Goal: Transaction & Acquisition: Purchase product/service

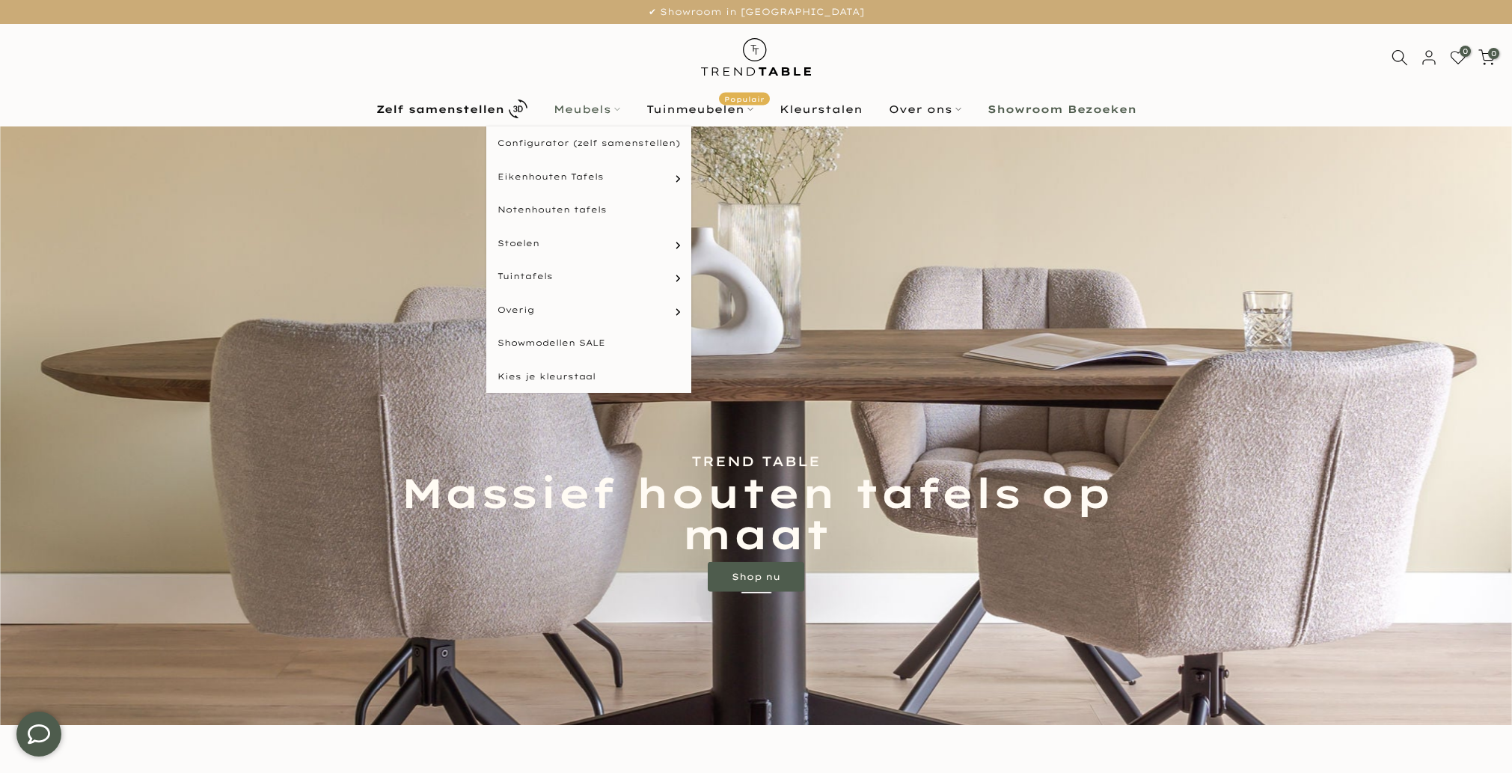
click at [578, 108] on link "Meubels" at bounding box center [586, 109] width 93 height 18
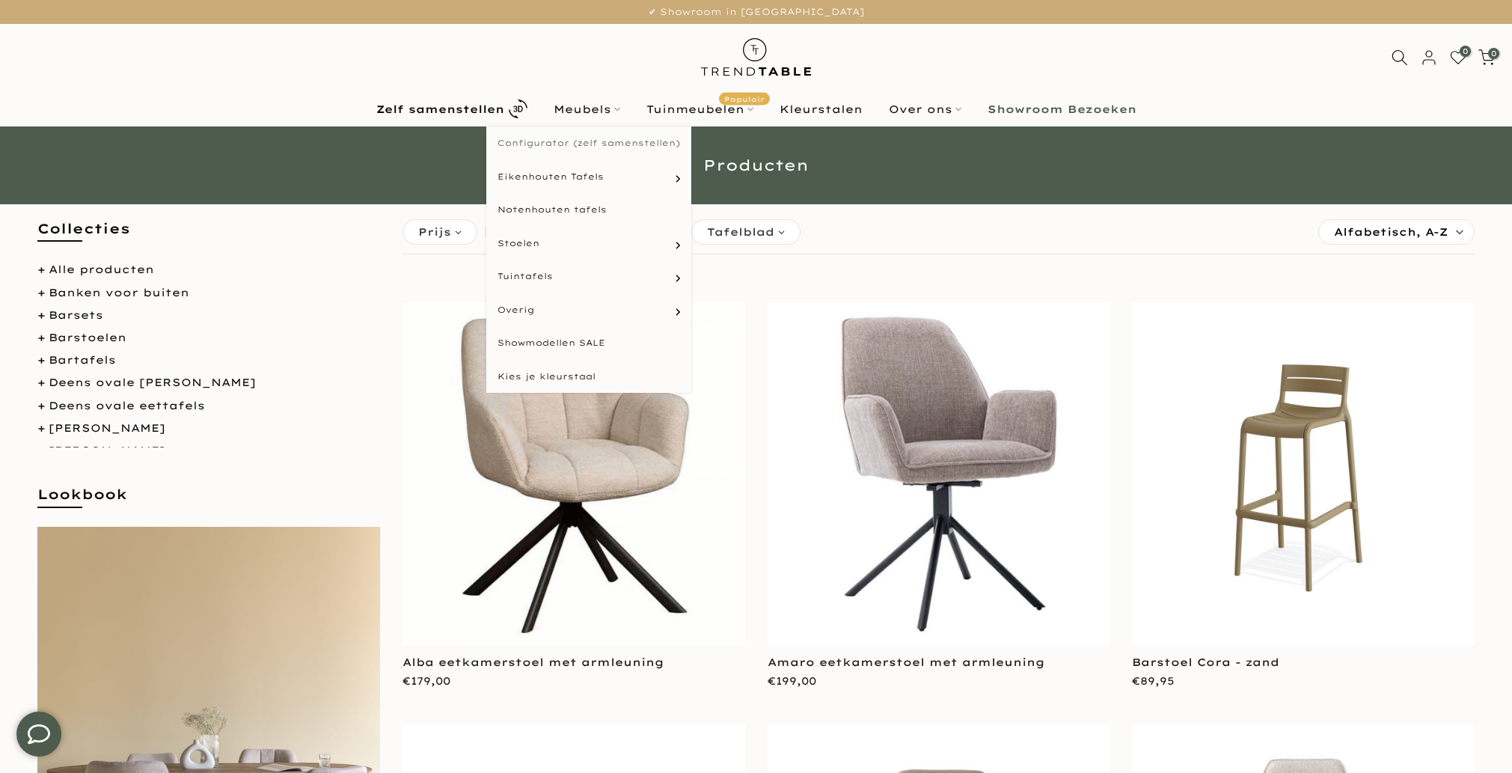
click at [592, 140] on link "Configurator (zelf samenstellen)" at bounding box center [588, 143] width 205 height 34
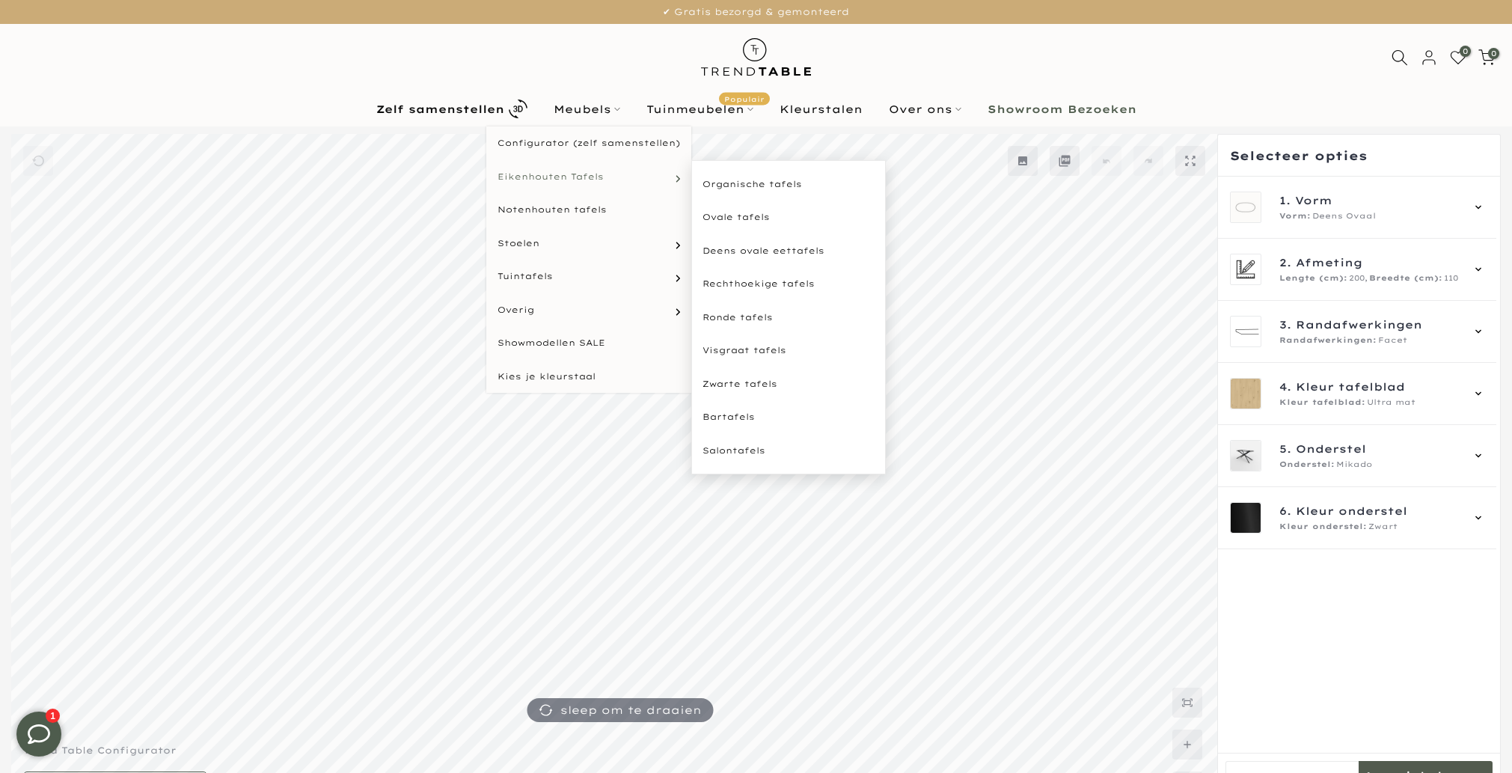
click at [601, 169] on link "Eikenhouten Tafels" at bounding box center [588, 177] width 205 height 34
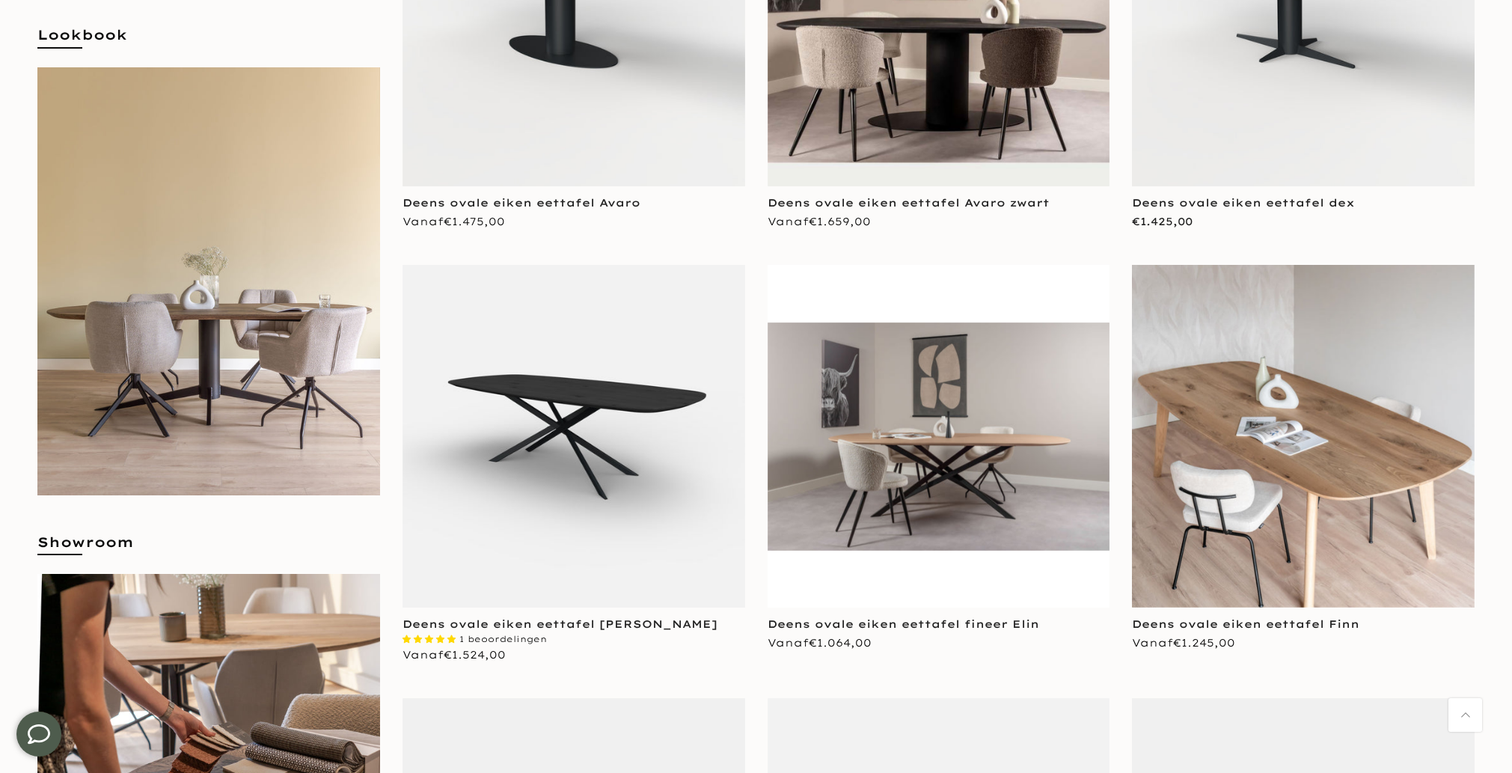
scroll to position [351, 0]
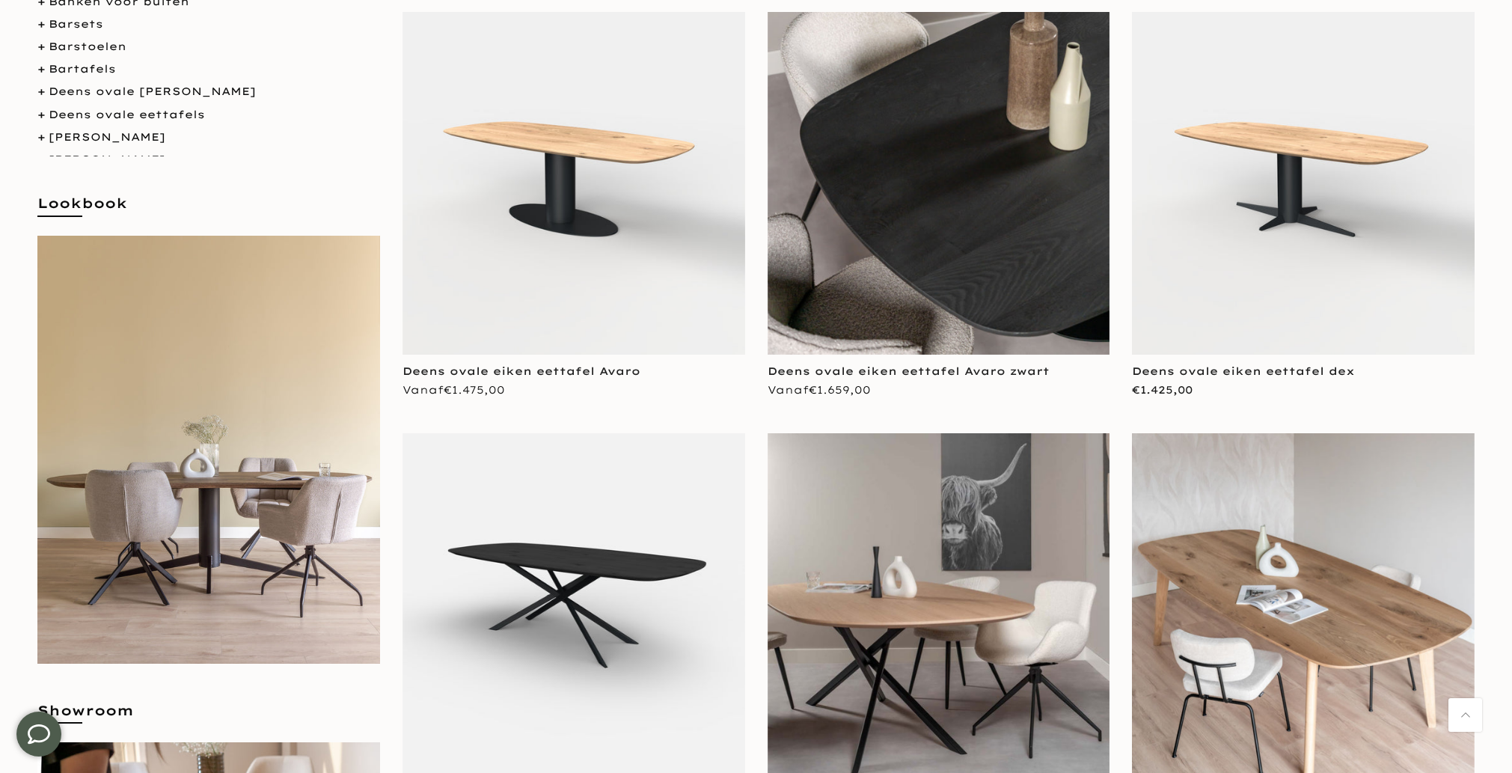
click at [919, 281] on img at bounding box center [938, 183] width 343 height 343
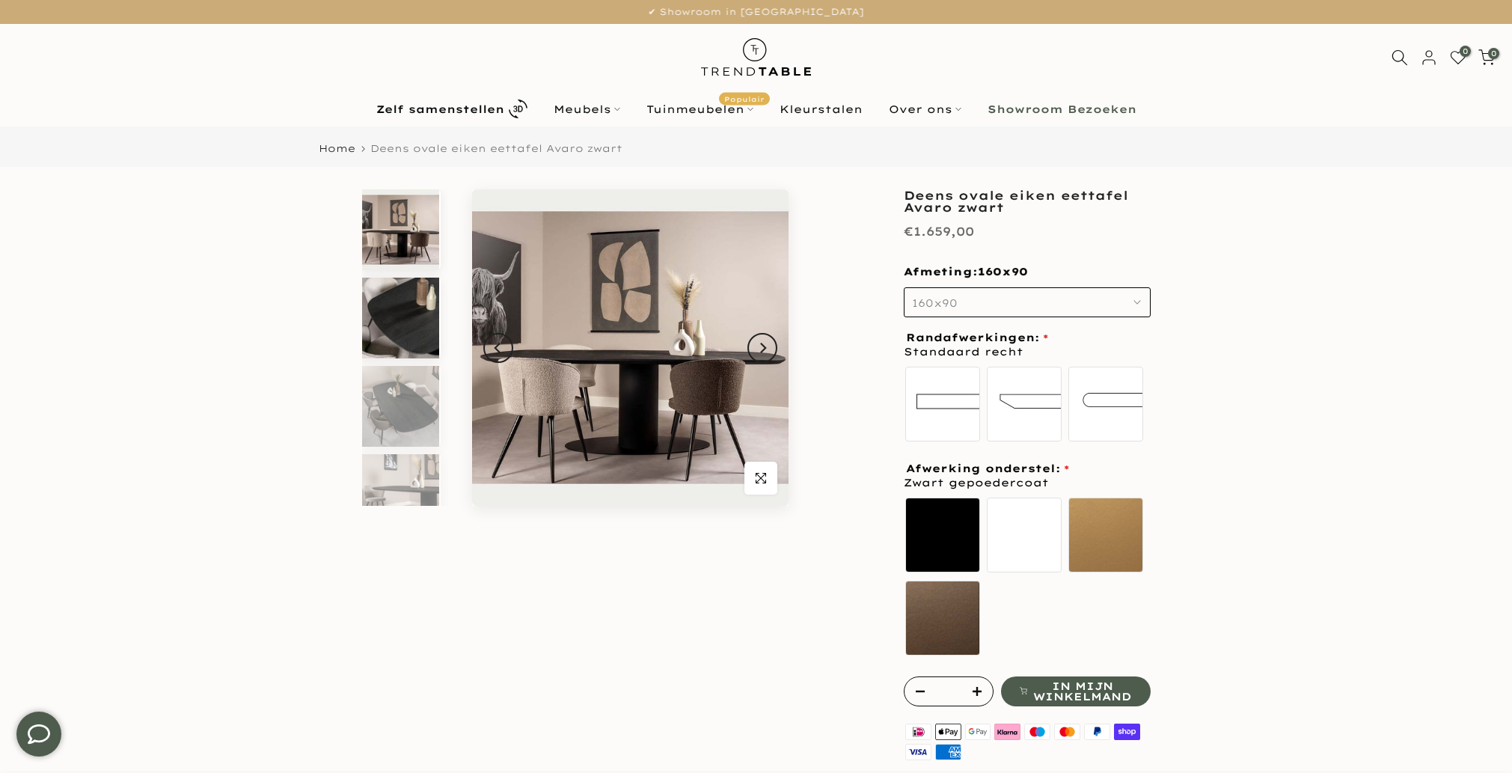
click at [390, 337] on img at bounding box center [400, 318] width 77 height 81
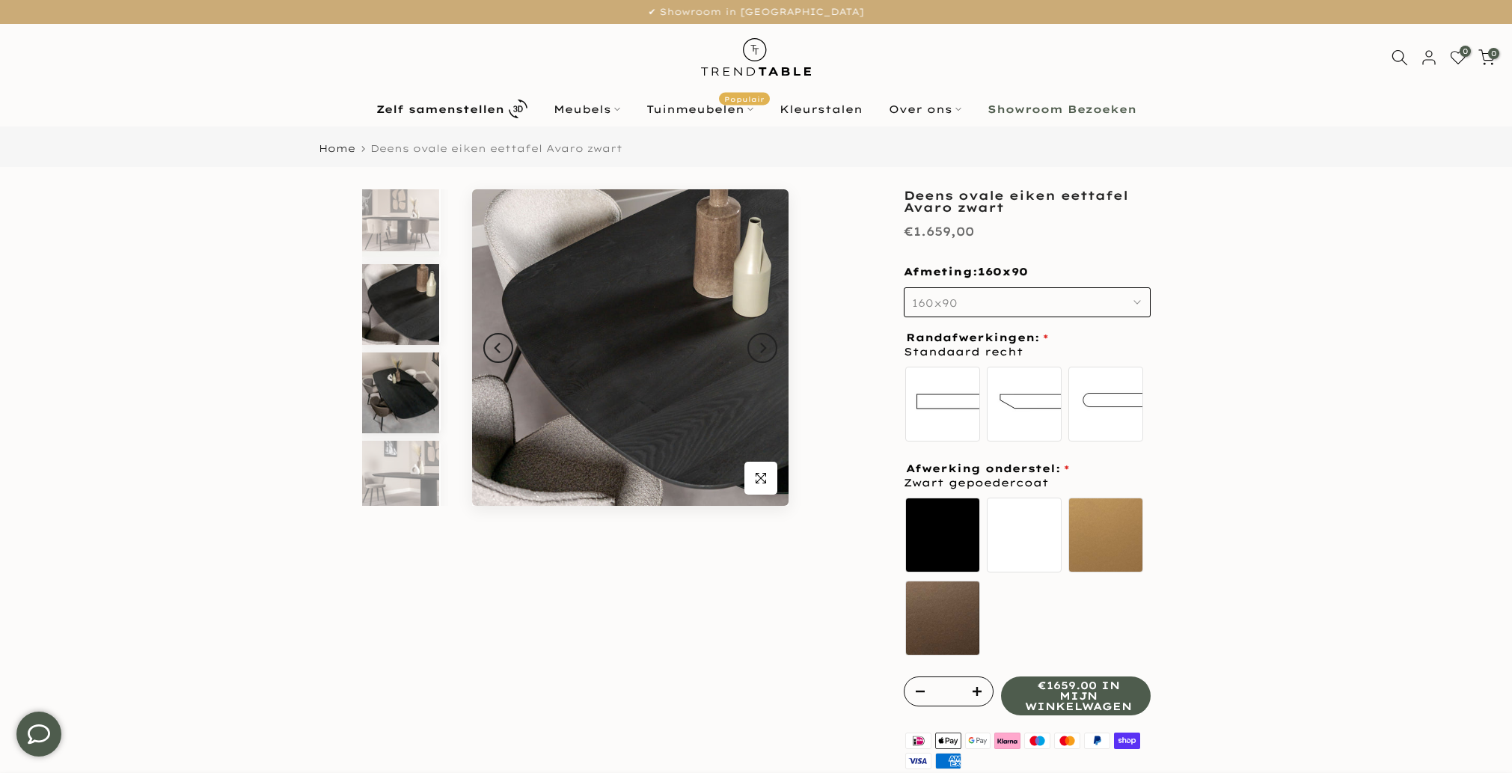
click at [406, 387] on img at bounding box center [400, 392] width 77 height 81
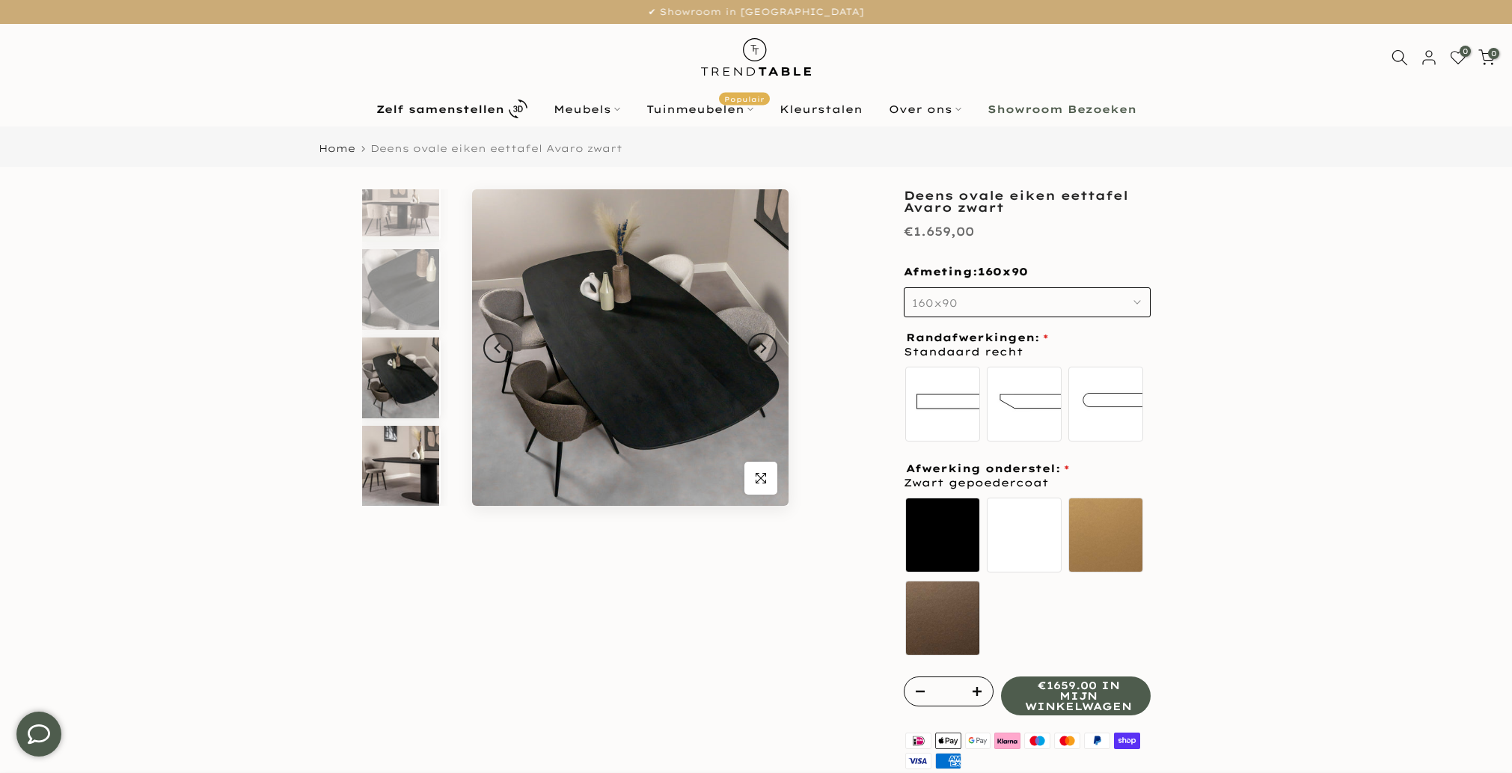
scroll to position [29, 0]
click at [420, 462] on img at bounding box center [400, 465] width 77 height 81
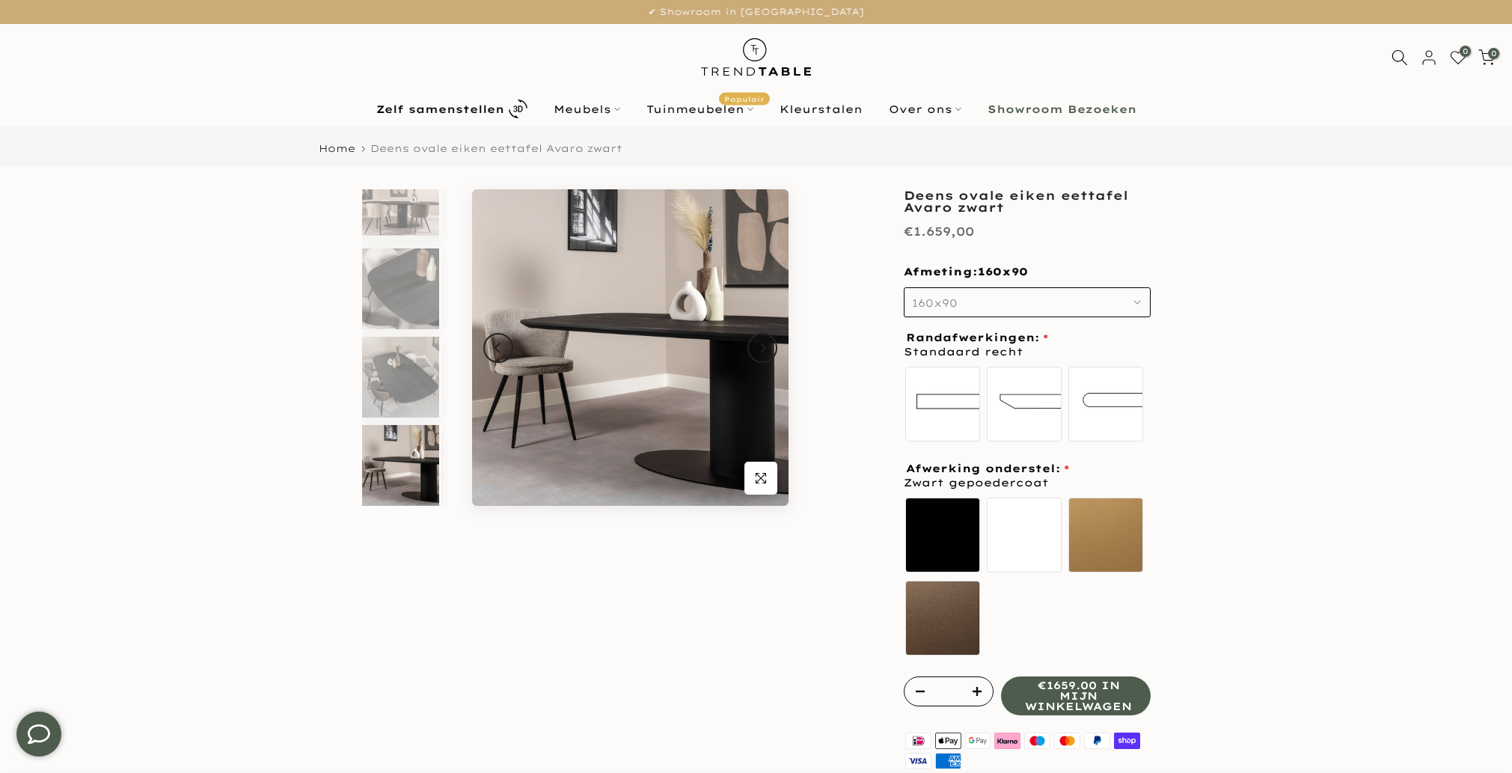
click at [410, 487] on img at bounding box center [400, 465] width 77 height 81
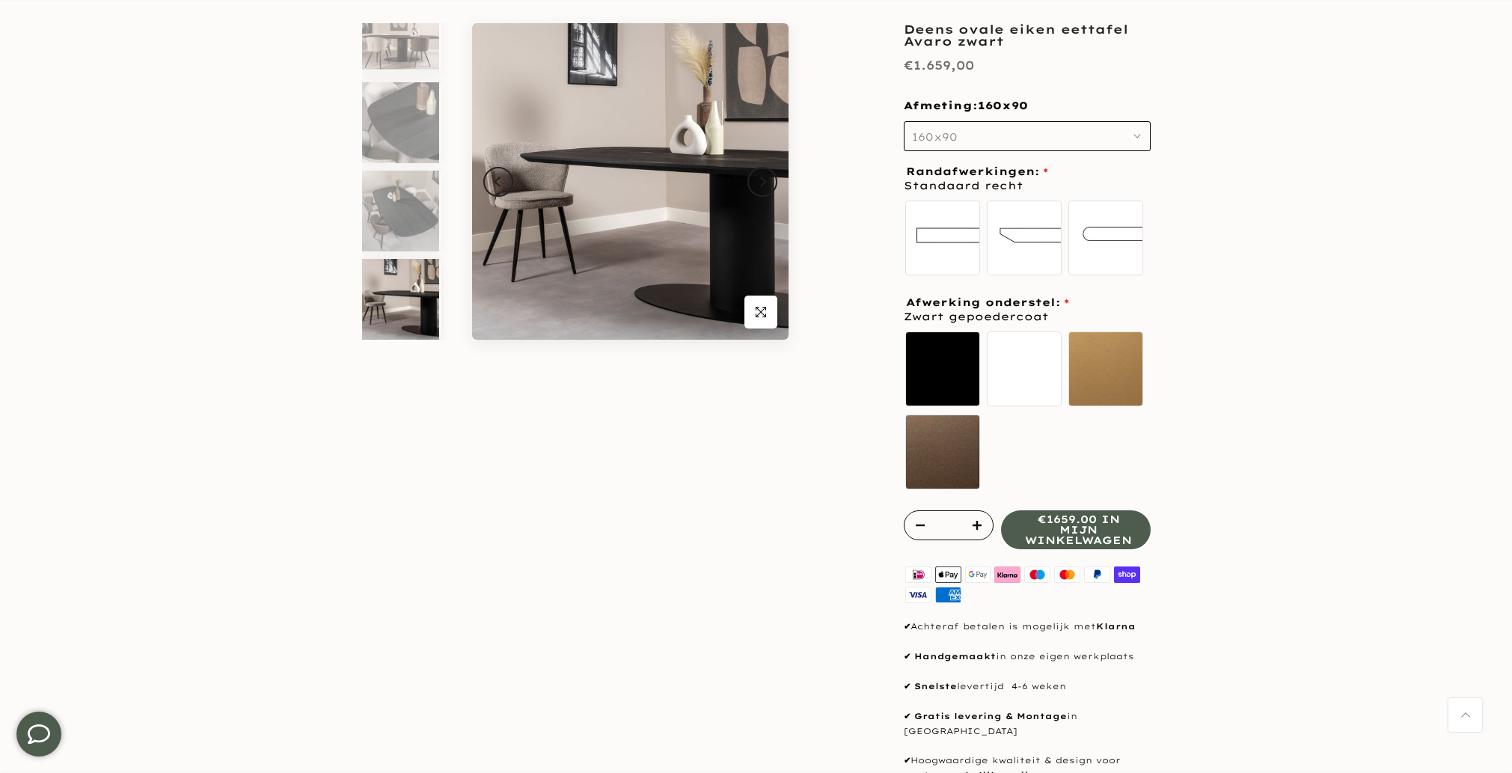
scroll to position [0, 0]
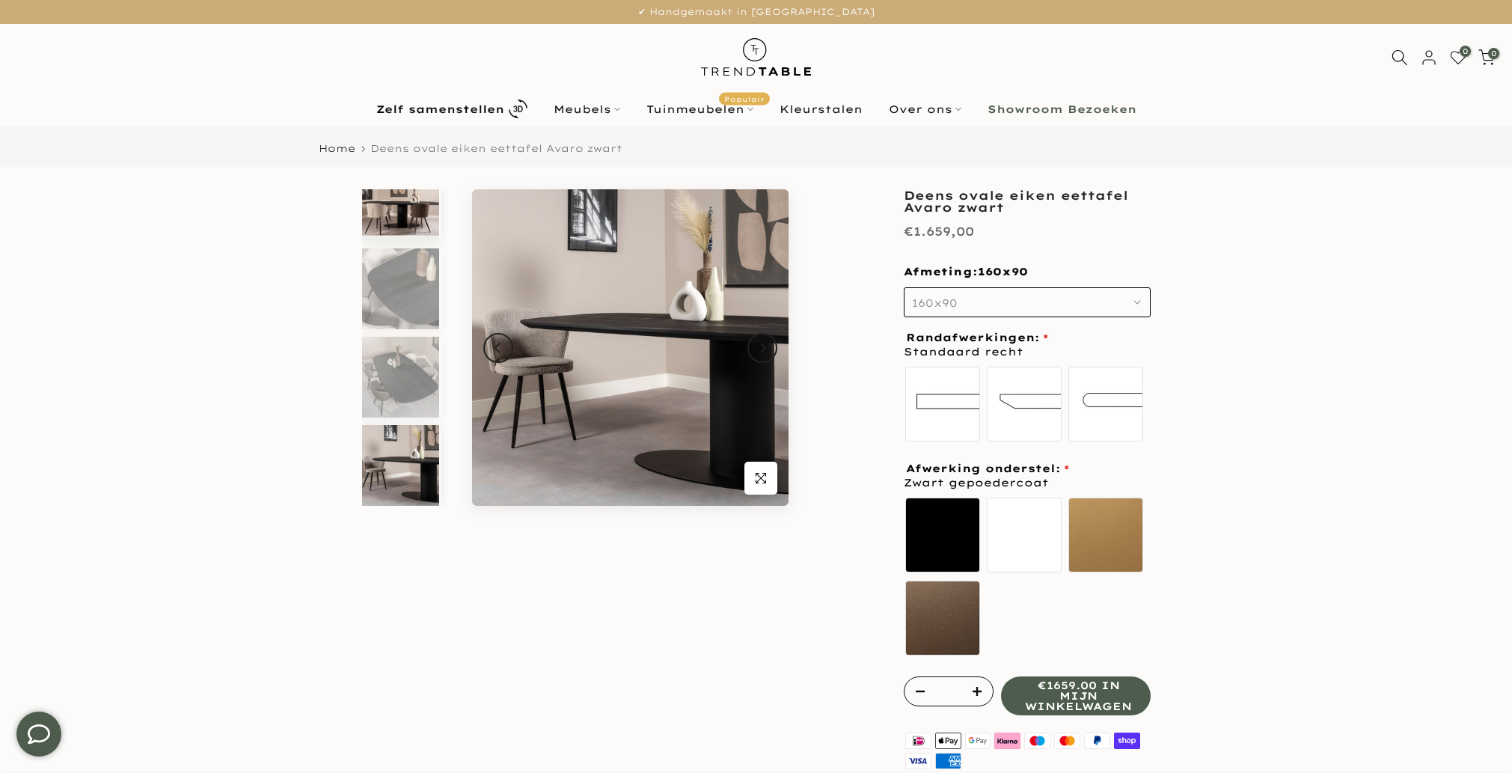
click at [399, 221] on img at bounding box center [400, 200] width 77 height 81
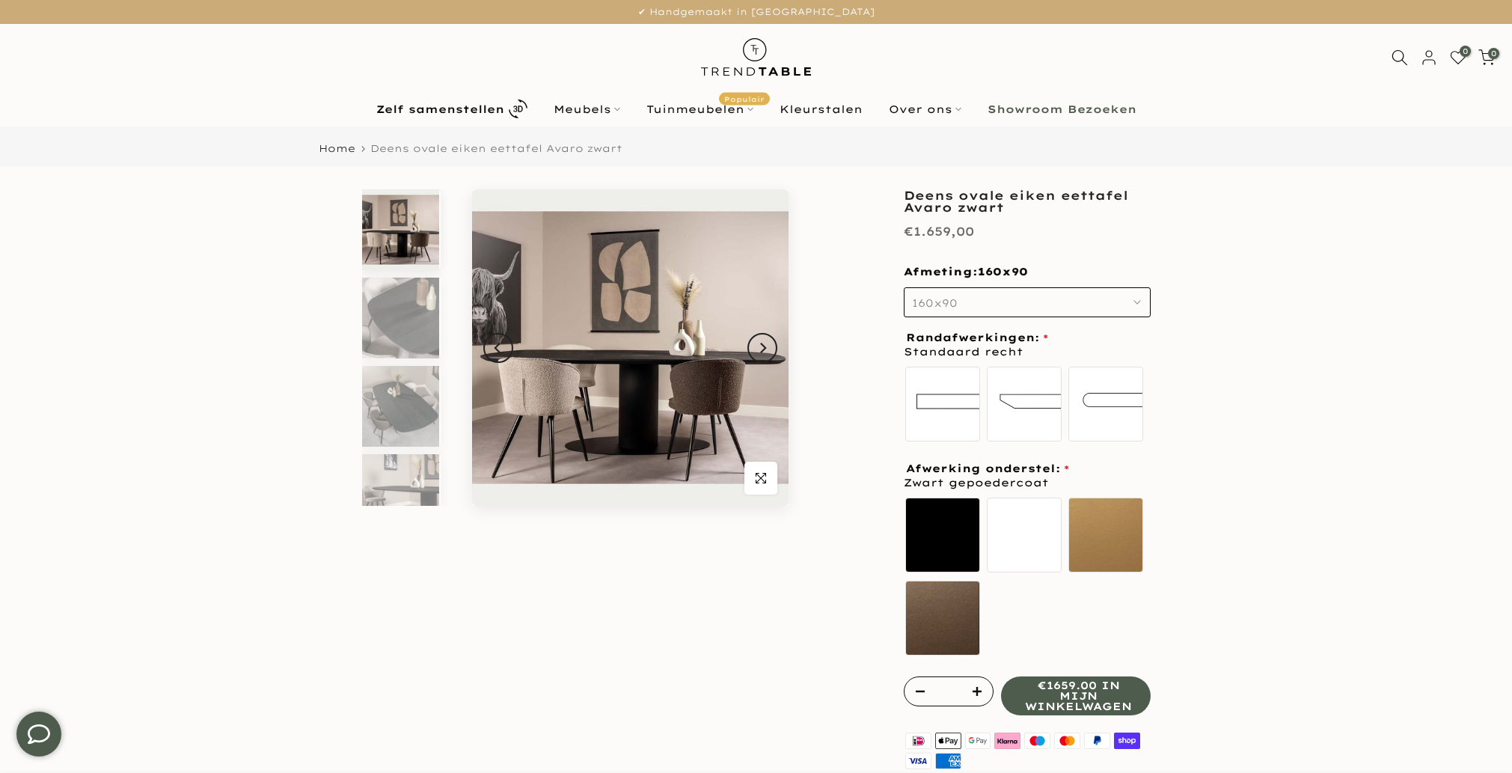
click at [408, 245] on img at bounding box center [400, 229] width 77 height 81
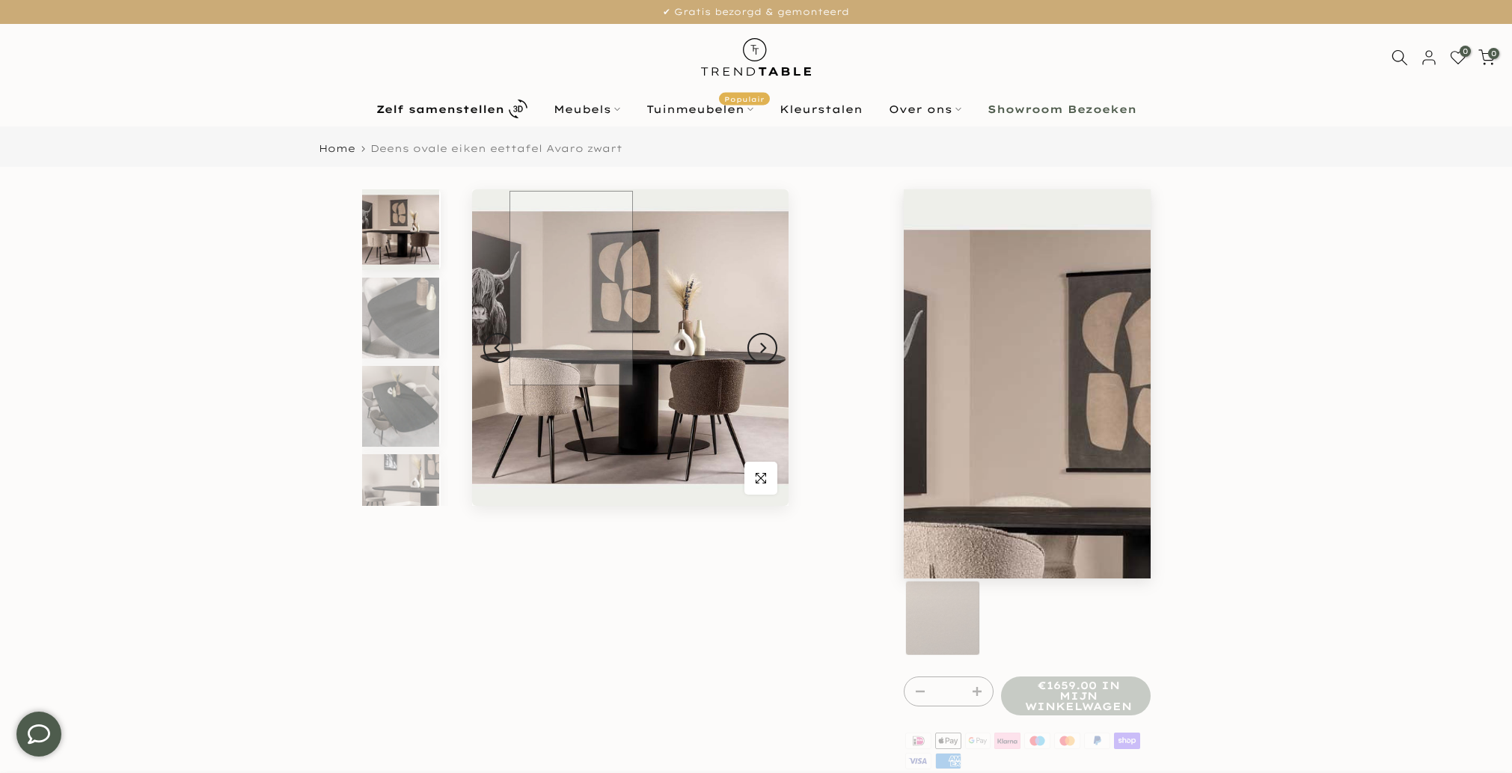
click at [573, 288] on img at bounding box center [630, 347] width 316 height 316
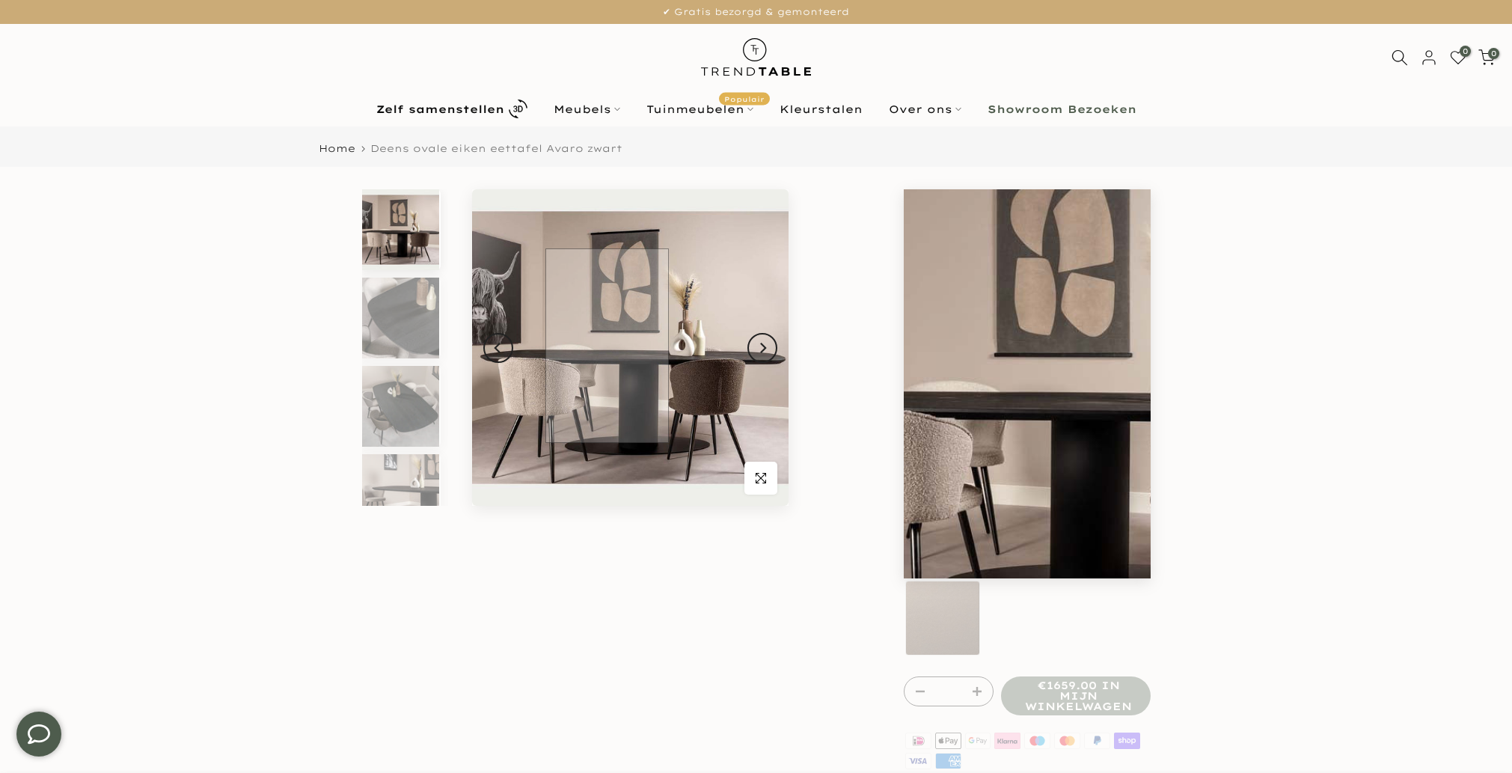
click at [607, 346] on img at bounding box center [630, 347] width 316 height 316
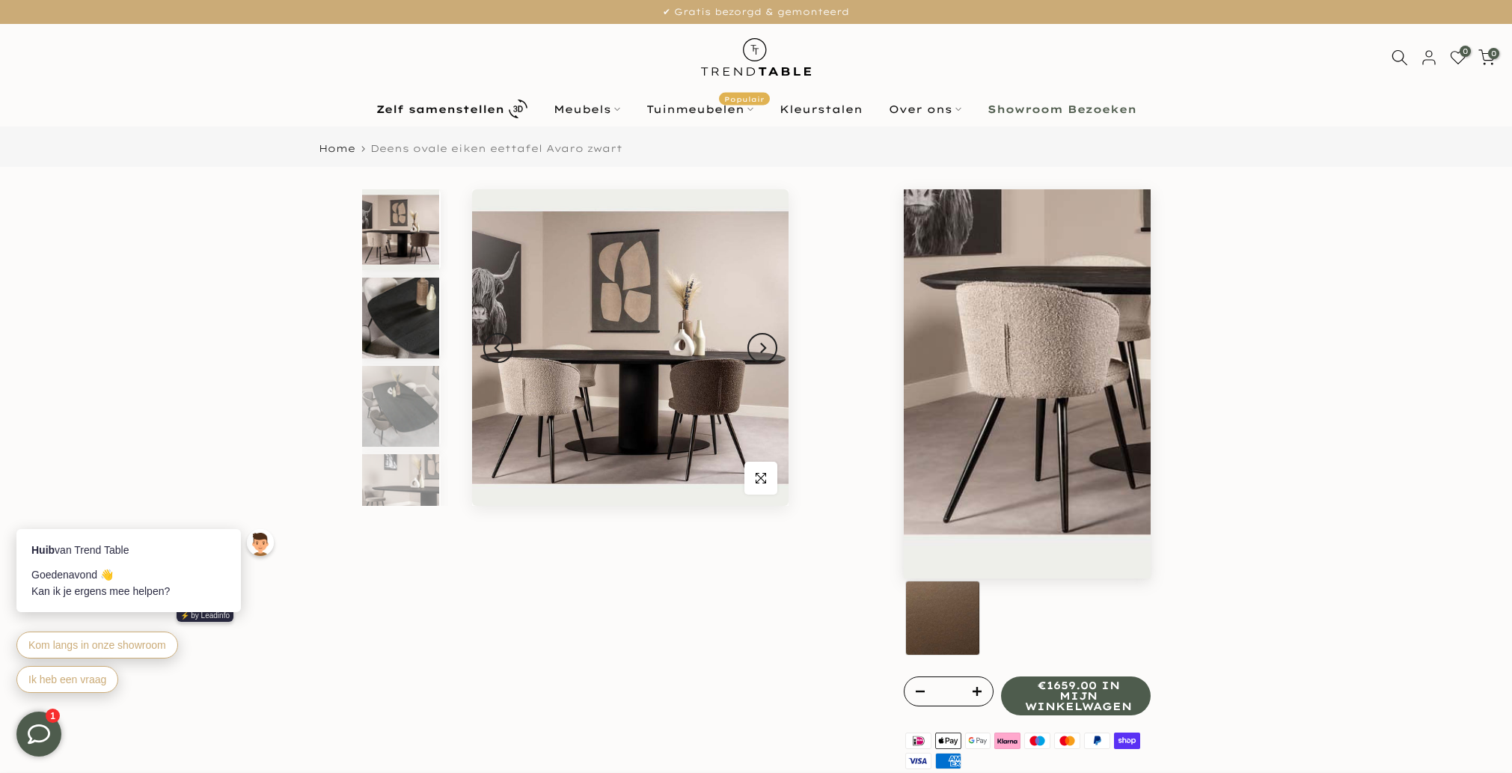
click at [417, 324] on img at bounding box center [400, 318] width 77 height 81
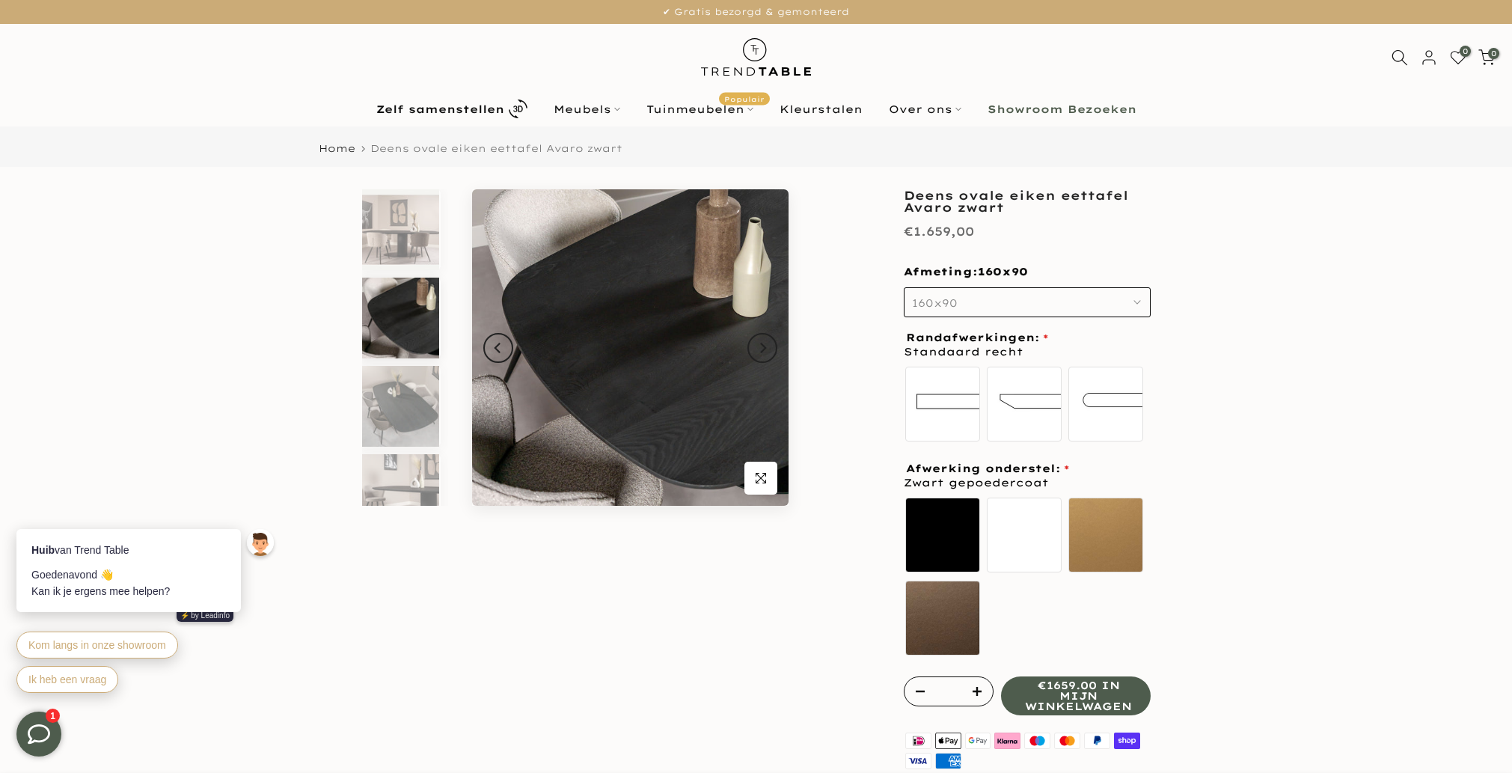
scroll to position [13, 0]
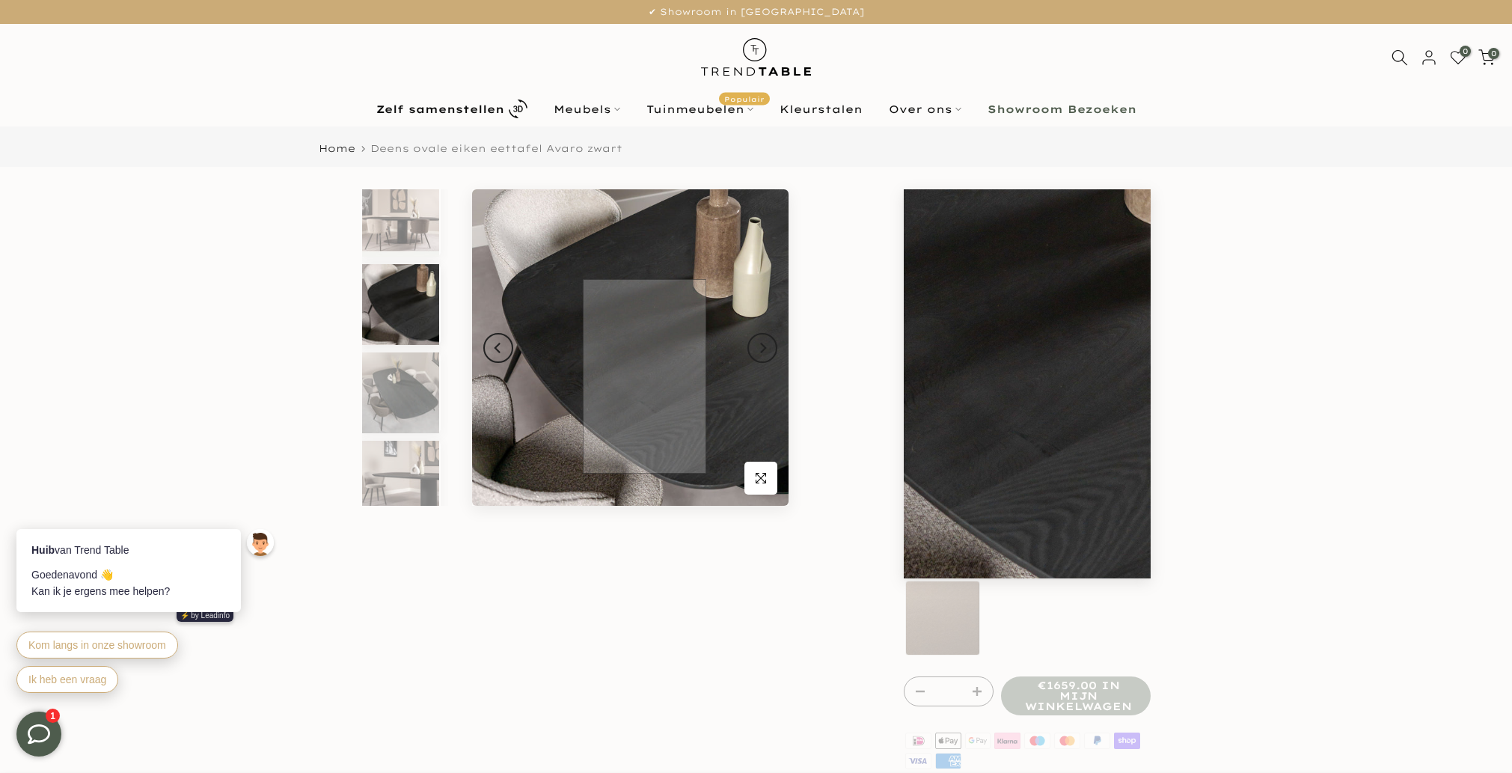
click at [644, 376] on img at bounding box center [630, 347] width 316 height 316
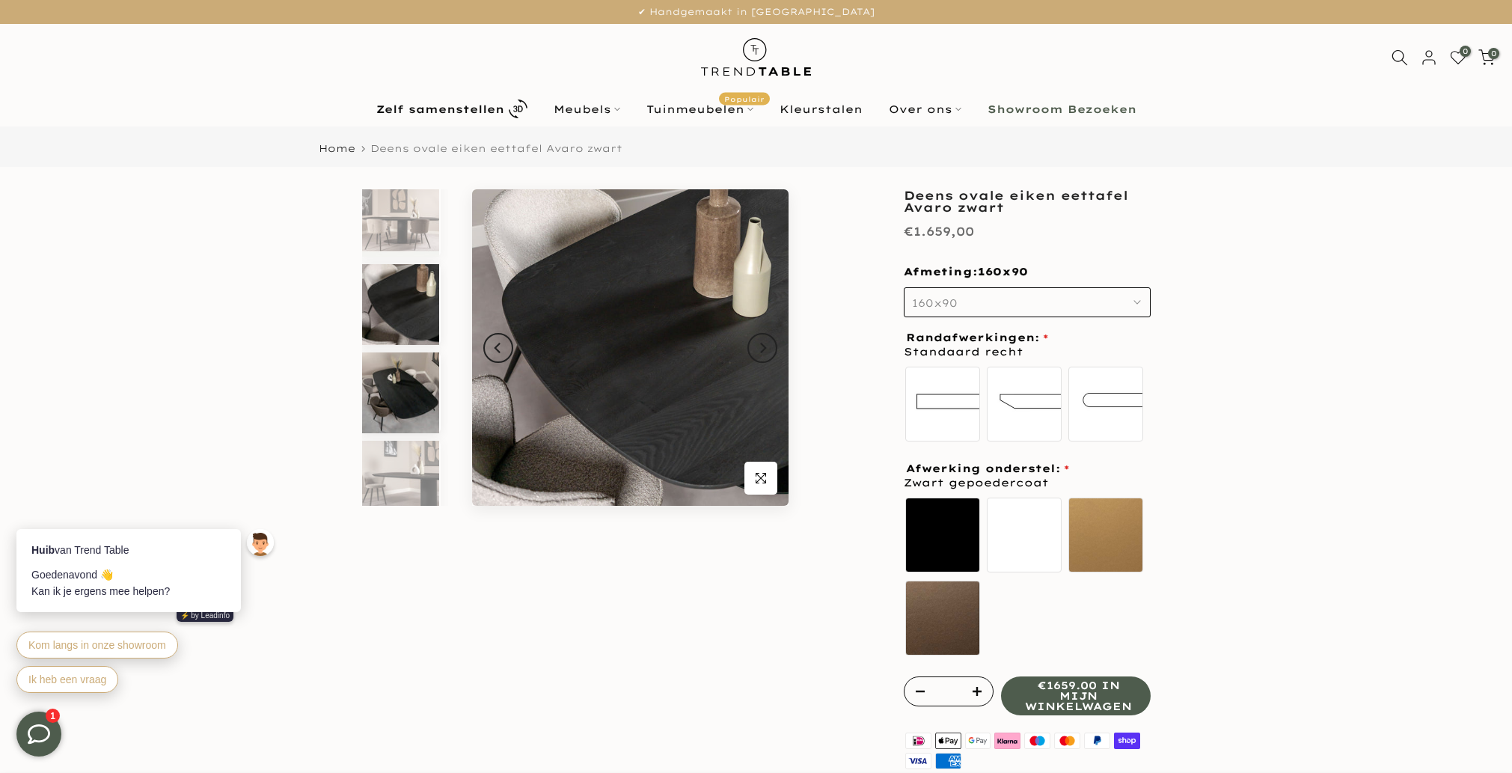
click at [423, 408] on img at bounding box center [400, 392] width 77 height 81
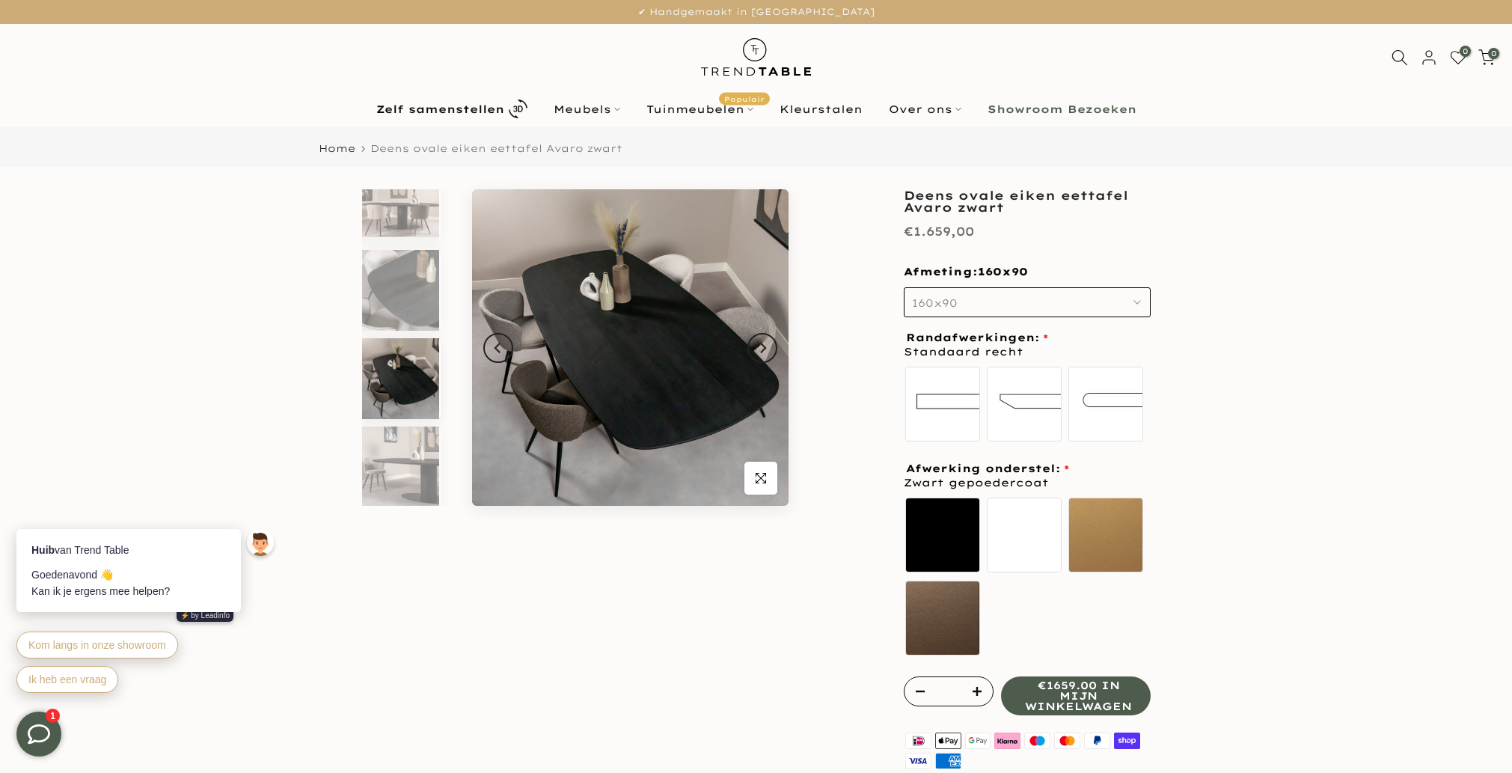
scroll to position [29, 0]
click at [399, 468] on img at bounding box center [400, 465] width 77 height 81
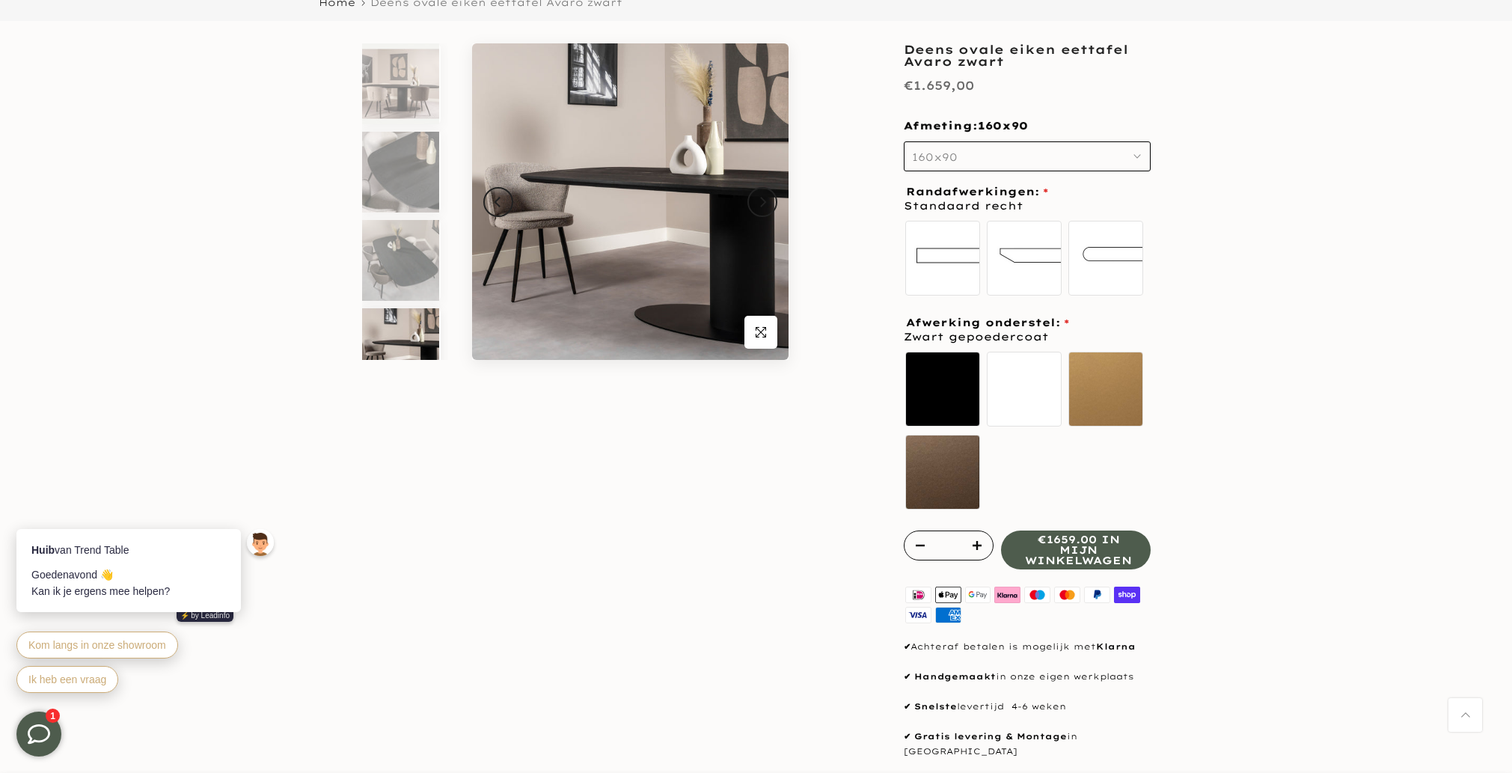
scroll to position [0, 0]
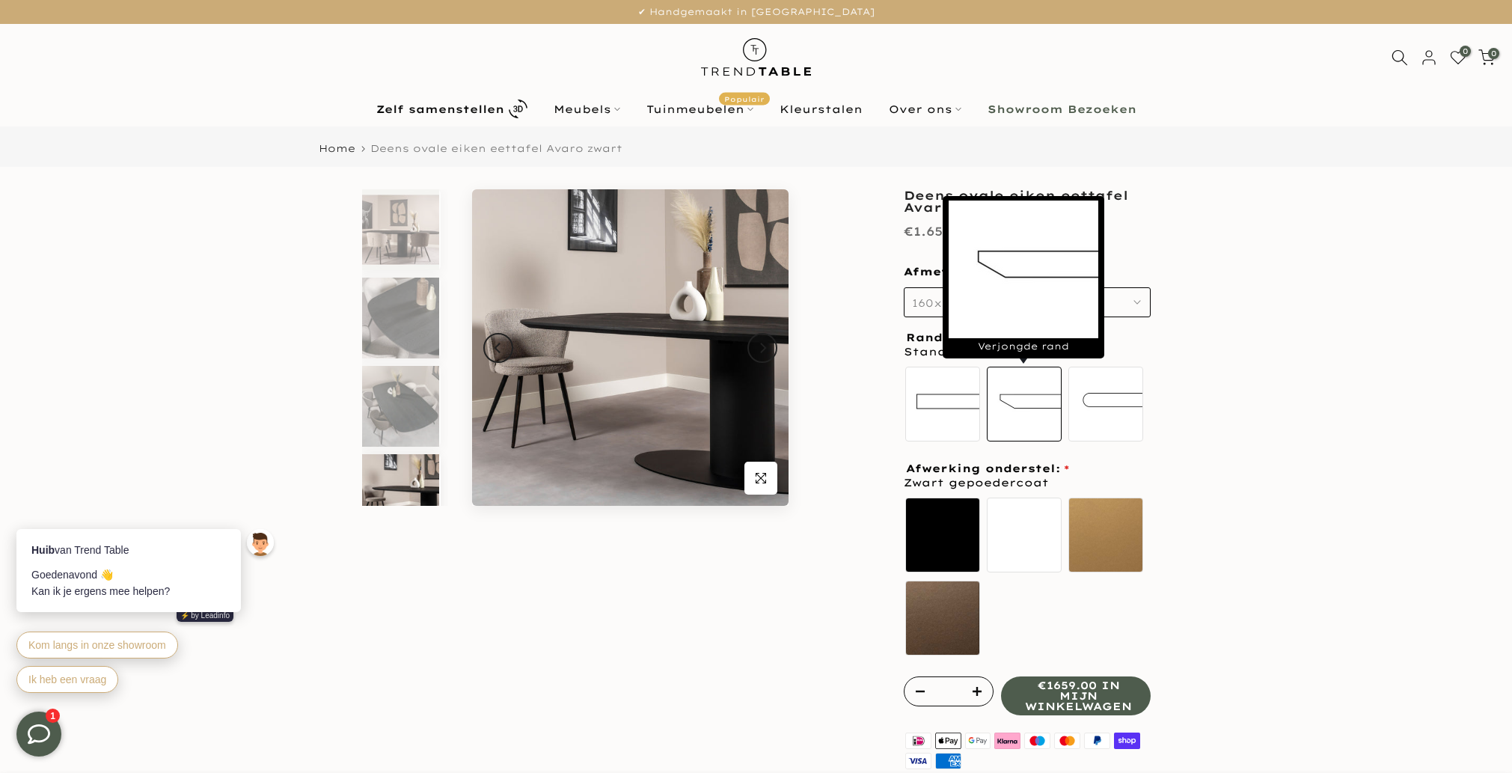
click at [1031, 426] on label "Verjongde rand" at bounding box center [1024, 404] width 75 height 75
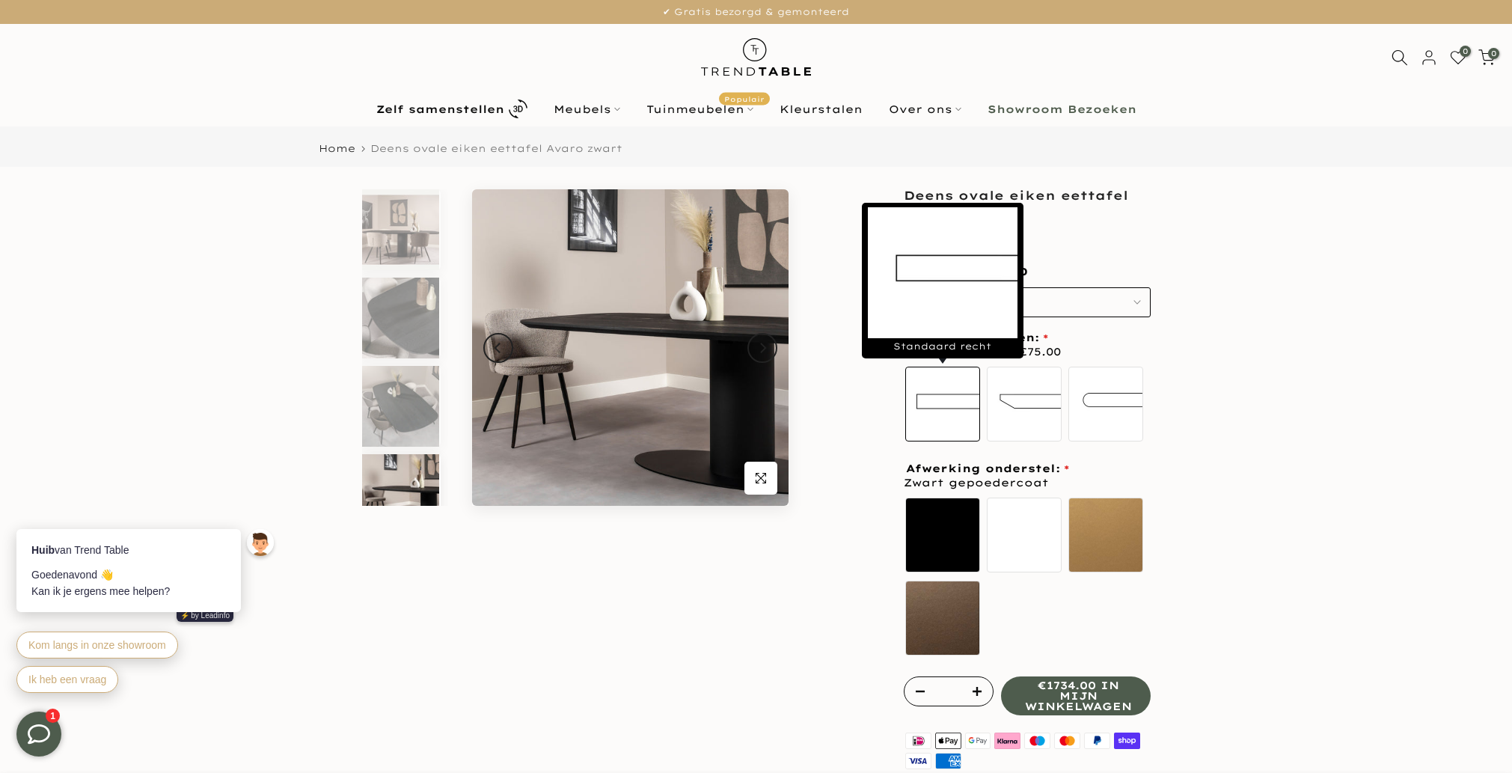
click at [921, 398] on label "Standaard recht" at bounding box center [942, 404] width 75 height 75
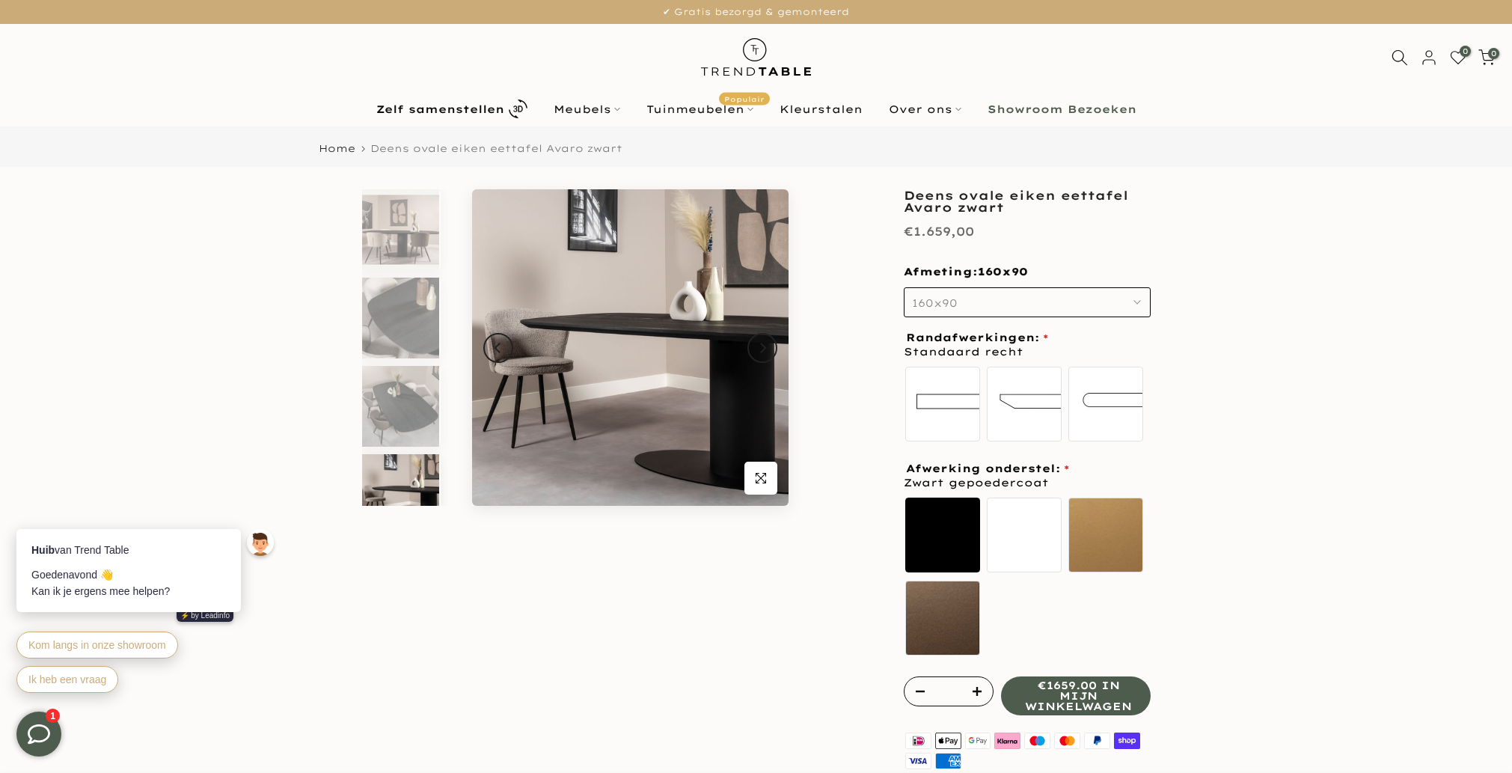
click at [963, 518] on label "Zwart gepoedercoat" at bounding box center [942, 534] width 75 height 75
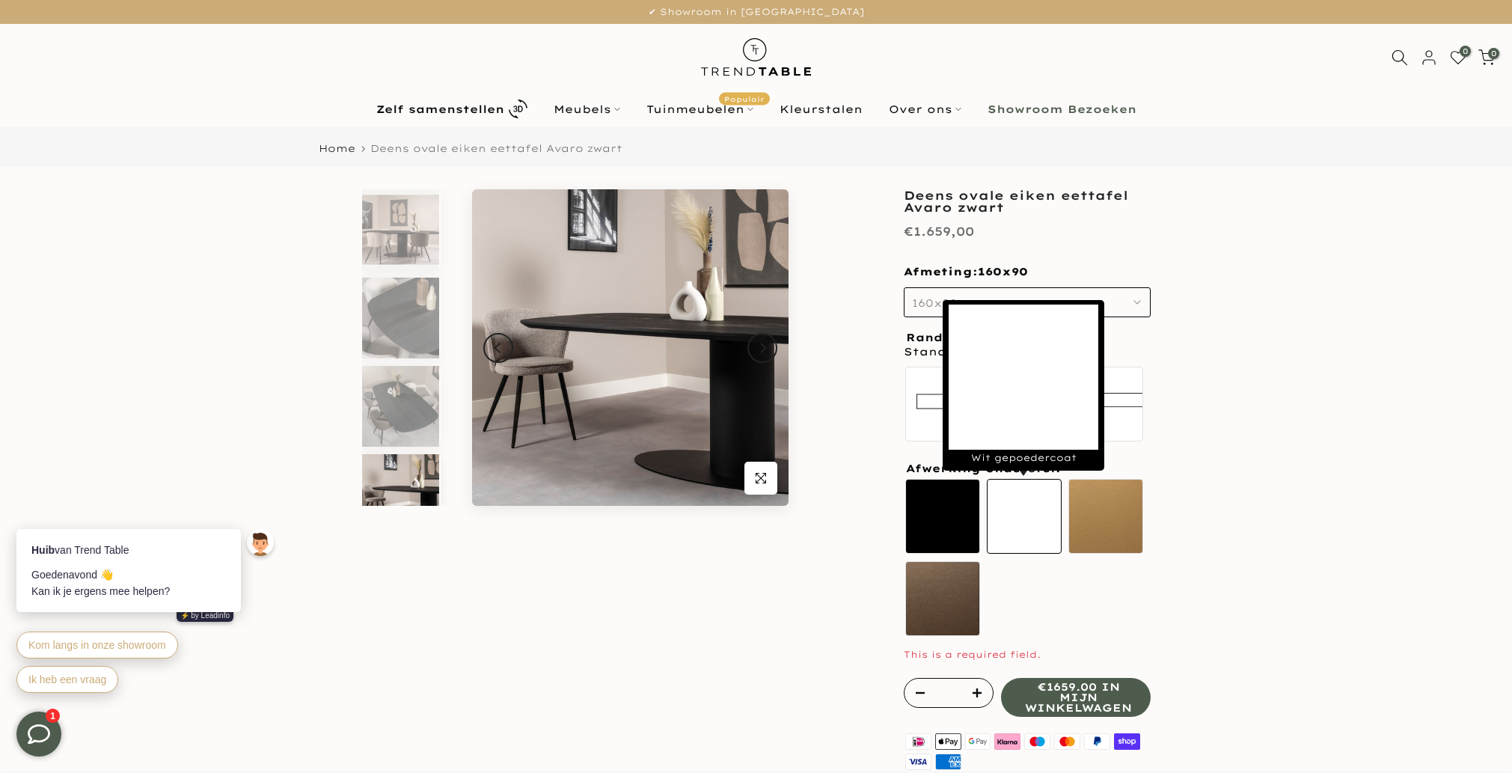
click at [1023, 533] on label "Wit gepoedercoat" at bounding box center [1024, 516] width 75 height 75
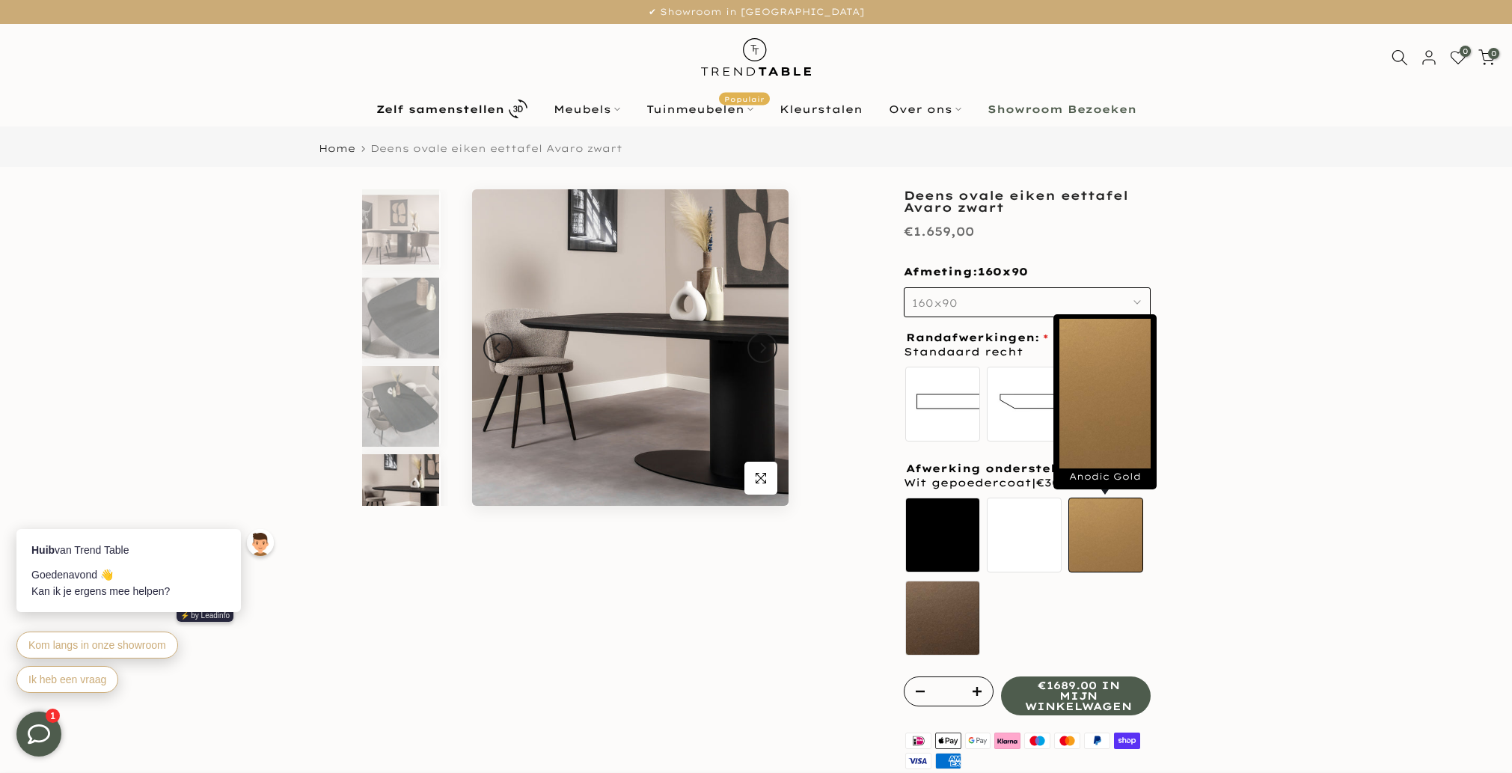
click at [1117, 541] on label "Anodic Gold" at bounding box center [1105, 534] width 75 height 75
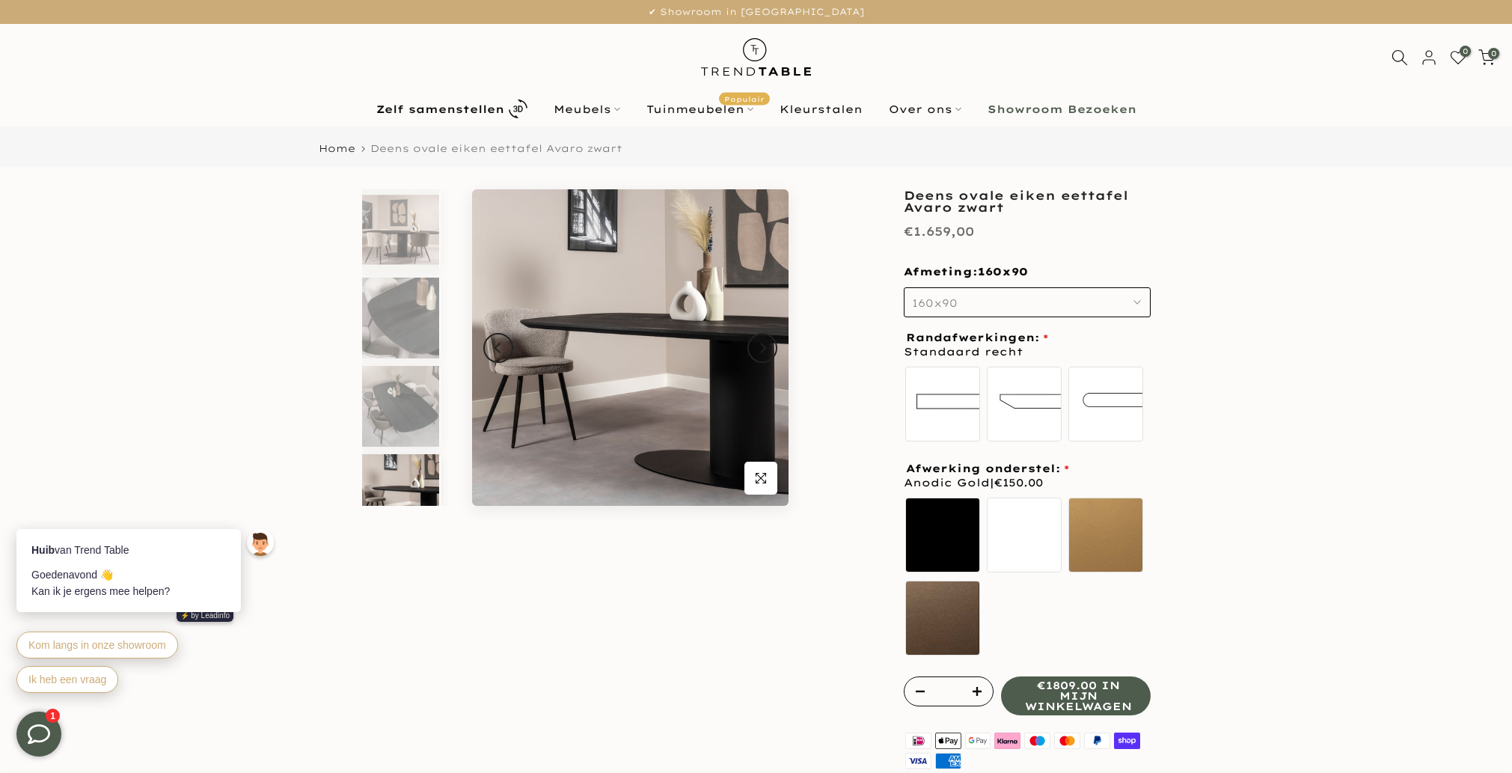
click at [898, 616] on div "**********" at bounding box center [1026, 621] width 269 height 864
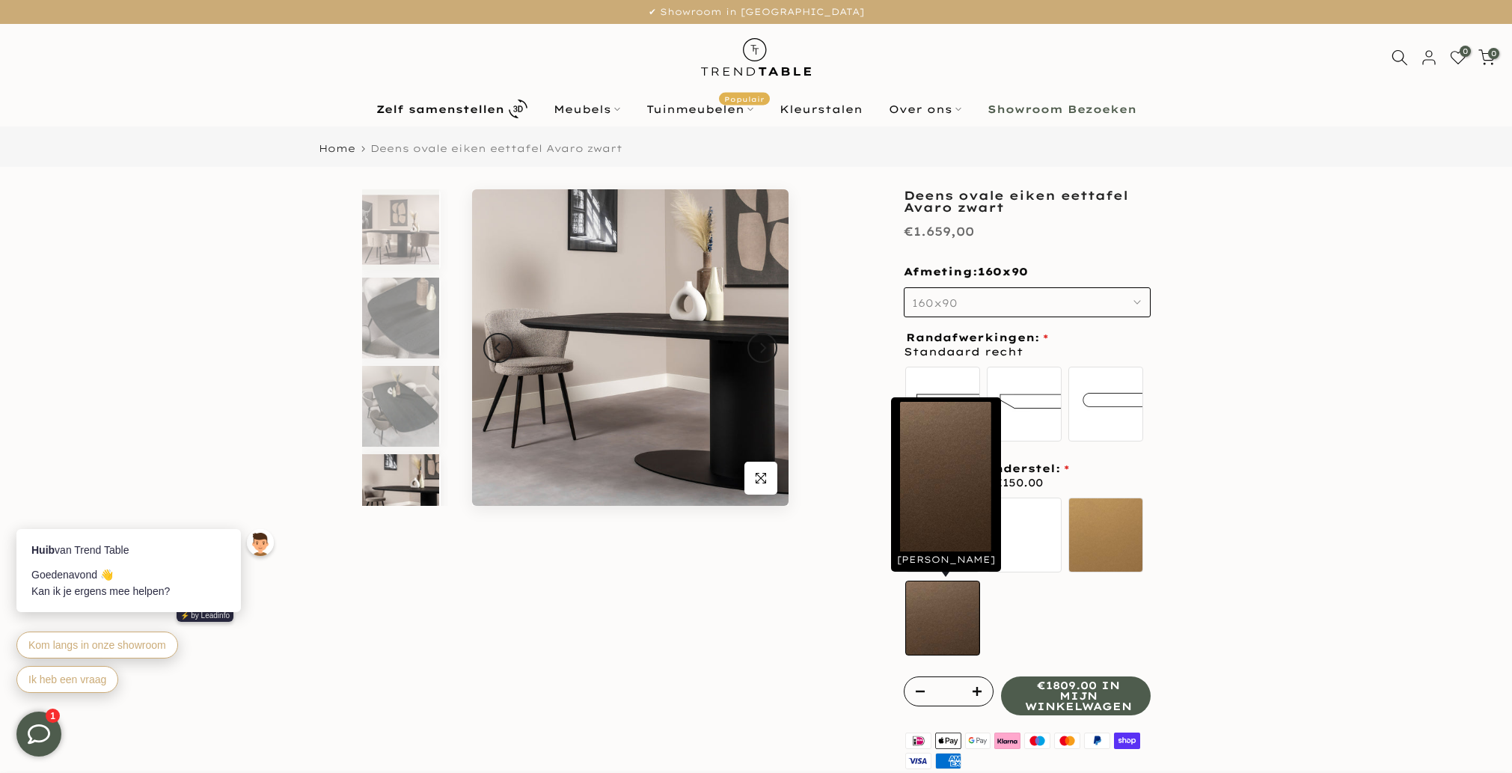
click at [939, 621] on label "[PERSON_NAME]" at bounding box center [942, 617] width 75 height 75
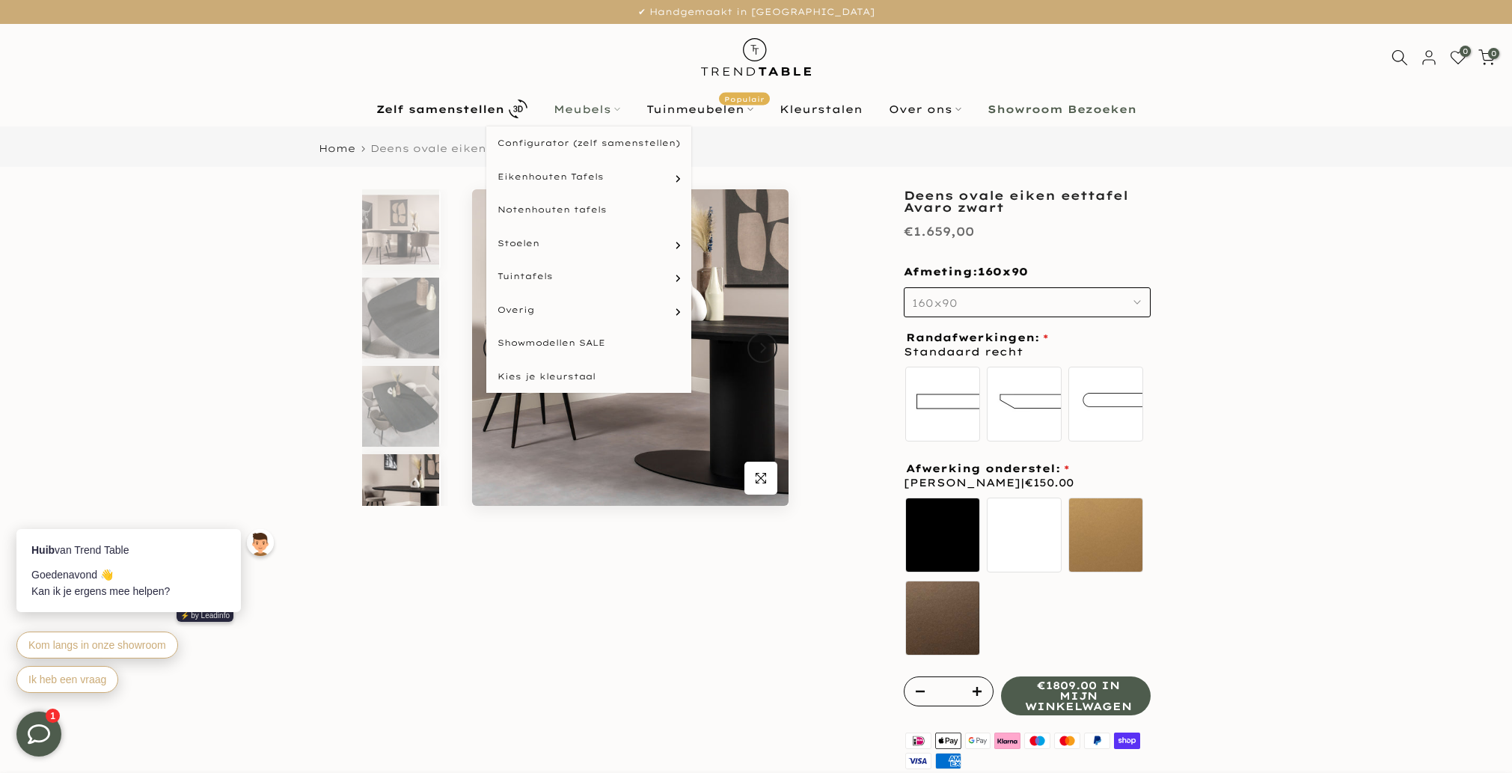
click at [568, 116] on link "Meubels" at bounding box center [586, 109] width 93 height 18
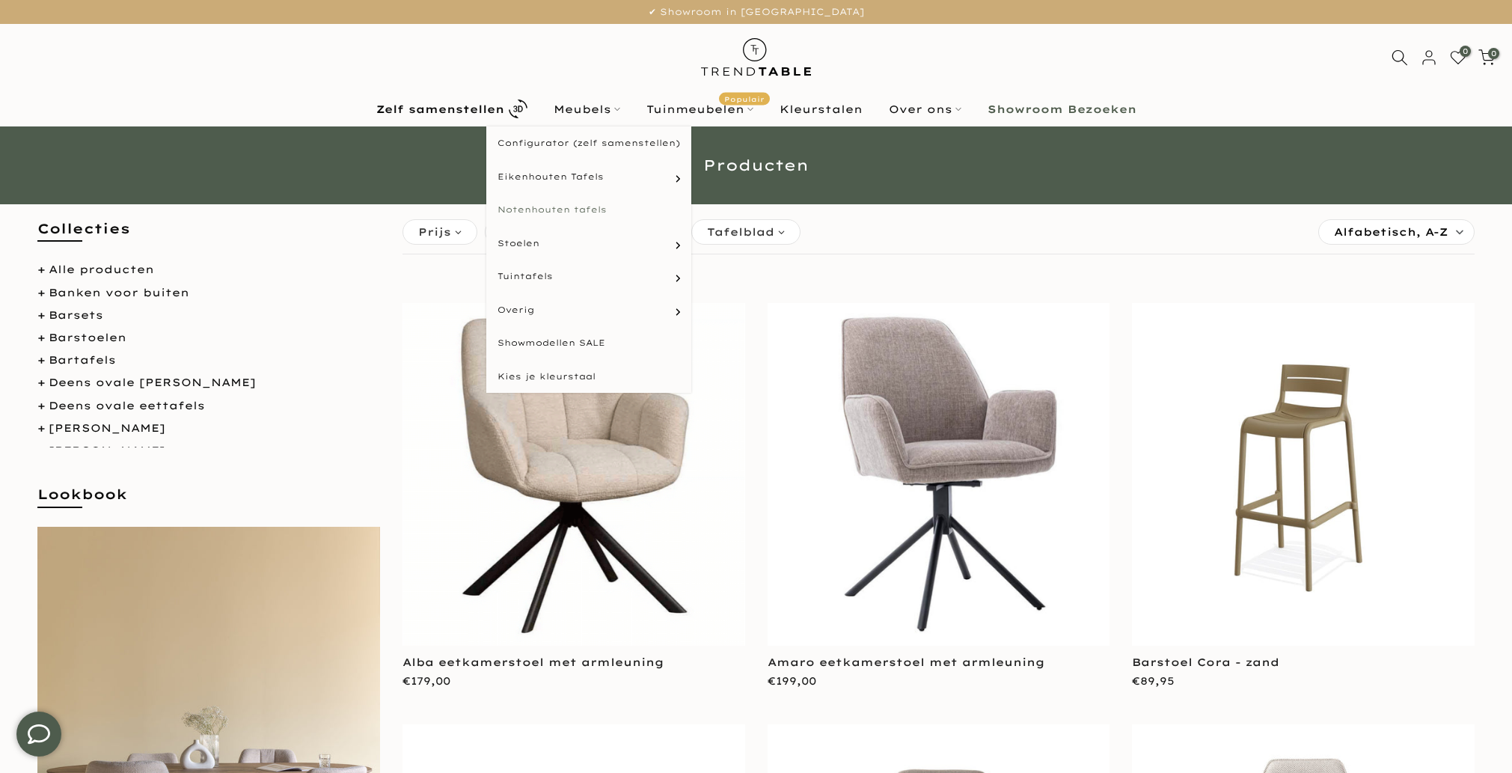
click at [594, 209] on link "Notenhouten tafels" at bounding box center [588, 210] width 205 height 34
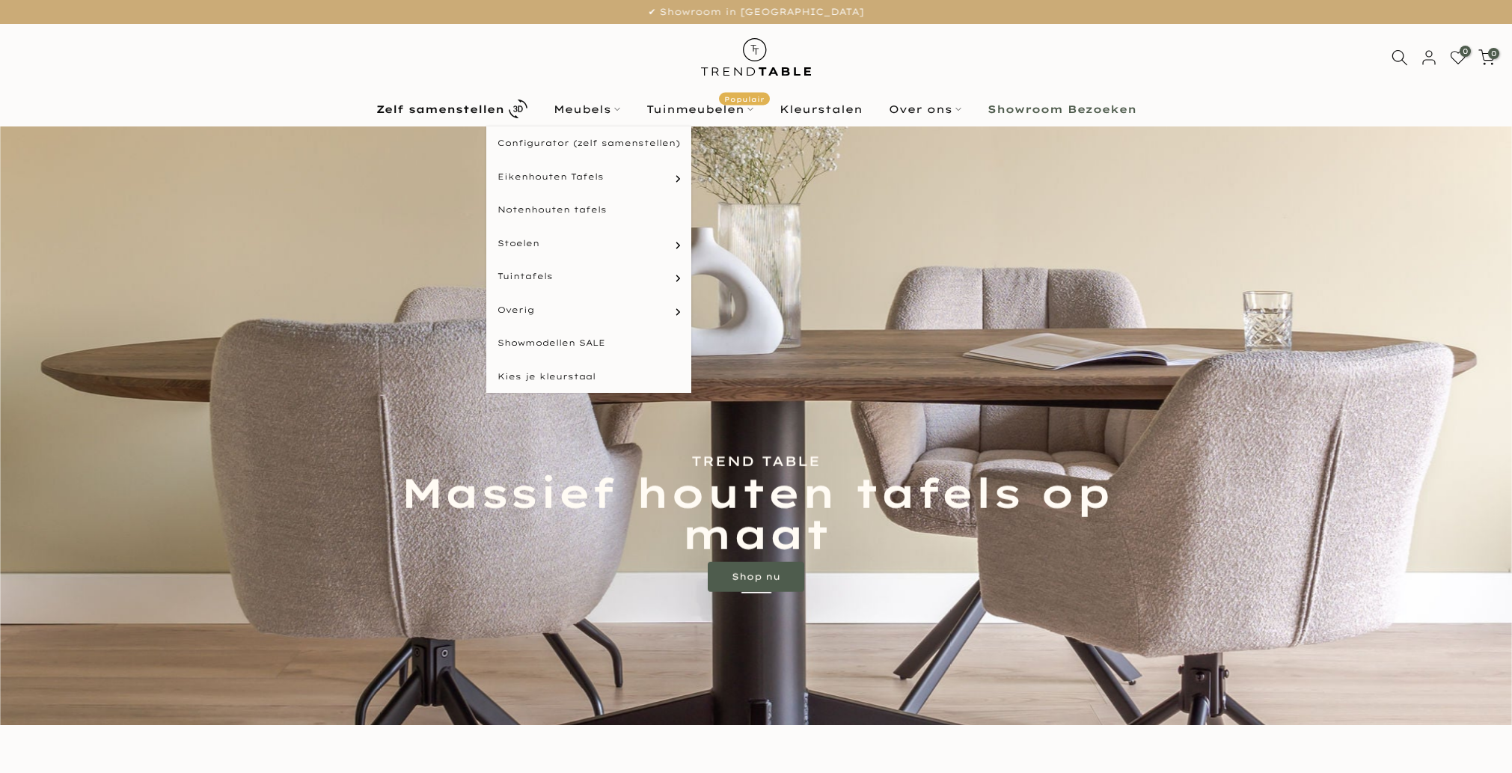
click at [570, 106] on link "Meubels" at bounding box center [586, 109] width 93 height 18
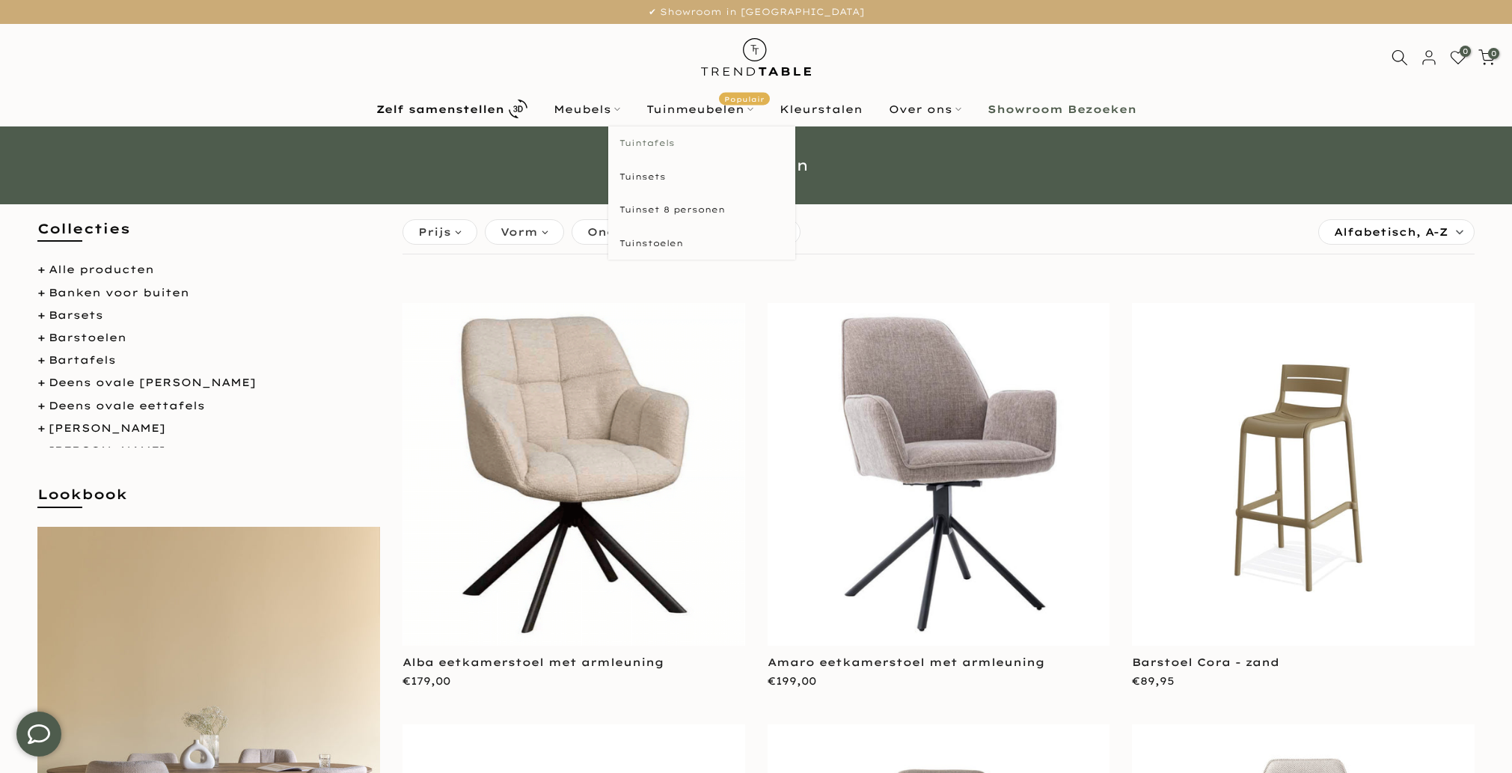
click at [654, 148] on link "Tuintafels" at bounding box center [701, 143] width 187 height 34
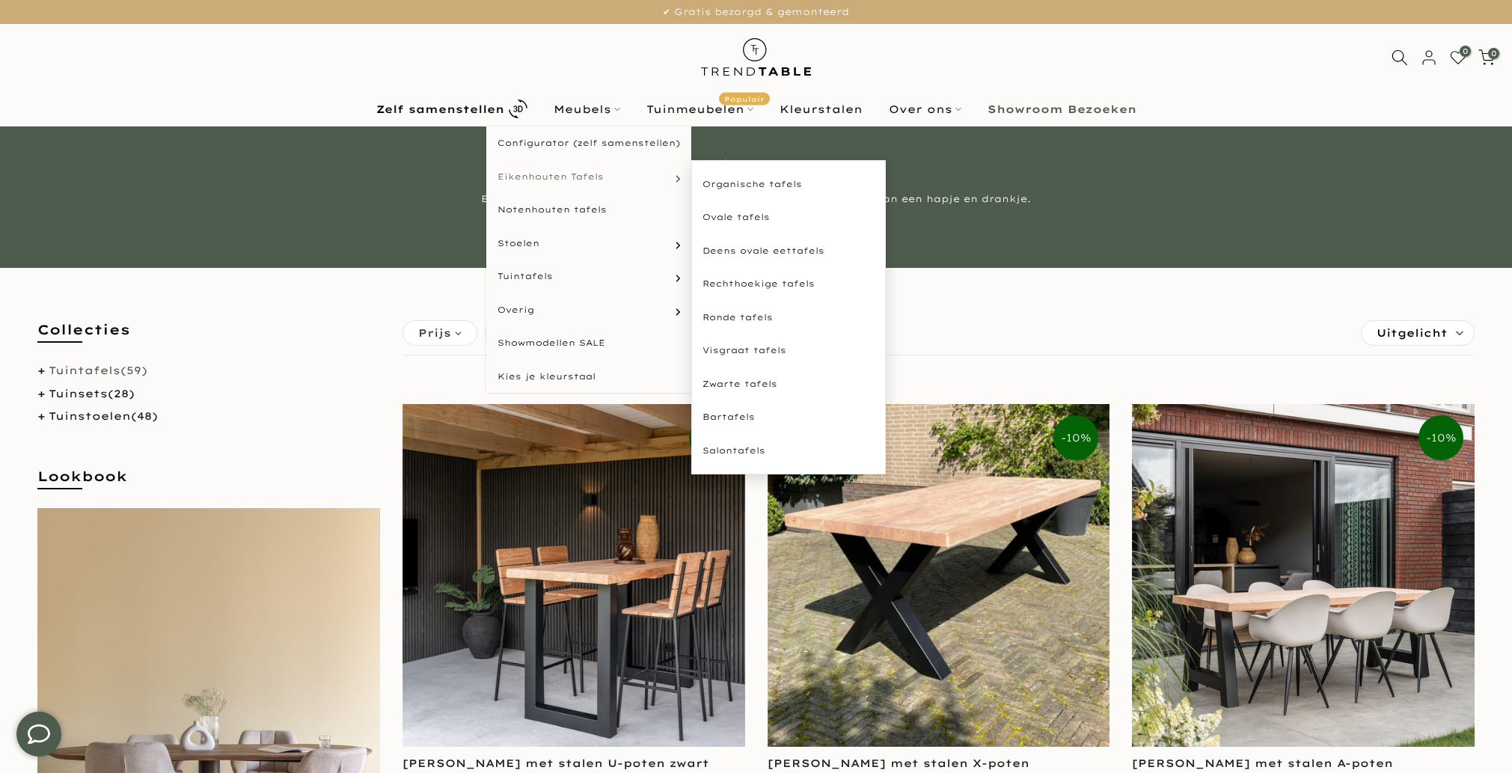
click at [618, 174] on link "Eikenhouten Tafels" at bounding box center [588, 177] width 205 height 34
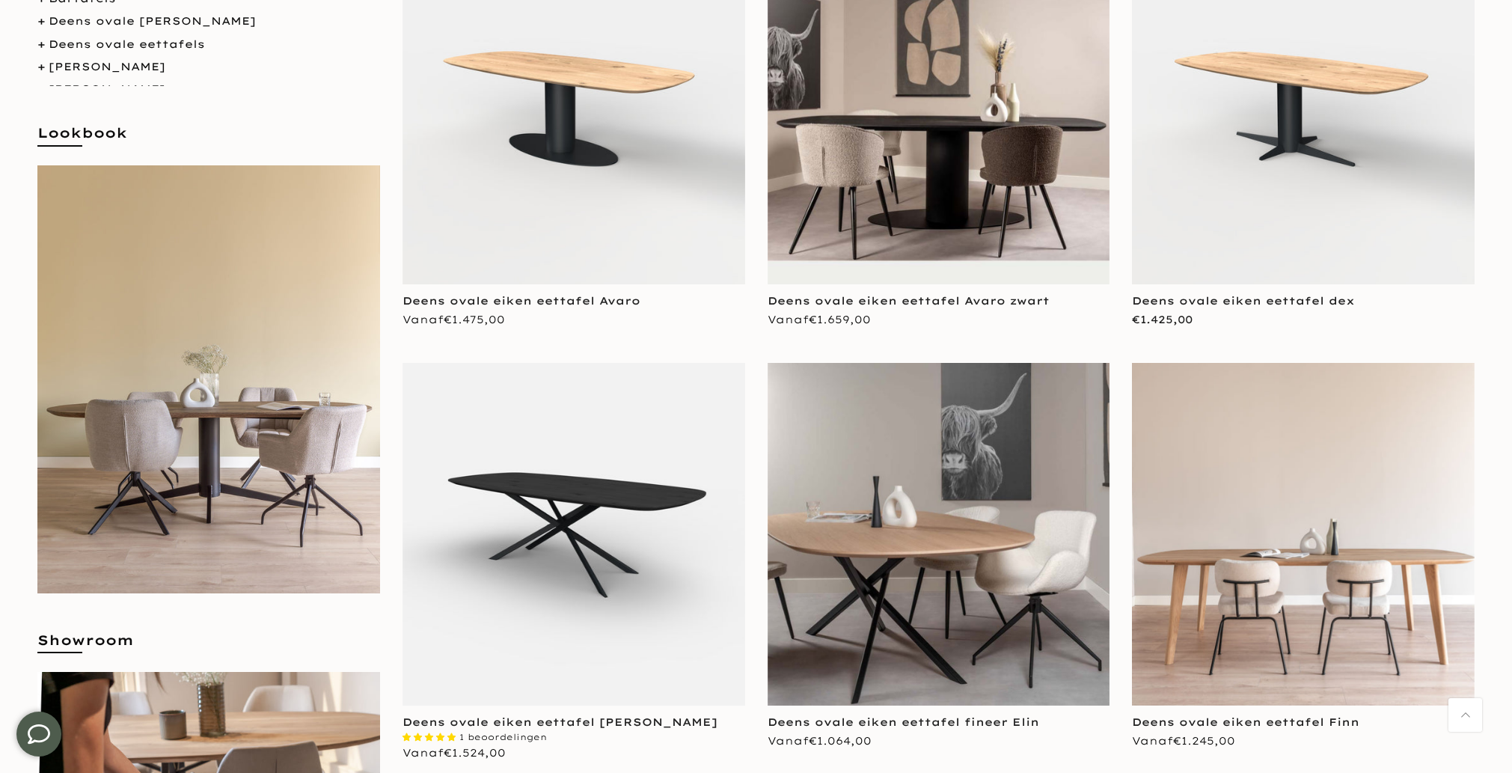
scroll to position [534, 0]
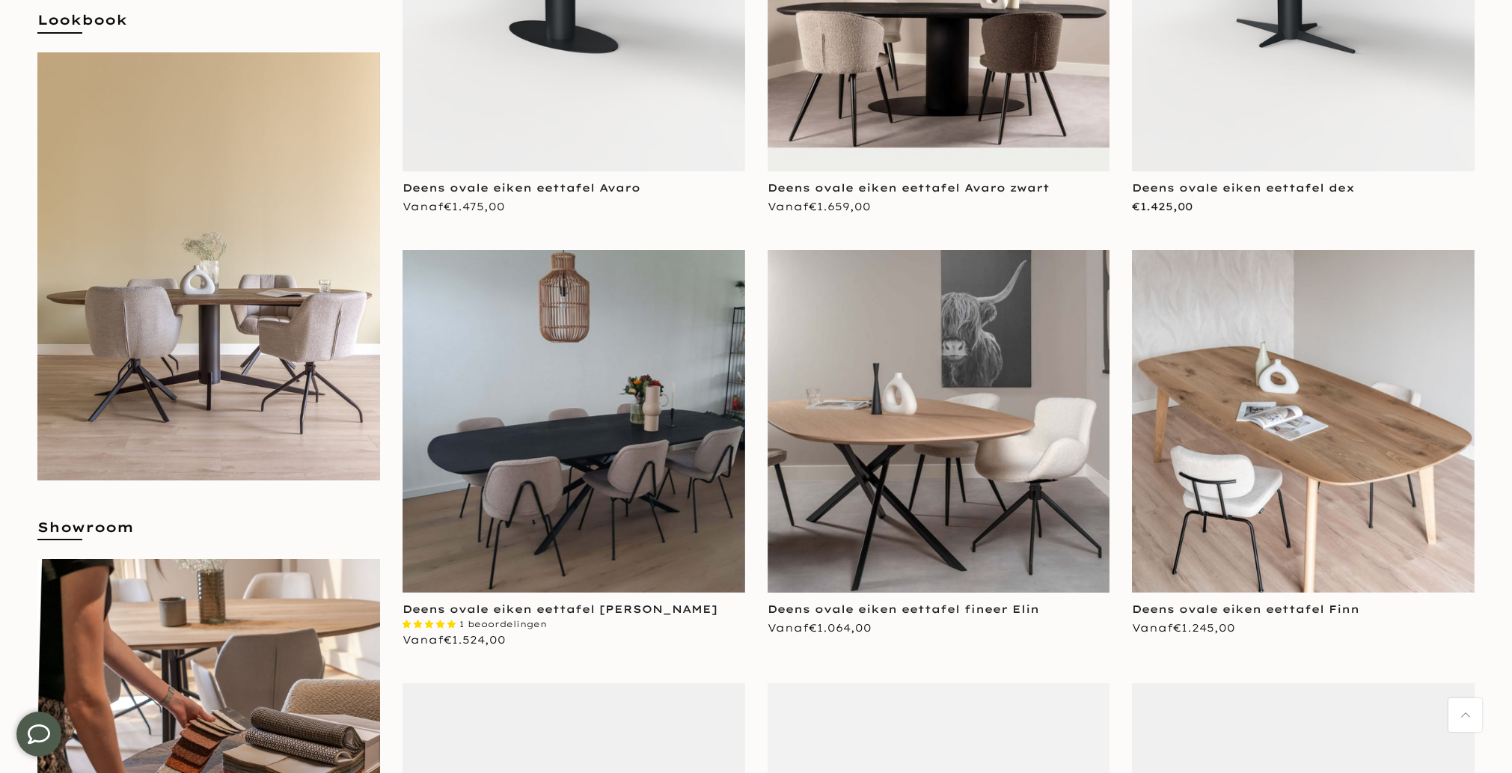
click at [527, 465] on img at bounding box center [573, 421] width 343 height 343
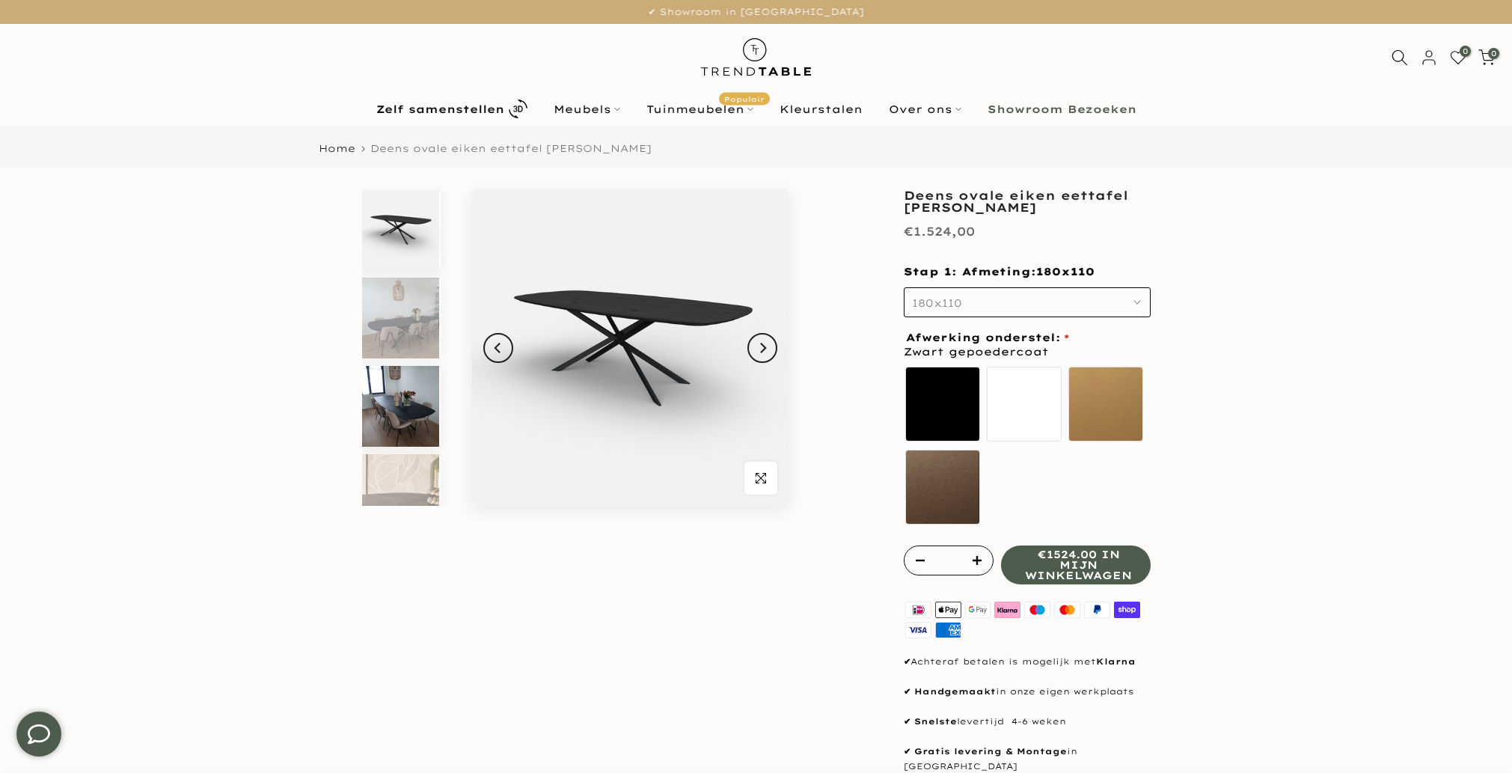
click at [402, 415] on img at bounding box center [400, 406] width 77 height 81
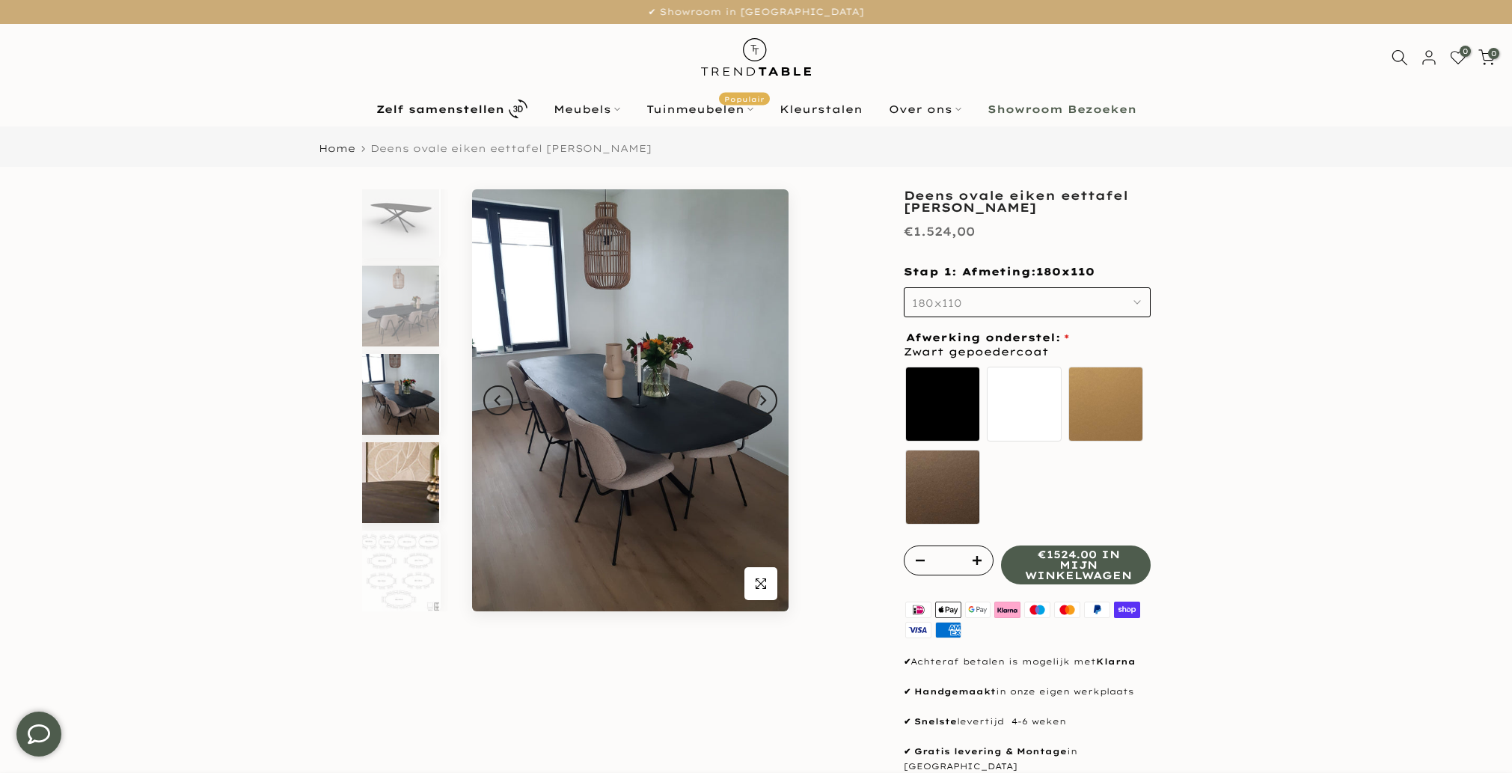
click at [404, 462] on img at bounding box center [400, 482] width 77 height 81
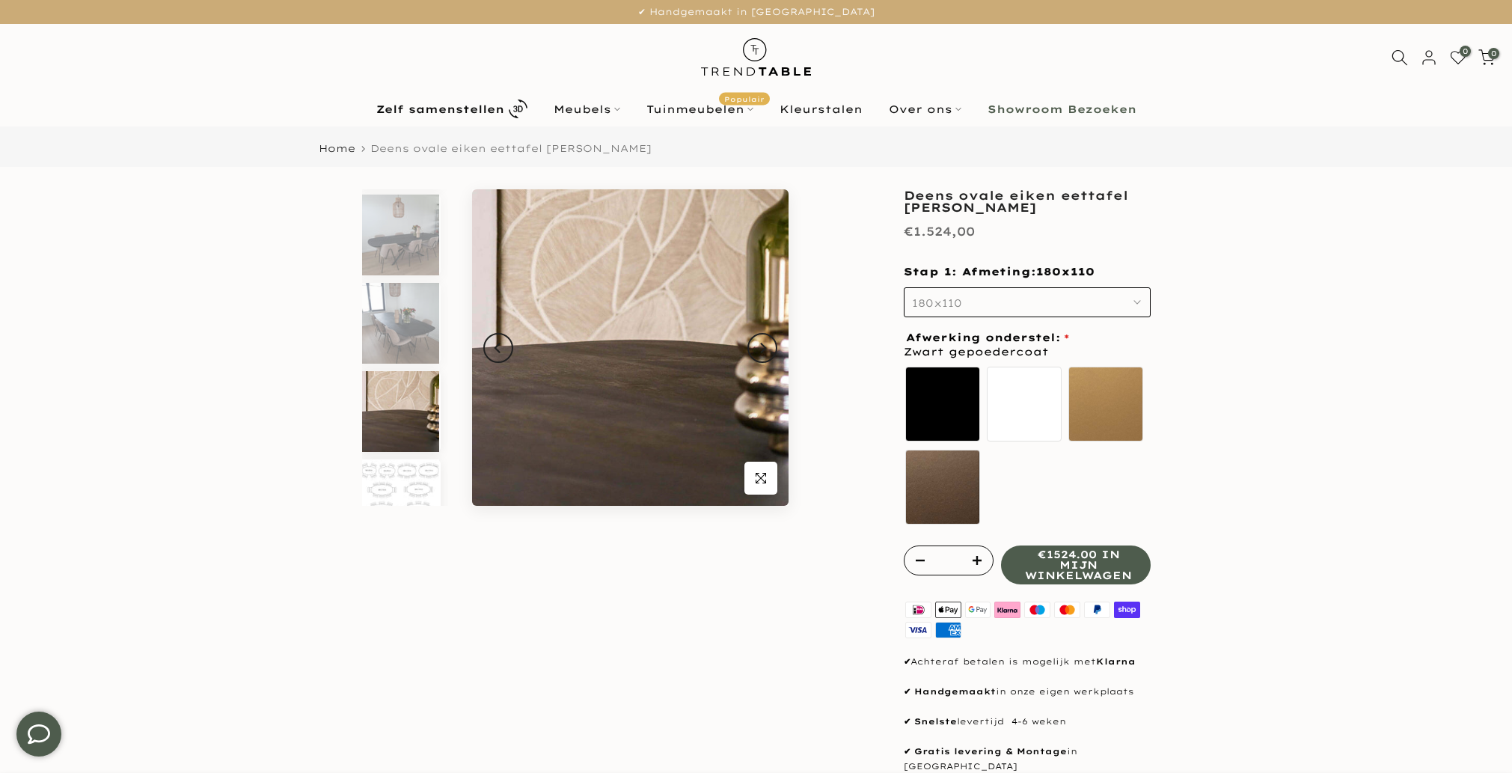
scroll to position [117, 0]
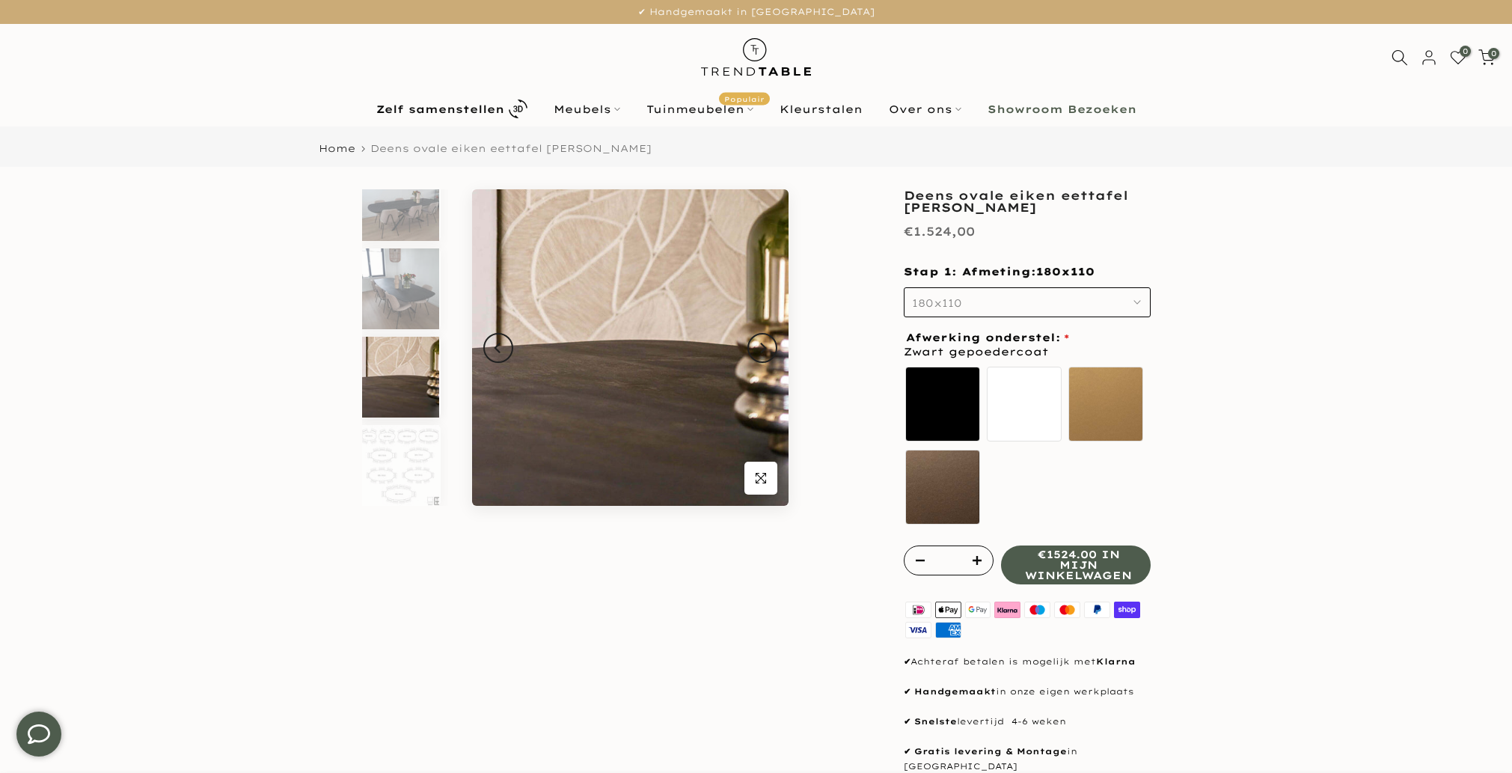
click at [393, 404] on img at bounding box center [400, 377] width 77 height 81
click at [402, 450] on img at bounding box center [400, 465] width 77 height 81
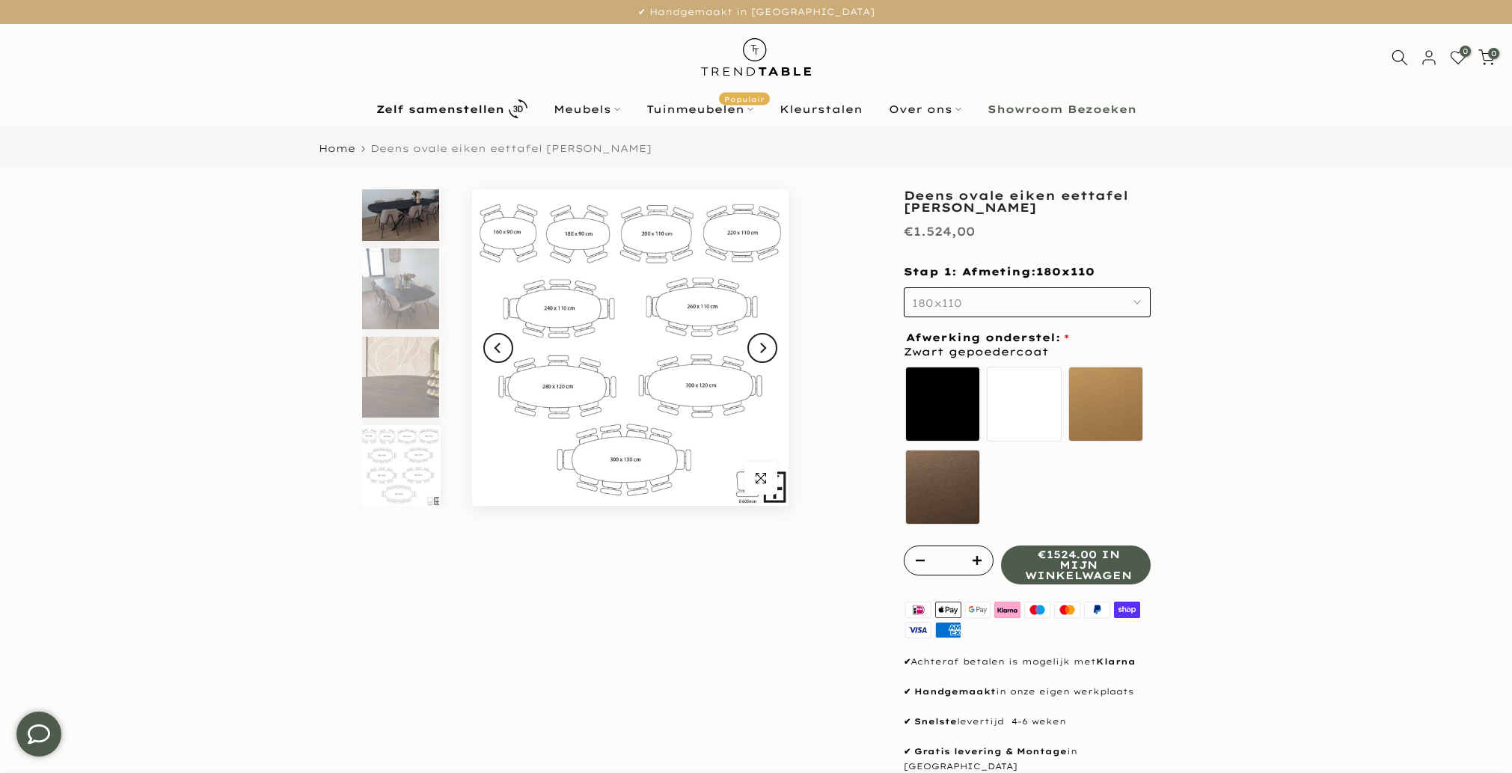
click at [397, 218] on img at bounding box center [400, 200] width 77 height 81
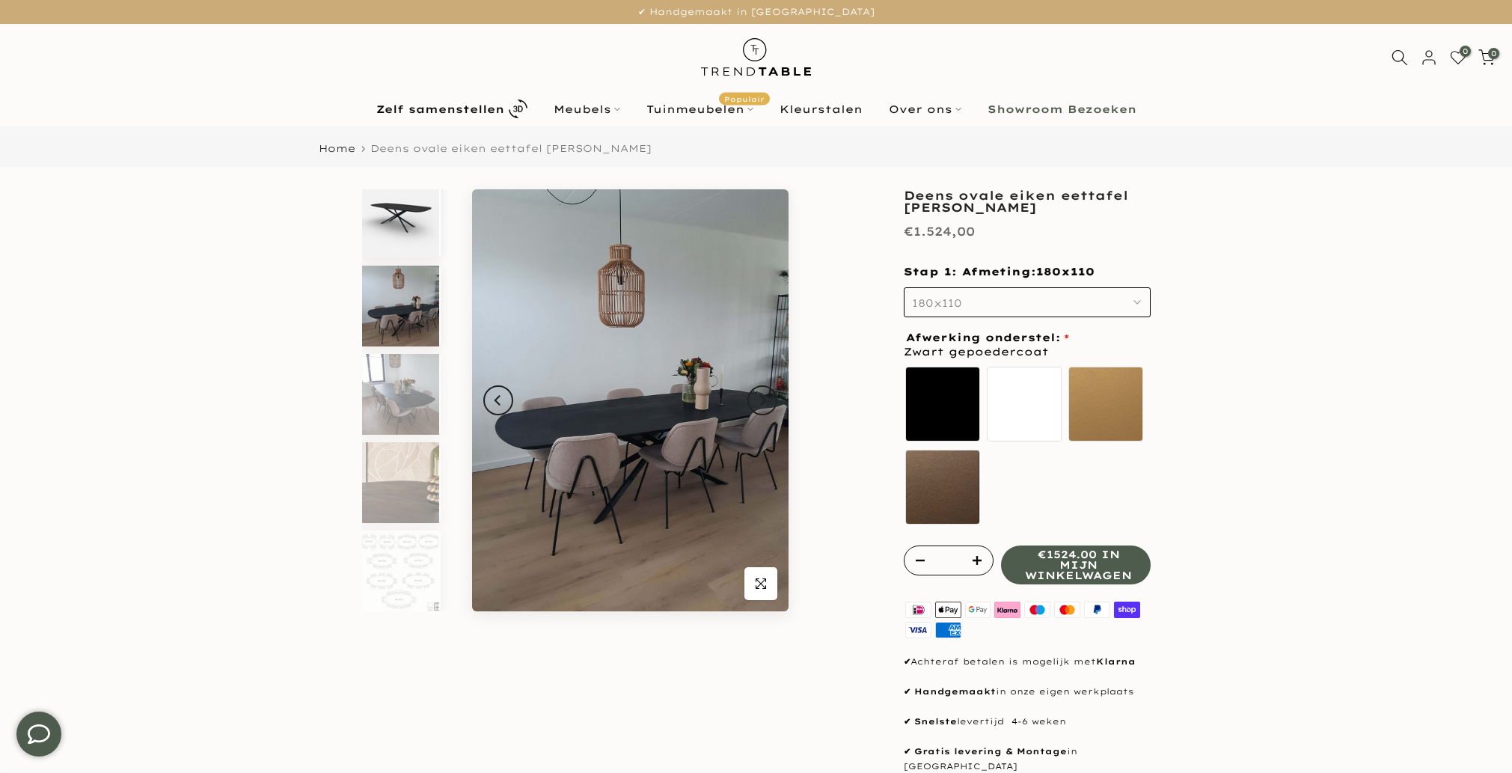
scroll to position [12, 0]
click at [400, 230] on img at bounding box center [400, 217] width 77 height 81
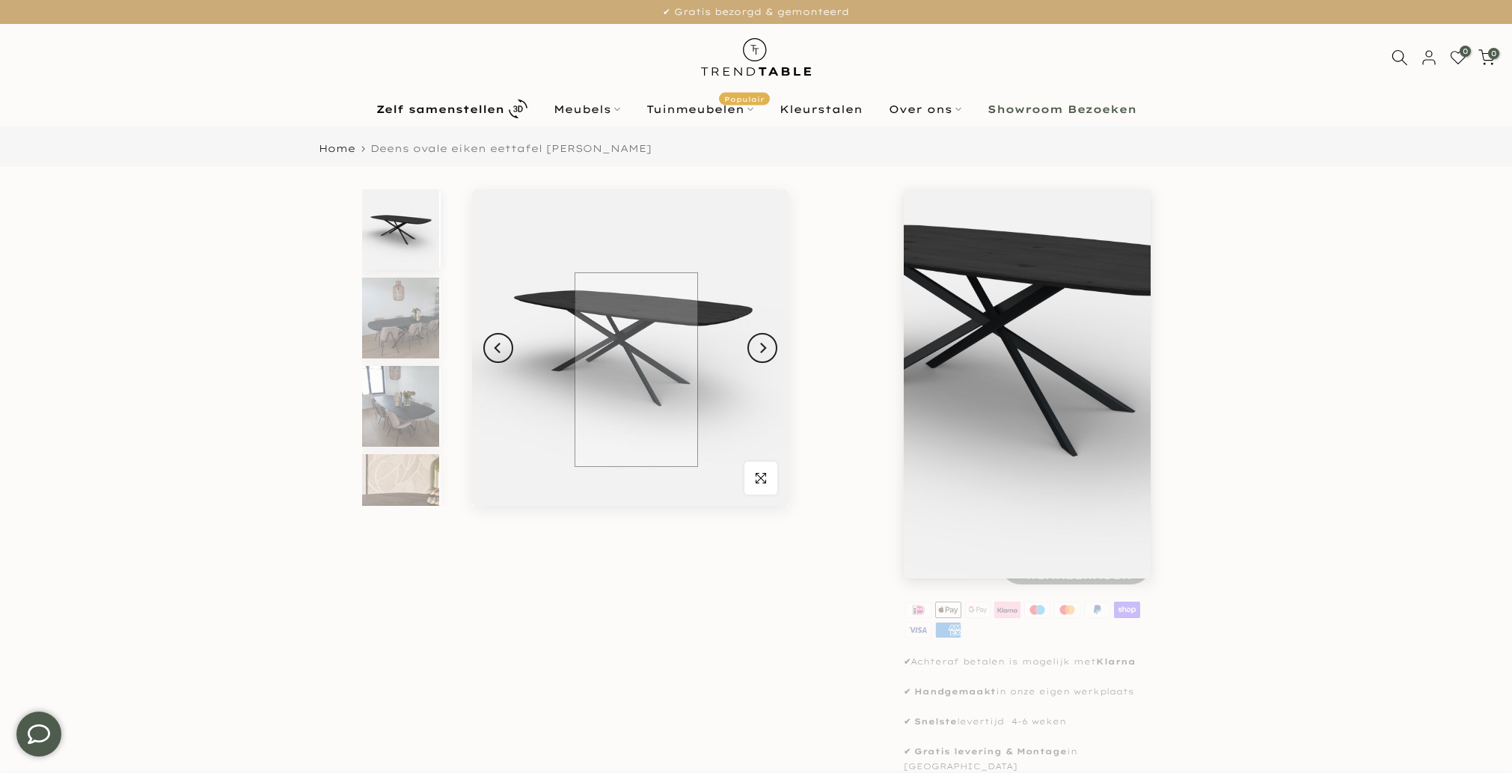
click at [636, 370] on img at bounding box center [630, 347] width 316 height 316
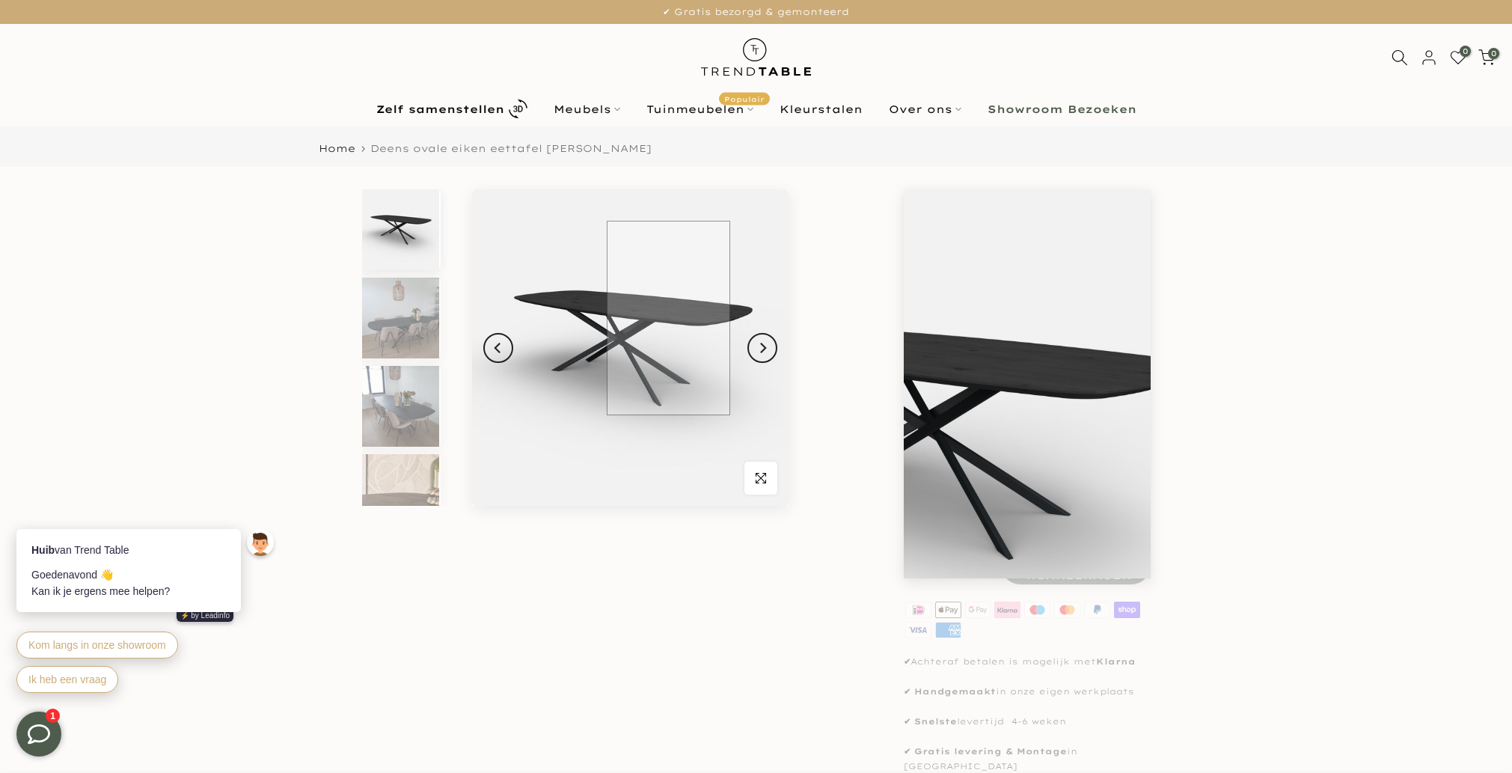
click at [663, 316] on img at bounding box center [630, 347] width 316 height 316
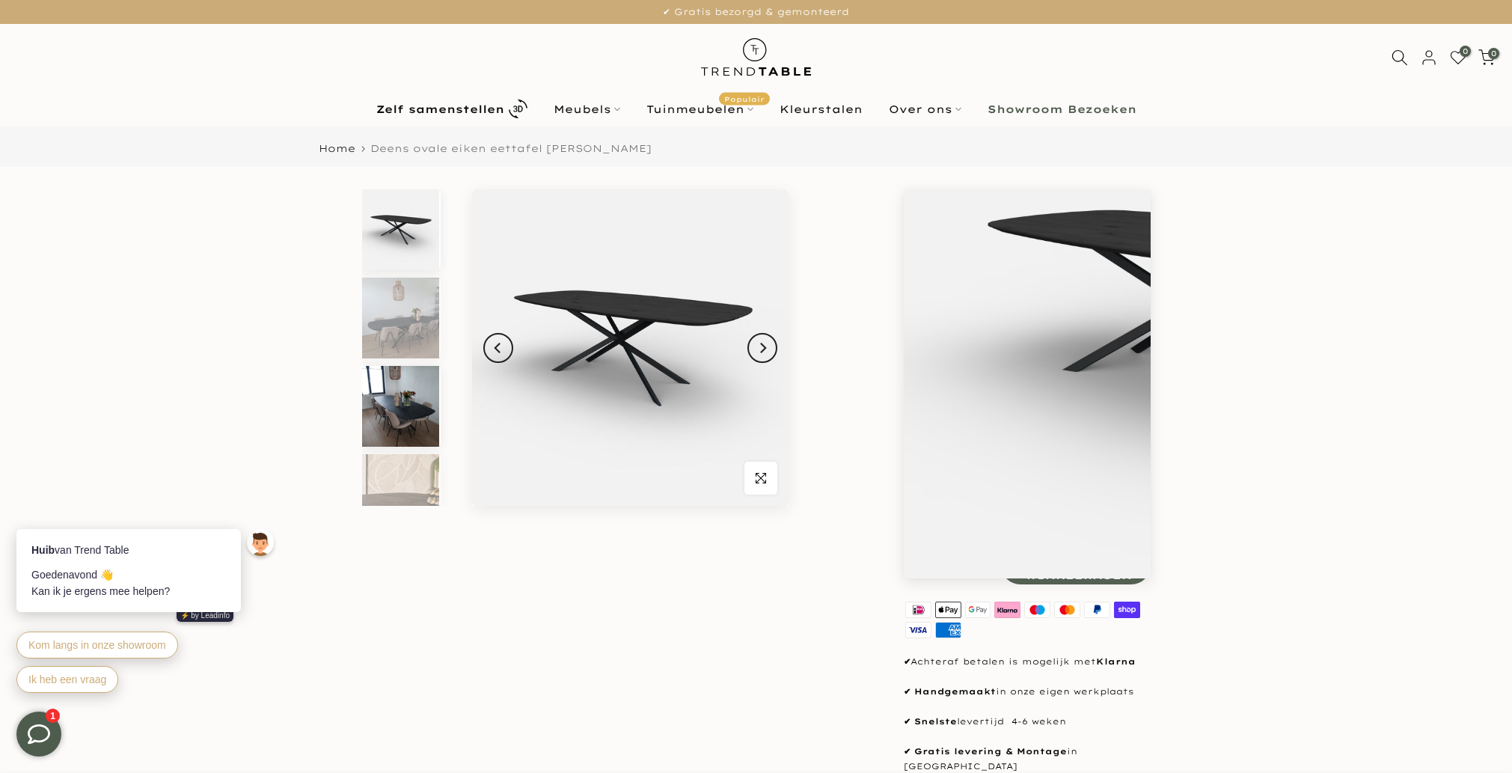
click at [404, 411] on img at bounding box center [400, 406] width 77 height 81
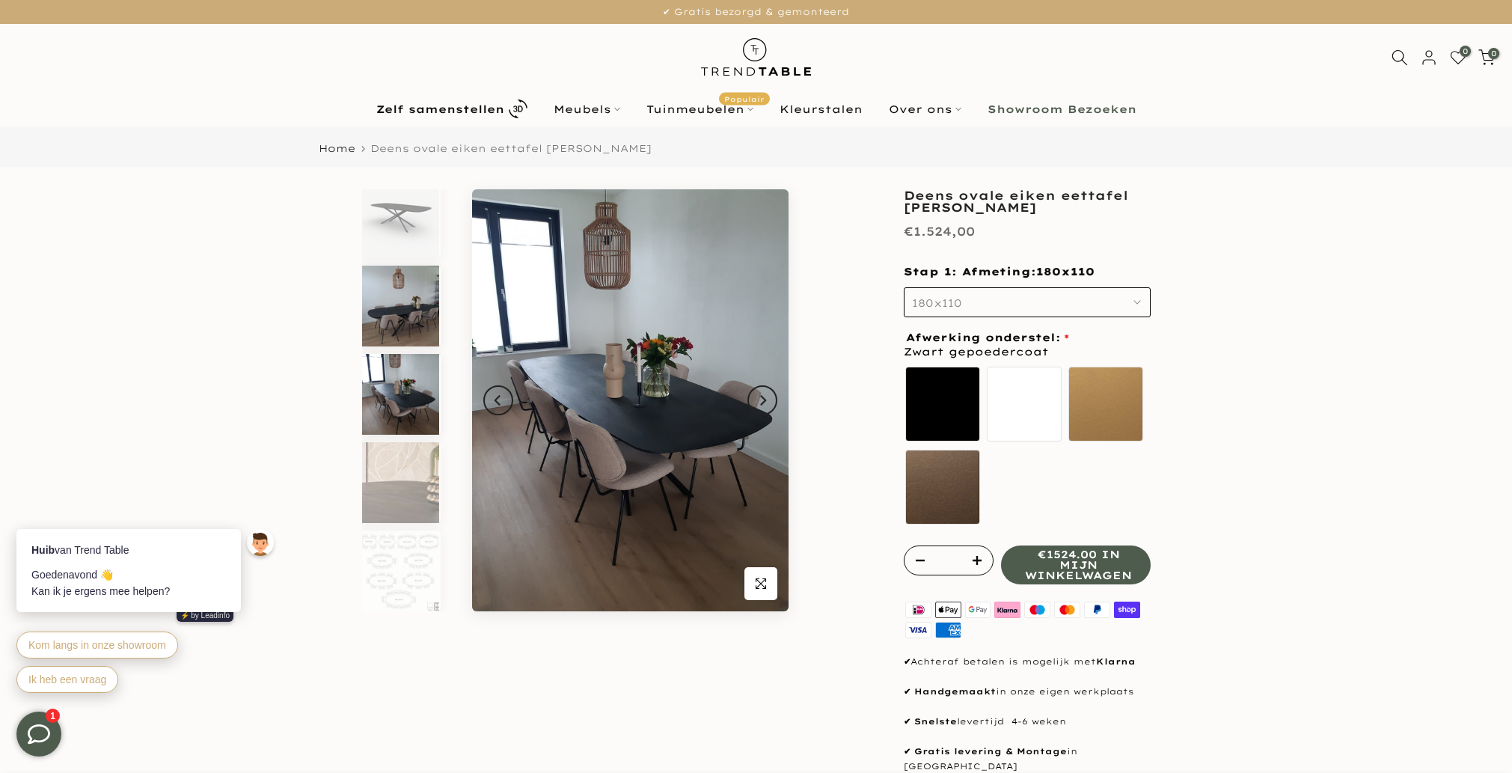
scroll to position [12, 0]
drag, startPoint x: 307, startPoint y: 272, endPoint x: 254, endPoint y: 278, distance: 54.2
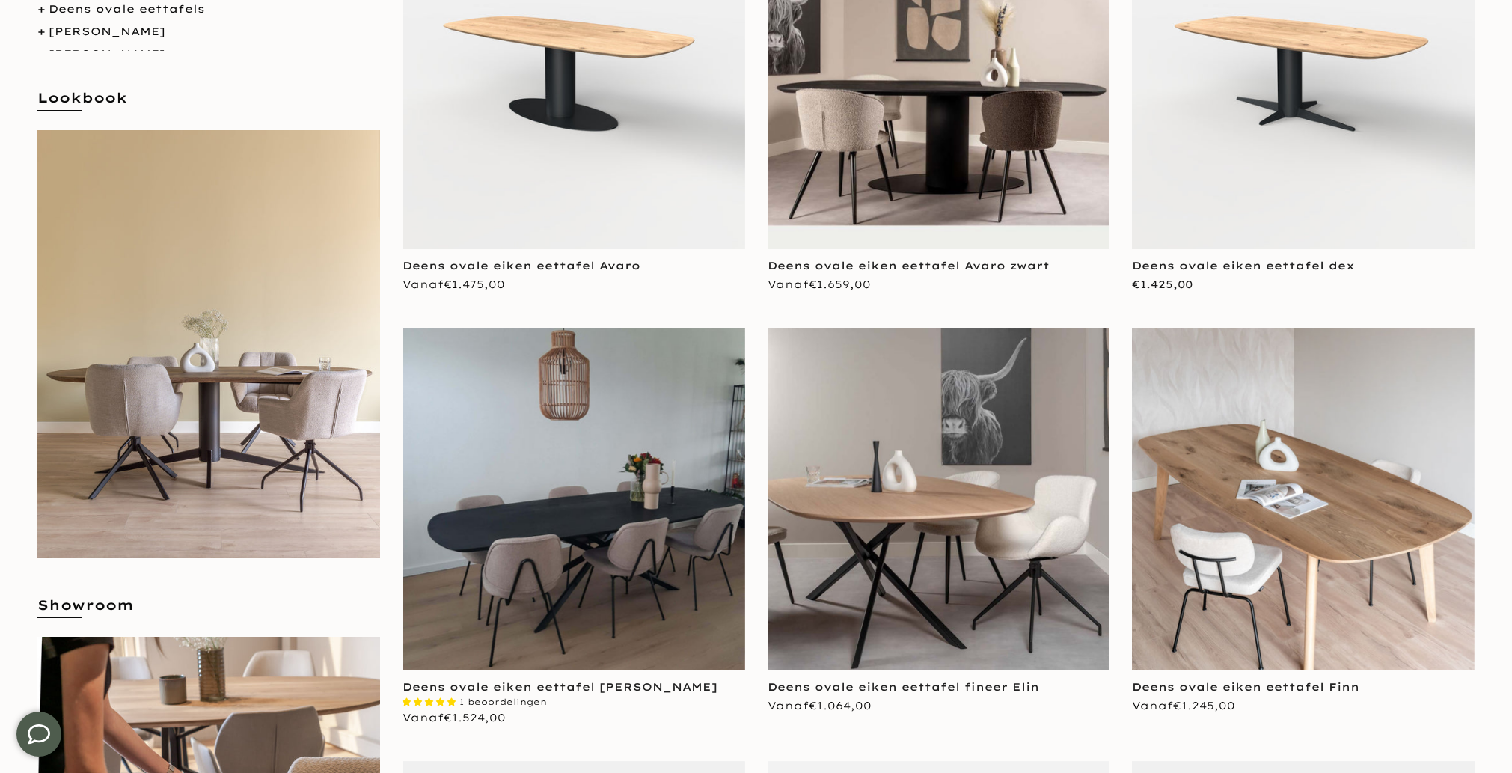
scroll to position [233, 0]
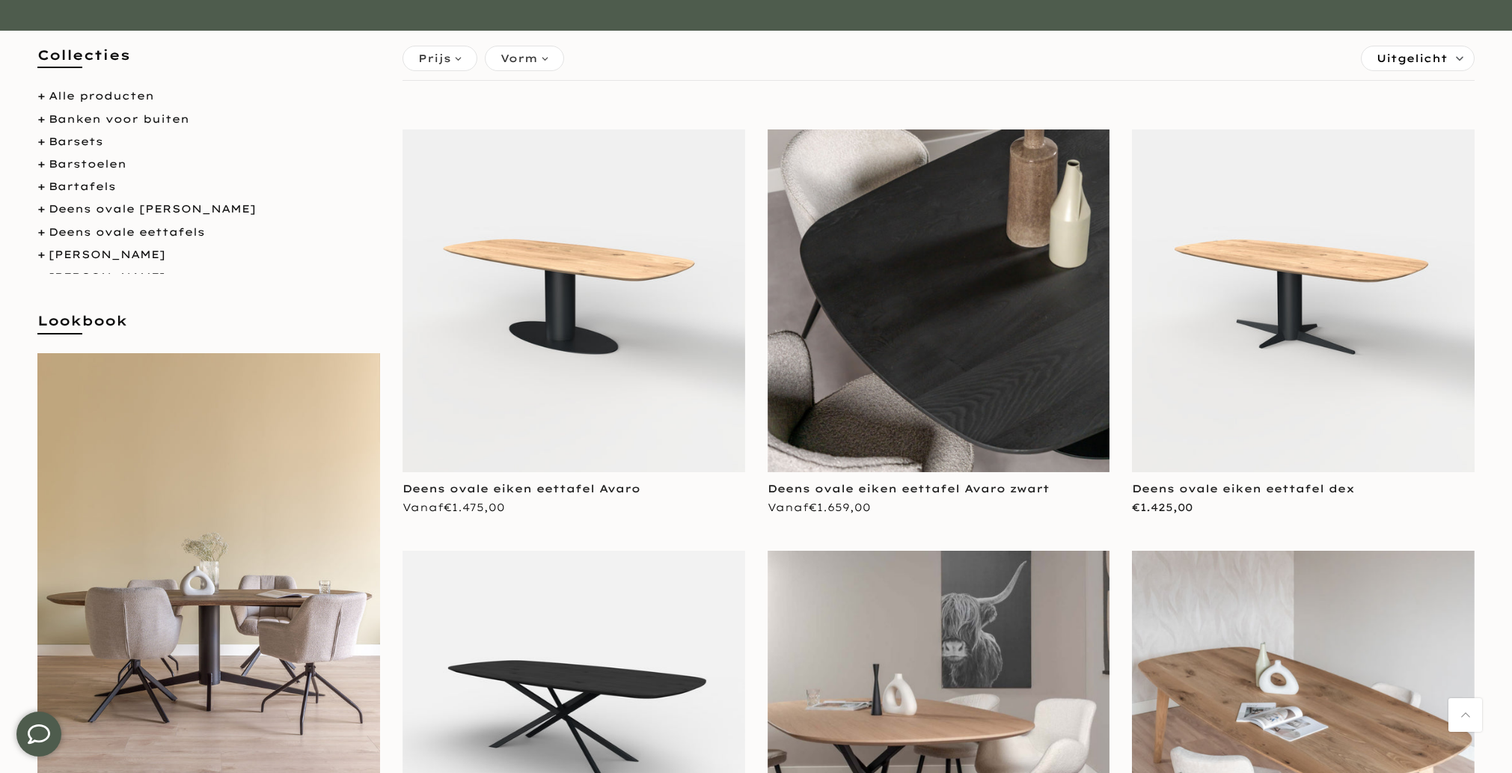
click at [951, 385] on img at bounding box center [938, 300] width 343 height 343
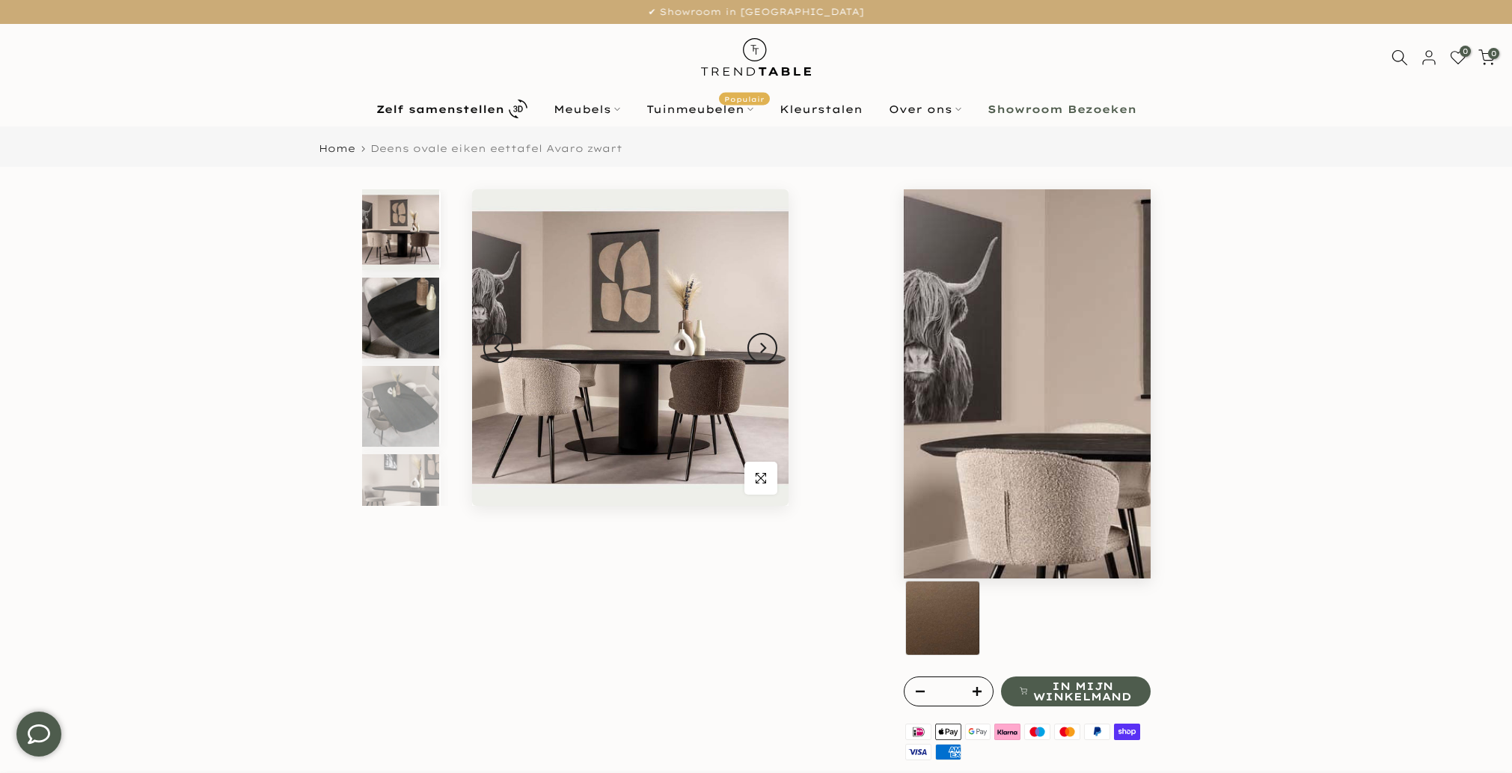
click at [388, 315] on img at bounding box center [400, 318] width 77 height 81
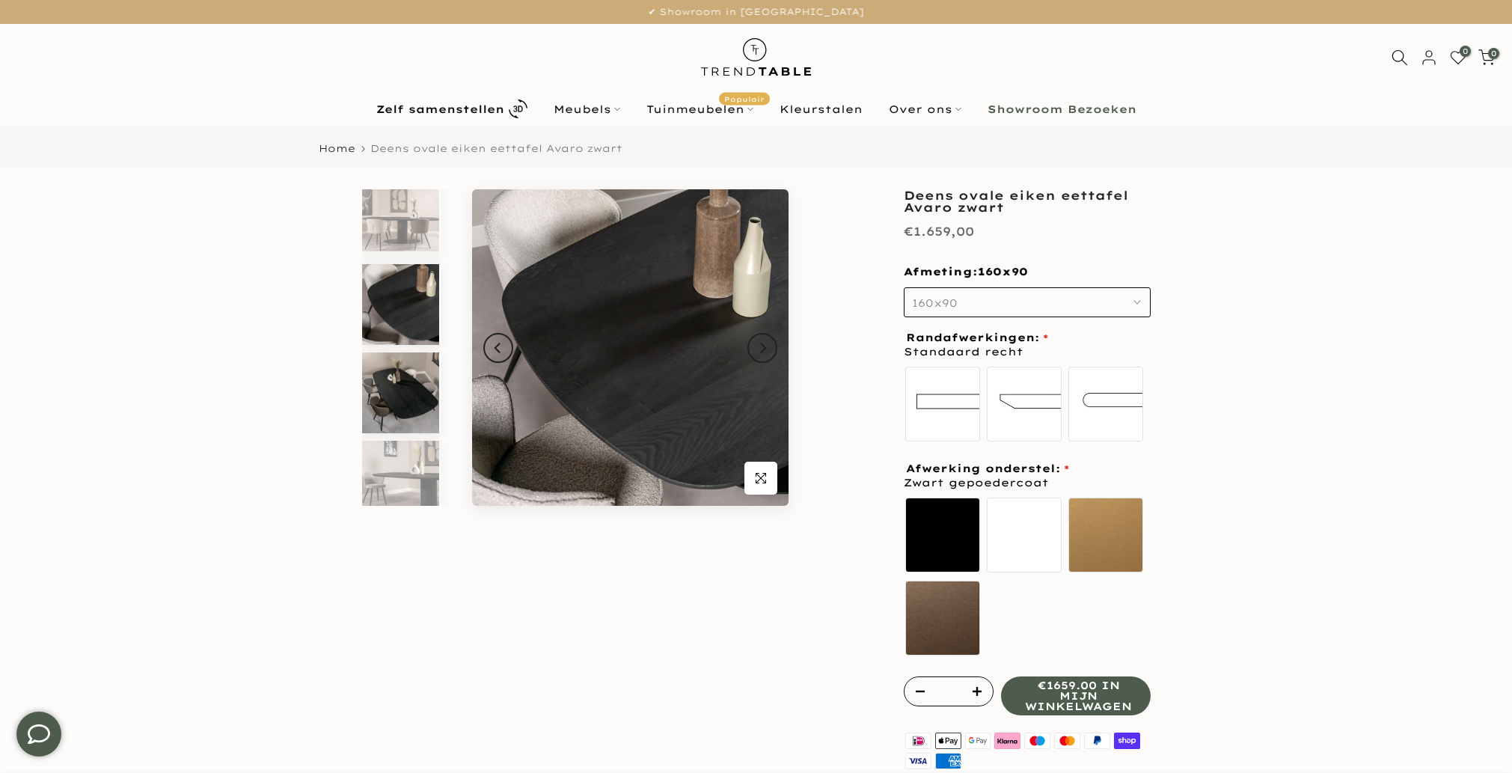
click at [400, 378] on img at bounding box center [400, 392] width 77 height 81
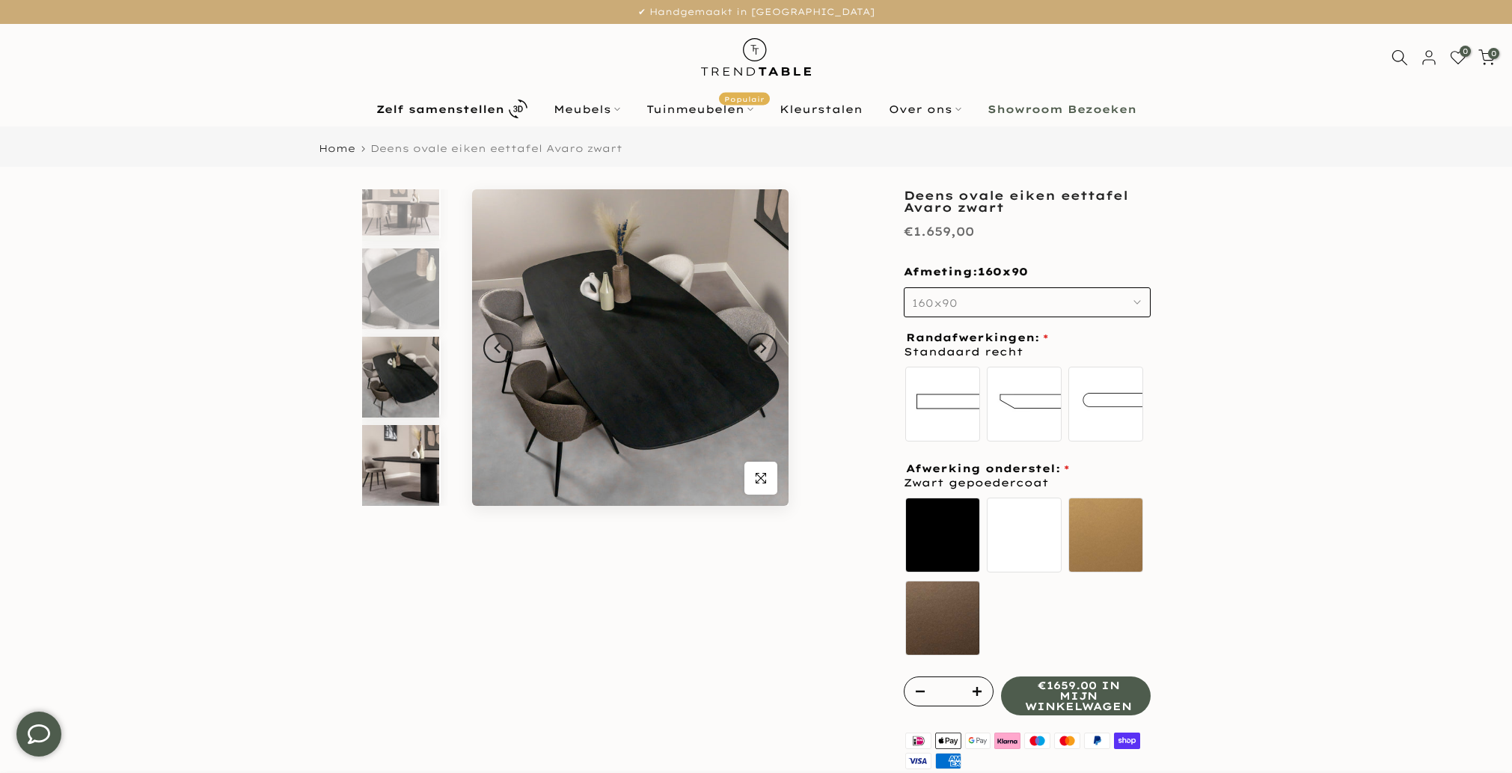
click at [405, 464] on img at bounding box center [400, 465] width 77 height 81
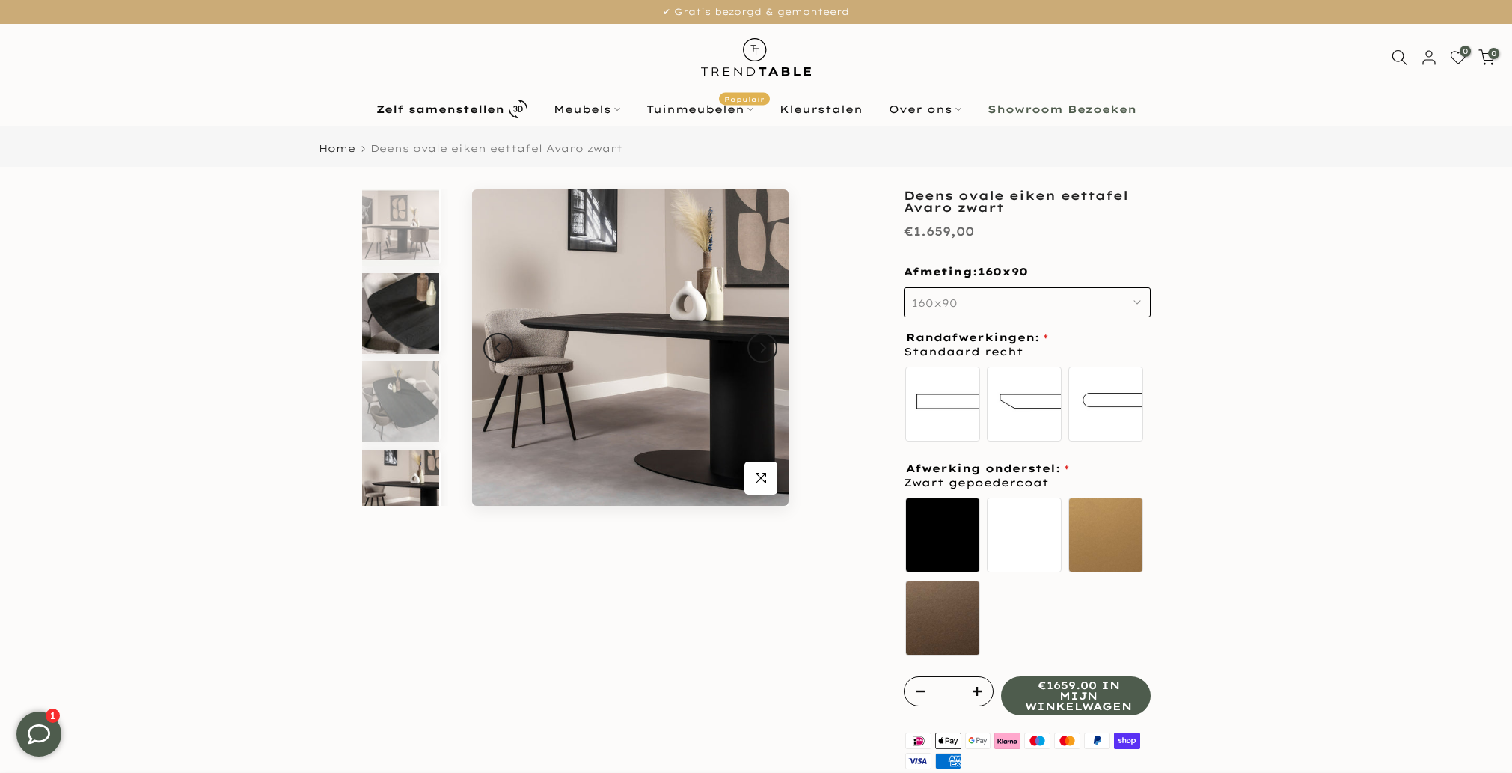
scroll to position [0, 0]
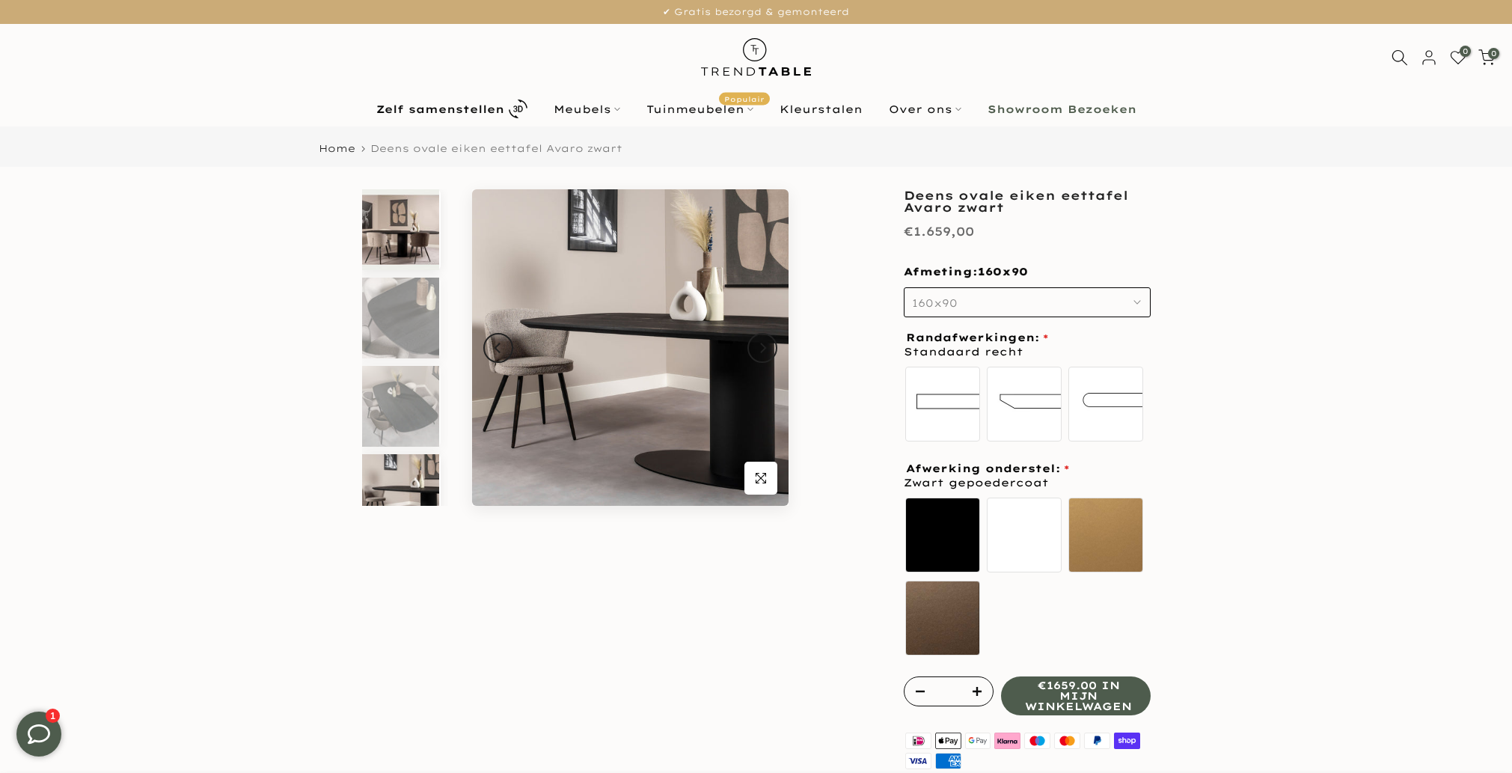
click at [403, 262] on img at bounding box center [400, 229] width 77 height 81
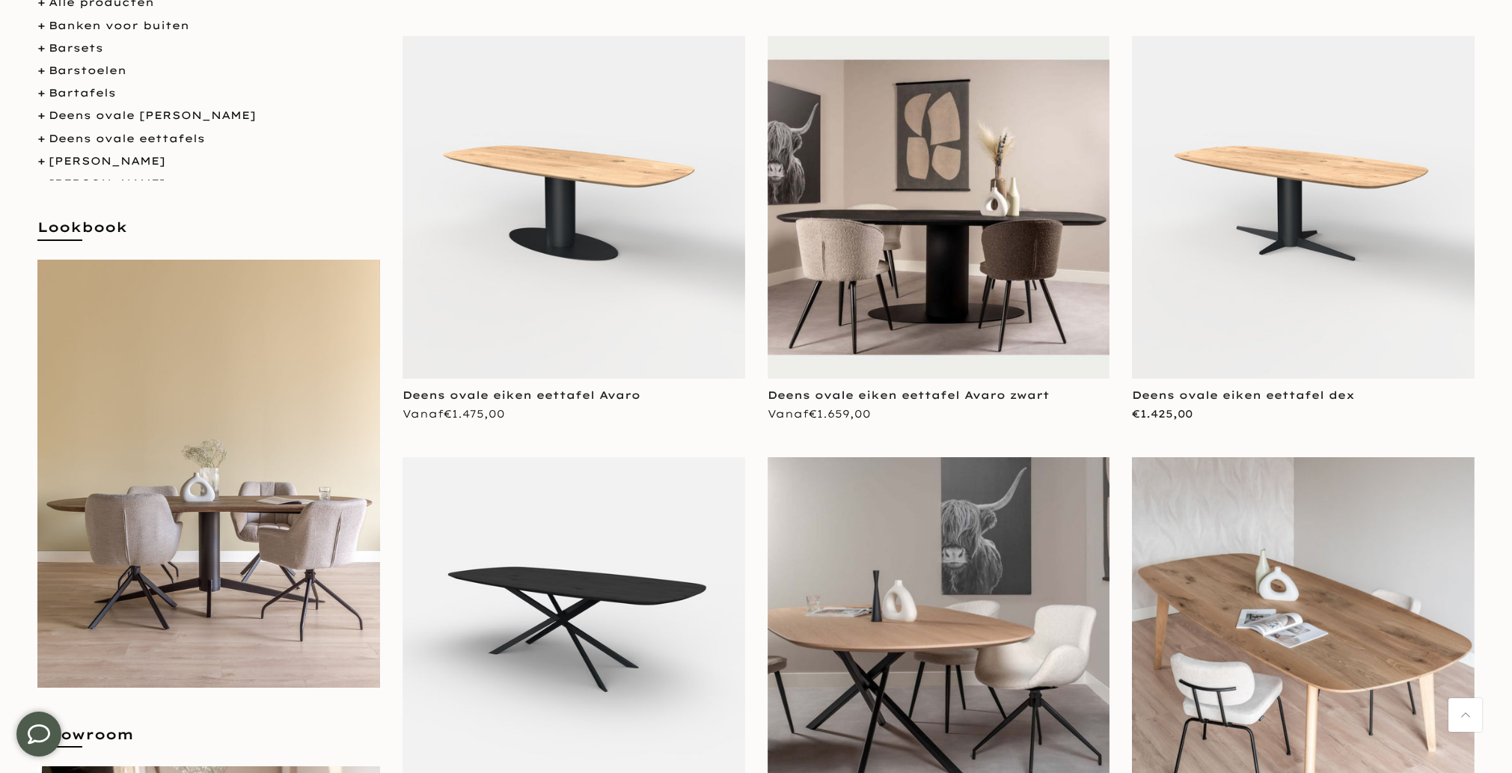
scroll to position [343, 0]
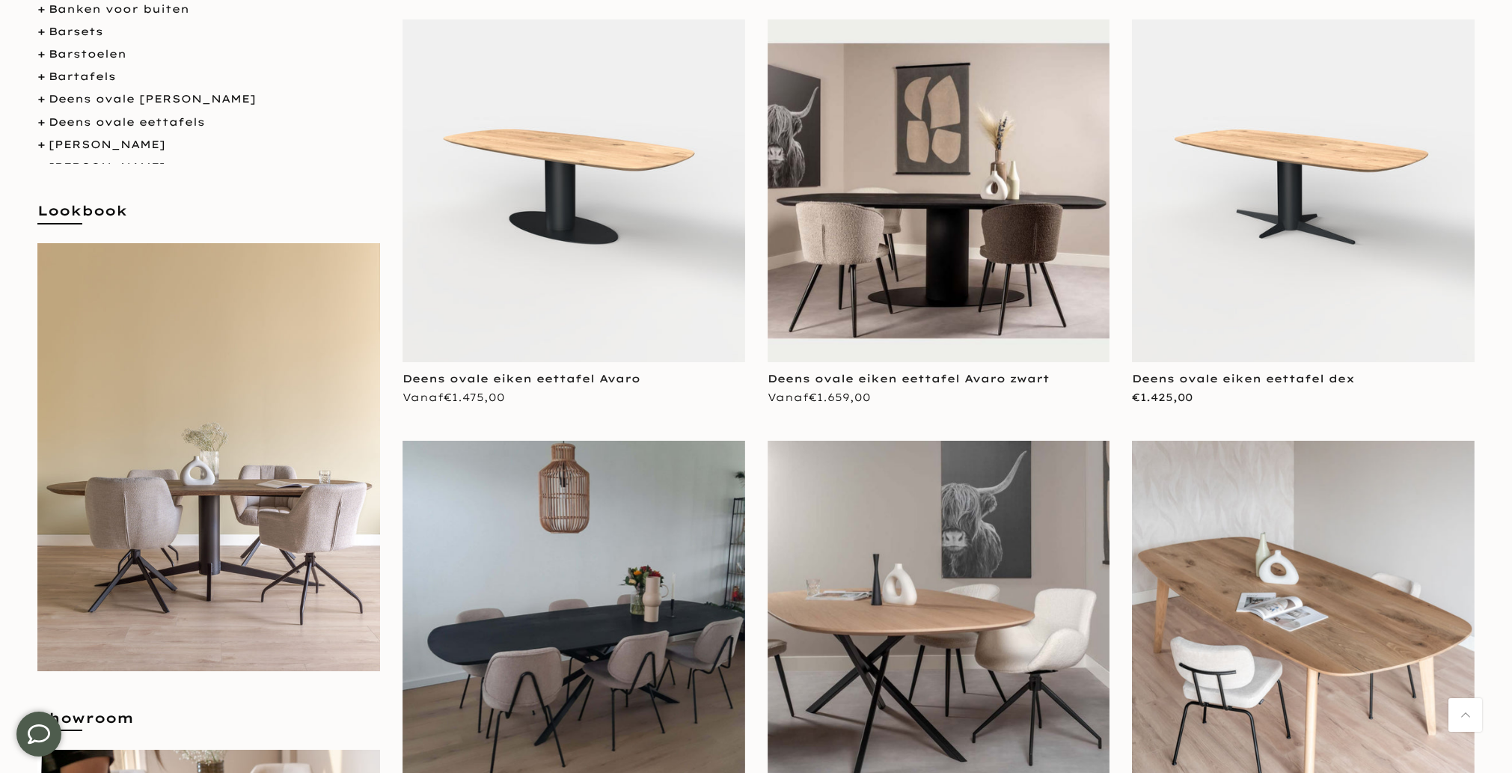
click at [593, 613] on img at bounding box center [573, 612] width 343 height 343
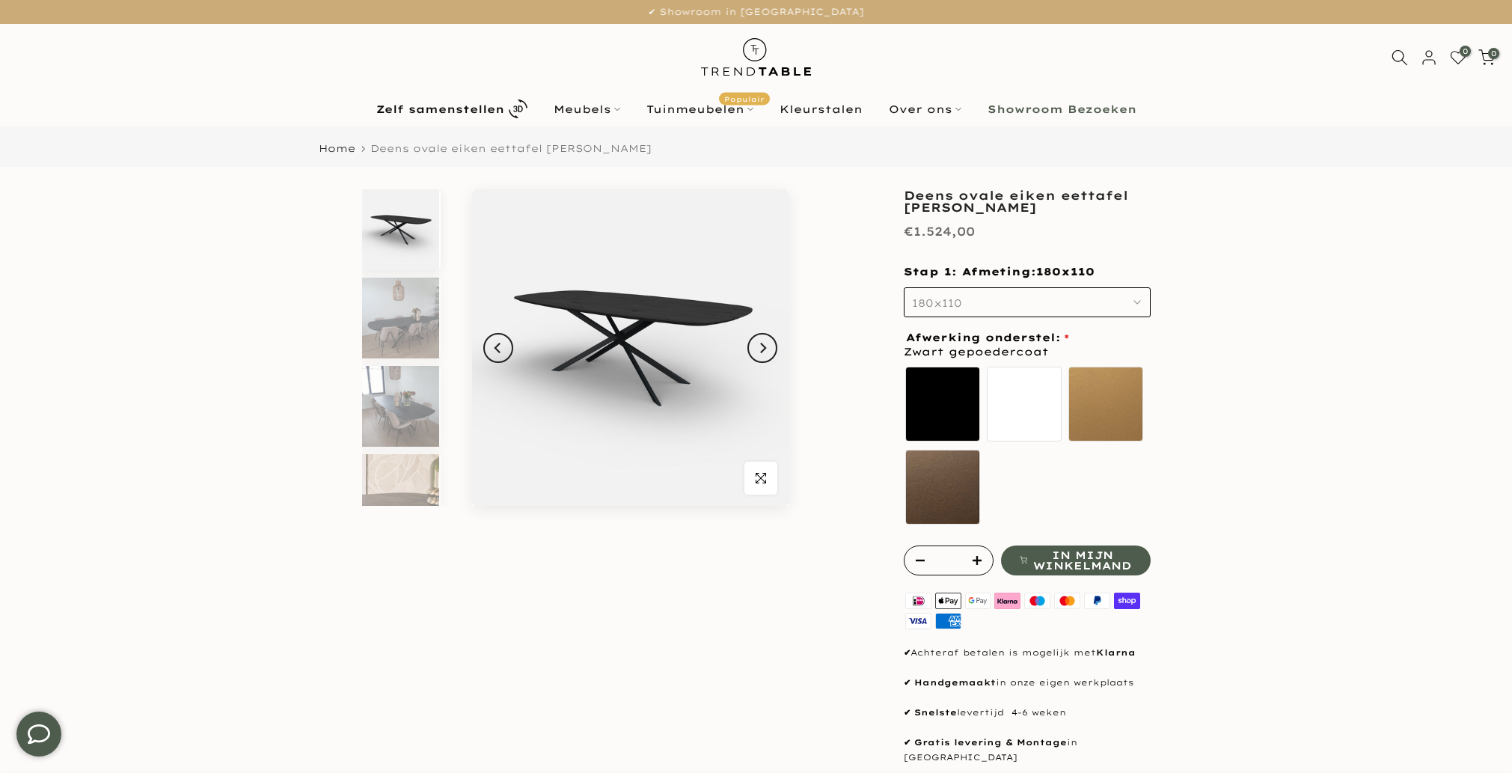
click at [374, 229] on img at bounding box center [400, 229] width 77 height 81
click at [1004, 205] on h1 "Deens ovale eiken eettafel [PERSON_NAME]" at bounding box center [1027, 201] width 247 height 24
click at [1004, 203] on h1 "Deens ovale eiken eettafel [PERSON_NAME]" at bounding box center [1027, 201] width 247 height 24
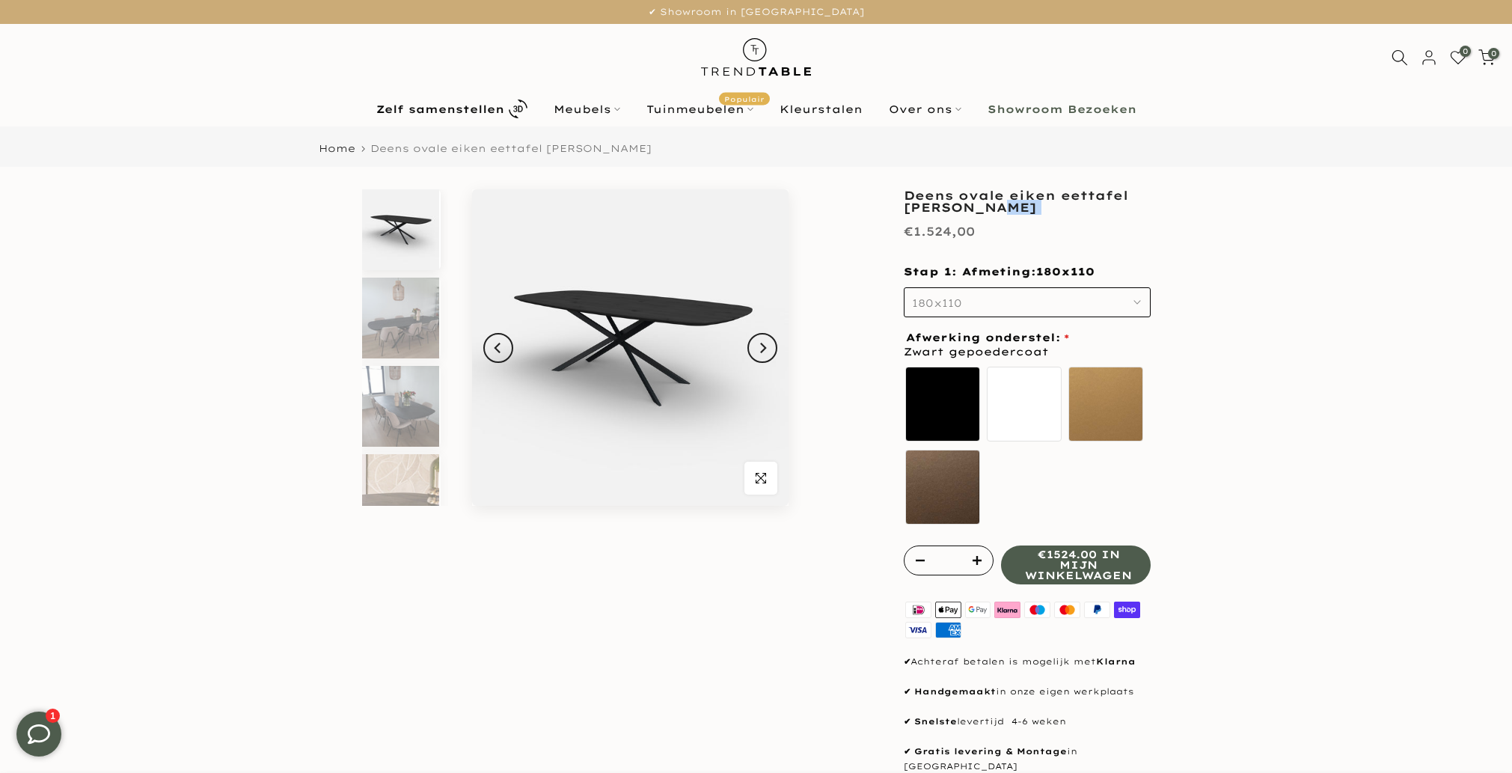
click at [1004, 203] on h1 "Deens ovale eiken eettafel [PERSON_NAME]" at bounding box center [1027, 201] width 247 height 24
click at [997, 194] on h1 "Deens ovale eiken eettafel [PERSON_NAME]" at bounding box center [1027, 201] width 247 height 24
copy div "Deens ovale eiken eettafel [PERSON_NAME]"
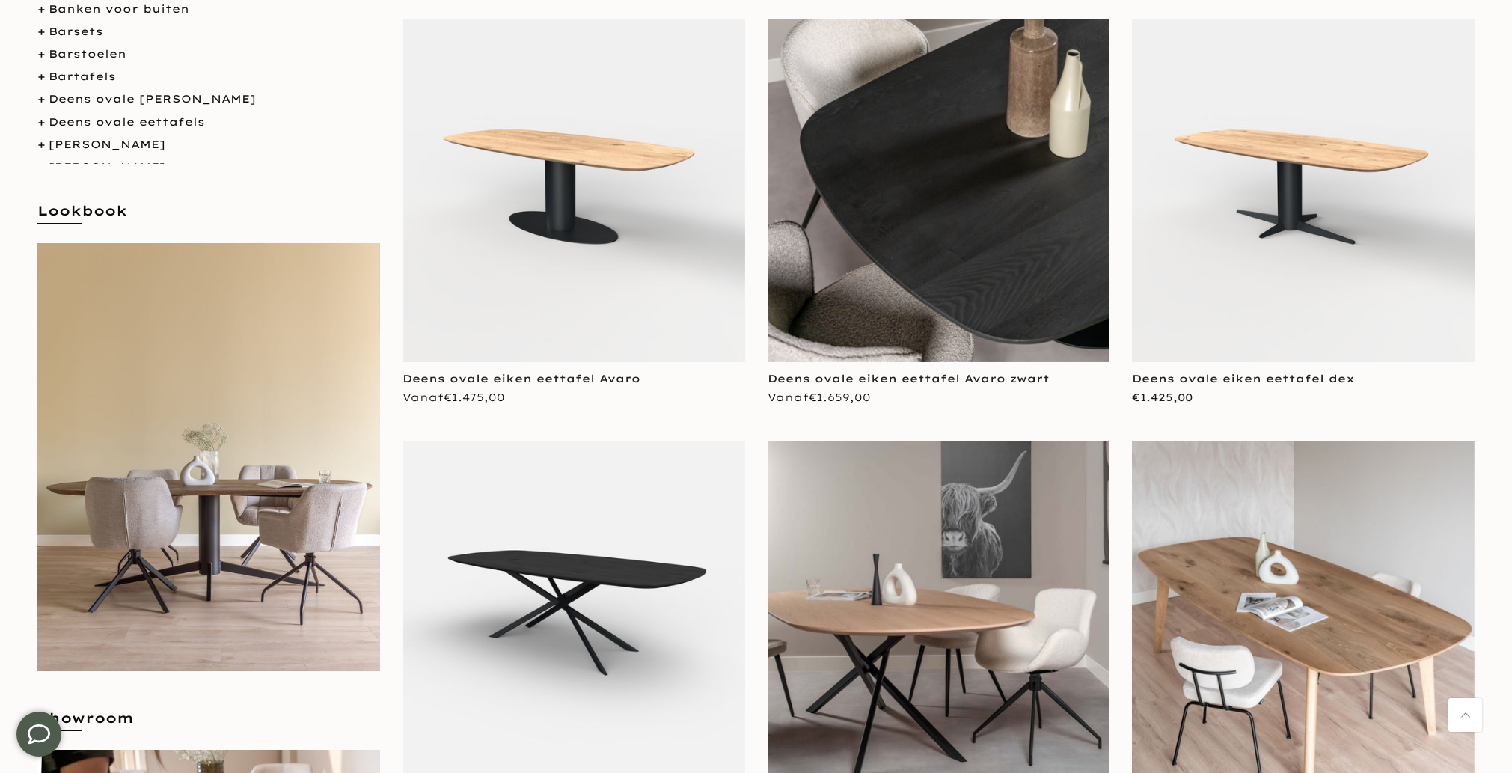
click at [925, 187] on img at bounding box center [938, 190] width 343 height 343
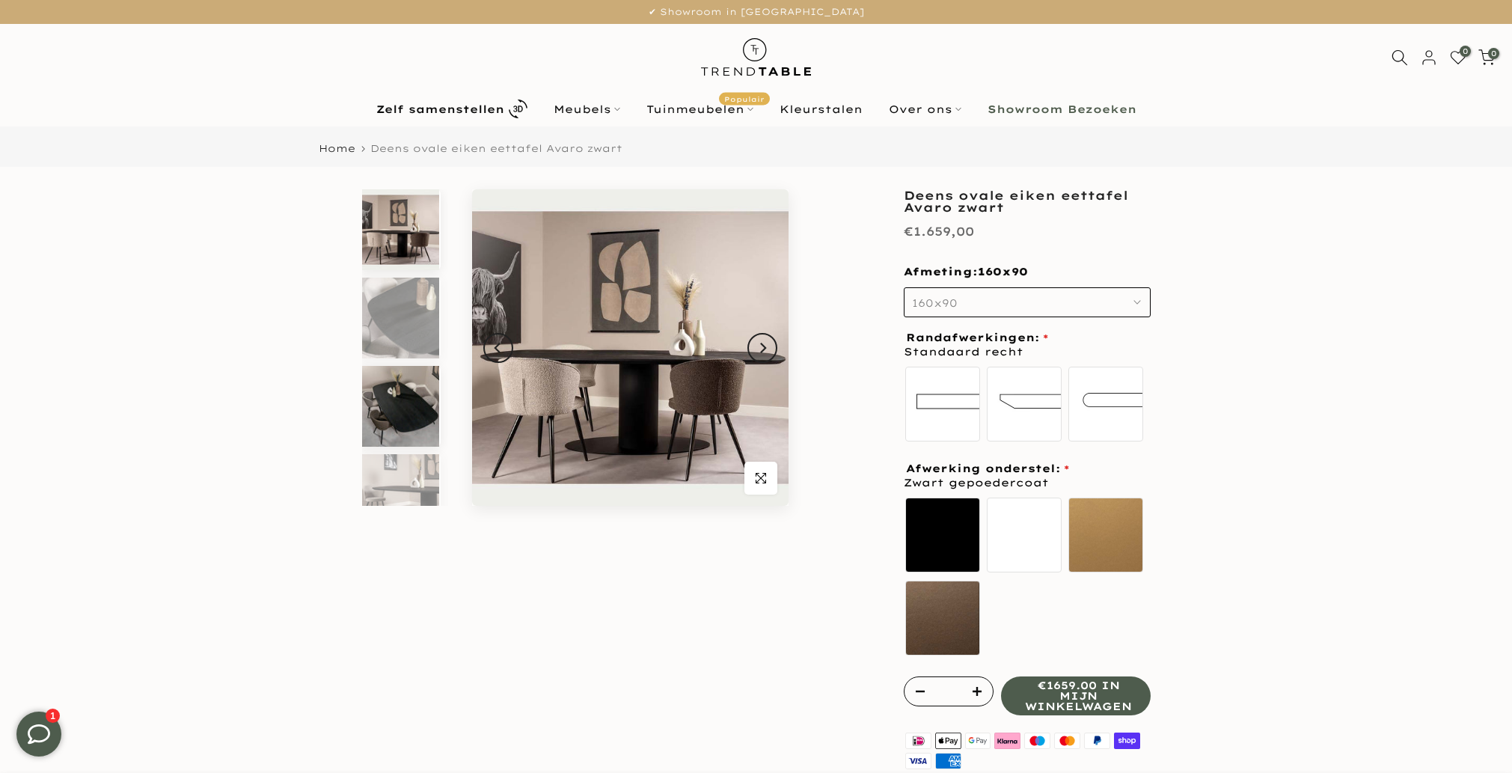
click at [398, 414] on img at bounding box center [400, 406] width 77 height 81
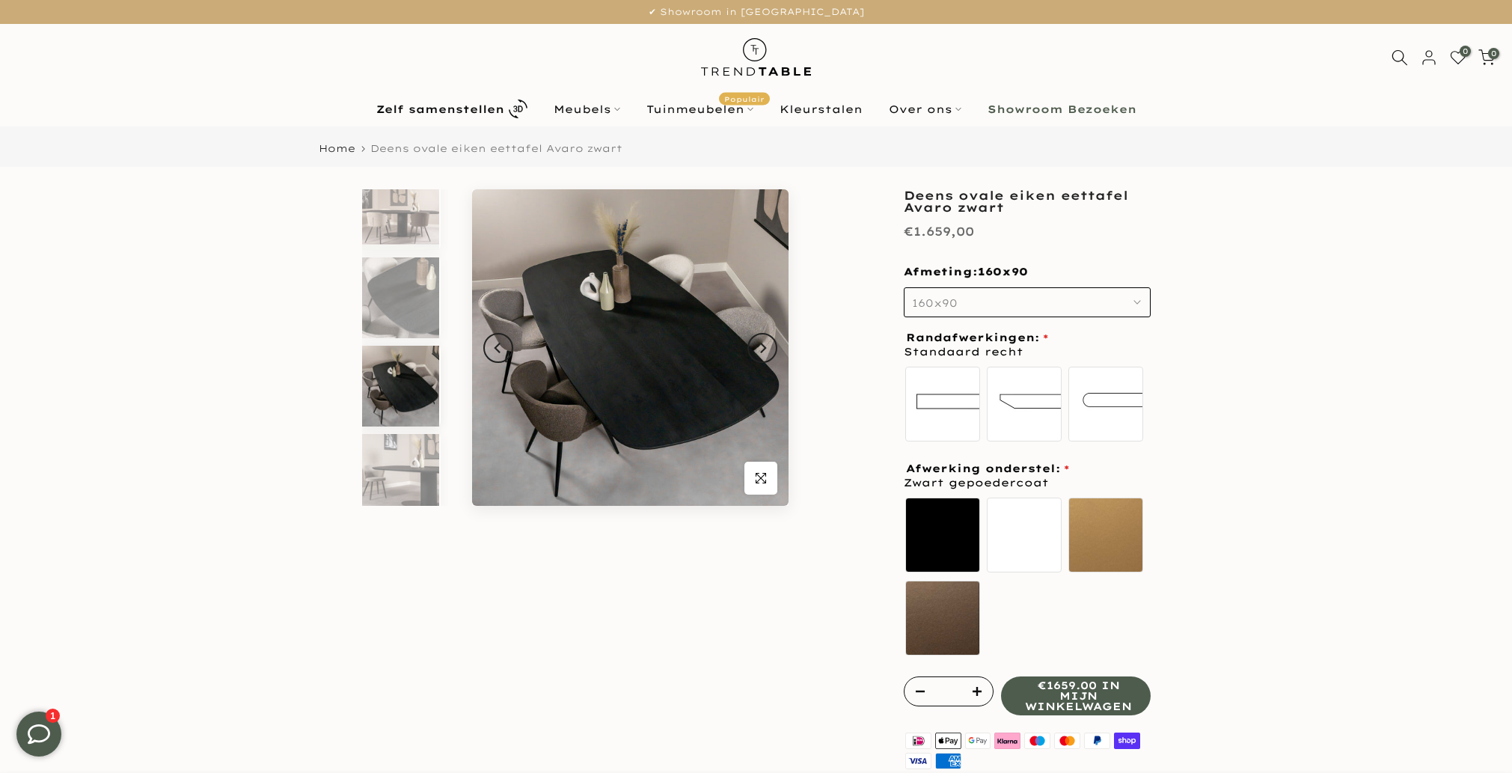
scroll to position [29, 0]
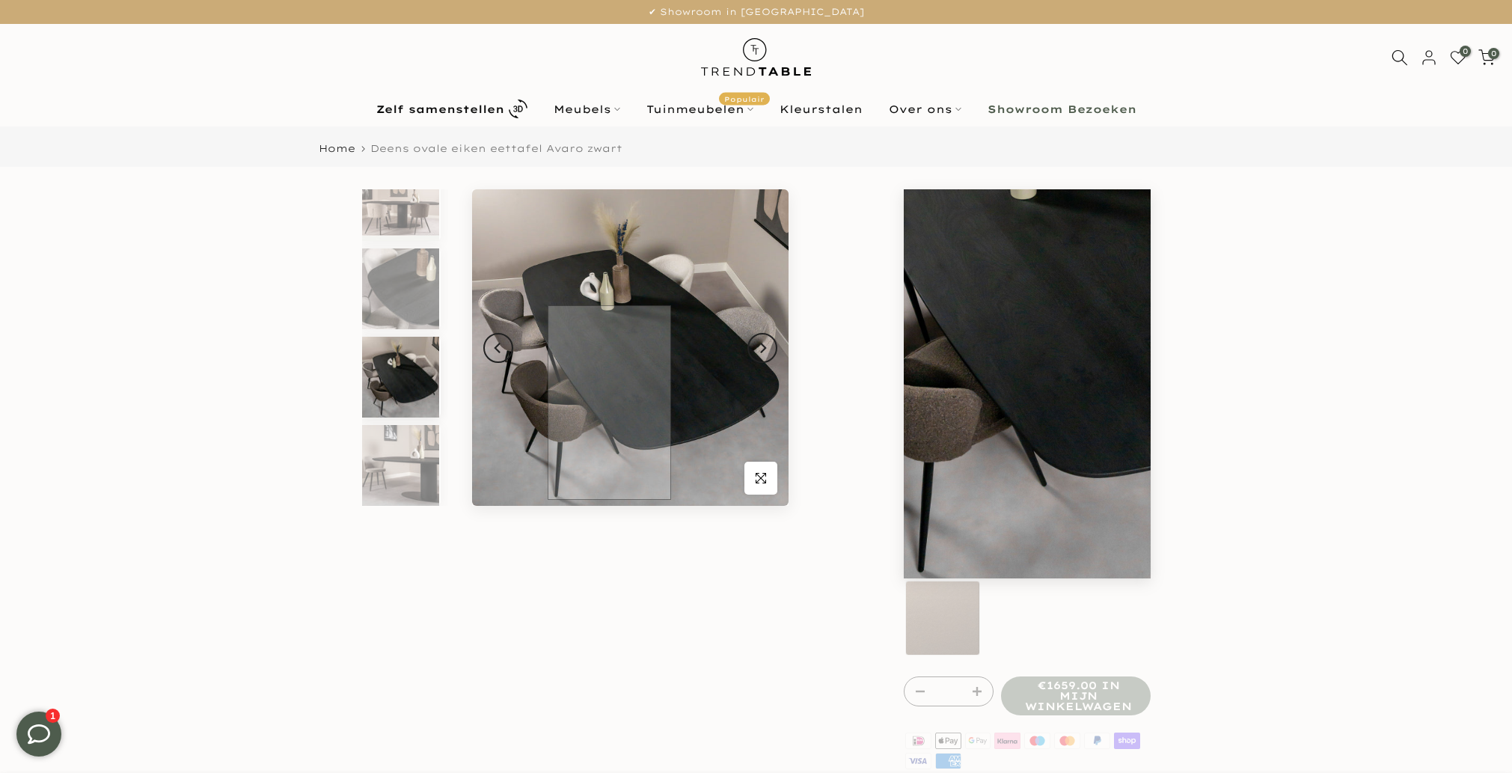
click at [609, 402] on img at bounding box center [630, 347] width 316 height 316
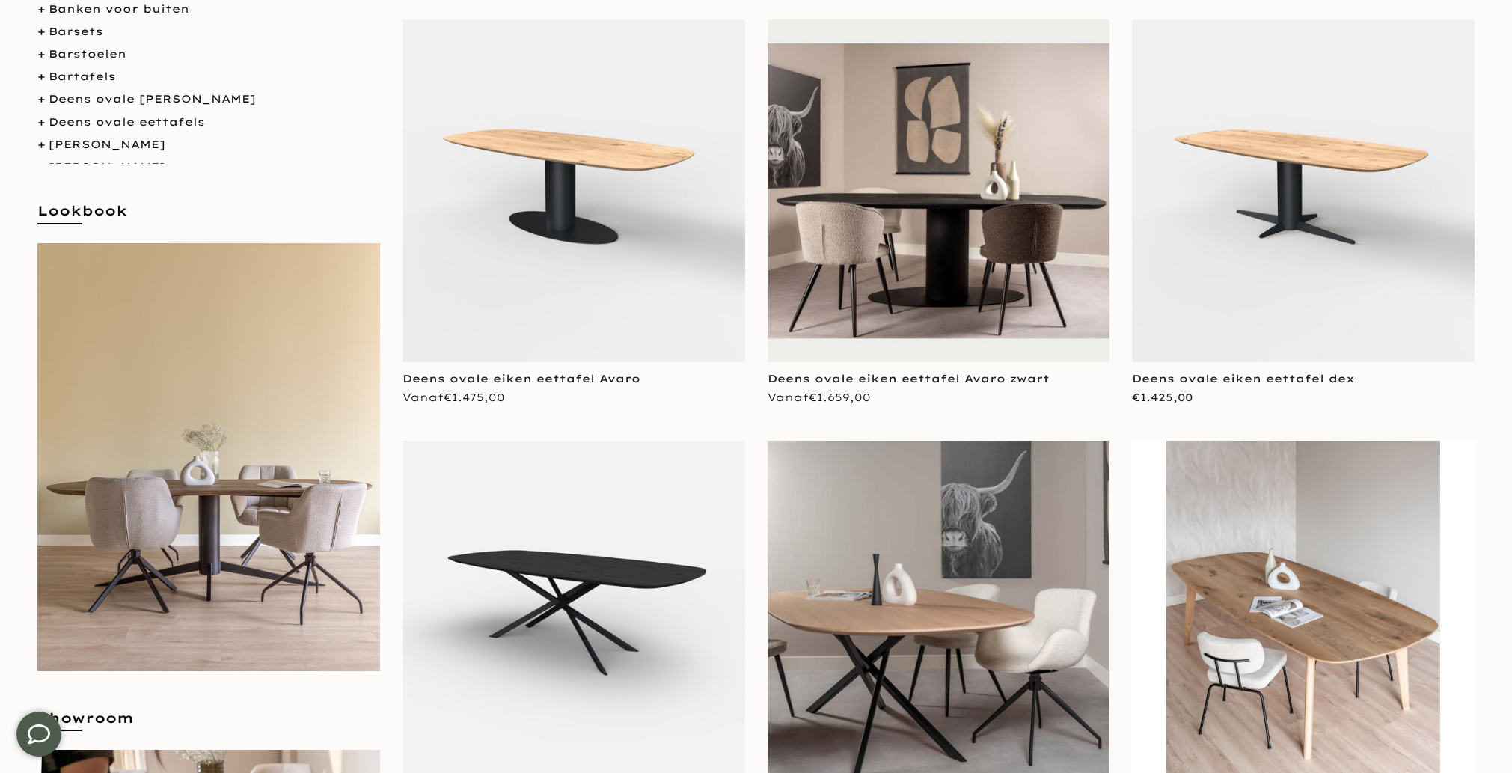
scroll to position [343, 0]
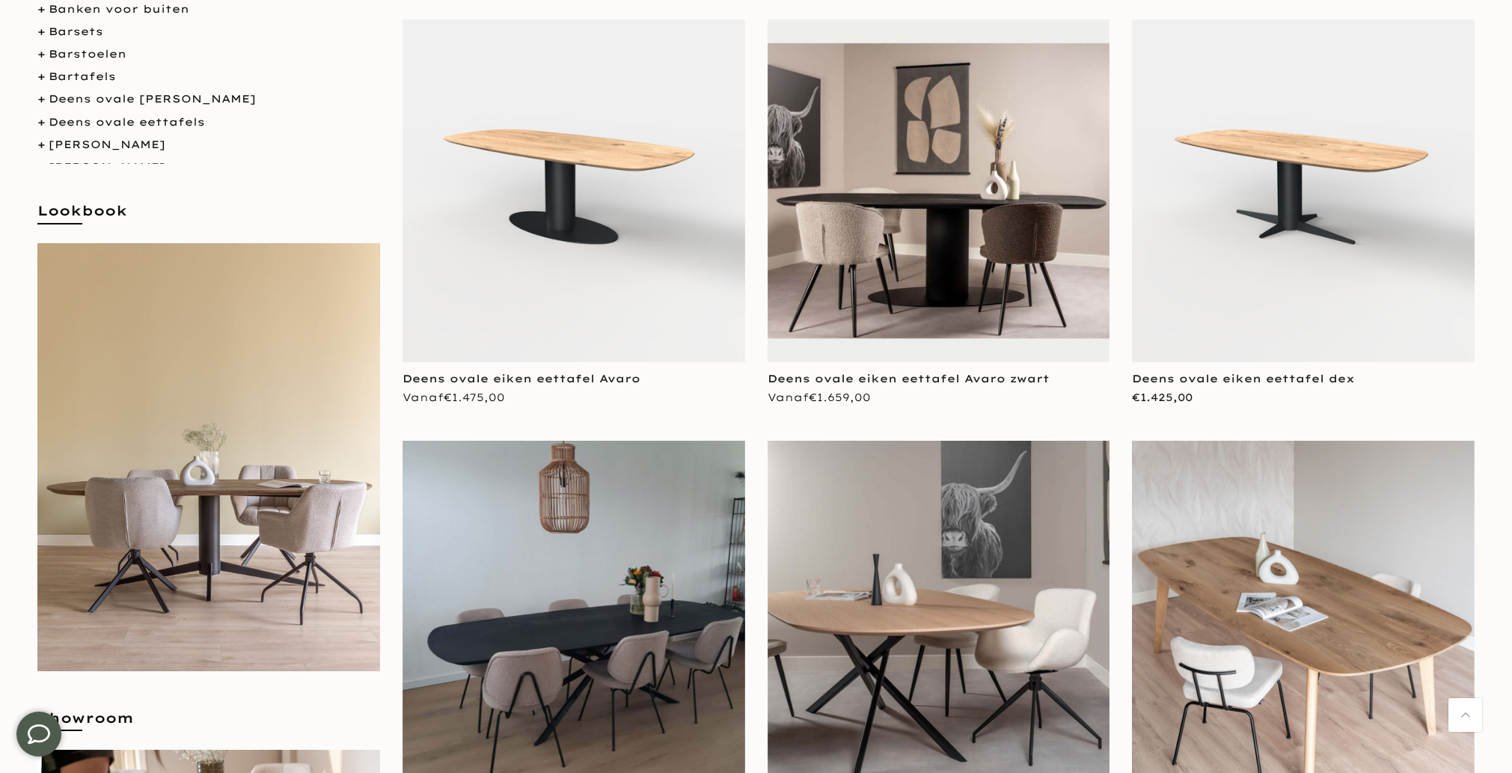
click at [654, 543] on img at bounding box center [573, 612] width 343 height 343
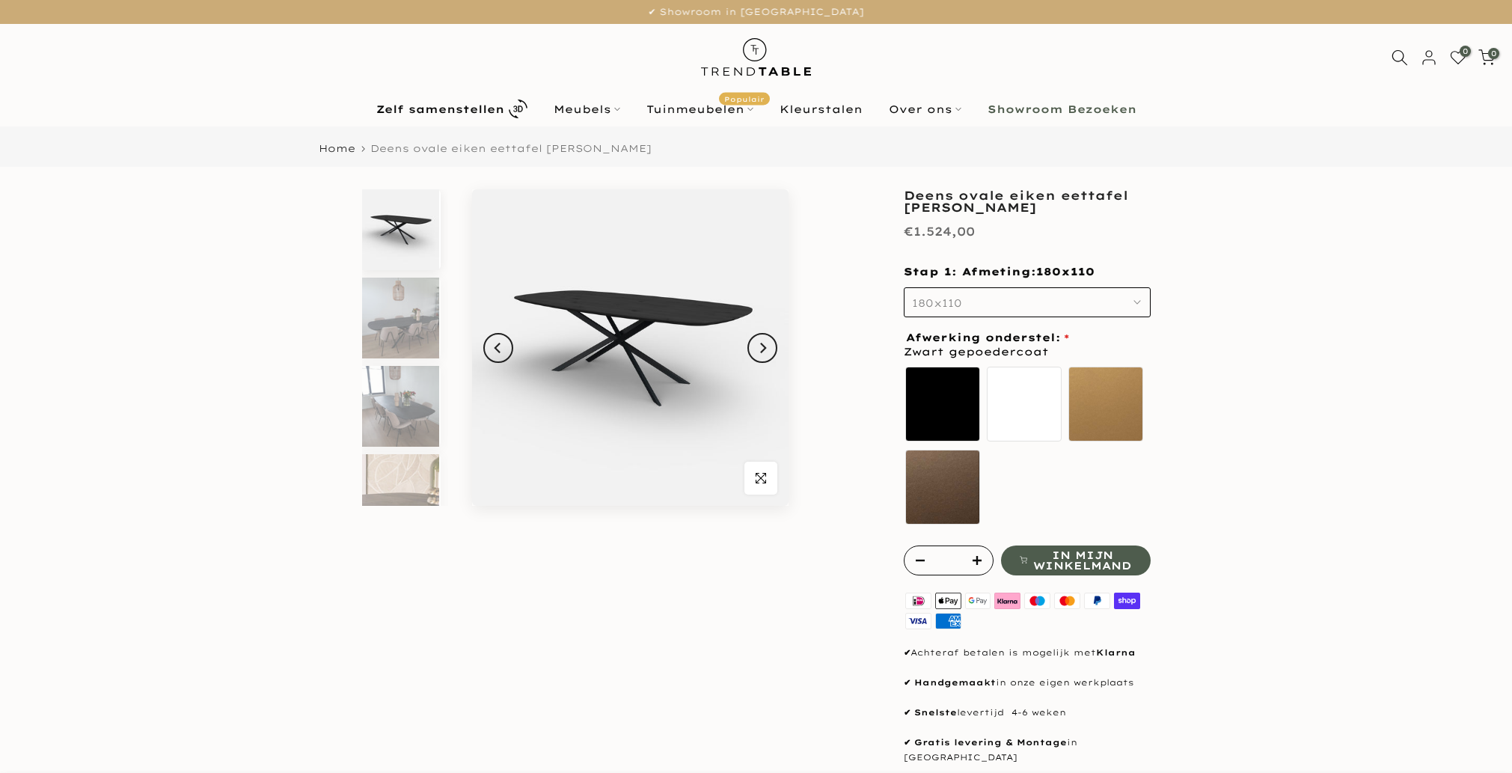
click at [669, 332] on img at bounding box center [630, 347] width 316 height 316
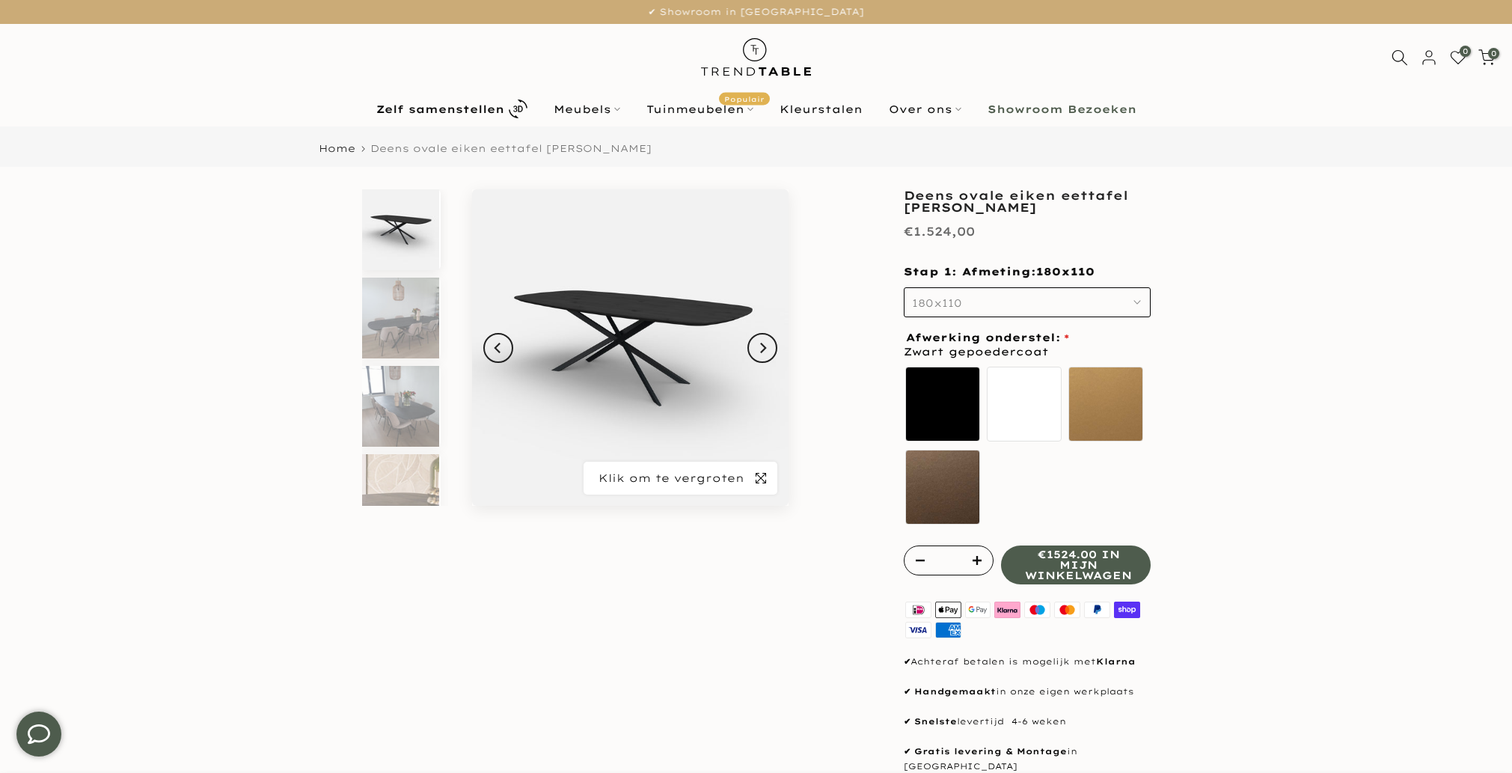
click at [766, 483] on span "button" at bounding box center [760, 478] width 33 height 33
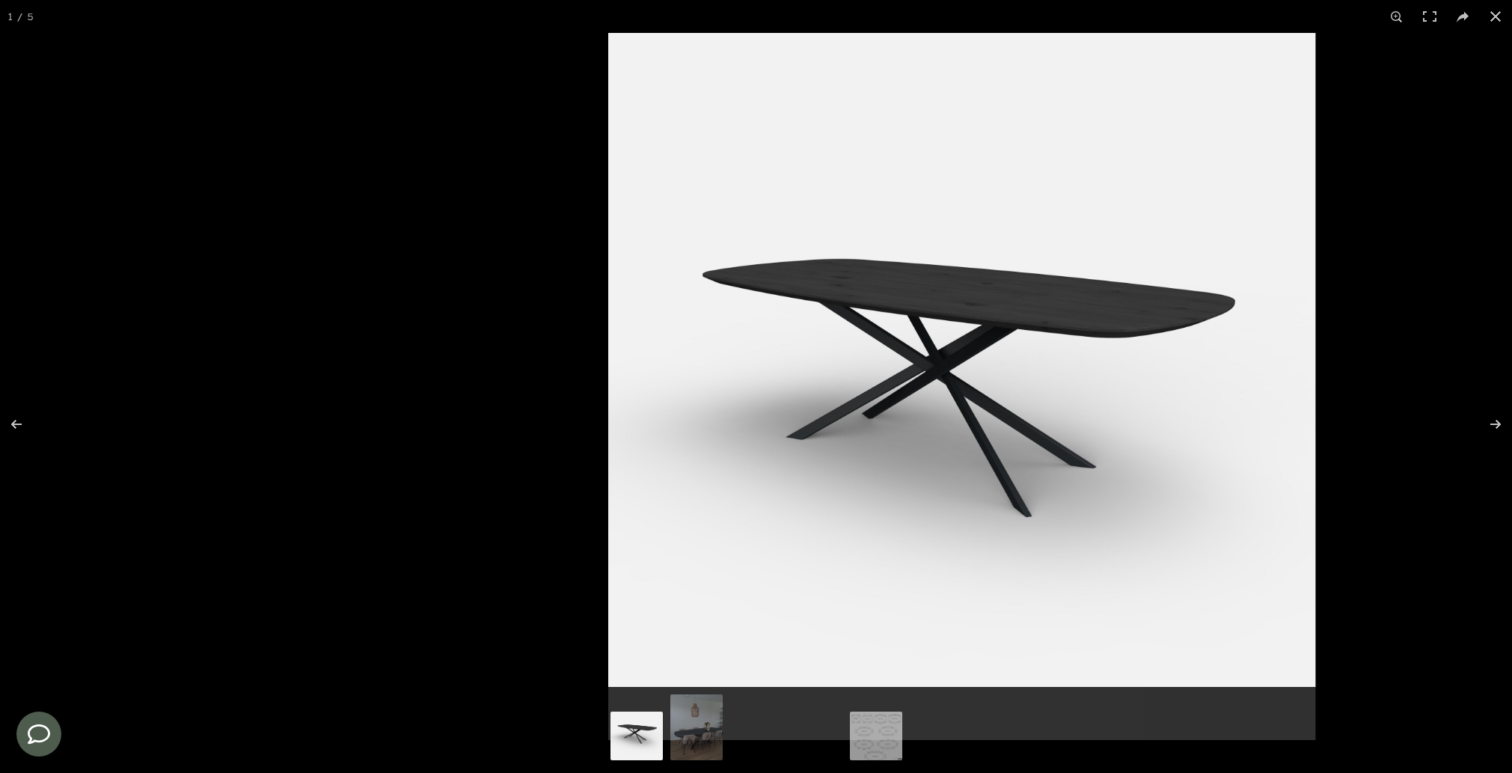
click at [893, 422] on img at bounding box center [961, 386] width 707 height 707
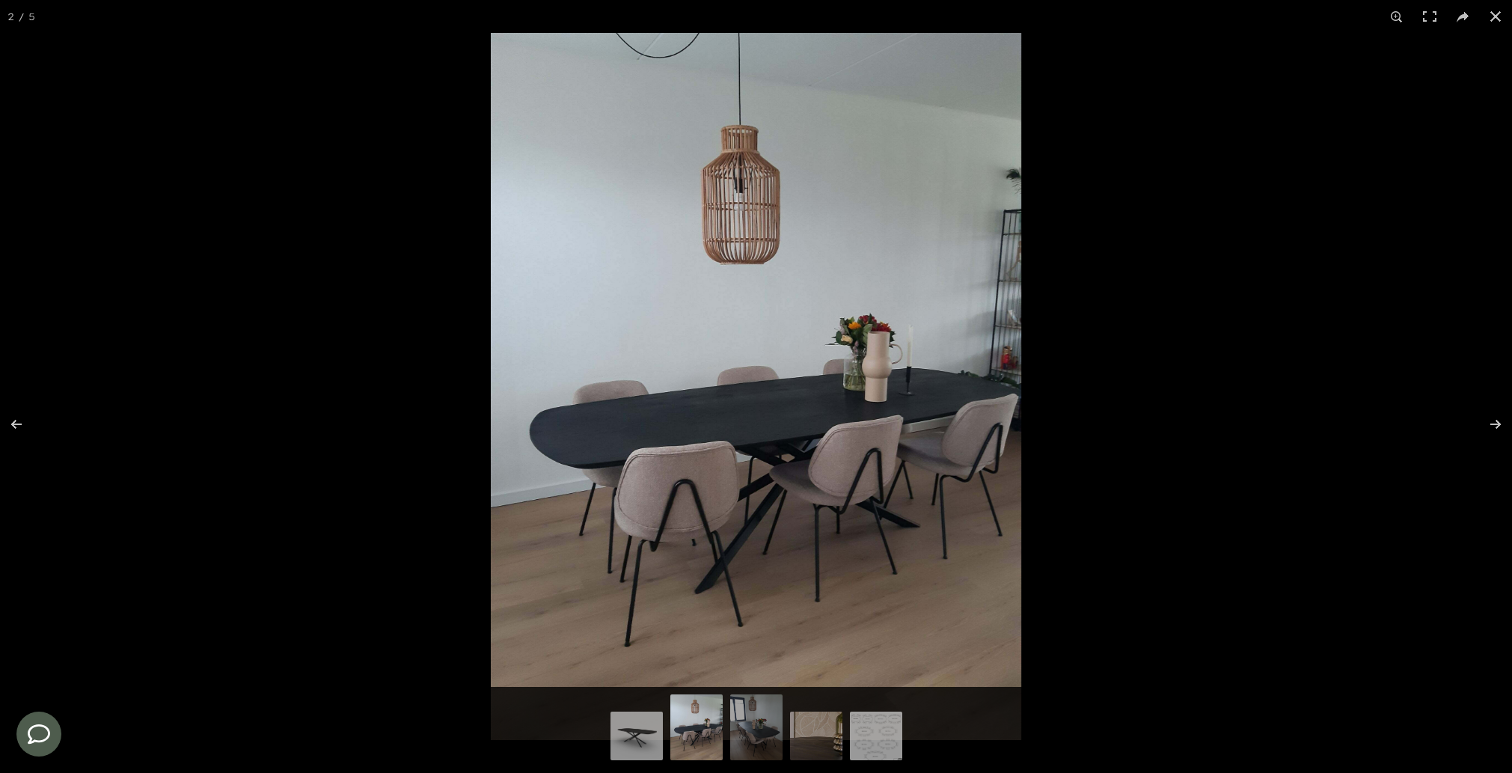
click at [1021, 393] on img at bounding box center [756, 386] width 530 height 707
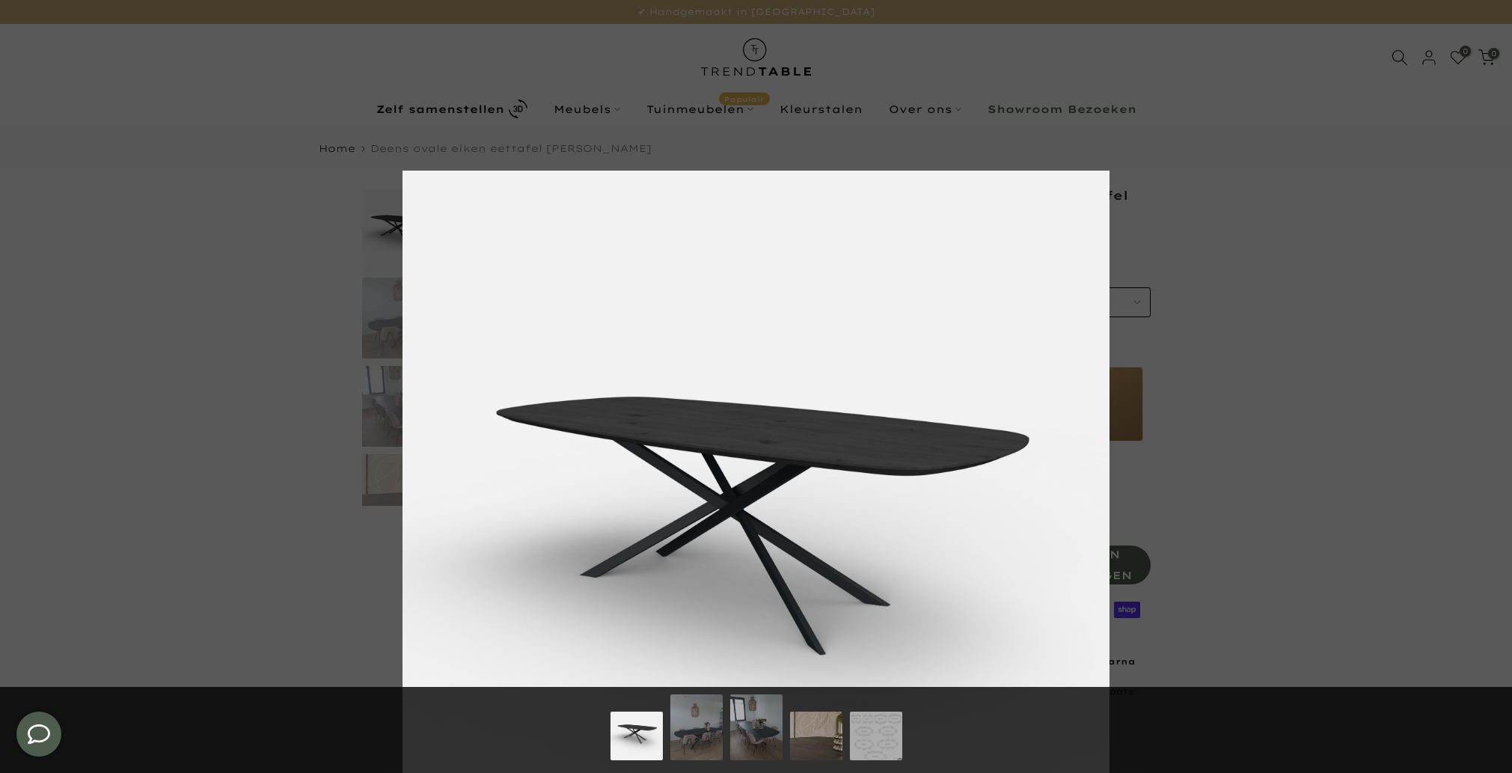
click at [743, 507] on img at bounding box center [755, 524] width 707 height 707
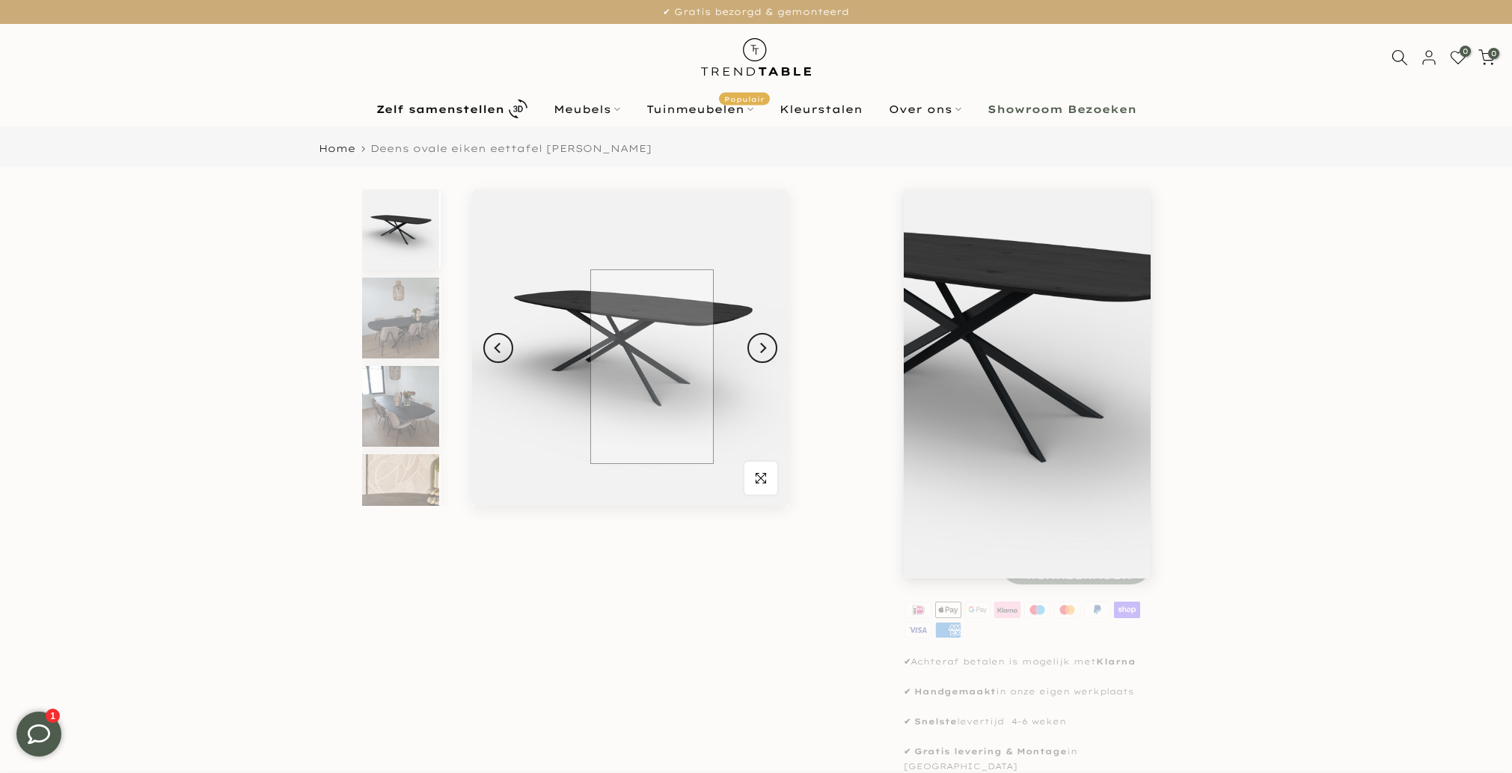
click at [652, 367] on img at bounding box center [630, 347] width 316 height 316
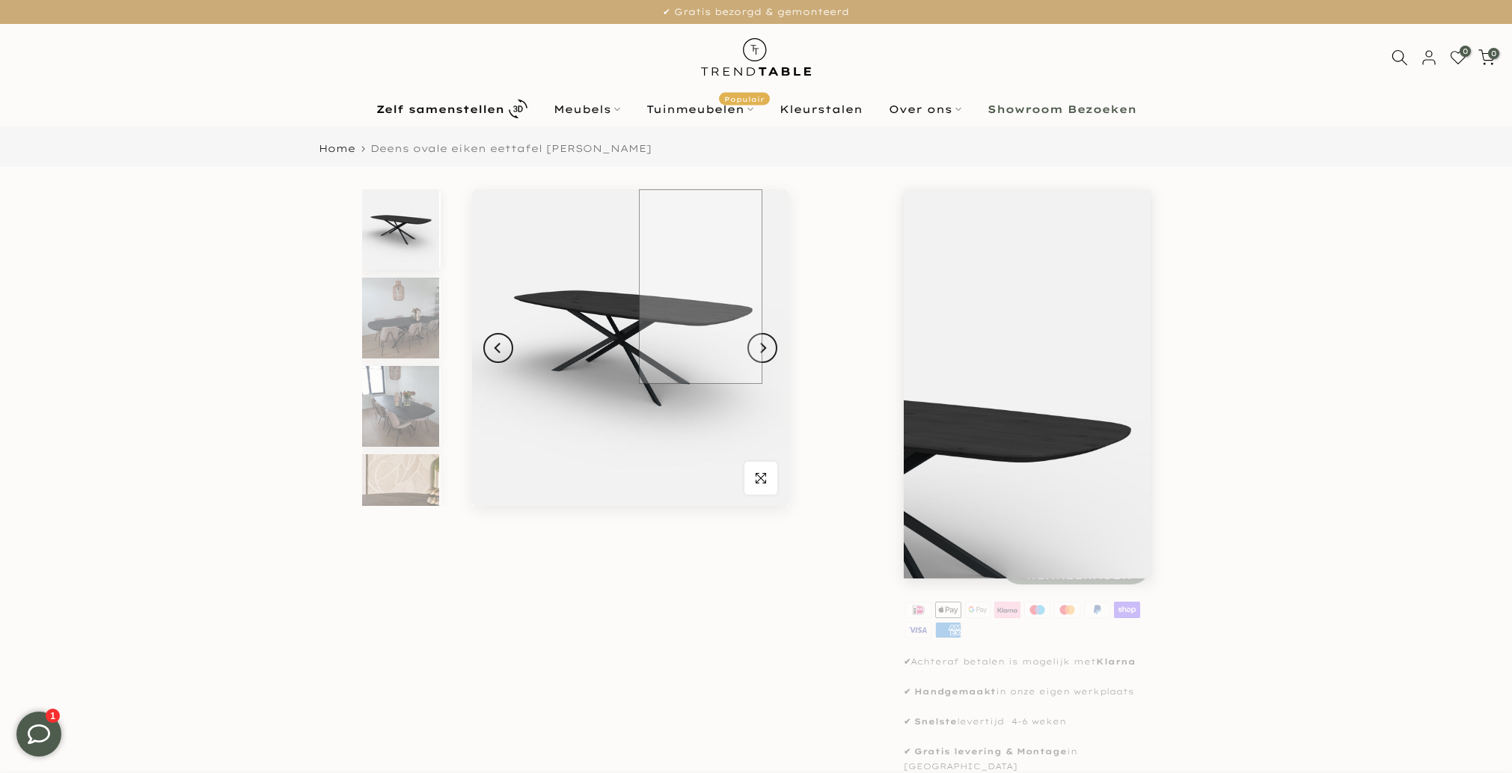
click at [664, 419] on img at bounding box center [630, 347] width 316 height 316
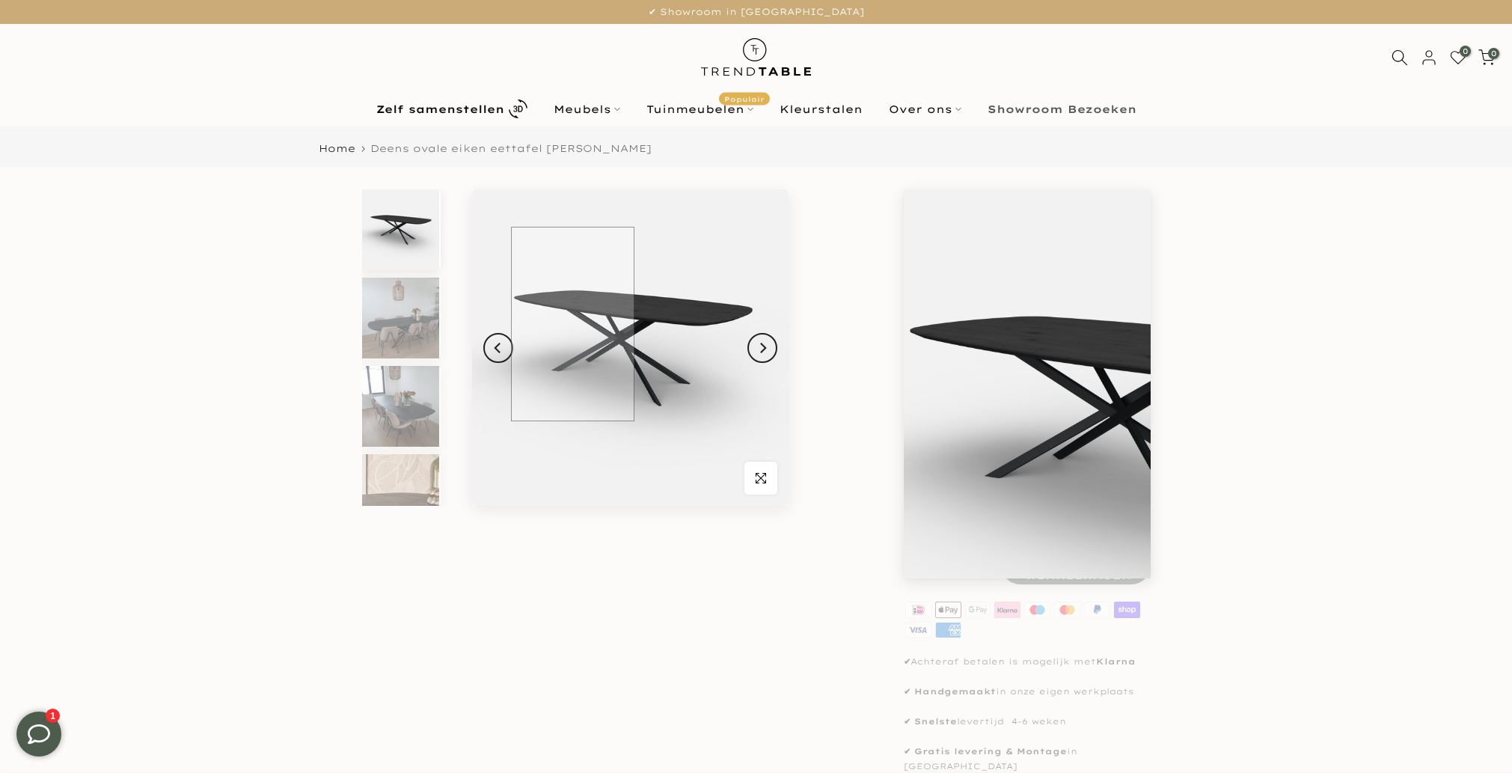
click at [637, 429] on img at bounding box center [630, 347] width 316 height 316
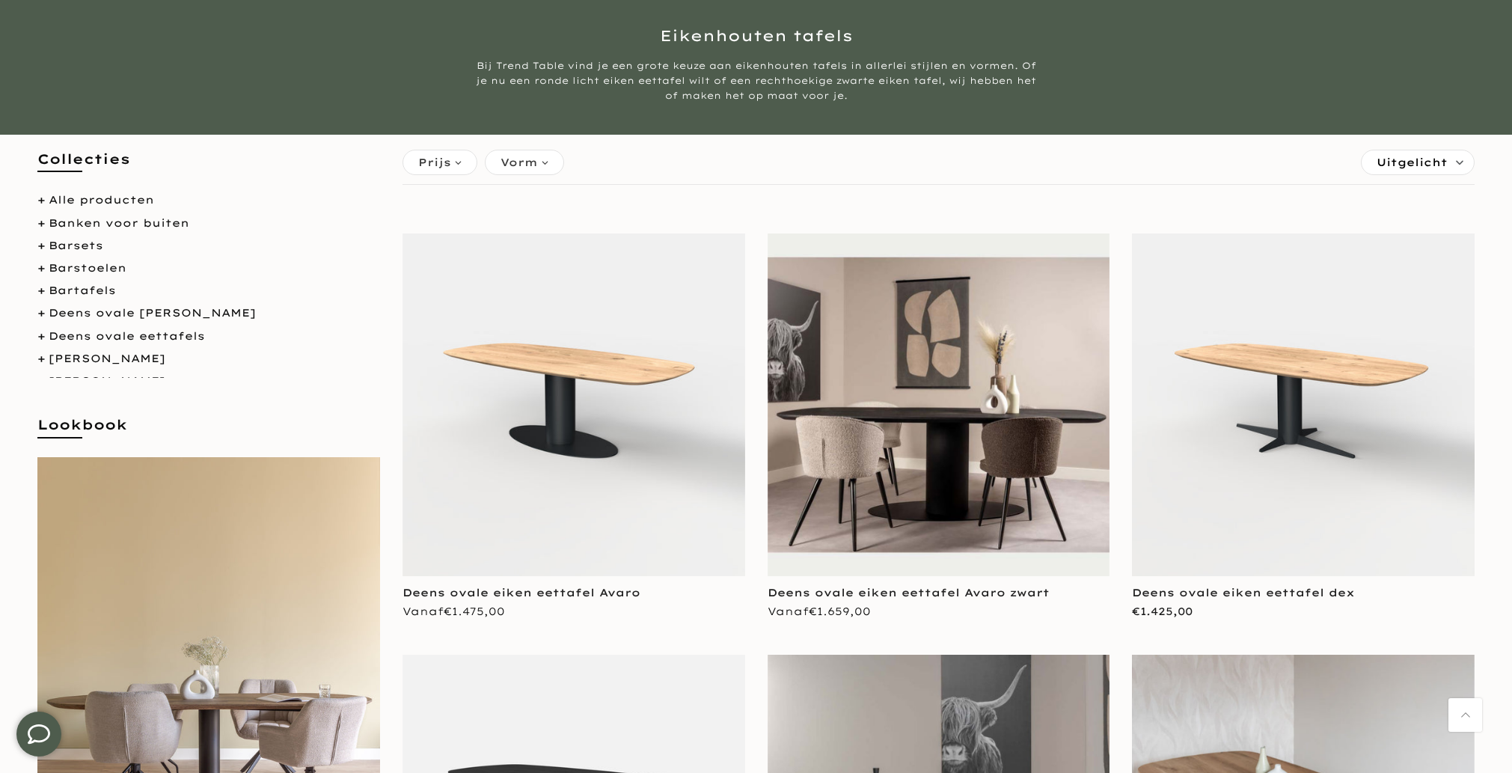
scroll to position [418, 0]
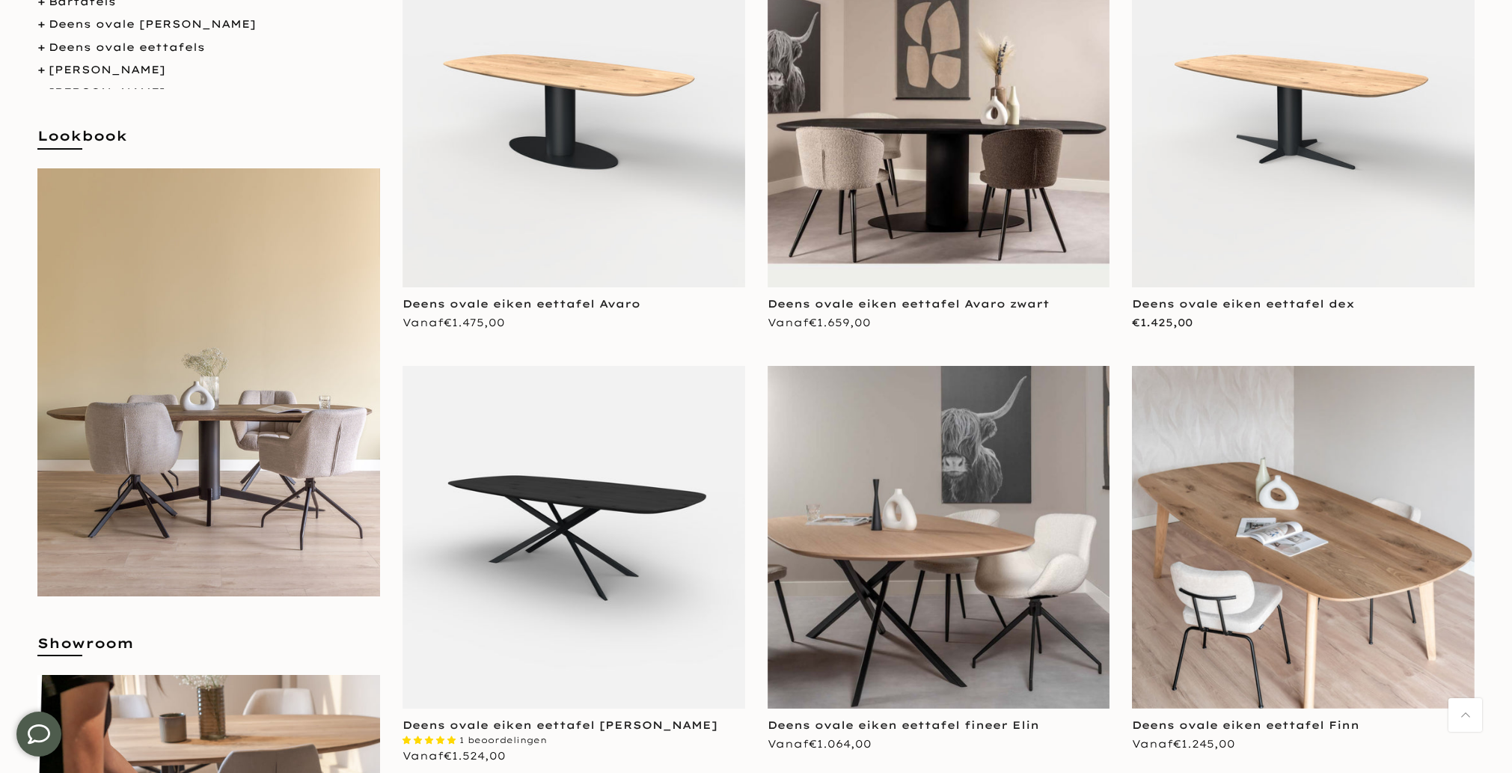
click at [1238, 204] on img at bounding box center [1303, 116] width 343 height 343
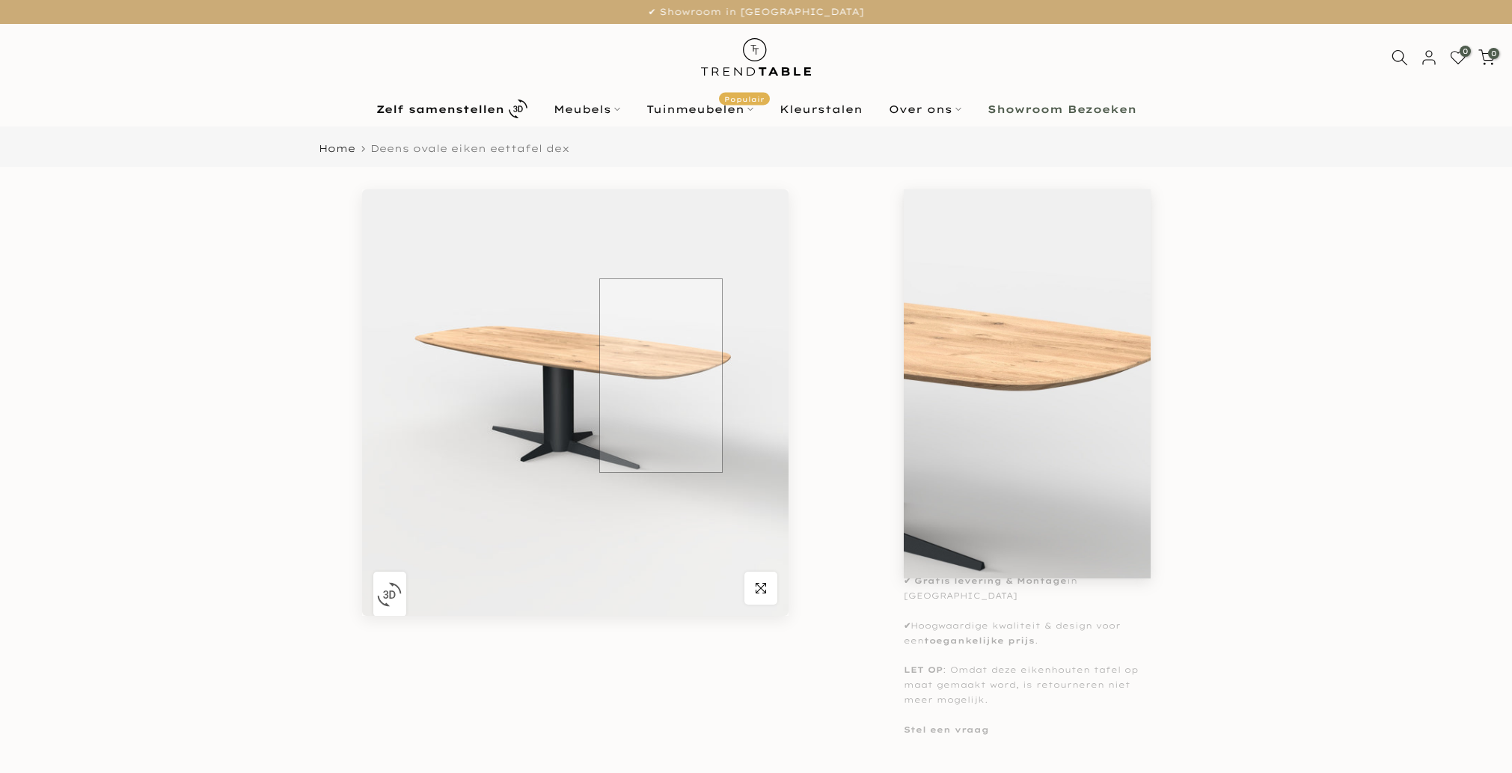
click at [615, 381] on img at bounding box center [575, 402] width 426 height 426
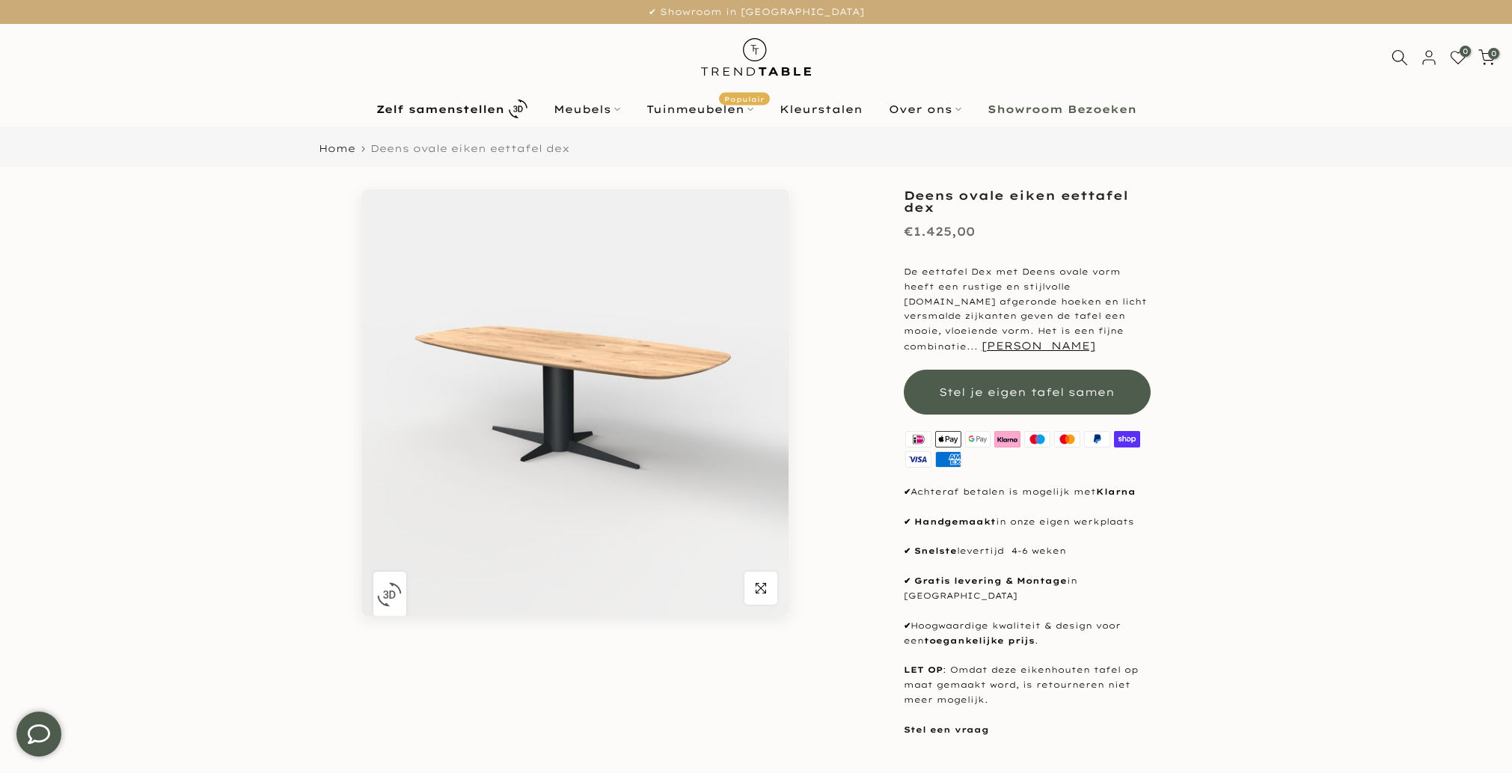
click at [392, 590] on img "button" at bounding box center [389, 594] width 25 height 25
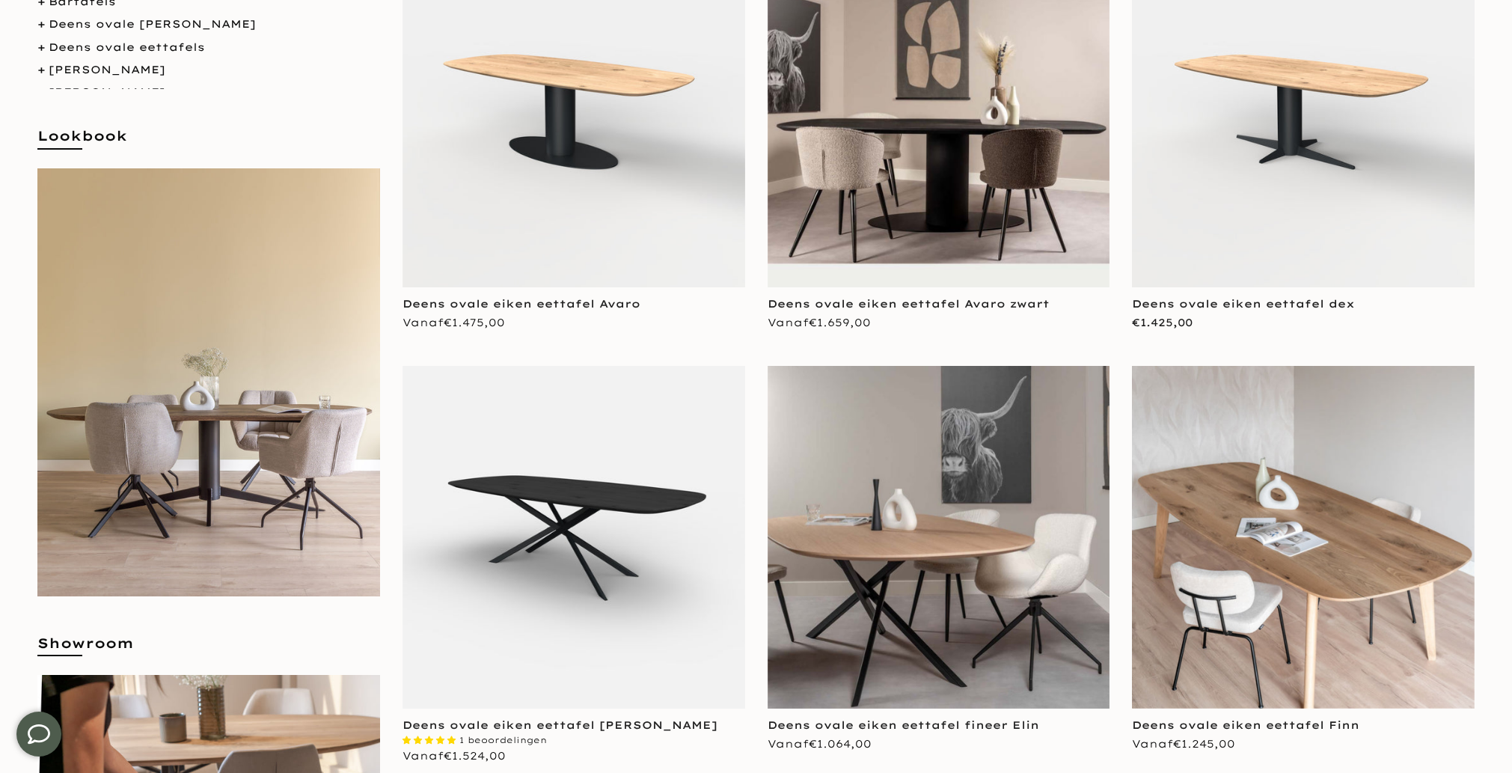
click at [1364, 147] on img at bounding box center [1303, 116] width 343 height 343
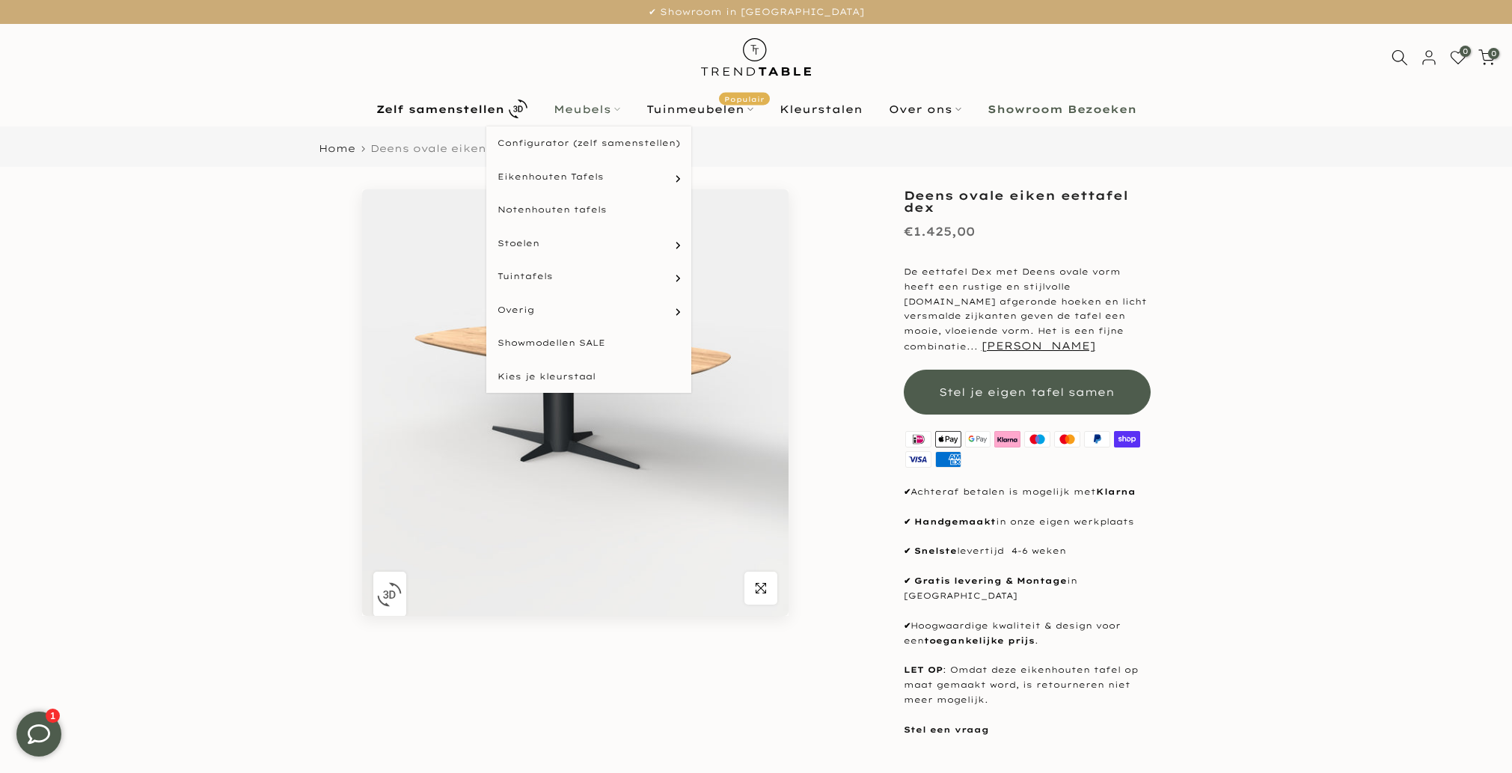
click at [591, 108] on link "Meubels" at bounding box center [586, 109] width 93 height 18
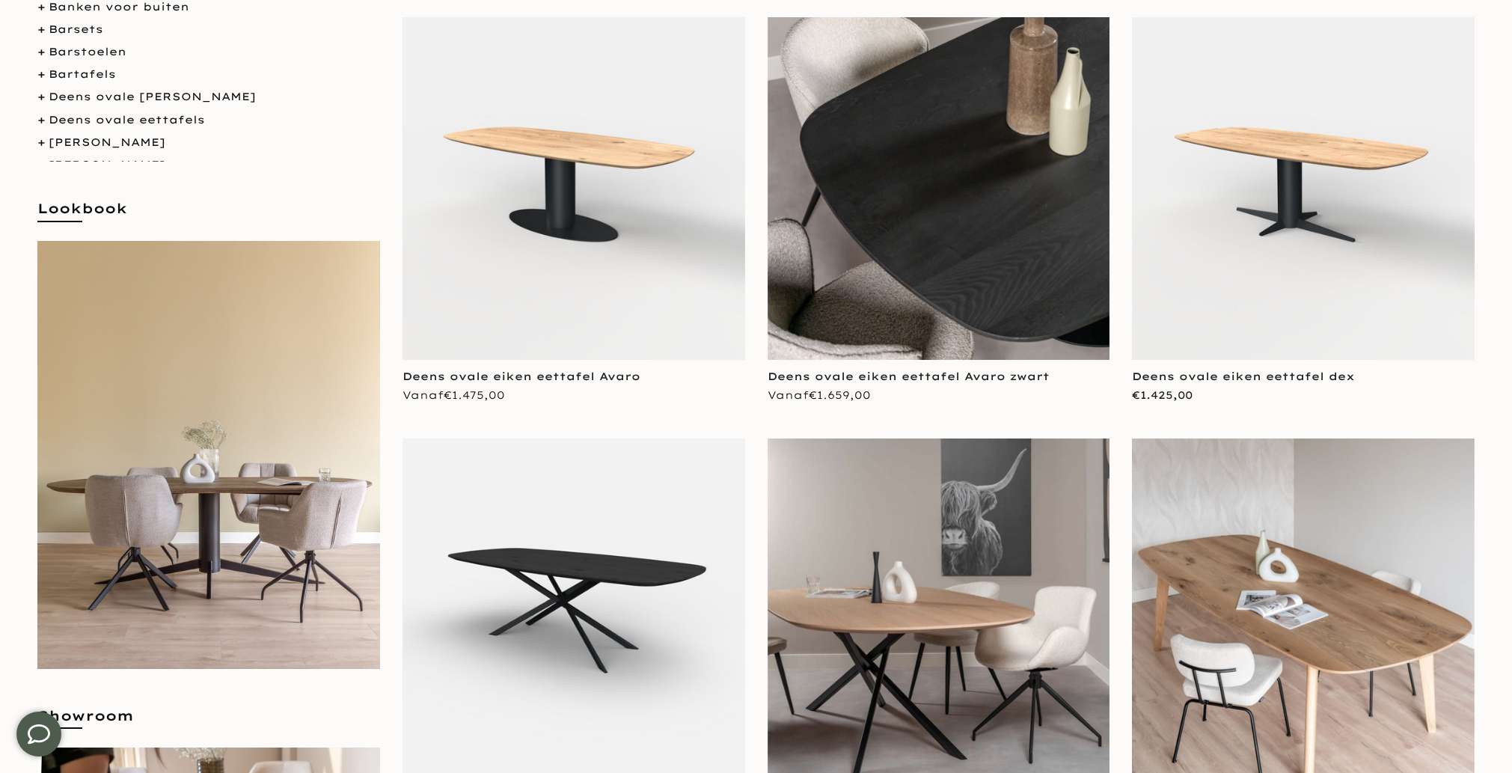
scroll to position [317, 0]
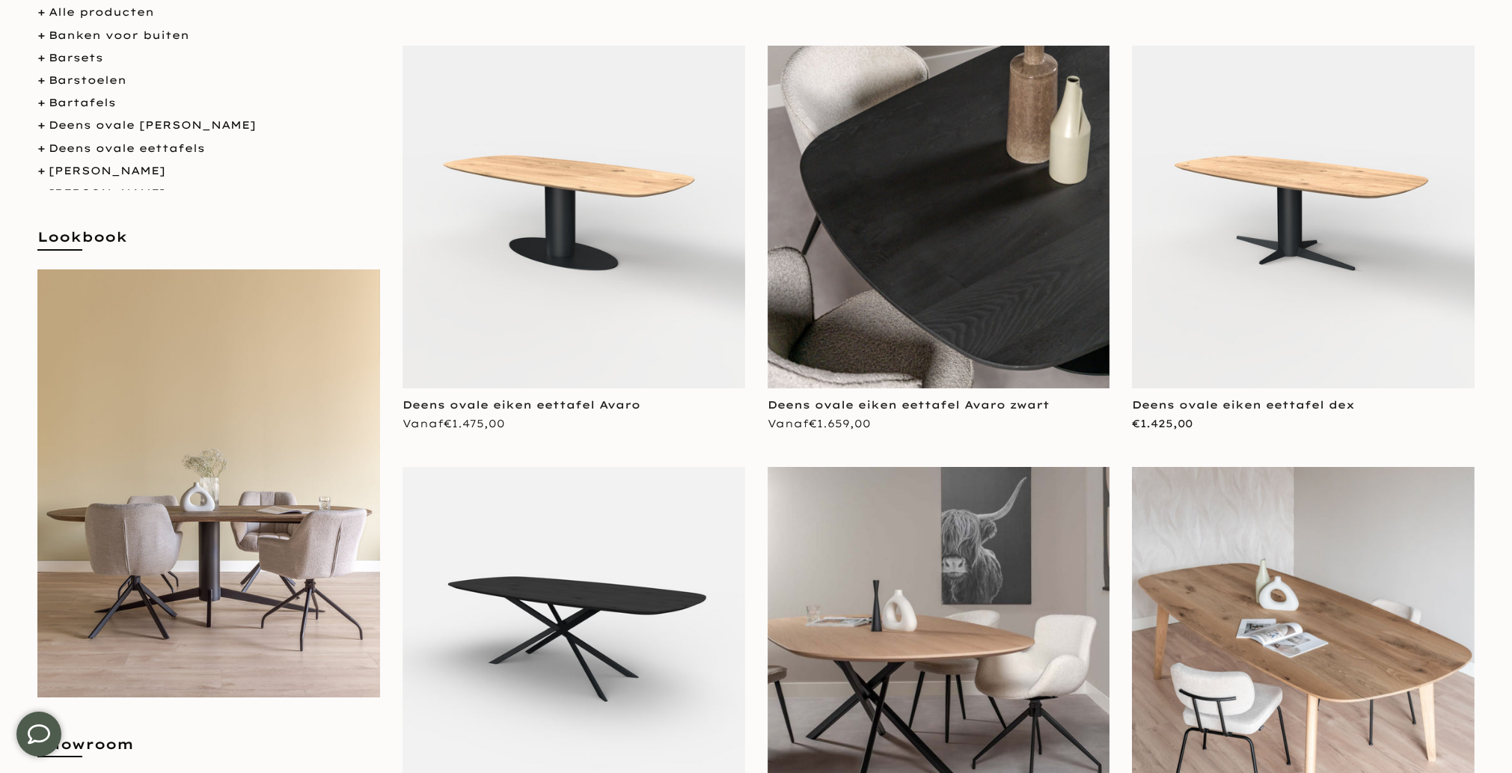
click at [915, 245] on img at bounding box center [938, 217] width 343 height 343
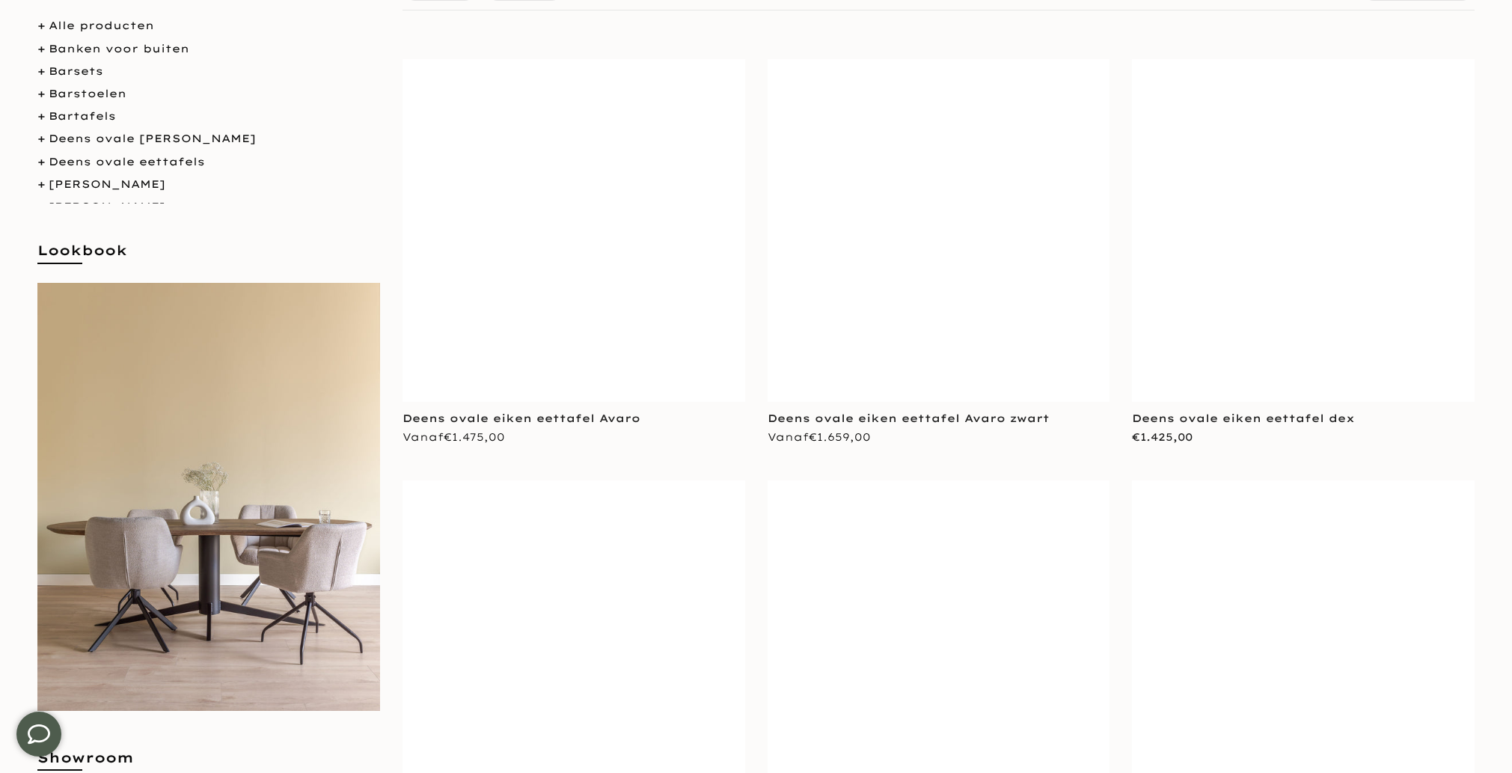
scroll to position [317, 0]
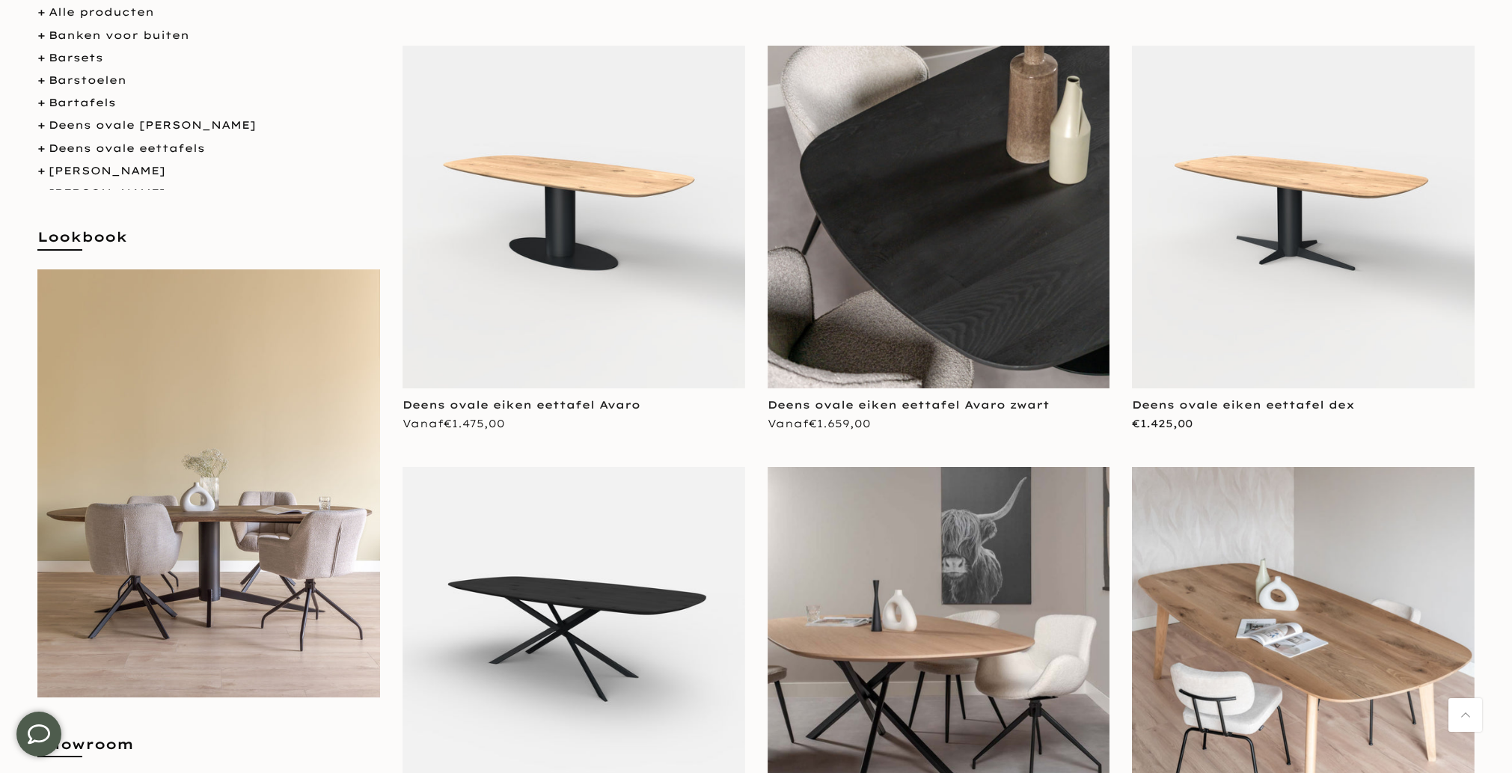
click at [936, 268] on img at bounding box center [938, 217] width 343 height 343
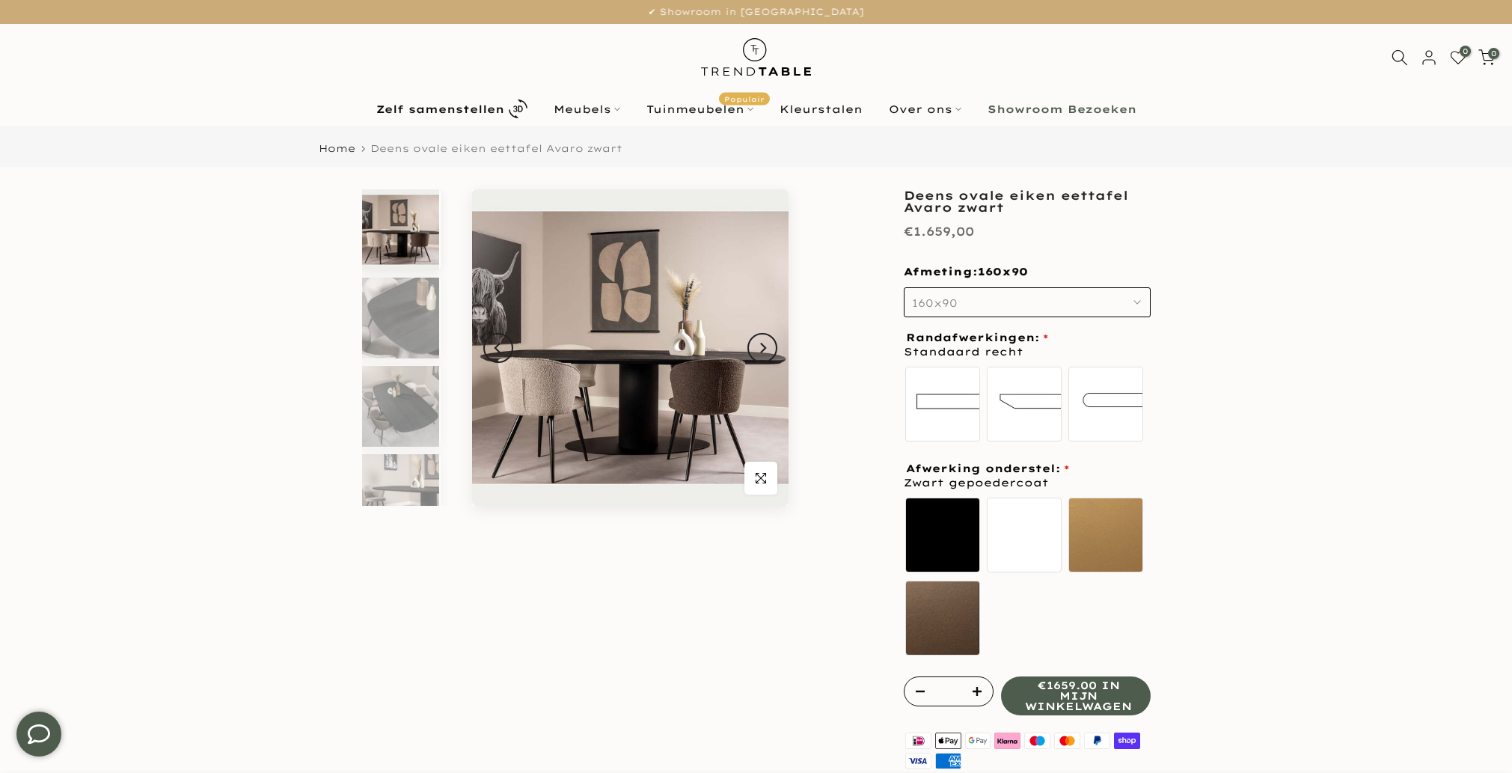
click at [917, 209] on h1 "Deens ovale eiken eettafel Avaro zwart" at bounding box center [1027, 201] width 247 height 24
copy h1 "Avaro"
click at [1004, 200] on h1 "Deens ovale eiken eettafel Avaro zwart" at bounding box center [1027, 201] width 247 height 24
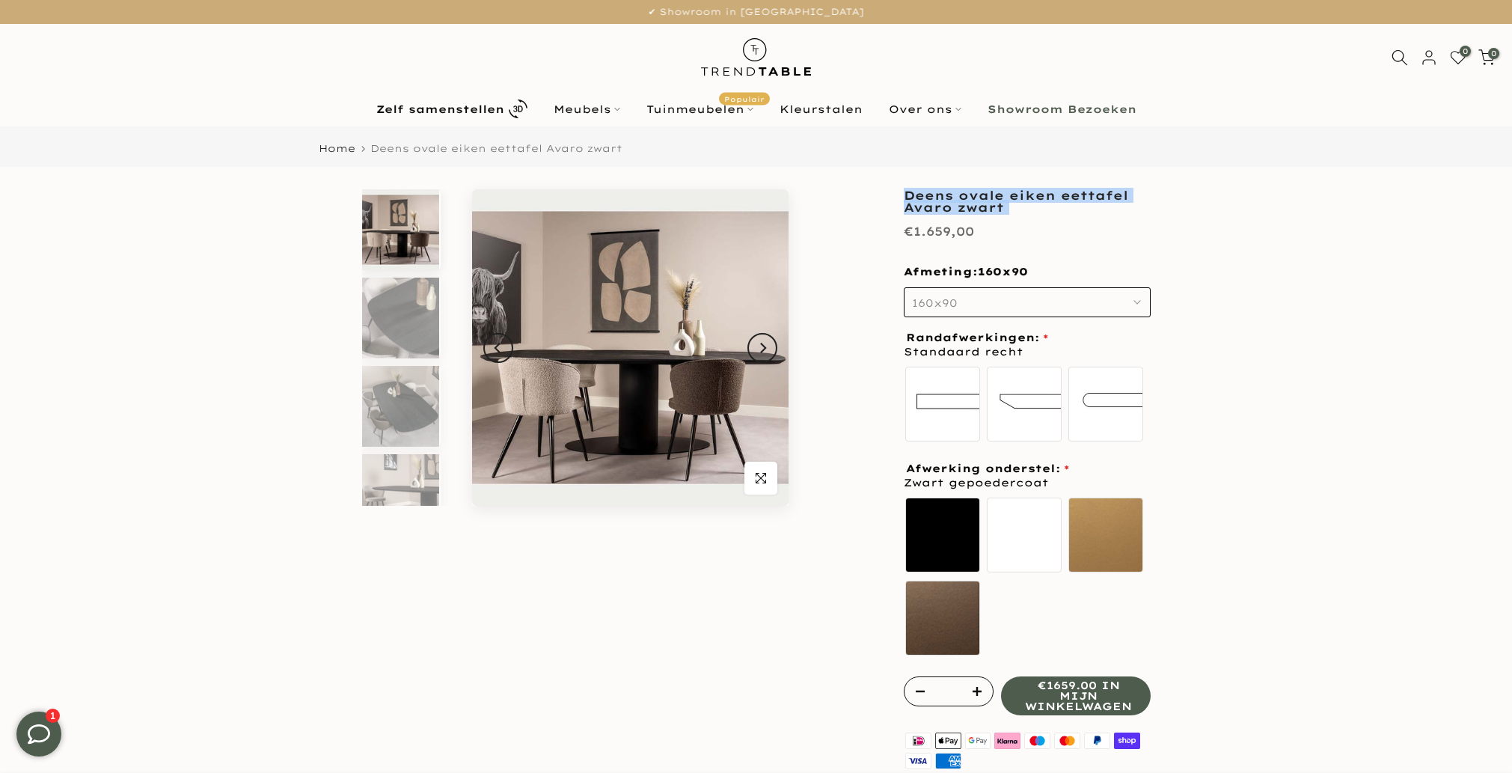
click at [1004, 200] on h1 "Deens ovale eiken eettafel Avaro zwart" at bounding box center [1027, 201] width 247 height 24
copy div "Deens ovale eiken eettafel Avaro zwart"
click at [715, 263] on img at bounding box center [630, 347] width 316 height 316
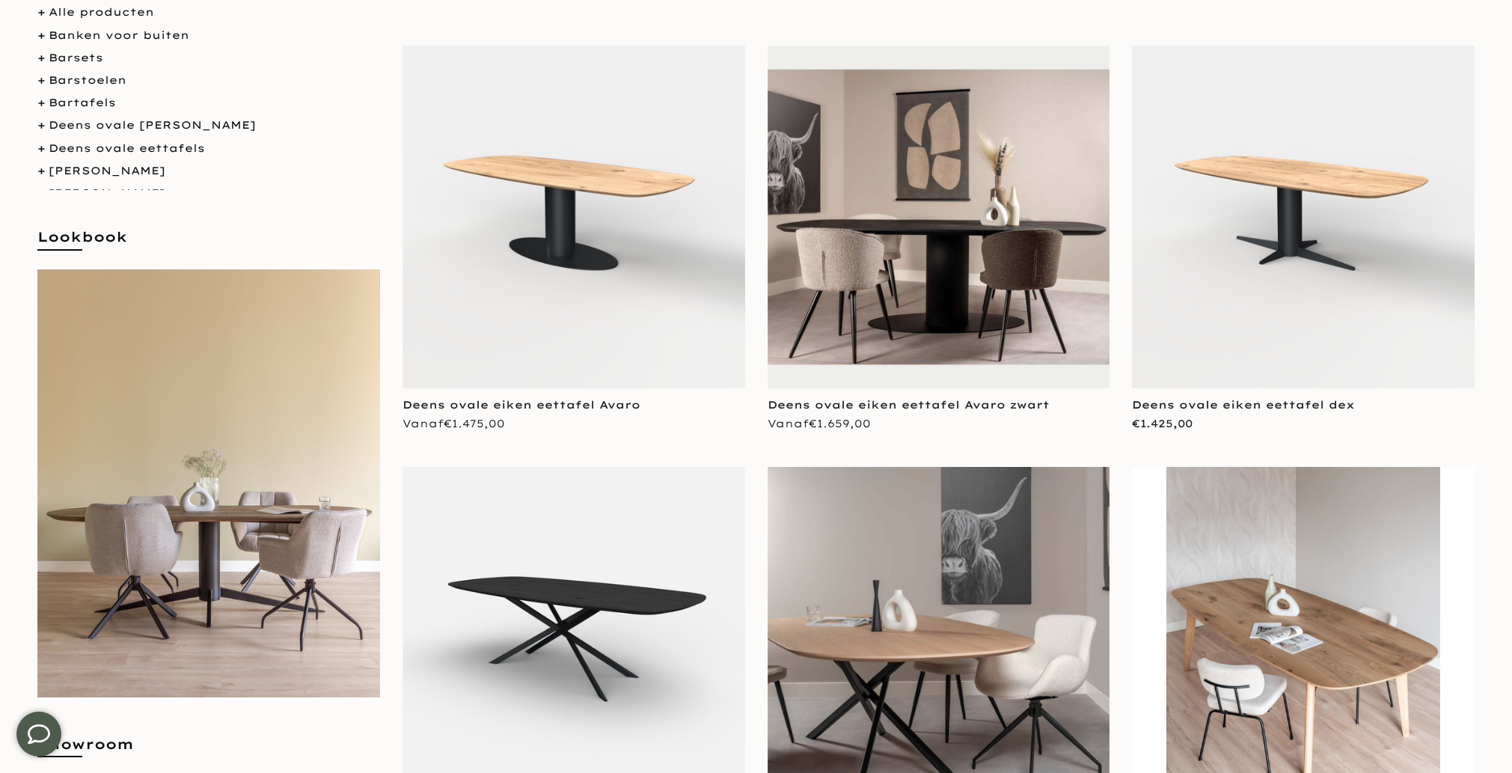
scroll to position [317, 0]
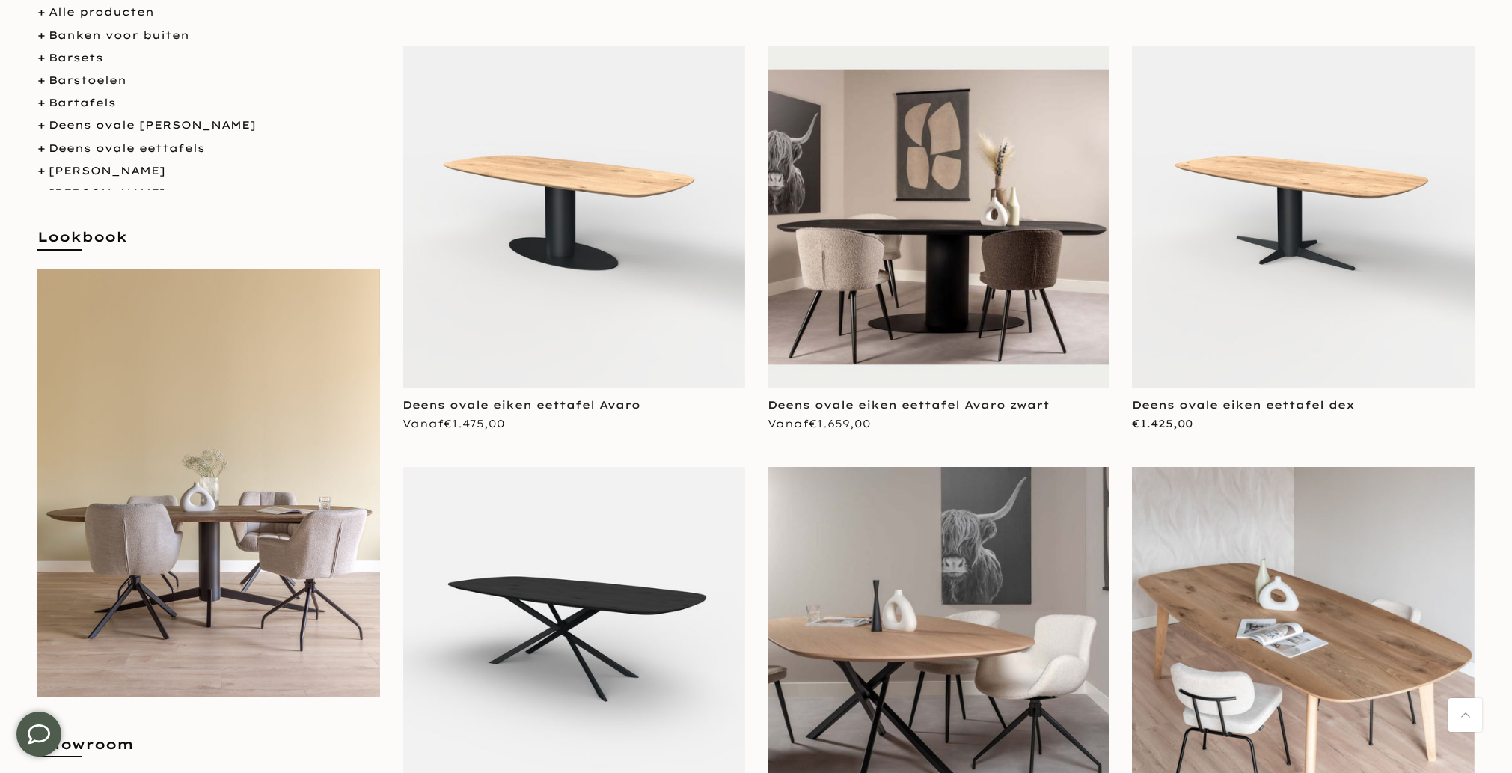
click at [1359, 305] on img at bounding box center [1303, 217] width 343 height 343
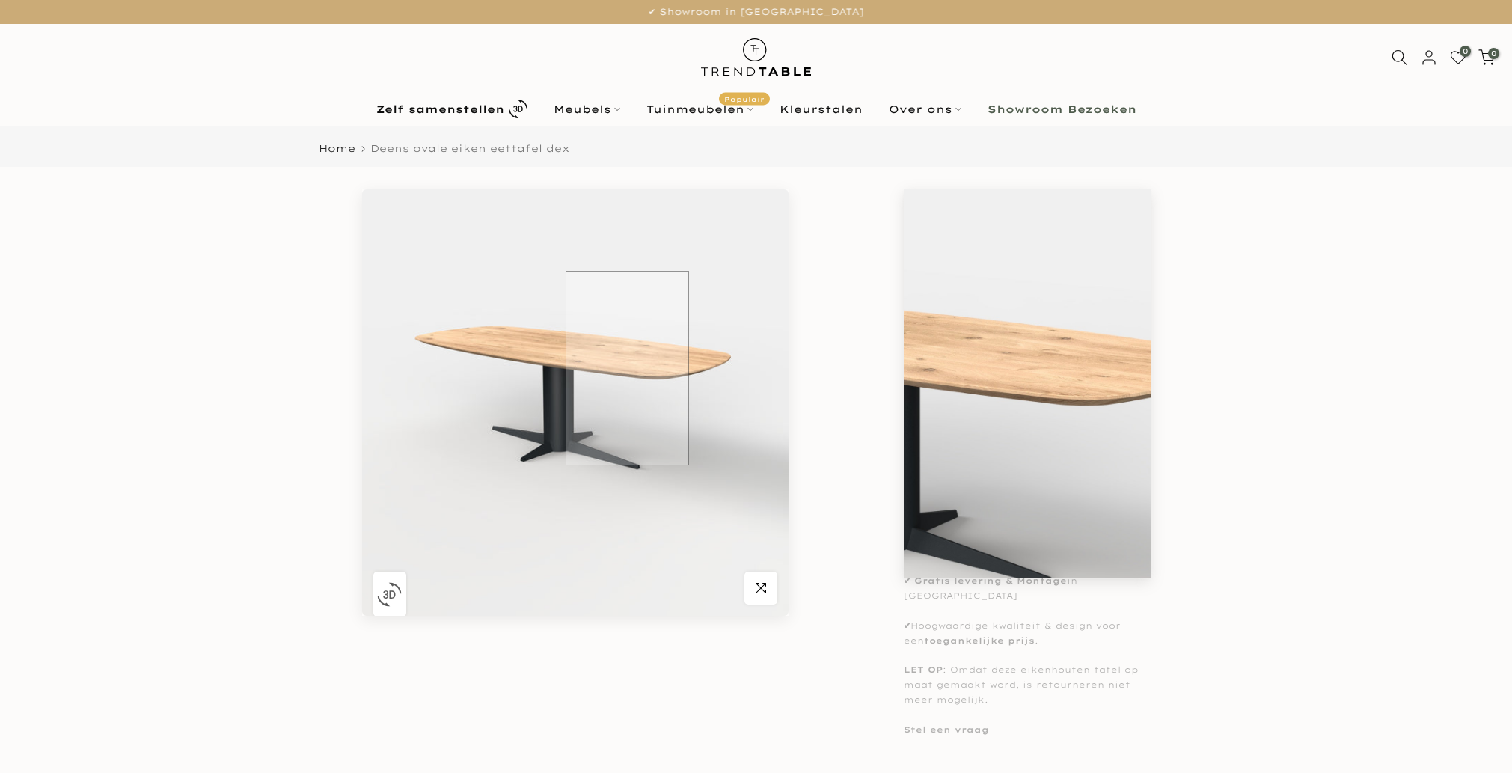
click at [601, 372] on img at bounding box center [575, 402] width 426 height 426
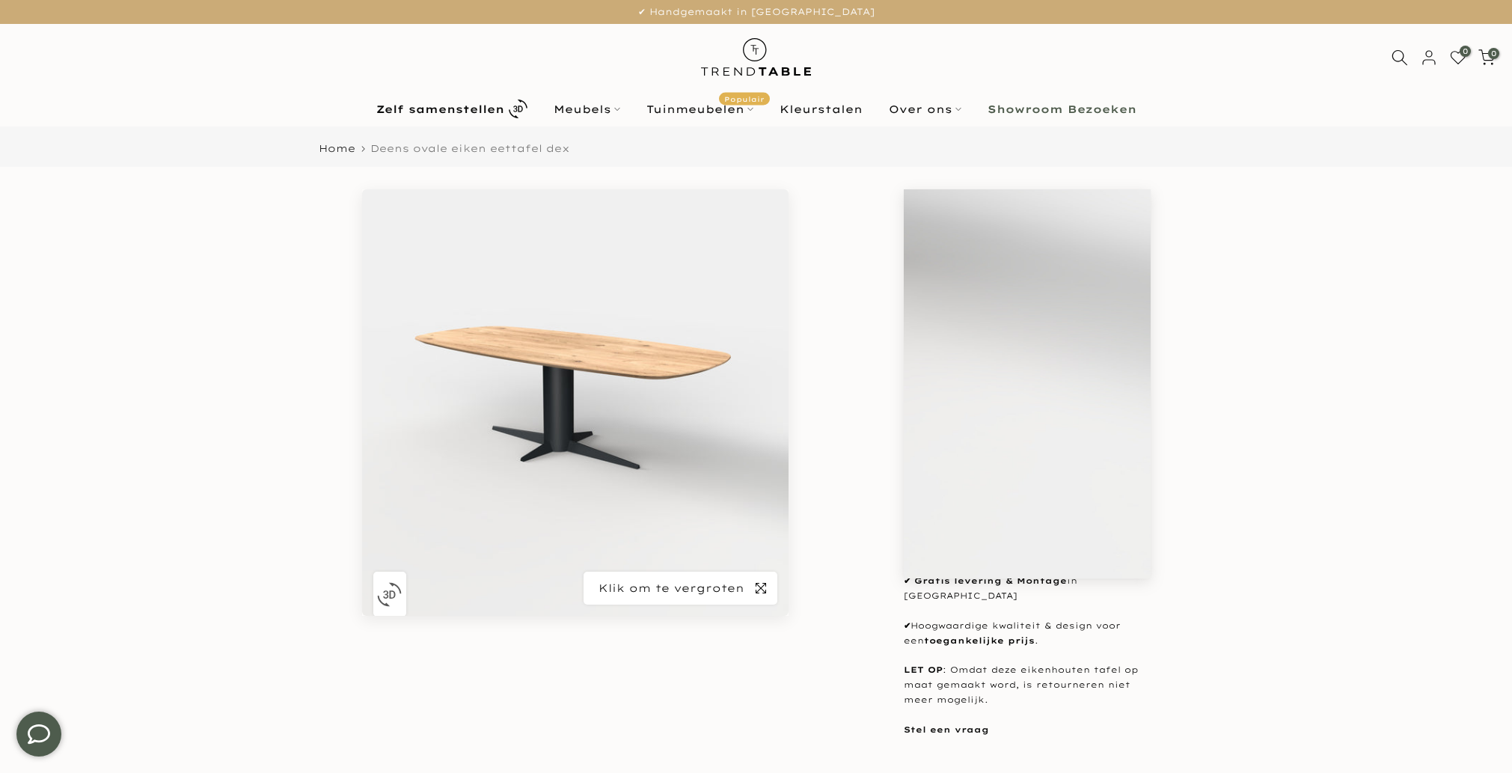
click at [758, 587] on icon "button" at bounding box center [760, 588] width 10 height 12
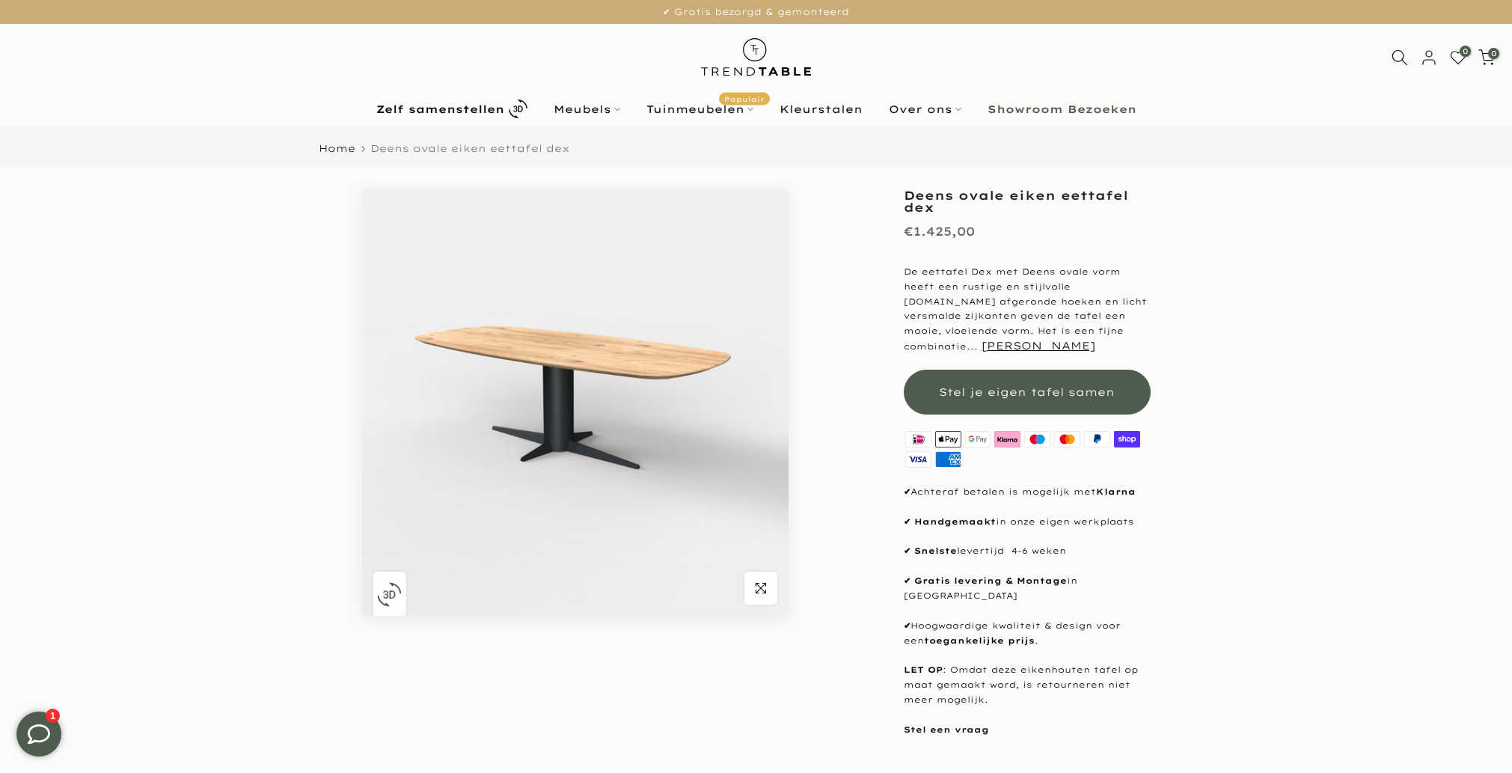
click at [998, 189] on h1 "Deens ovale eiken eettafel dex" at bounding box center [1027, 201] width 247 height 24
copy div "Deens ovale eiken eettafel dex"
click at [669, 402] on img at bounding box center [575, 402] width 426 height 426
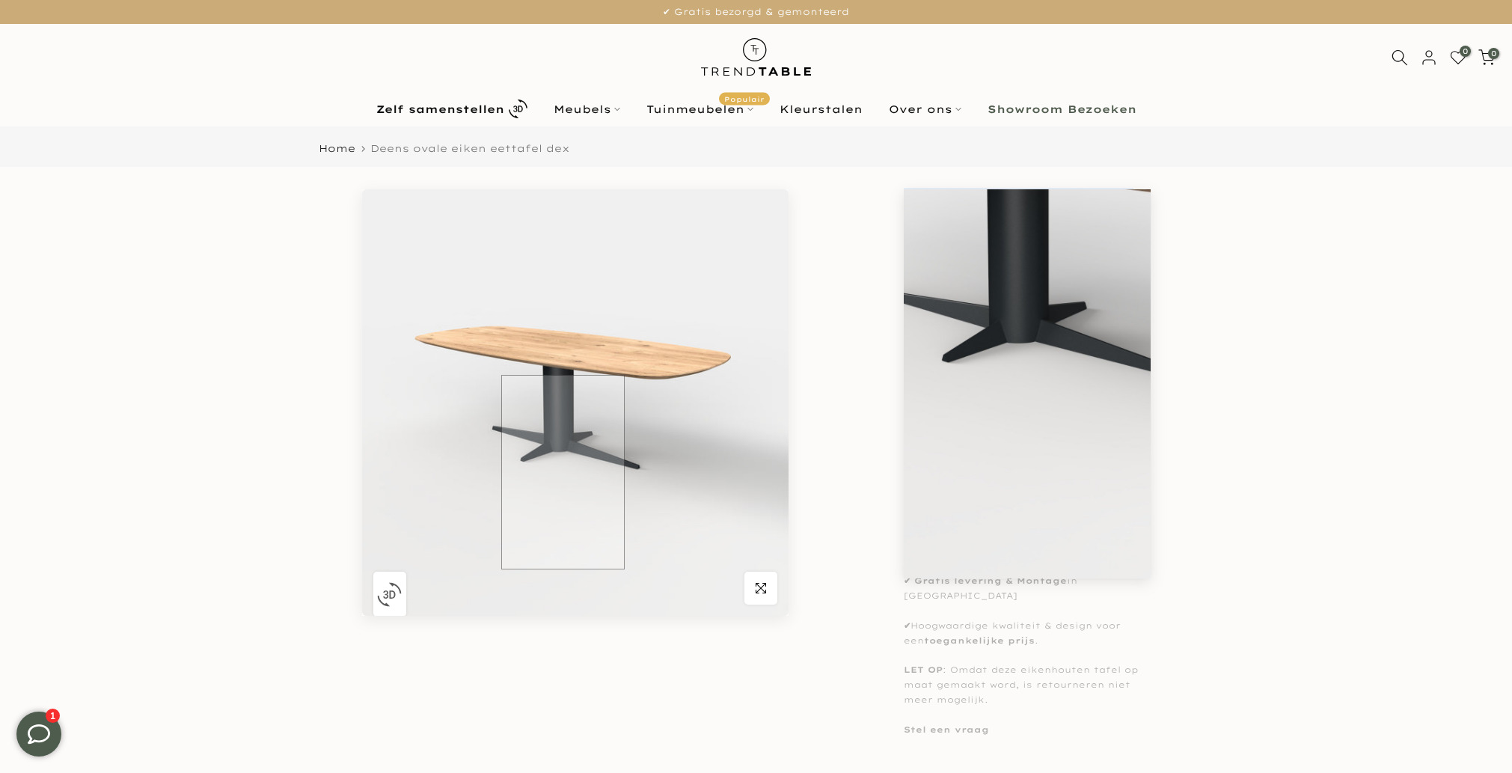
click at [562, 472] on img at bounding box center [575, 402] width 426 height 426
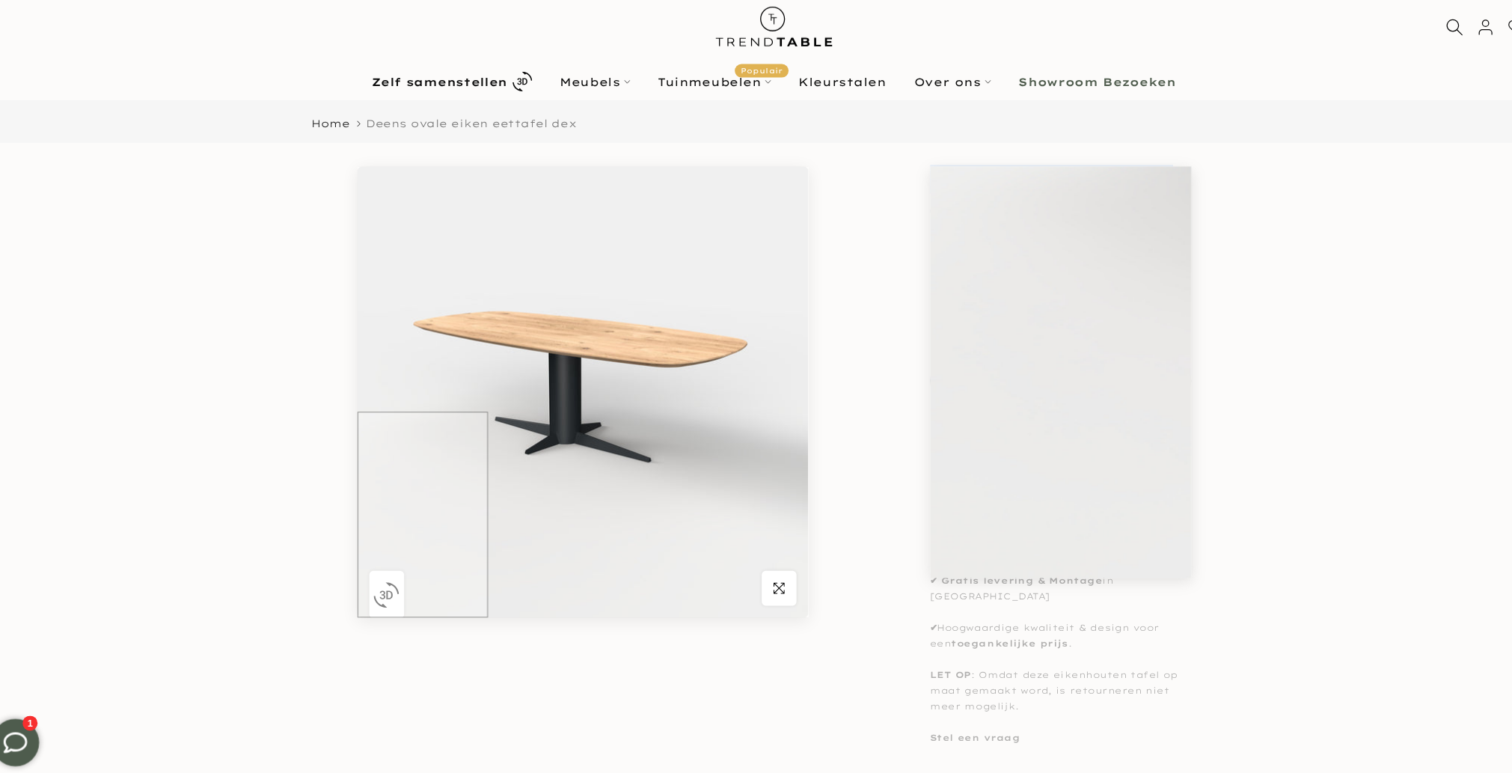
click at [368, 597] on img at bounding box center [575, 402] width 426 height 426
click at [390, 601] on img "button" at bounding box center [389, 594] width 25 height 25
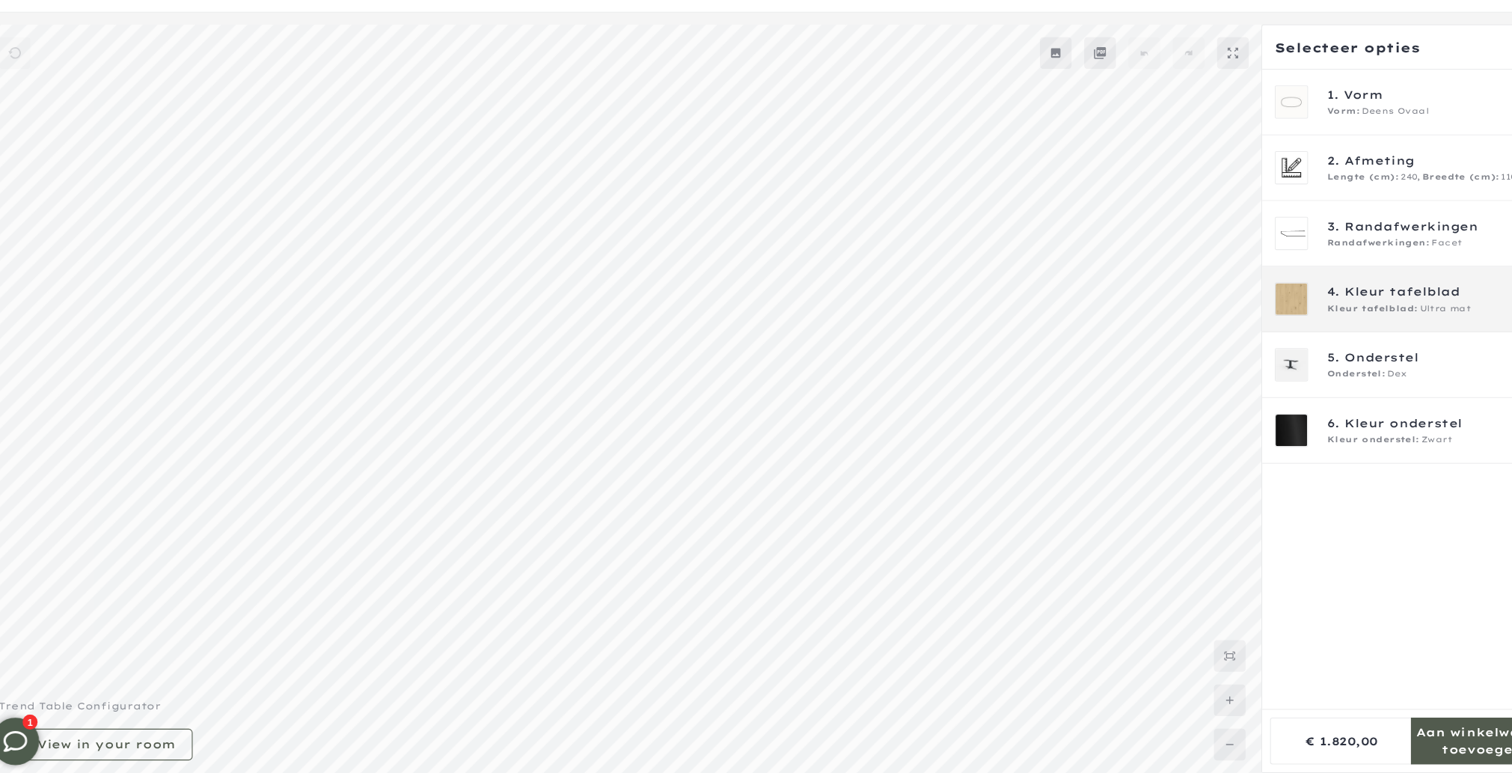
click at [1373, 307] on span "Kleur tafelblad" at bounding box center [1350, 309] width 109 height 16
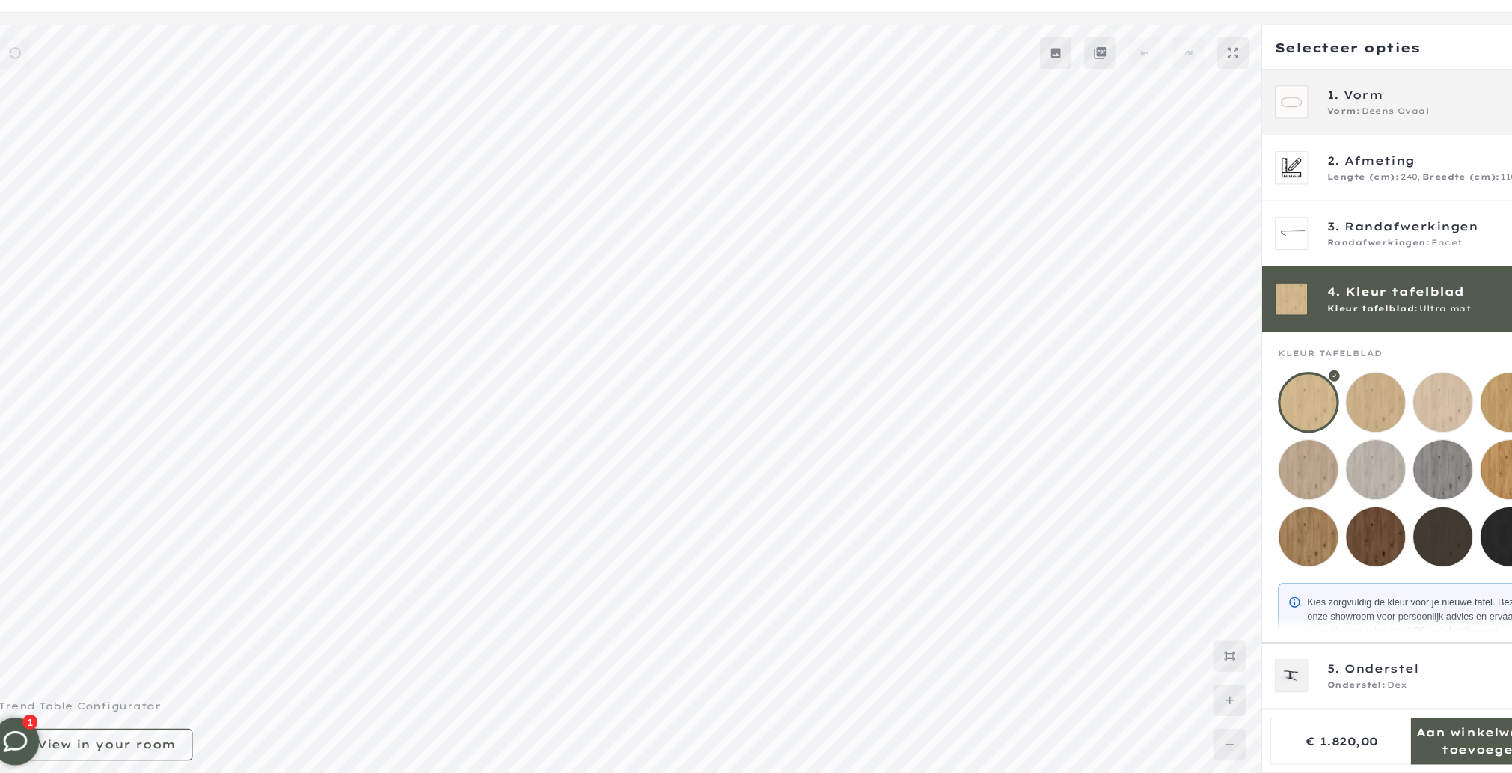
click at [1293, 141] on span "Vorm:" at bounding box center [1294, 138] width 31 height 12
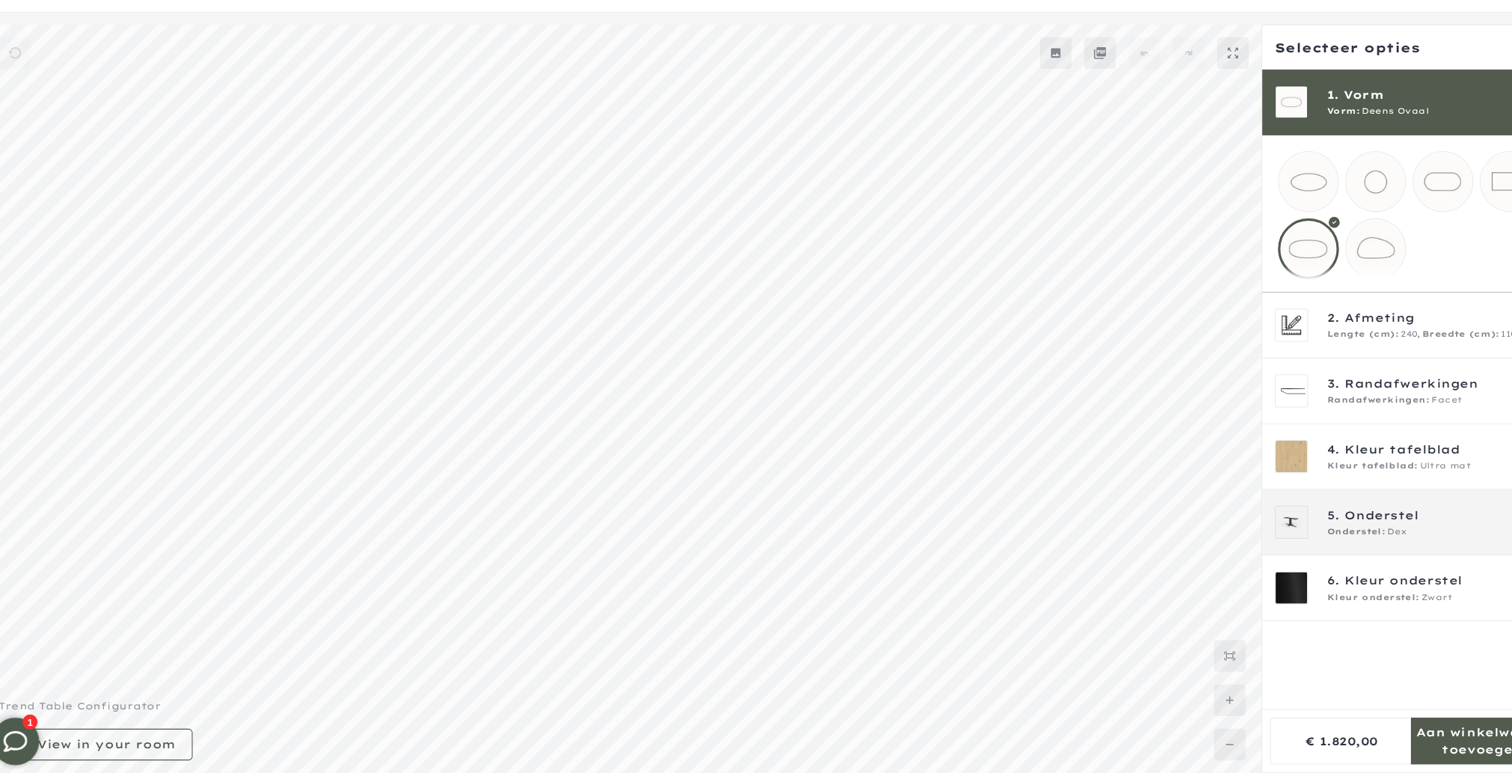
click at [1382, 555] on div "5. Onderstel Onderstel: Dex" at bounding box center [1357, 527] width 278 height 62
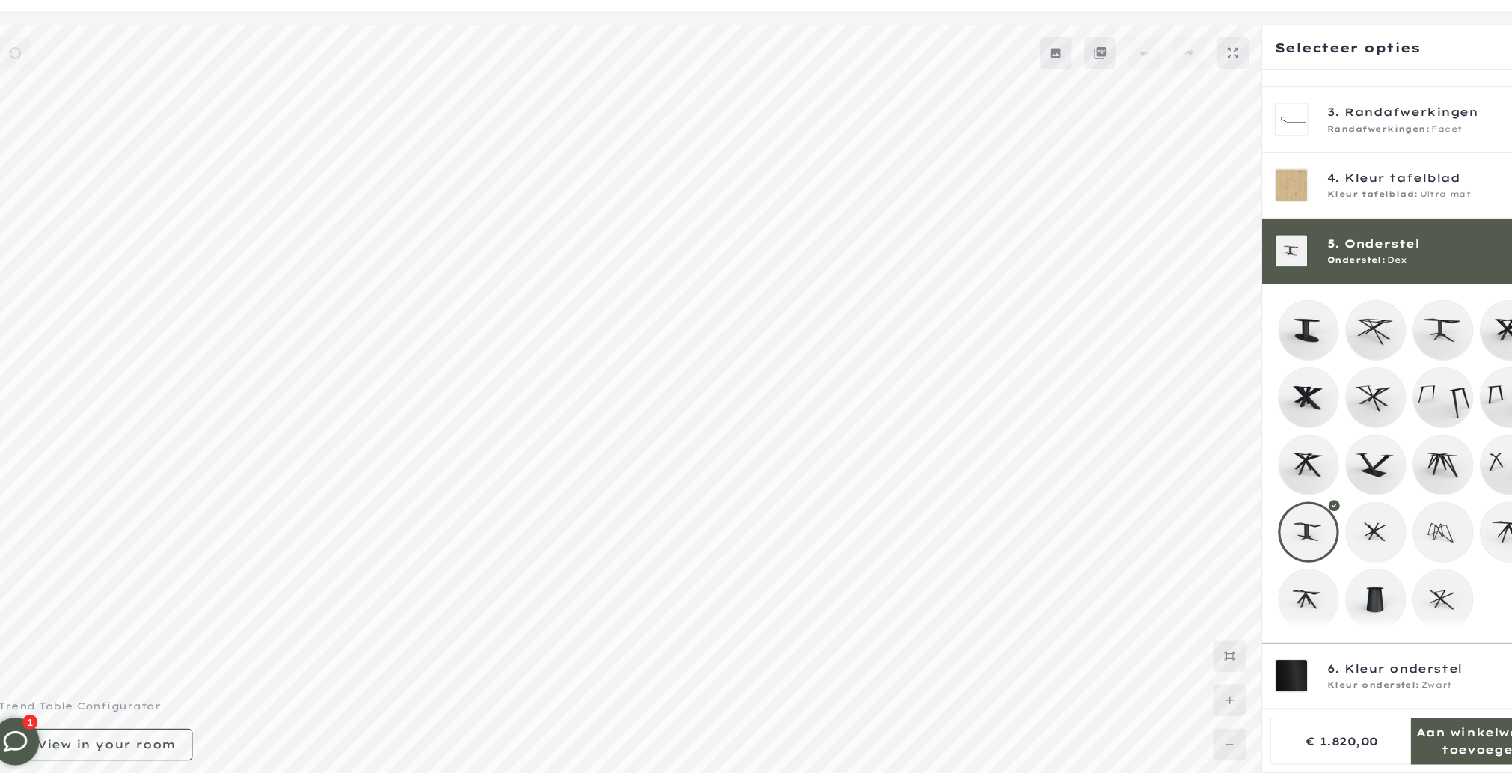
scroll to position [119, 0]
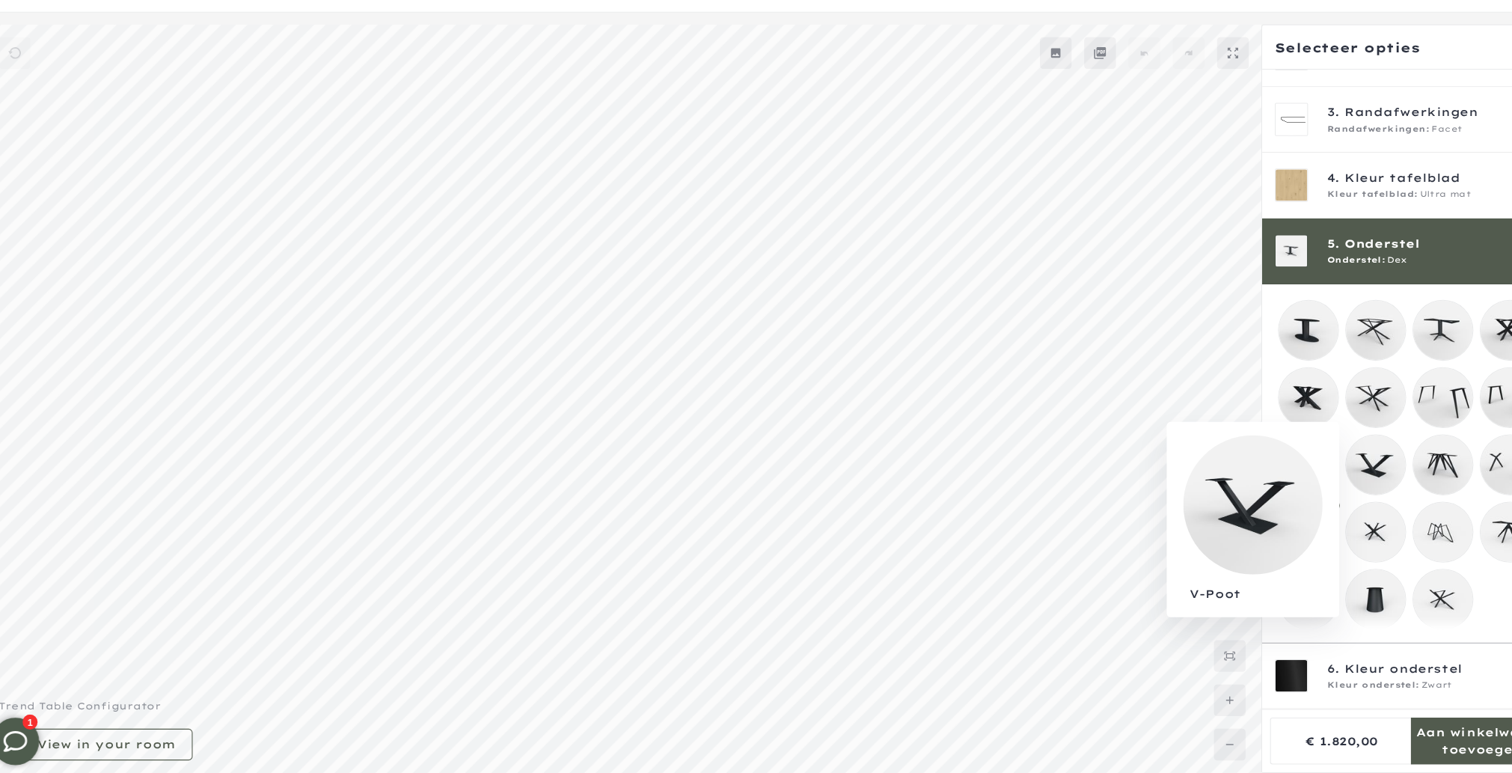
click at [1321, 473] on mmq-loader at bounding box center [1325, 472] width 56 height 56
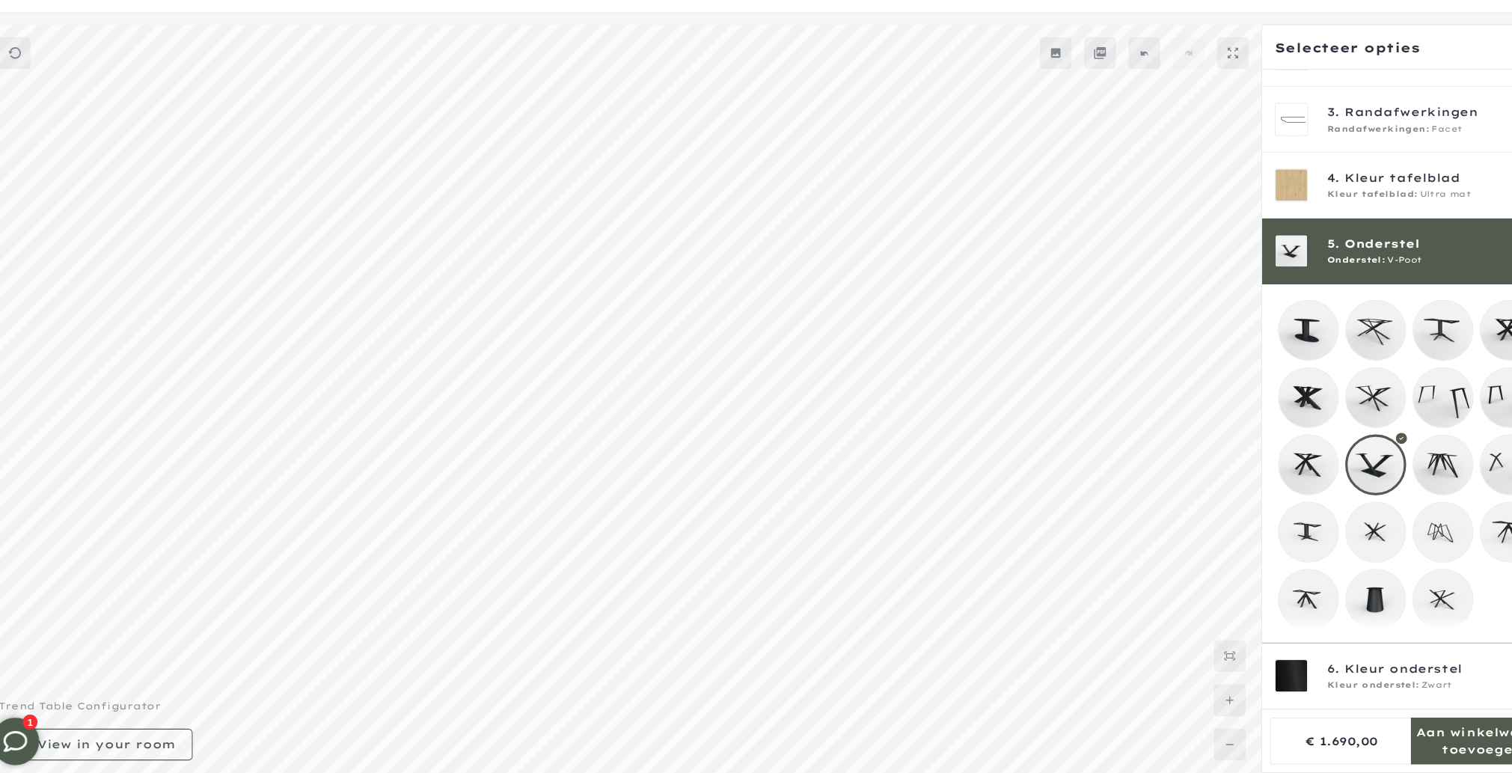
click at [1278, 345] on mmq-loader at bounding box center [1261, 345] width 56 height 56
click at [1310, 342] on mmq-loader at bounding box center [1325, 345] width 56 height 56
click at [1385, 336] on mmq-loader at bounding box center [1389, 345] width 56 height 56
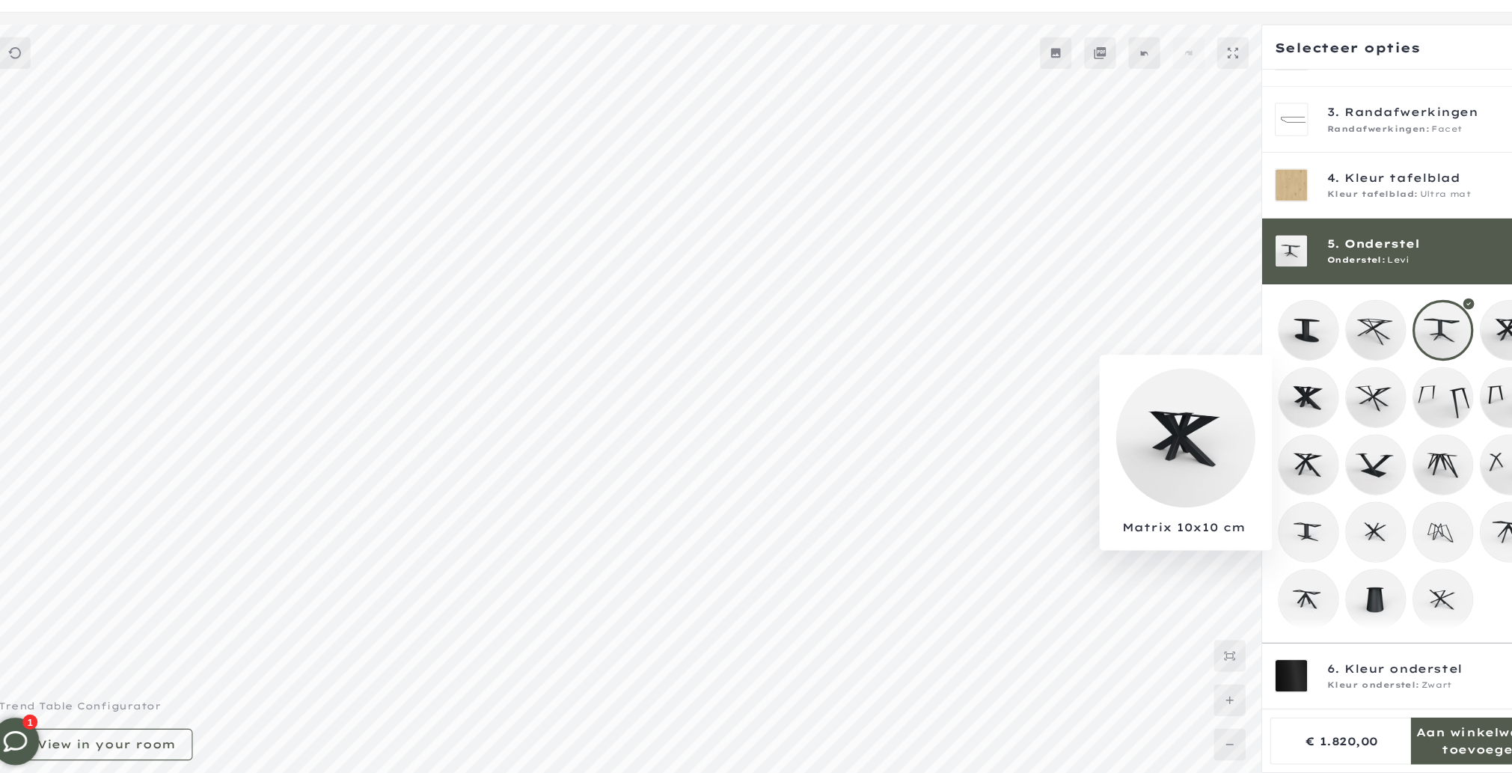
click at [1259, 396] on mmq-loader at bounding box center [1261, 409] width 56 height 56
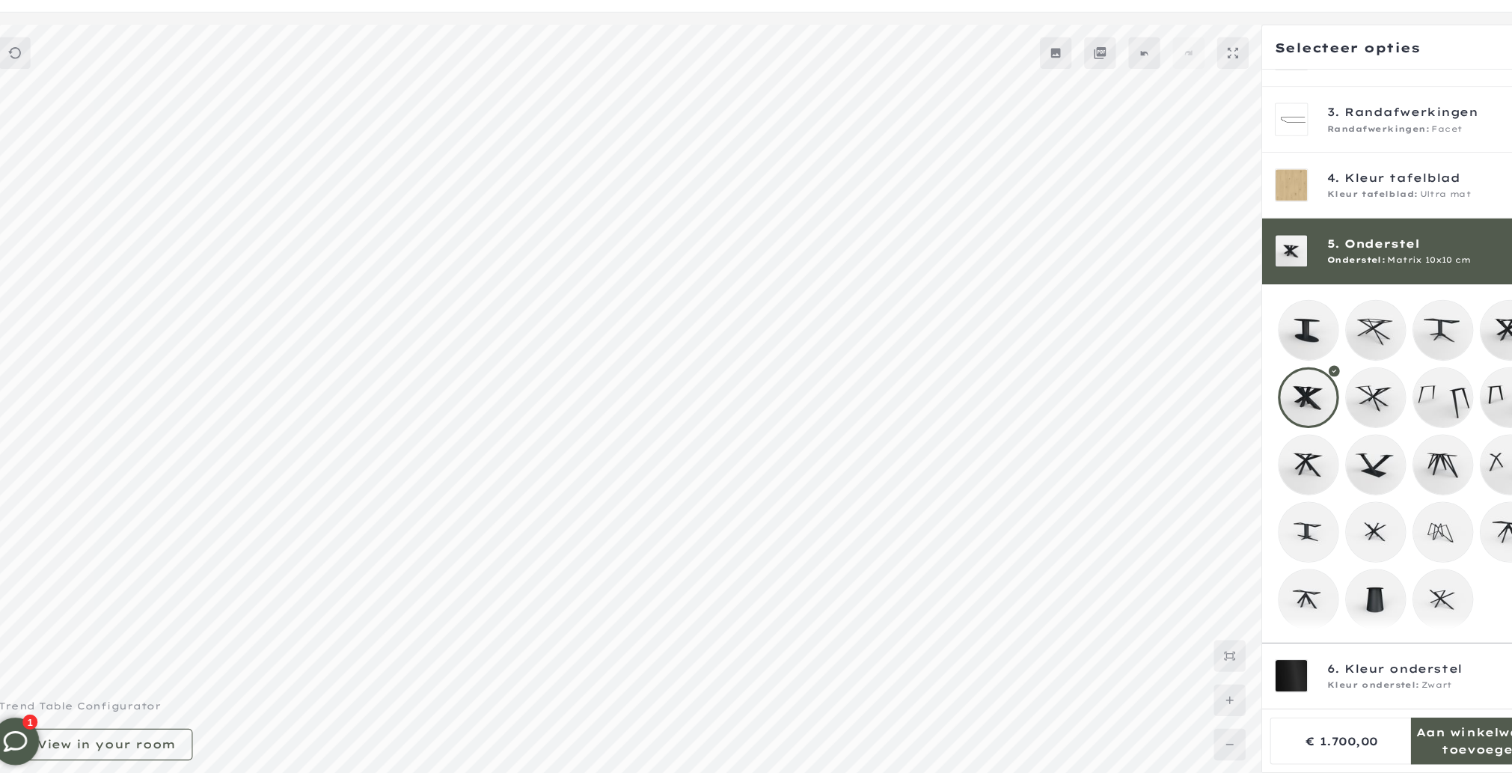
click at [1321, 405] on mmq-loader at bounding box center [1325, 409] width 56 height 56
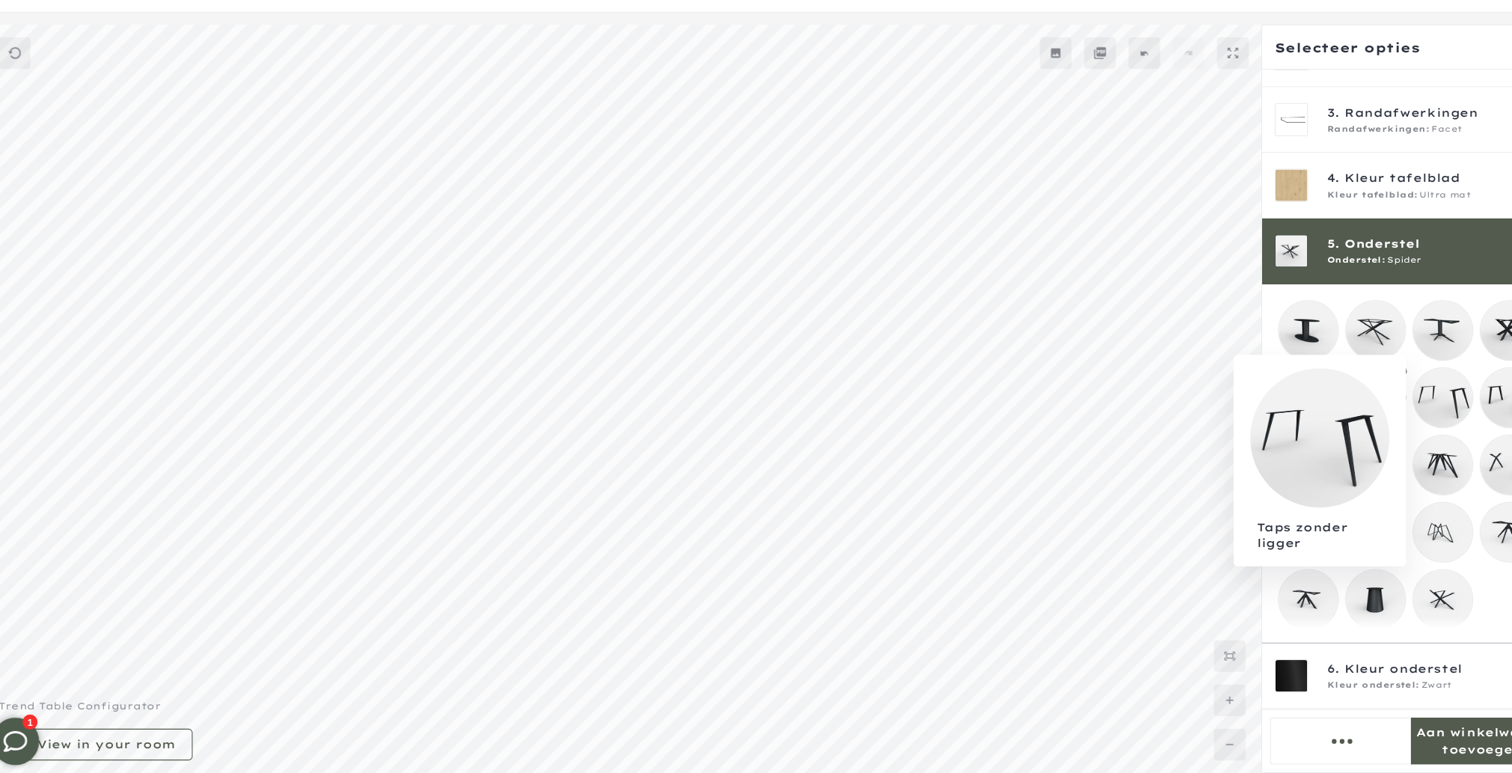
click at [1386, 407] on mmq-loader at bounding box center [1389, 409] width 56 height 56
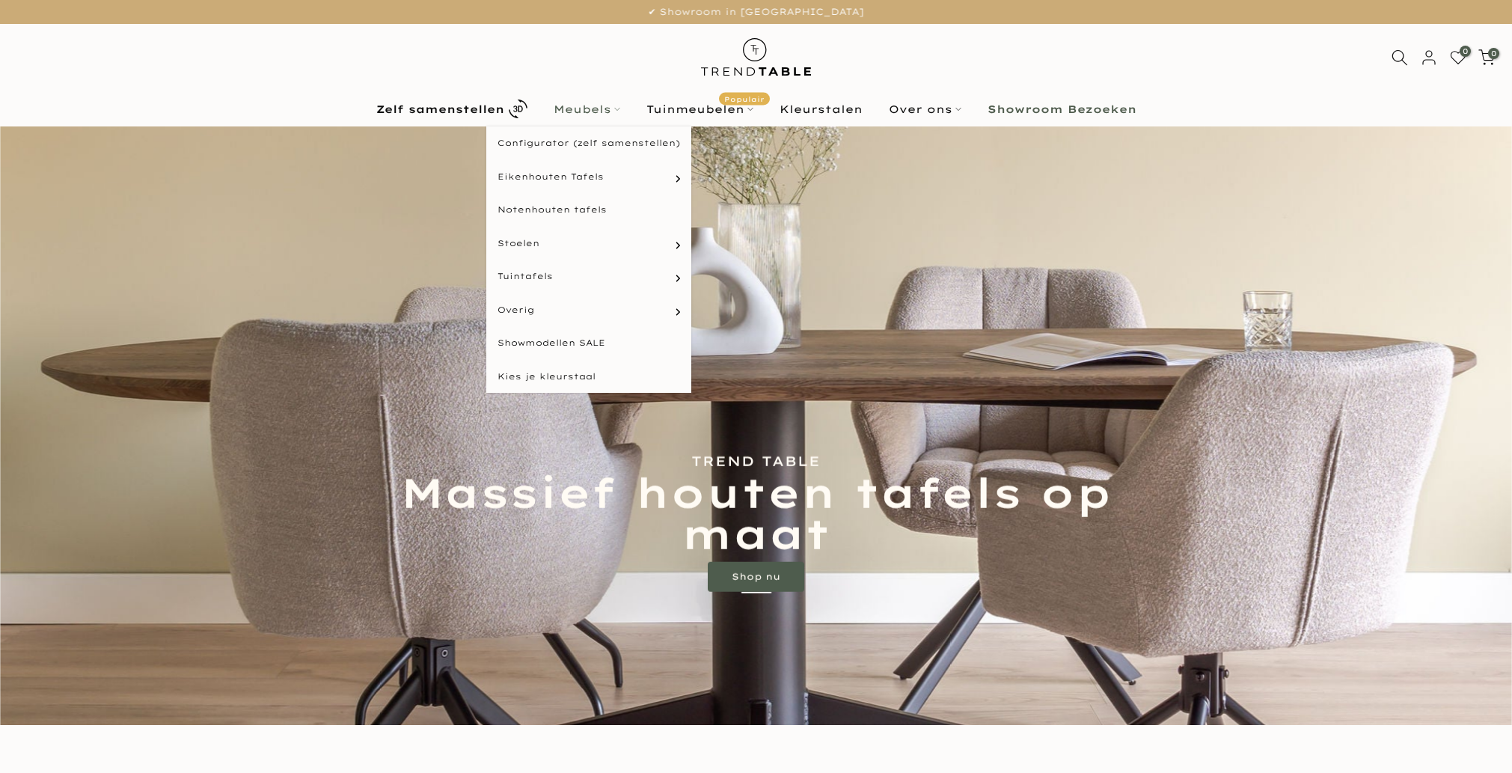
click at [579, 113] on link "Meubels" at bounding box center [586, 109] width 93 height 18
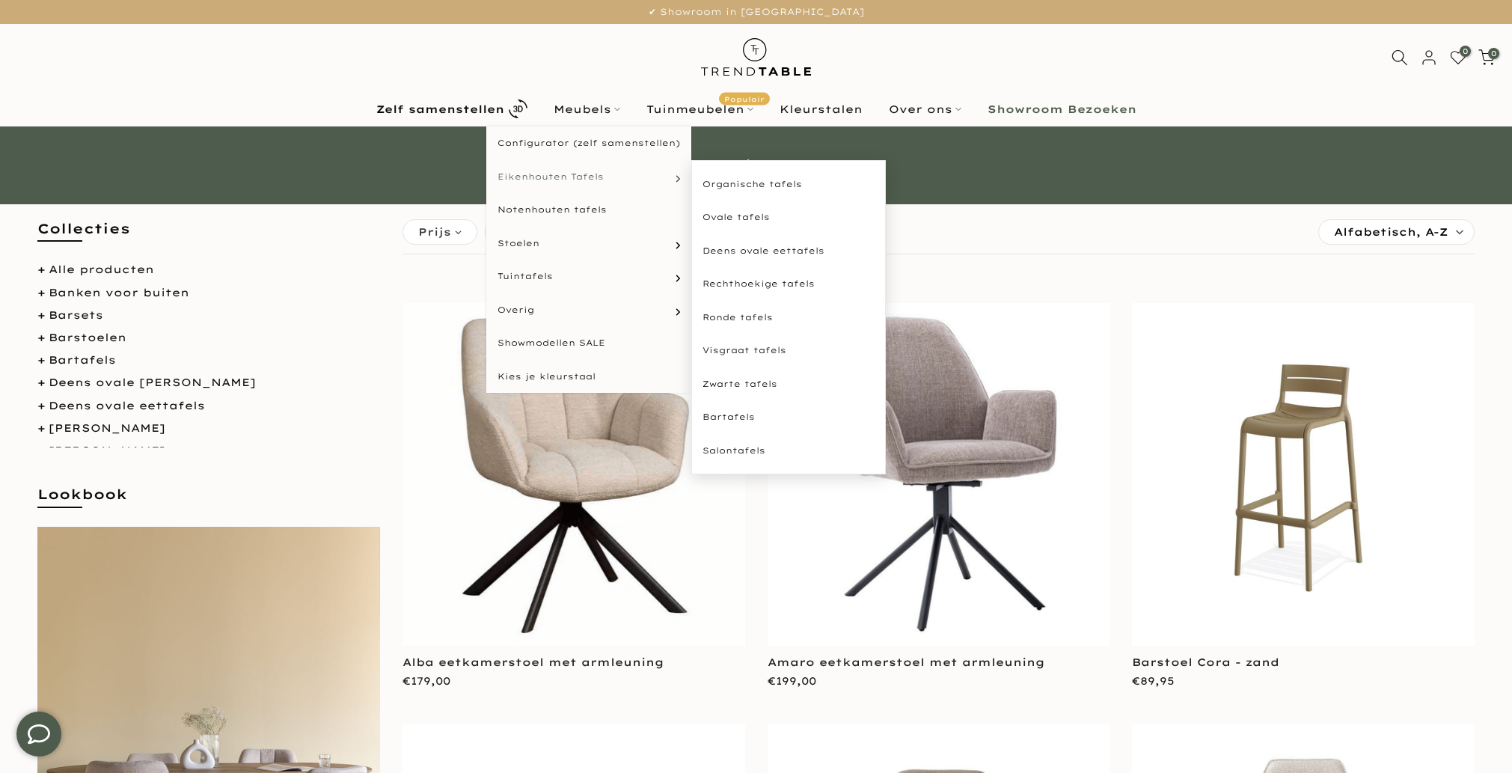
click at [592, 178] on span "Eikenhouten Tafels" at bounding box center [550, 177] width 106 height 13
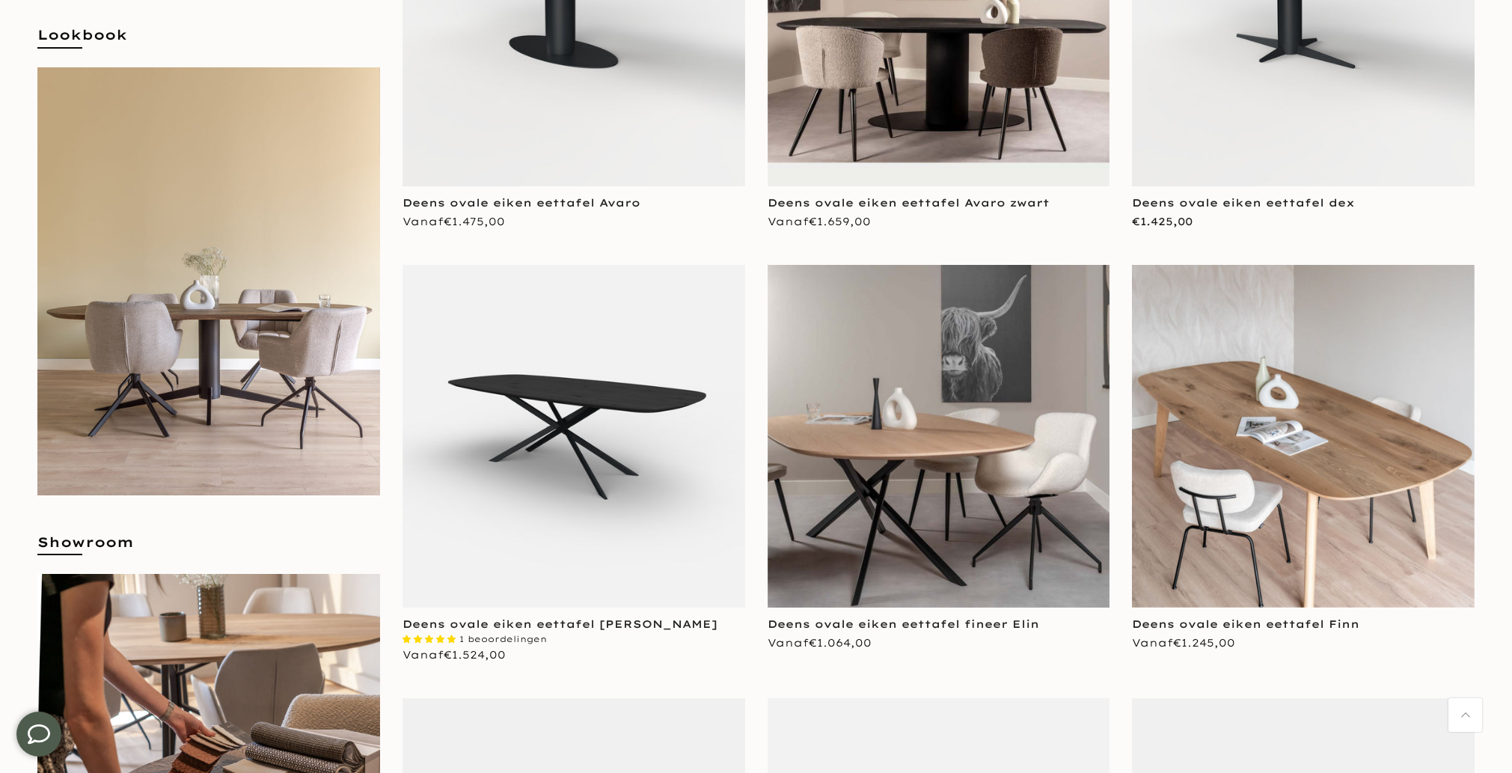
scroll to position [447, 0]
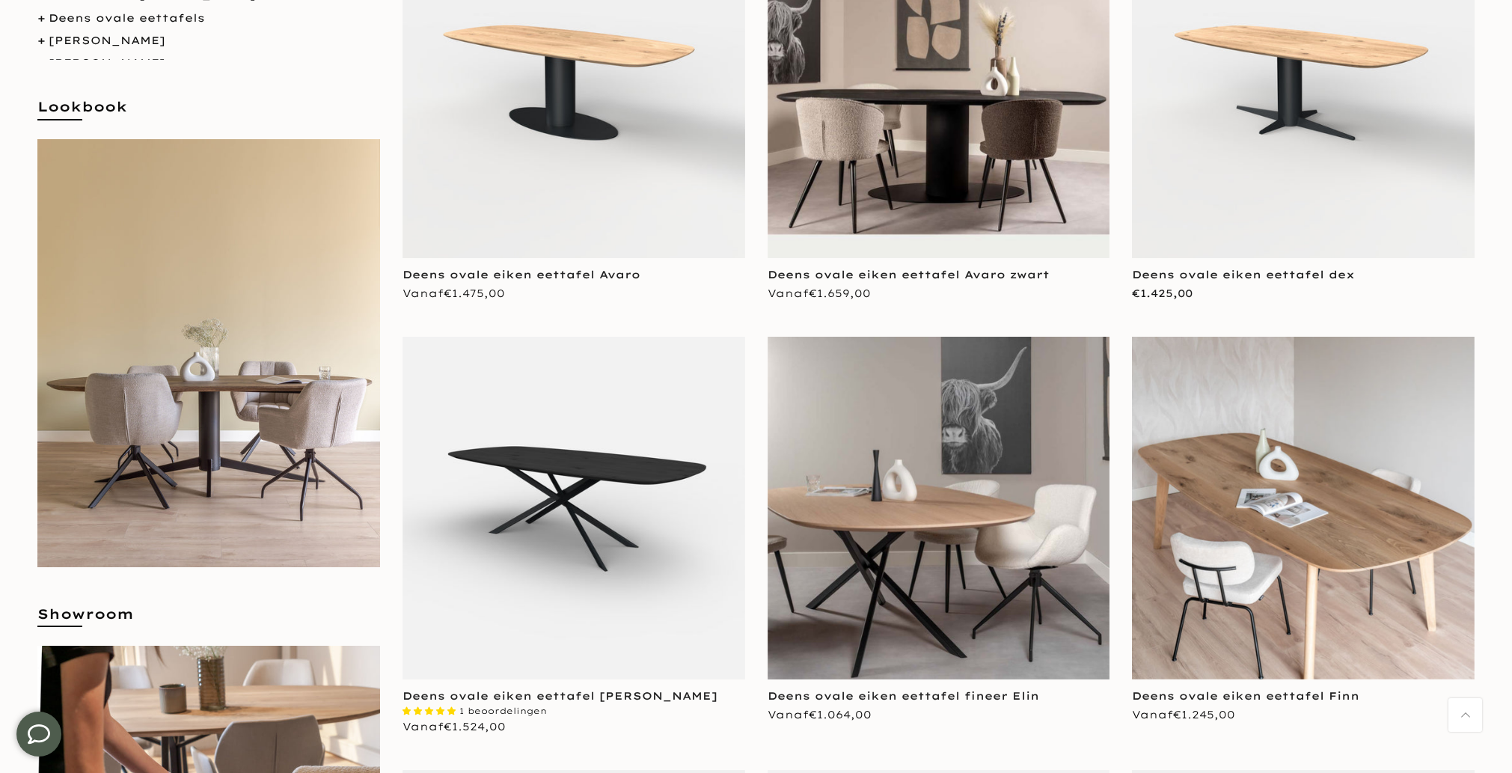
click at [1376, 209] on img at bounding box center [1303, 86] width 343 height 343
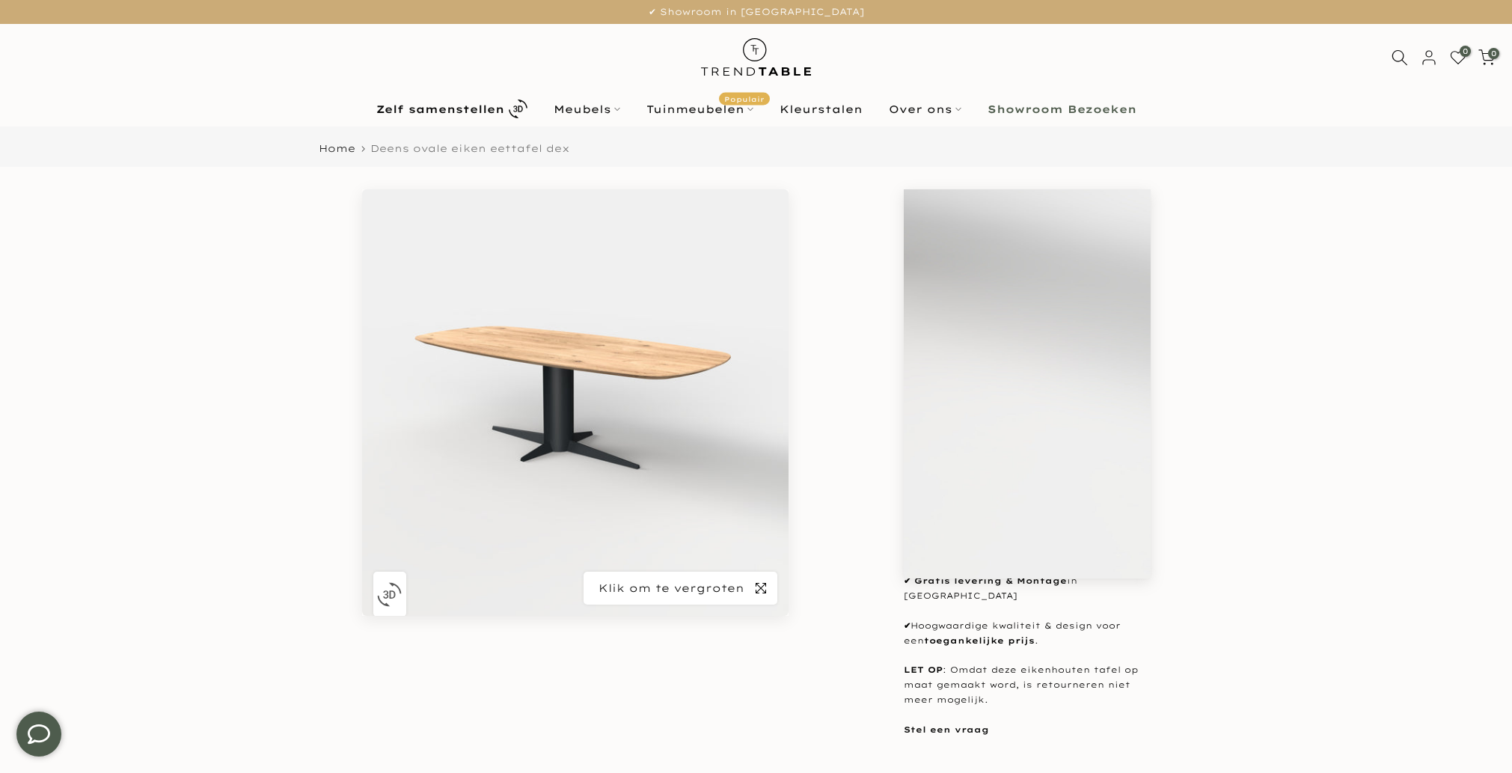
click at [758, 583] on icon "button" at bounding box center [760, 588] width 10 height 12
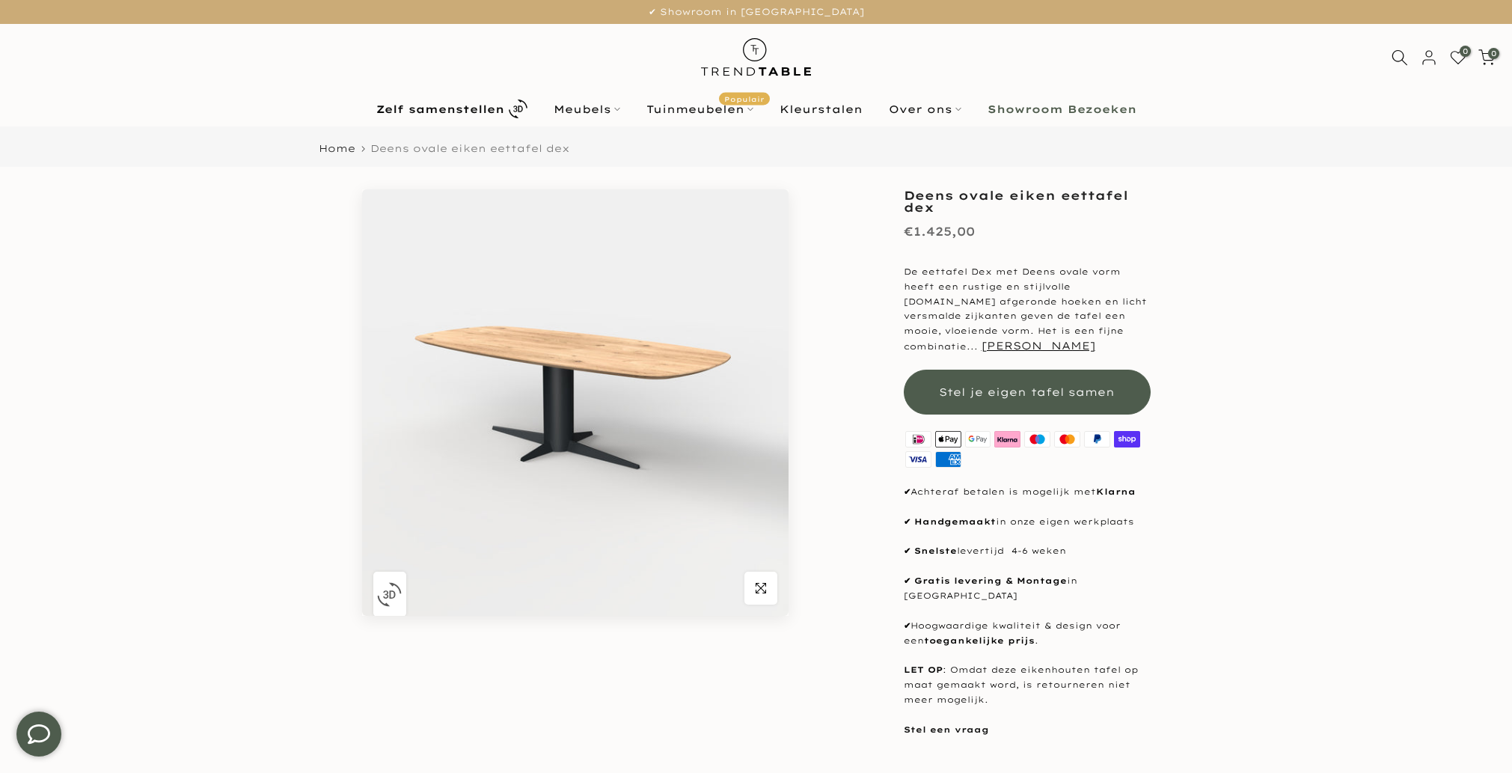
click at [393, 592] on img "button" at bounding box center [389, 594] width 25 height 25
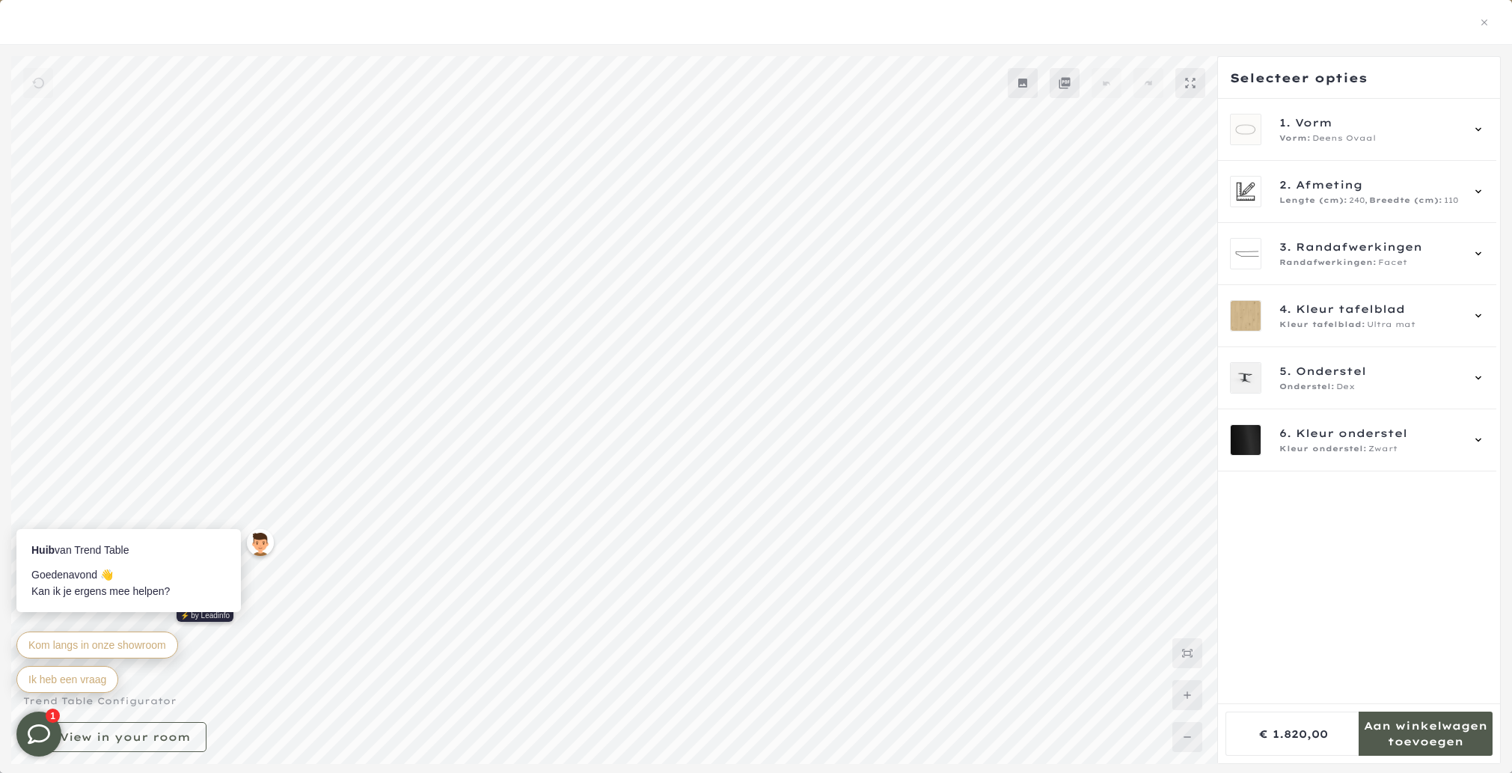
click at [1484, 30] on div at bounding box center [756, 22] width 1476 height 19
click at [1483, 21] on icon "button" at bounding box center [1484, 22] width 6 height 6
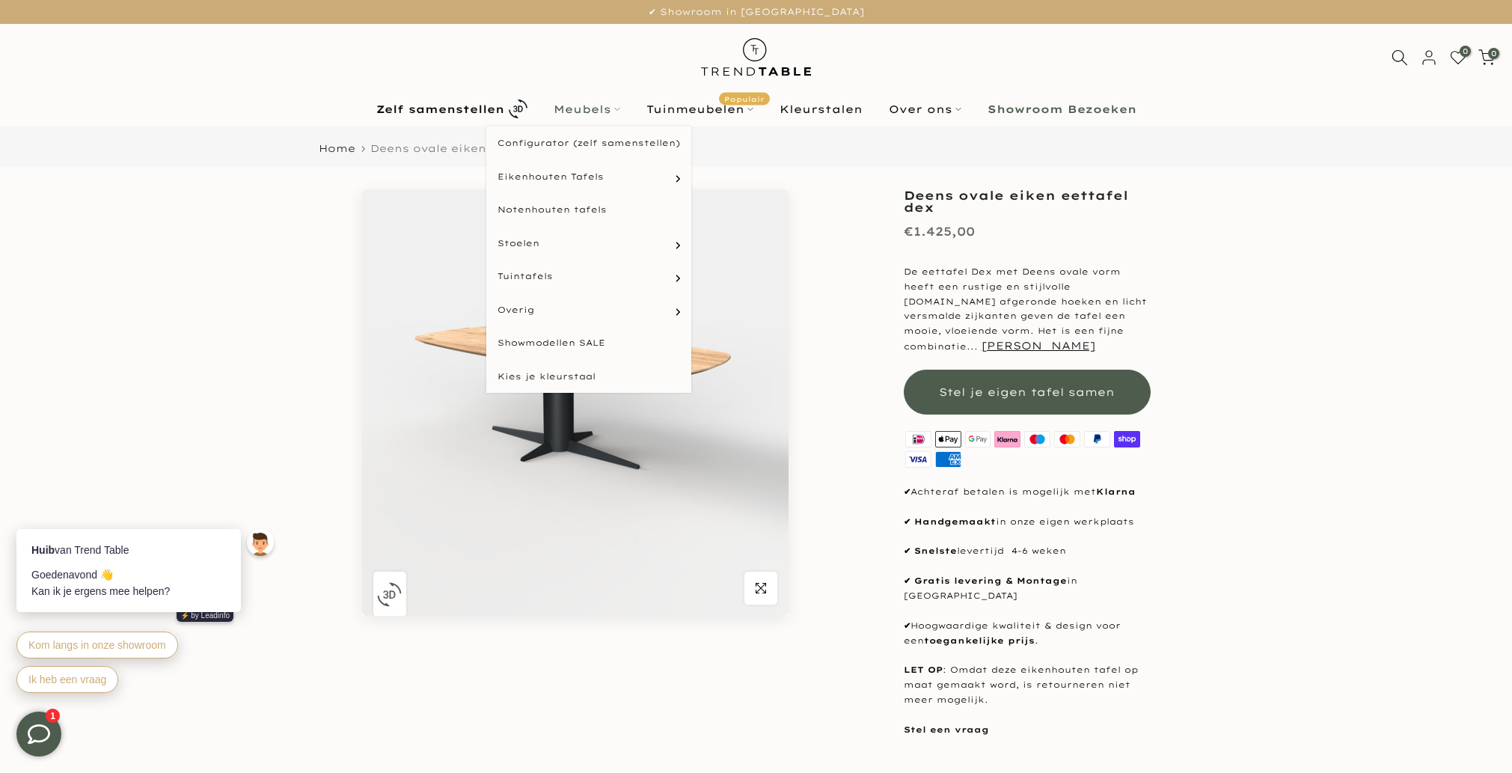
click at [569, 111] on link "Meubels" at bounding box center [586, 109] width 93 height 18
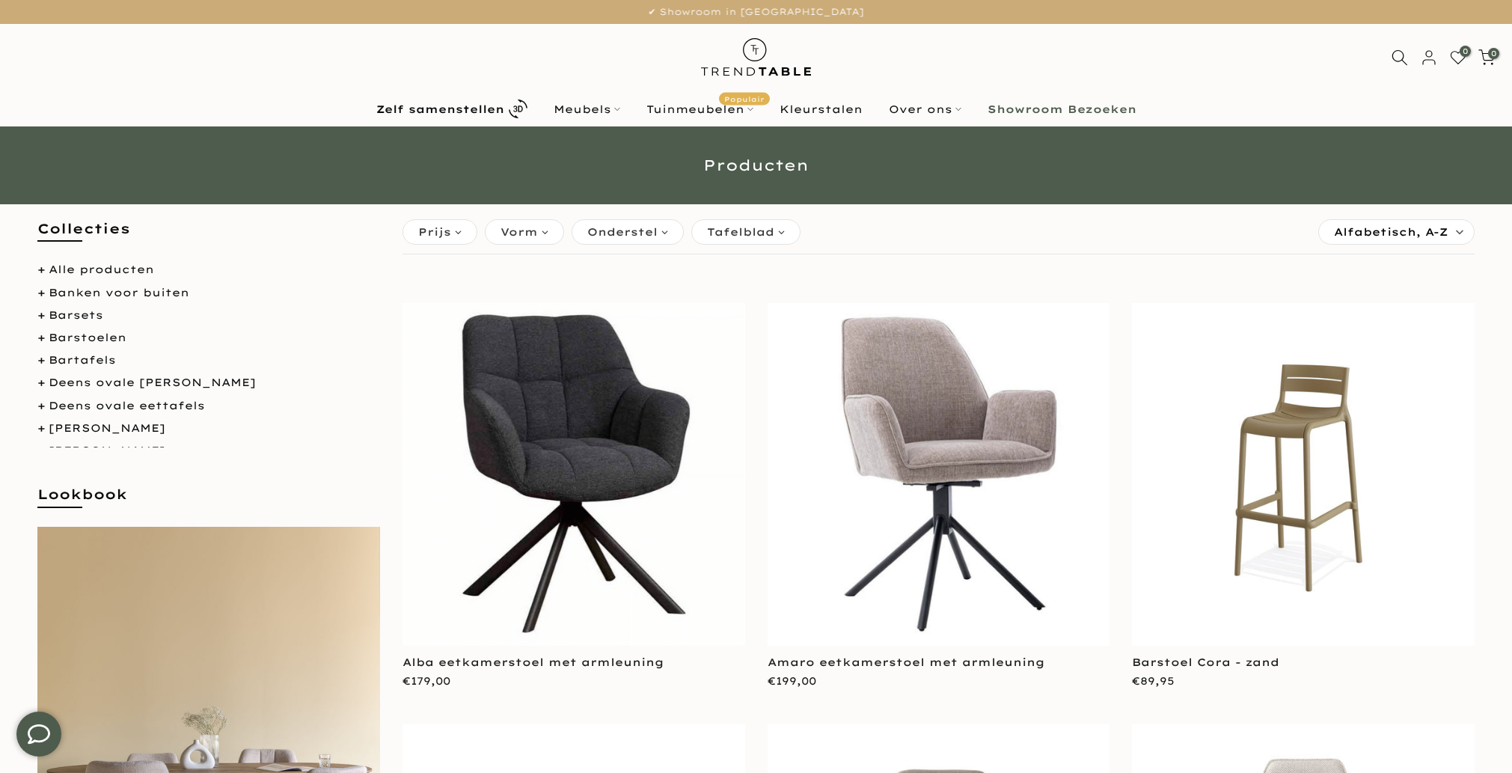
click at [580, 416] on img at bounding box center [573, 474] width 343 height 343
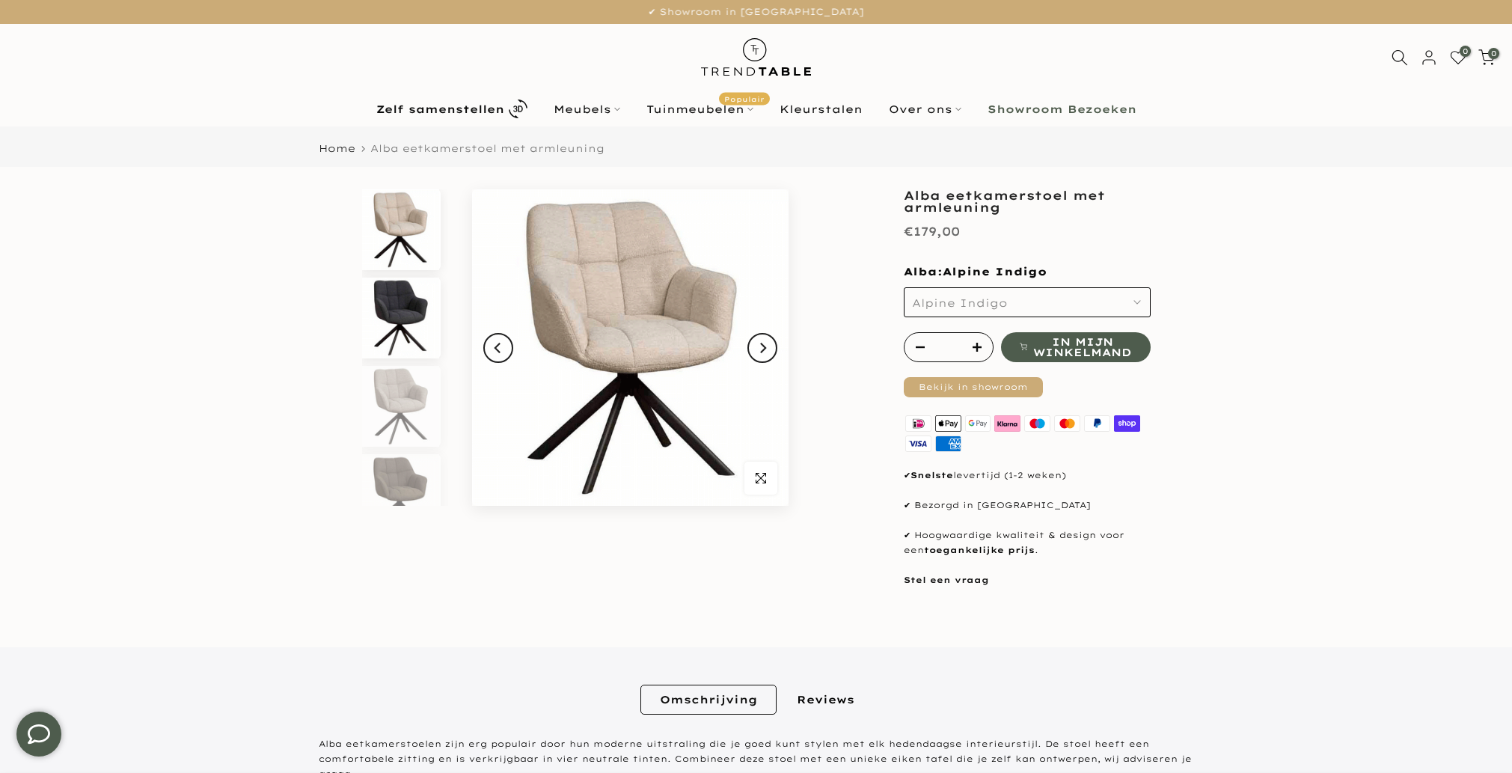
click at [387, 314] on img at bounding box center [400, 318] width 77 height 81
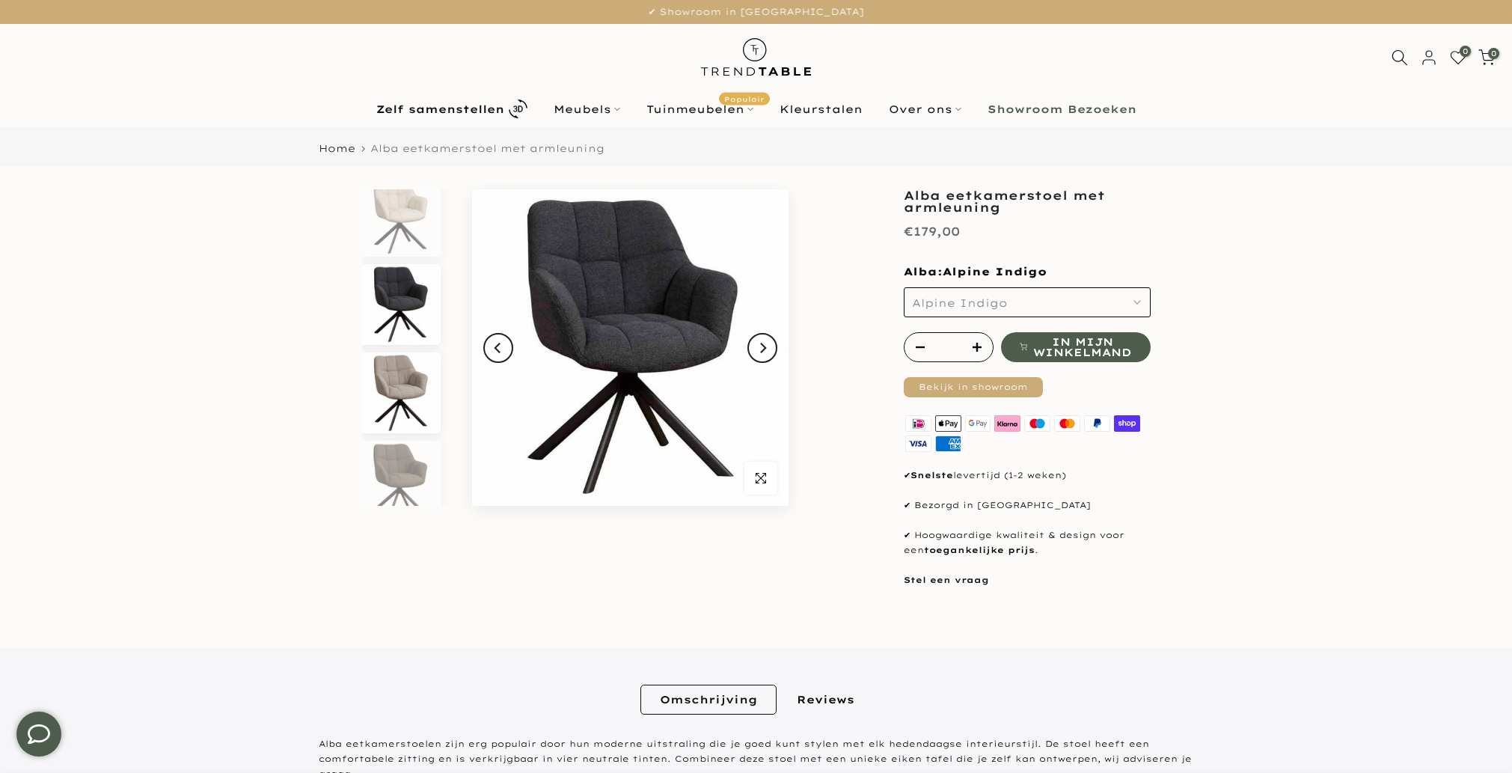
click at [406, 415] on img at bounding box center [400, 392] width 77 height 81
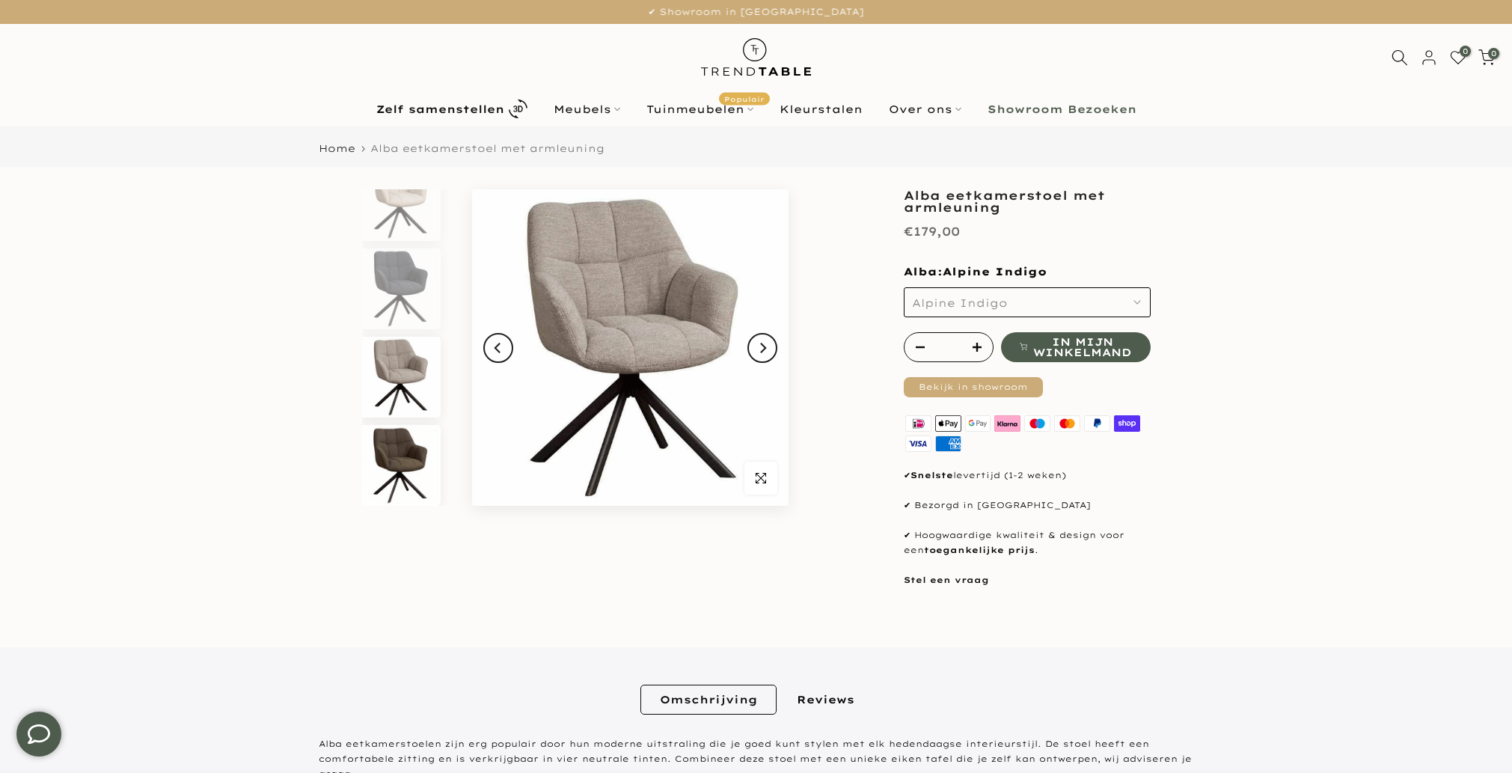
click at [402, 455] on img at bounding box center [400, 465] width 77 height 81
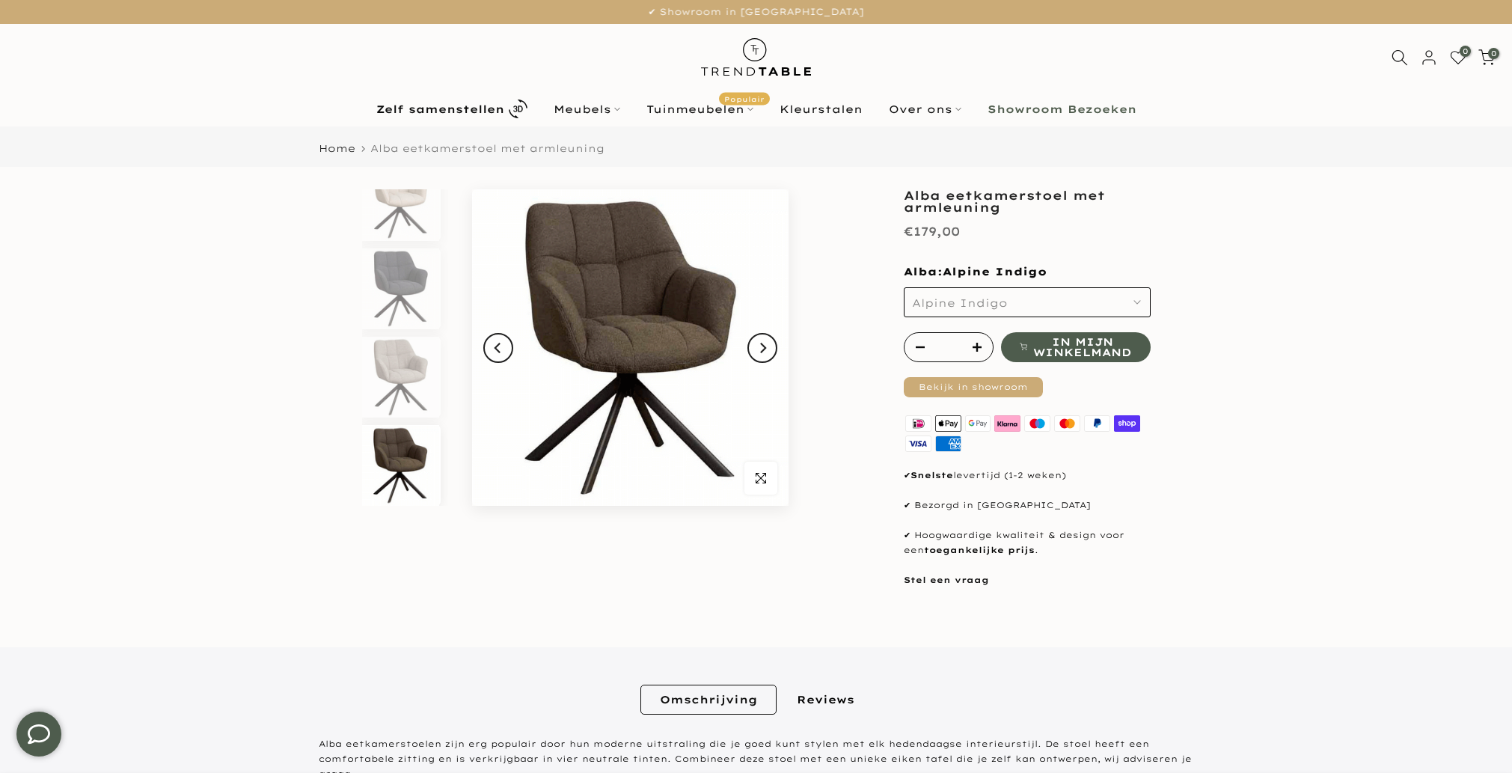
click at [399, 485] on img at bounding box center [400, 465] width 77 height 81
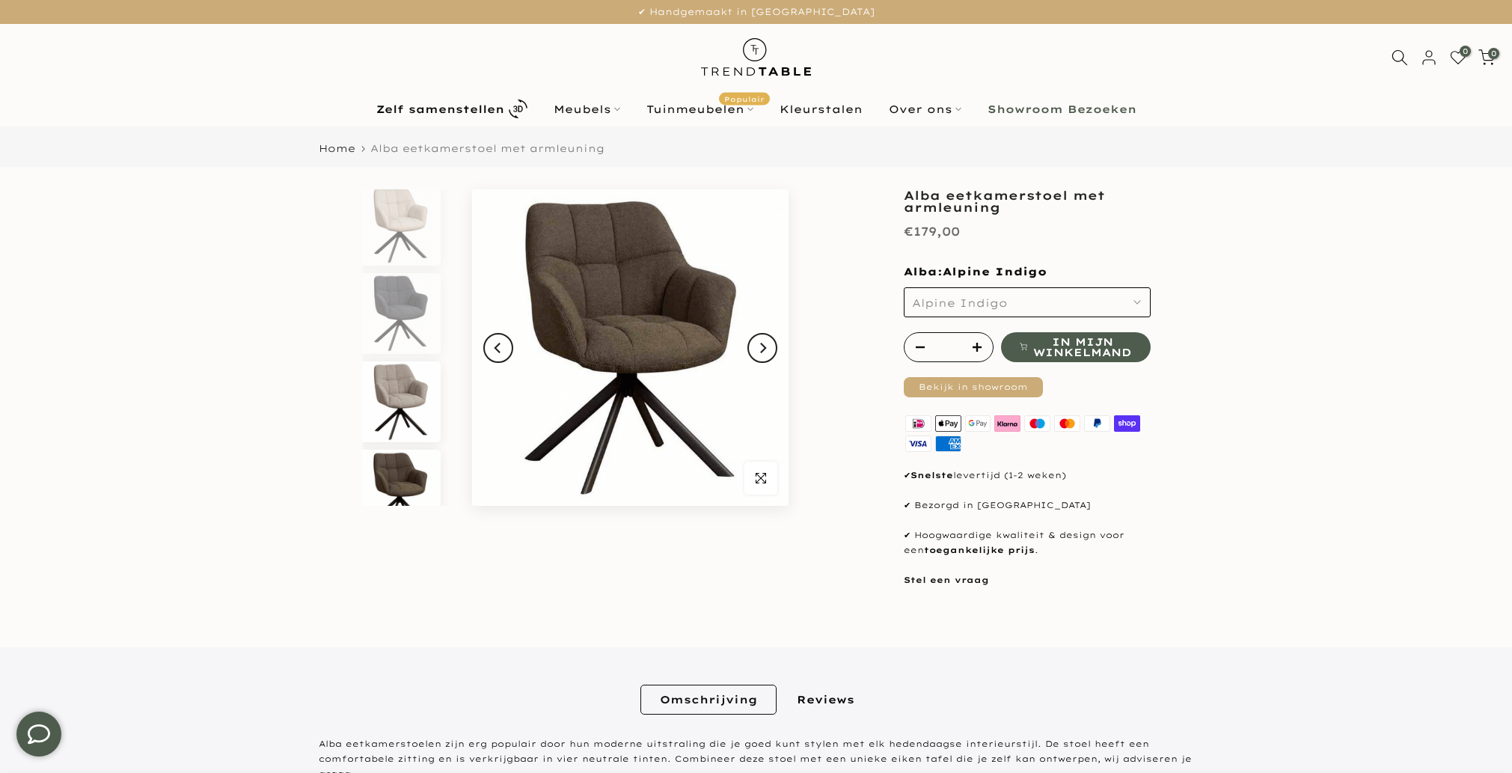
scroll to position [0, 0]
click at [405, 242] on img at bounding box center [400, 229] width 77 height 81
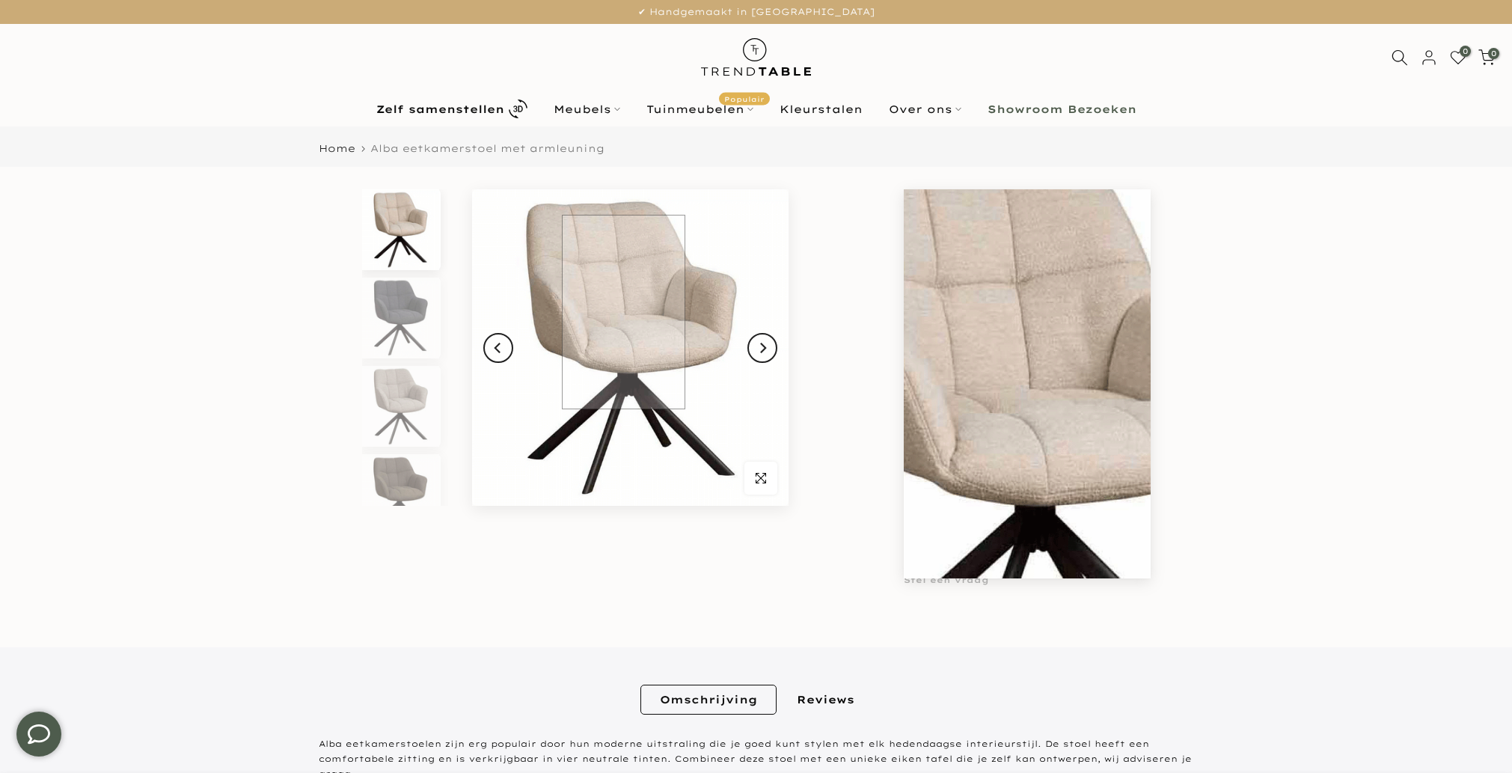
click at [623, 312] on img at bounding box center [630, 347] width 316 height 316
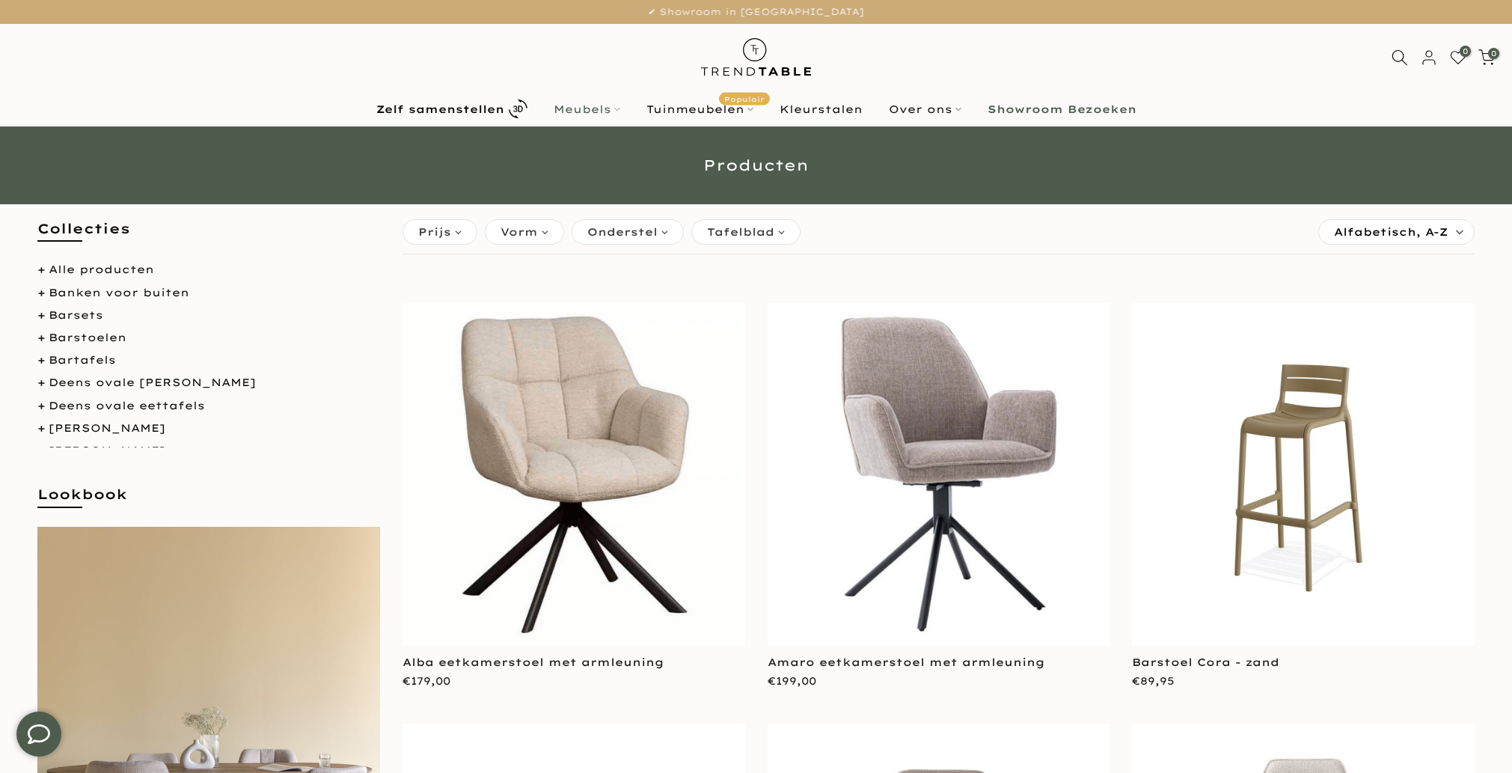
click at [599, 105] on link "Meubels" at bounding box center [586, 109] width 93 height 18
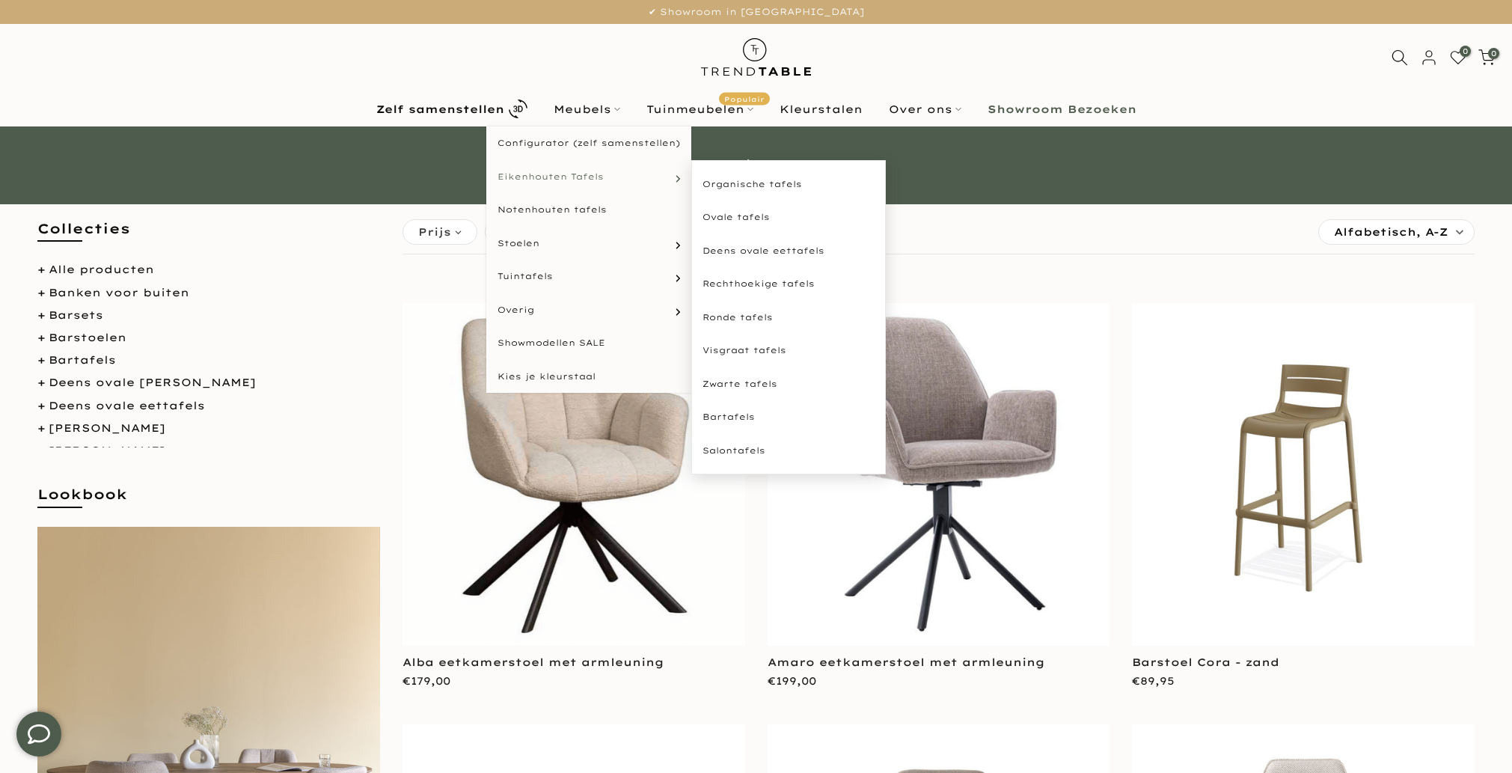
click at [568, 180] on span "Eikenhouten Tafels" at bounding box center [550, 177] width 106 height 13
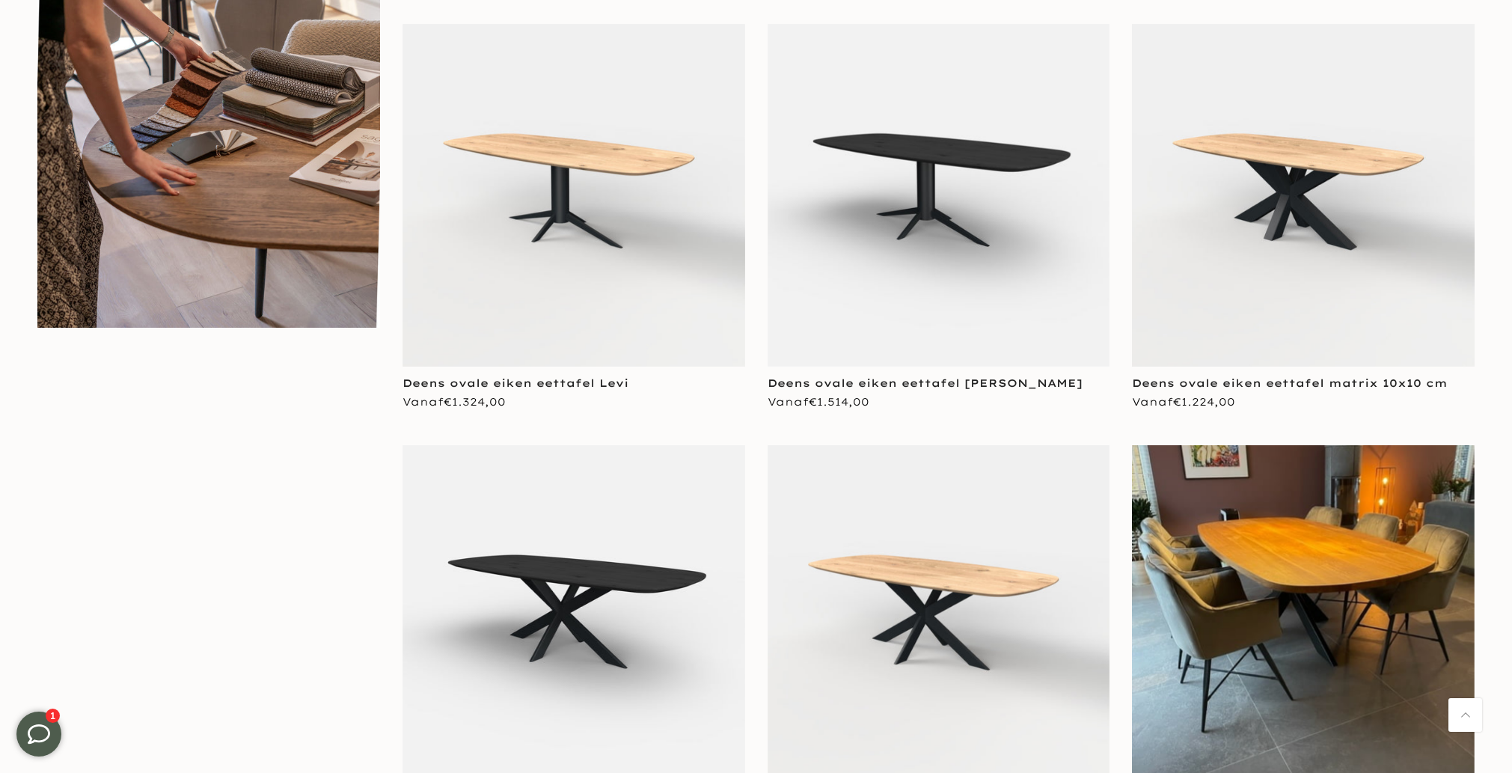
scroll to position [1214, 0]
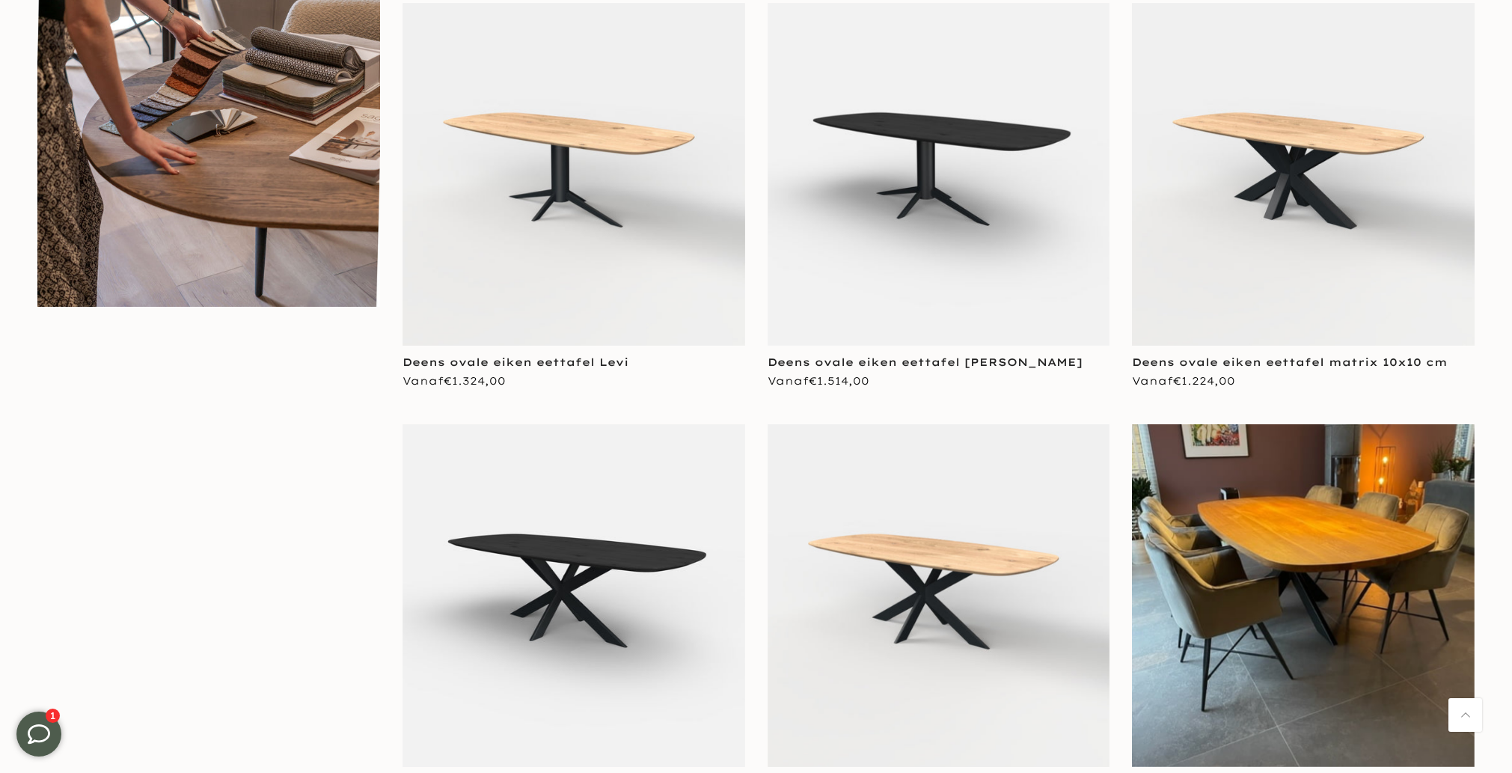
click at [1372, 212] on img at bounding box center [1303, 174] width 343 height 343
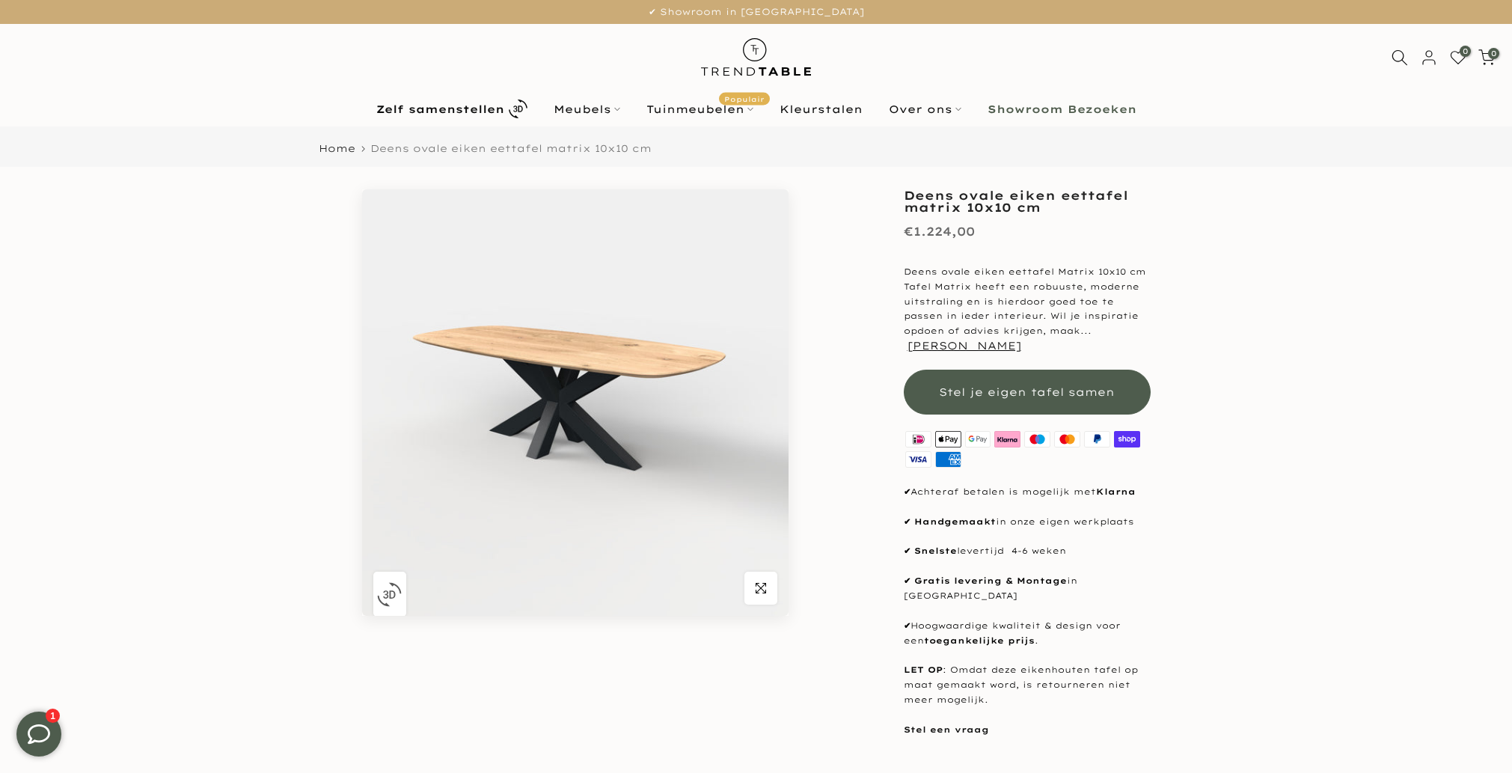
click at [1088, 191] on h1 "Deens ovale eiken eettafel matrix 10x10 cm" at bounding box center [1027, 201] width 247 height 24
copy div "Deens ovale eiken eettafel matrix 10x10 cm"
click at [968, 348] on button "[PERSON_NAME]" at bounding box center [964, 345] width 114 height 13
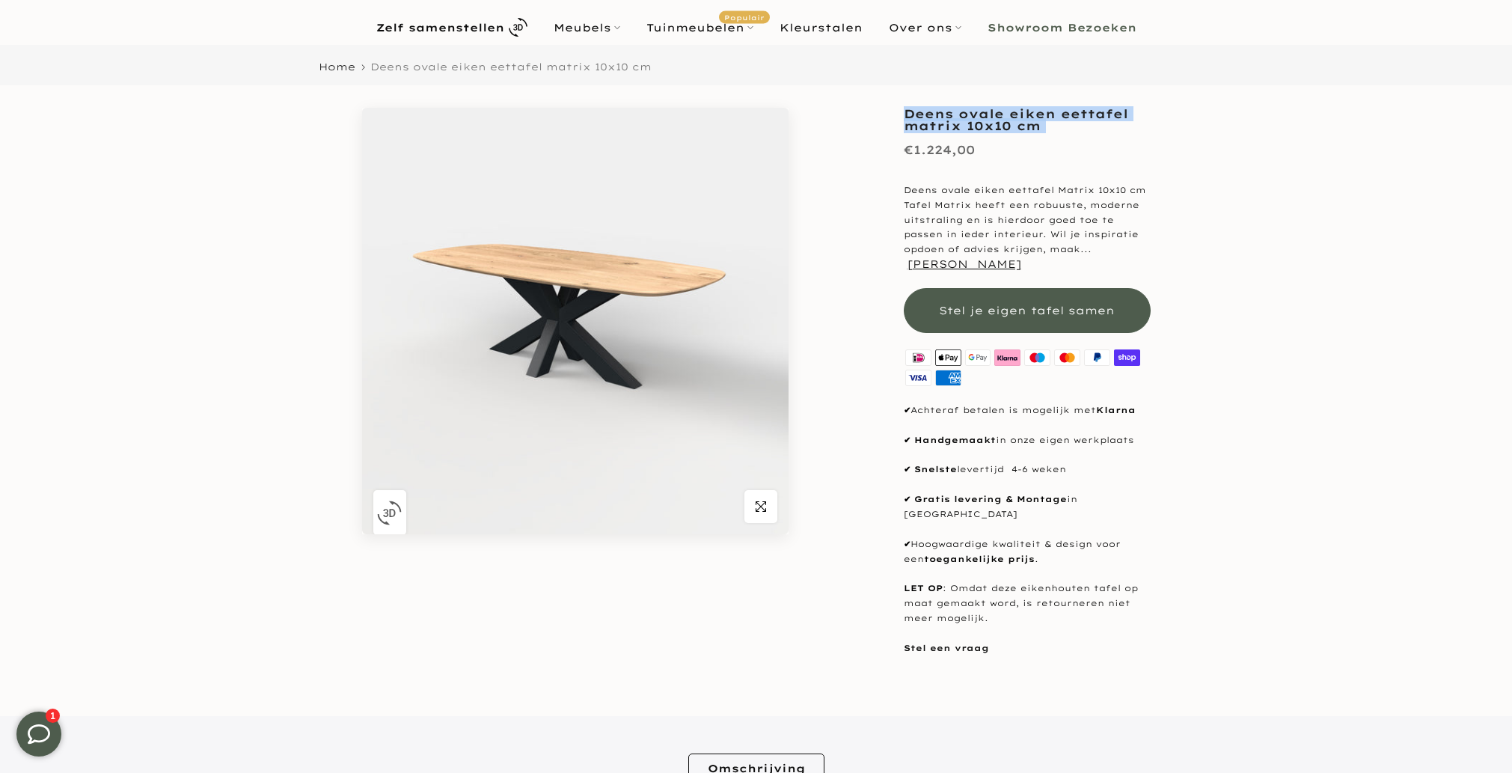
scroll to position [110, 0]
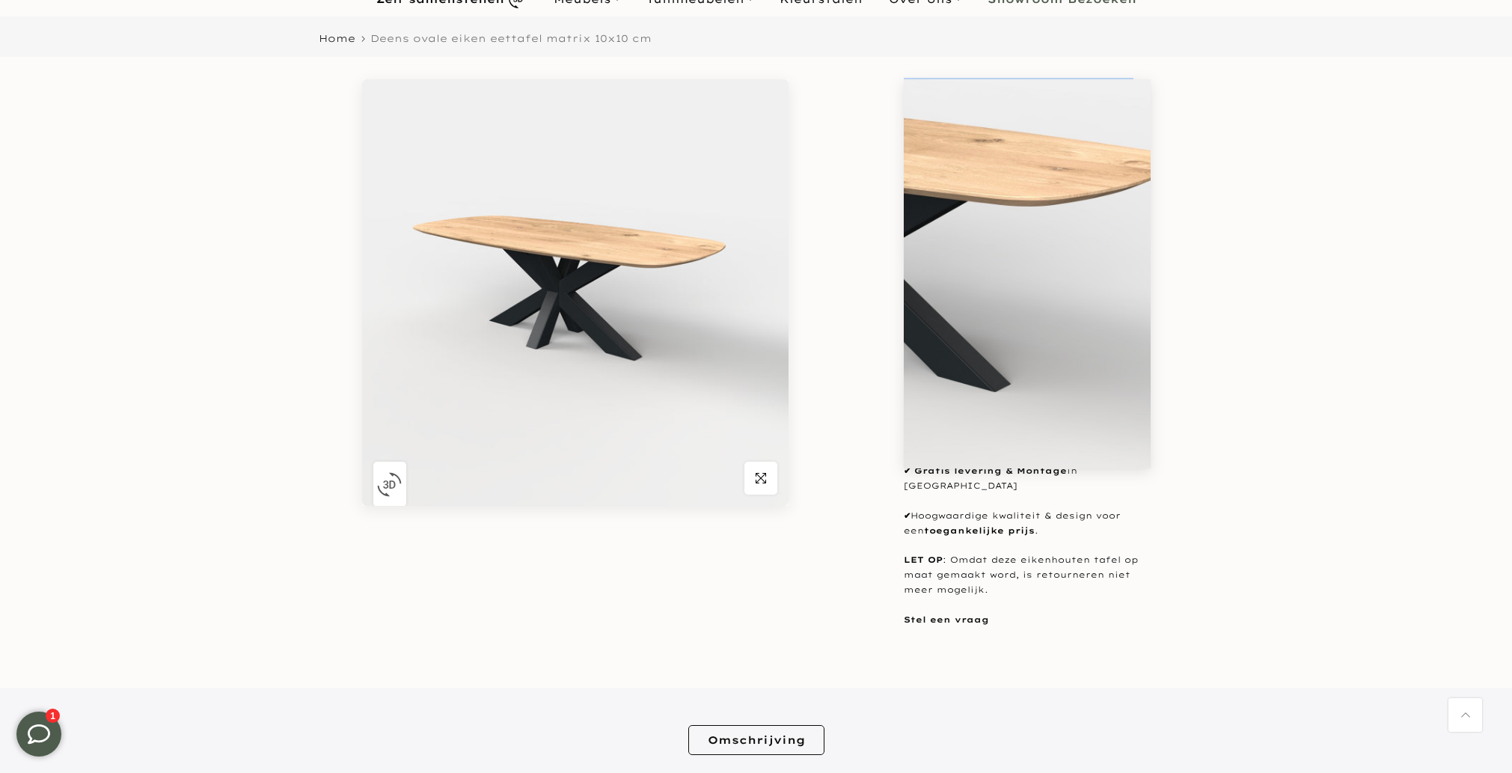
click at [377, 485] on img "button" at bounding box center [389, 484] width 25 height 25
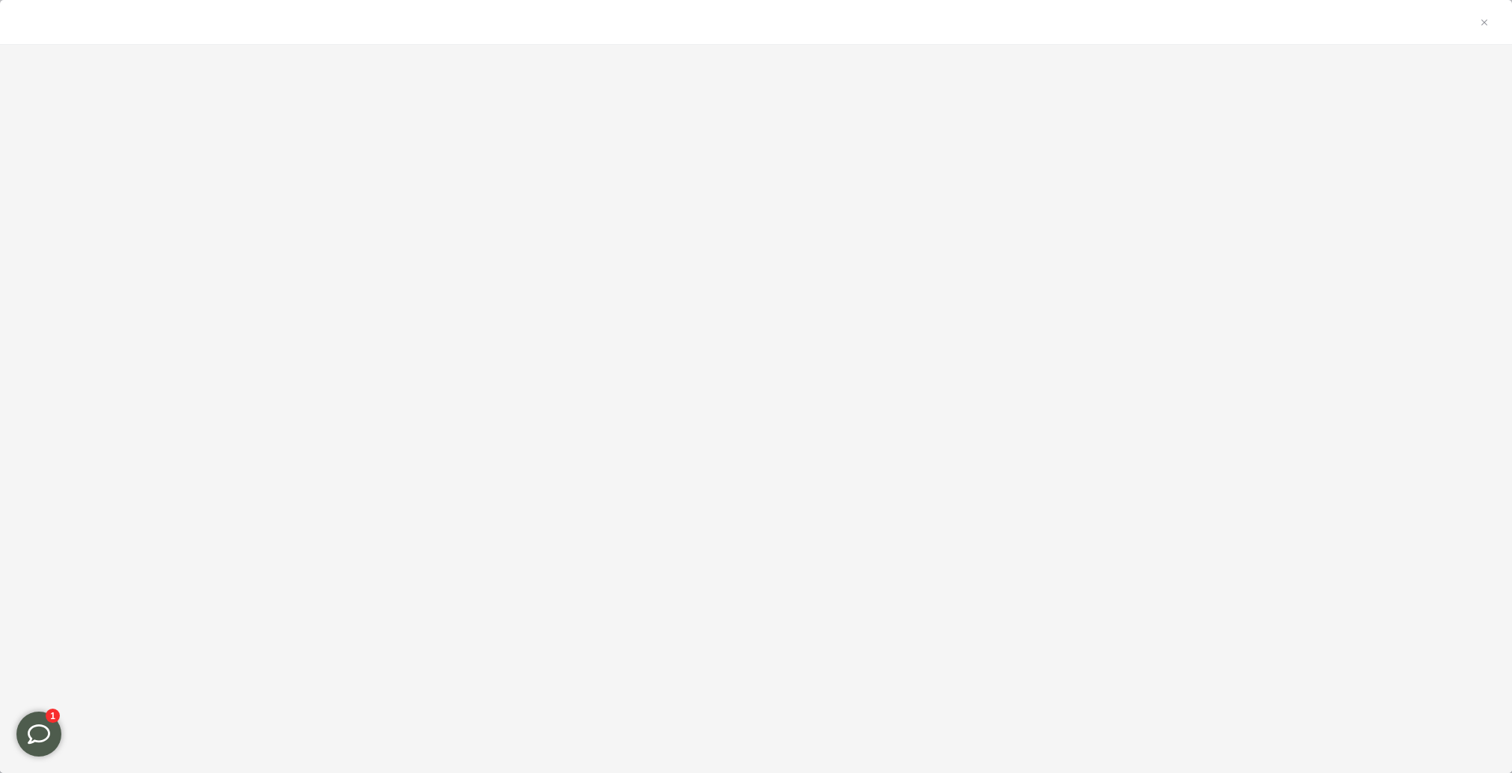
click at [393, 478] on div at bounding box center [756, 410] width 1512 height 708
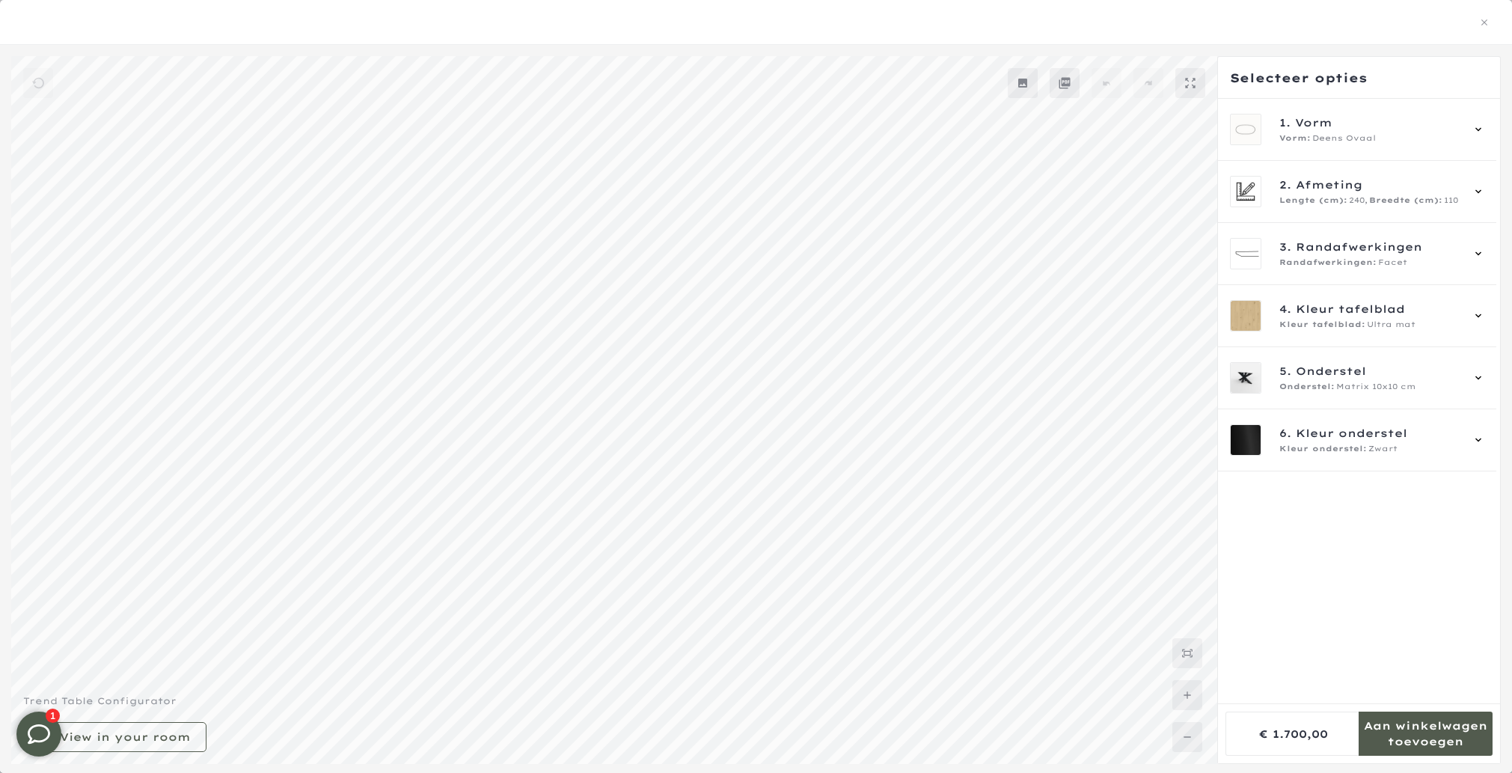
click at [1491, 19] on div at bounding box center [756, 22] width 1476 height 19
click at [1486, 22] on icon "button" at bounding box center [1484, 22] width 10 height 10
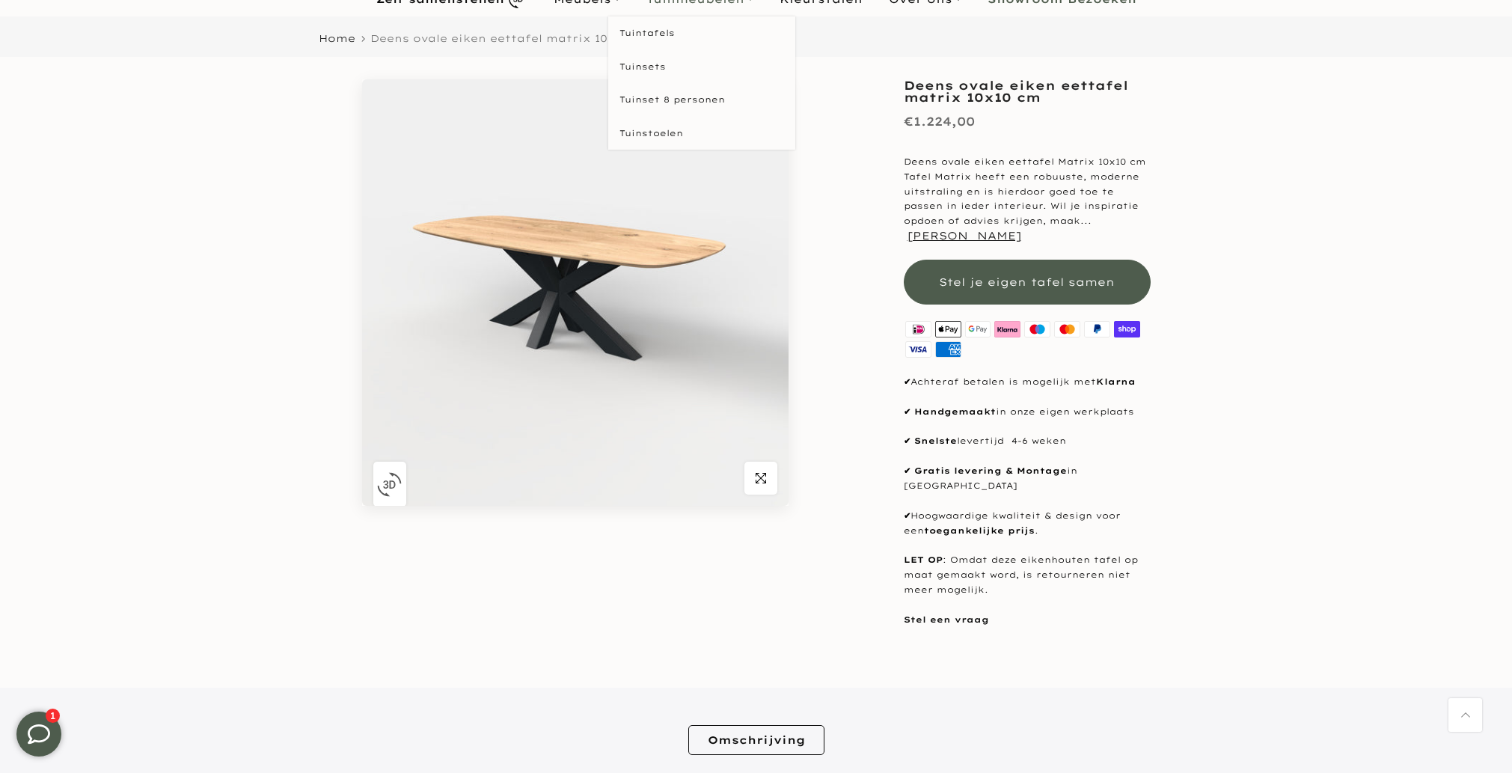
drag, startPoint x: 563, startPoint y: 337, endPoint x: 703, endPoint y: 3, distance: 362.4
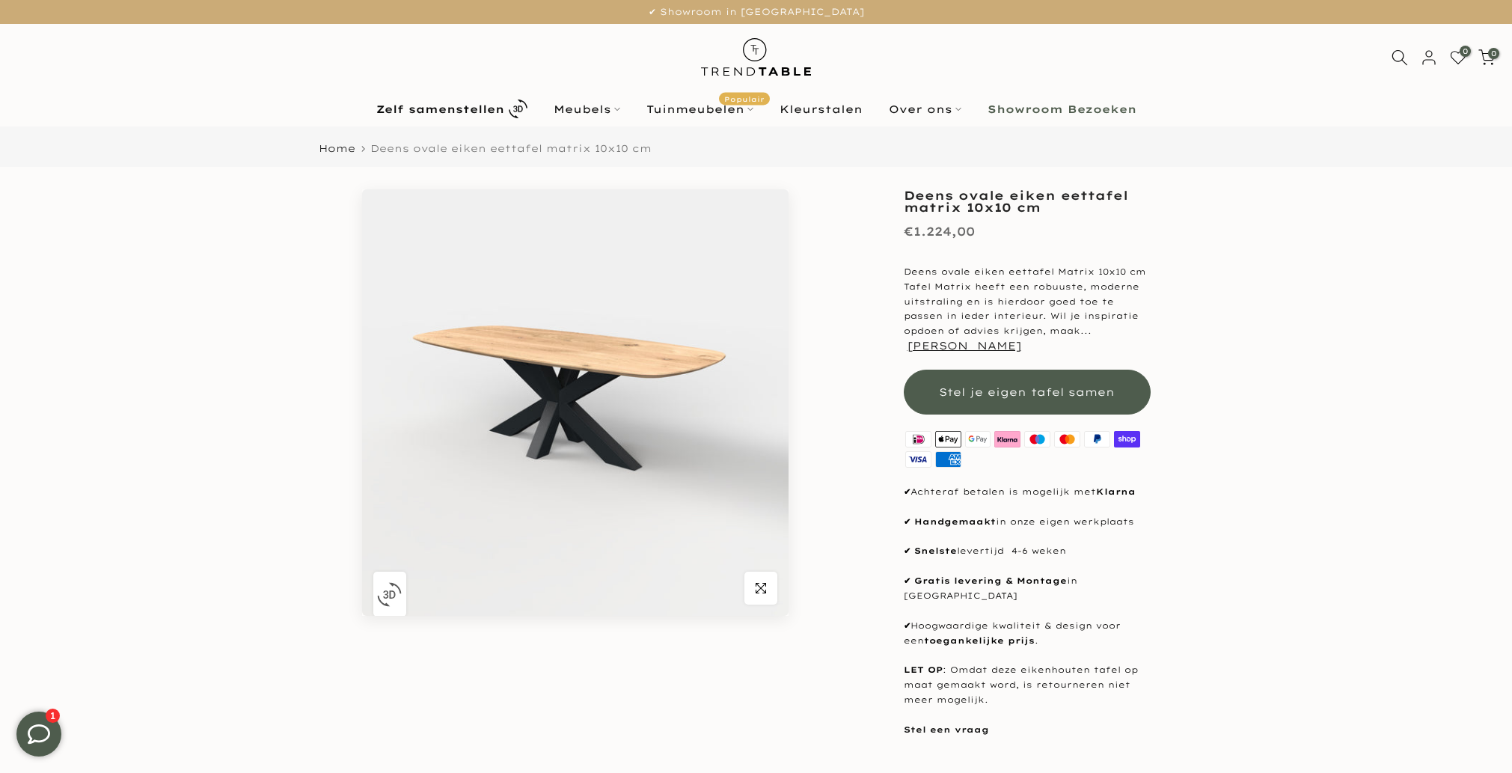
click at [399, 595] on img "button" at bounding box center [389, 594] width 25 height 25
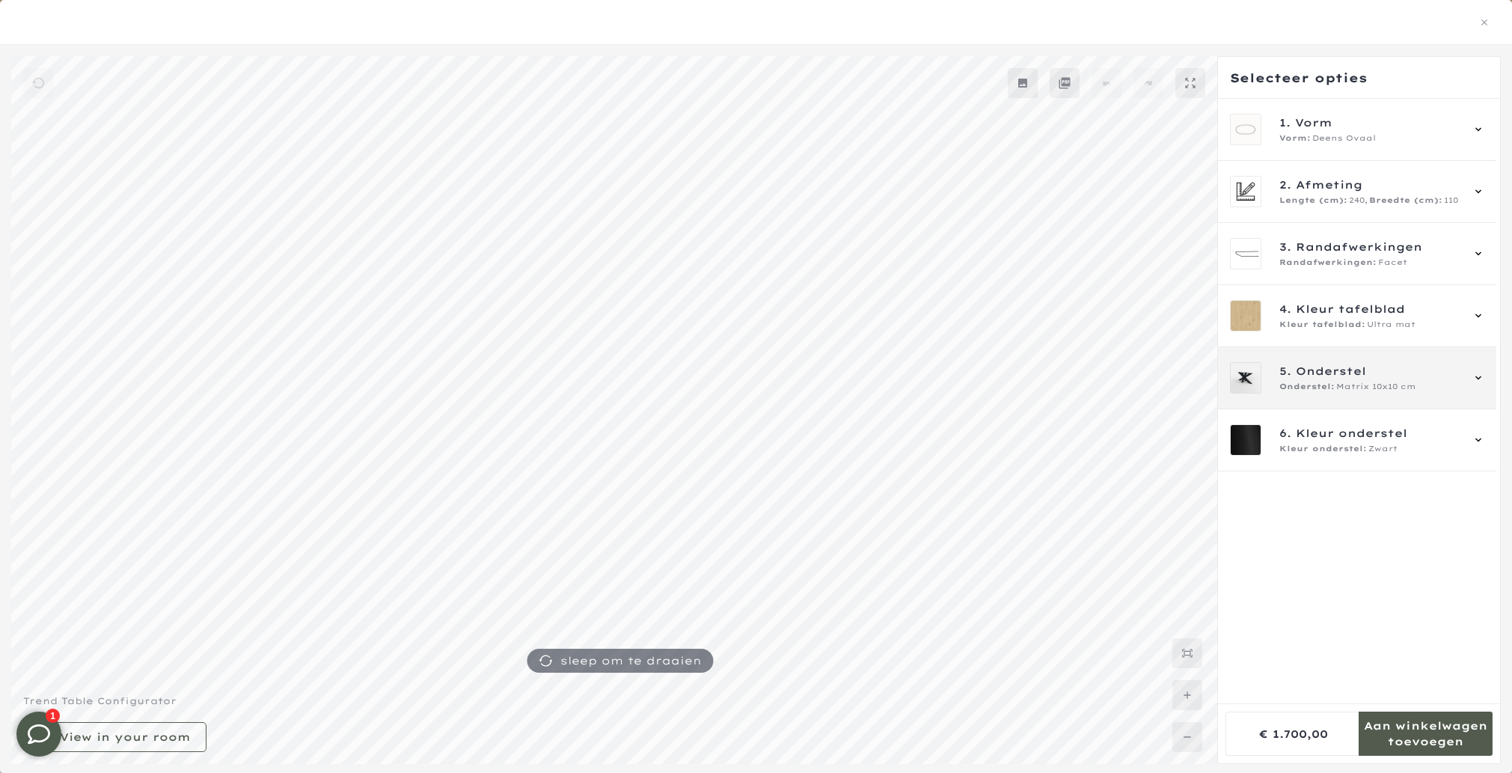
click at [1330, 390] on span "Onderstel:" at bounding box center [1306, 387] width 55 height 12
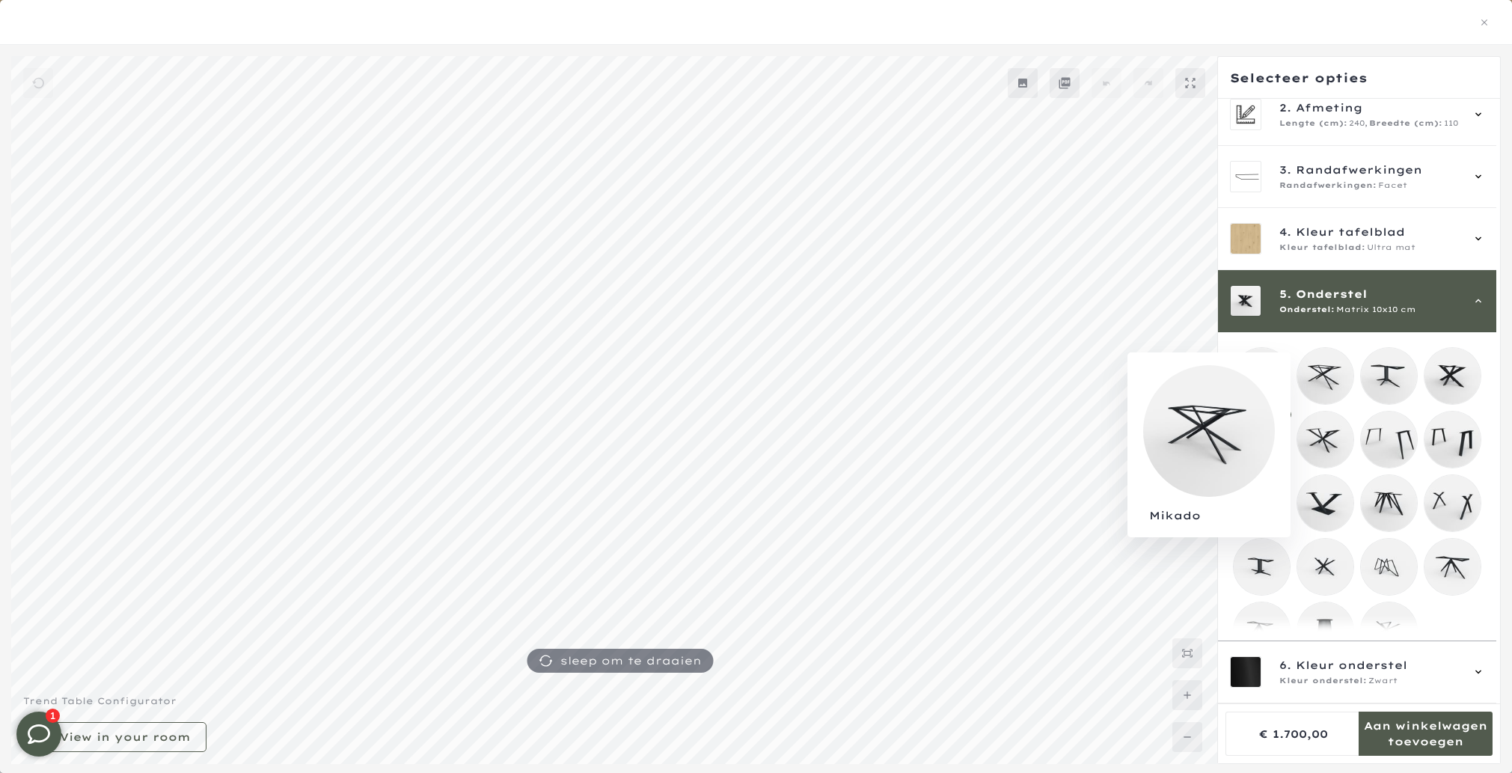
scroll to position [119, 0]
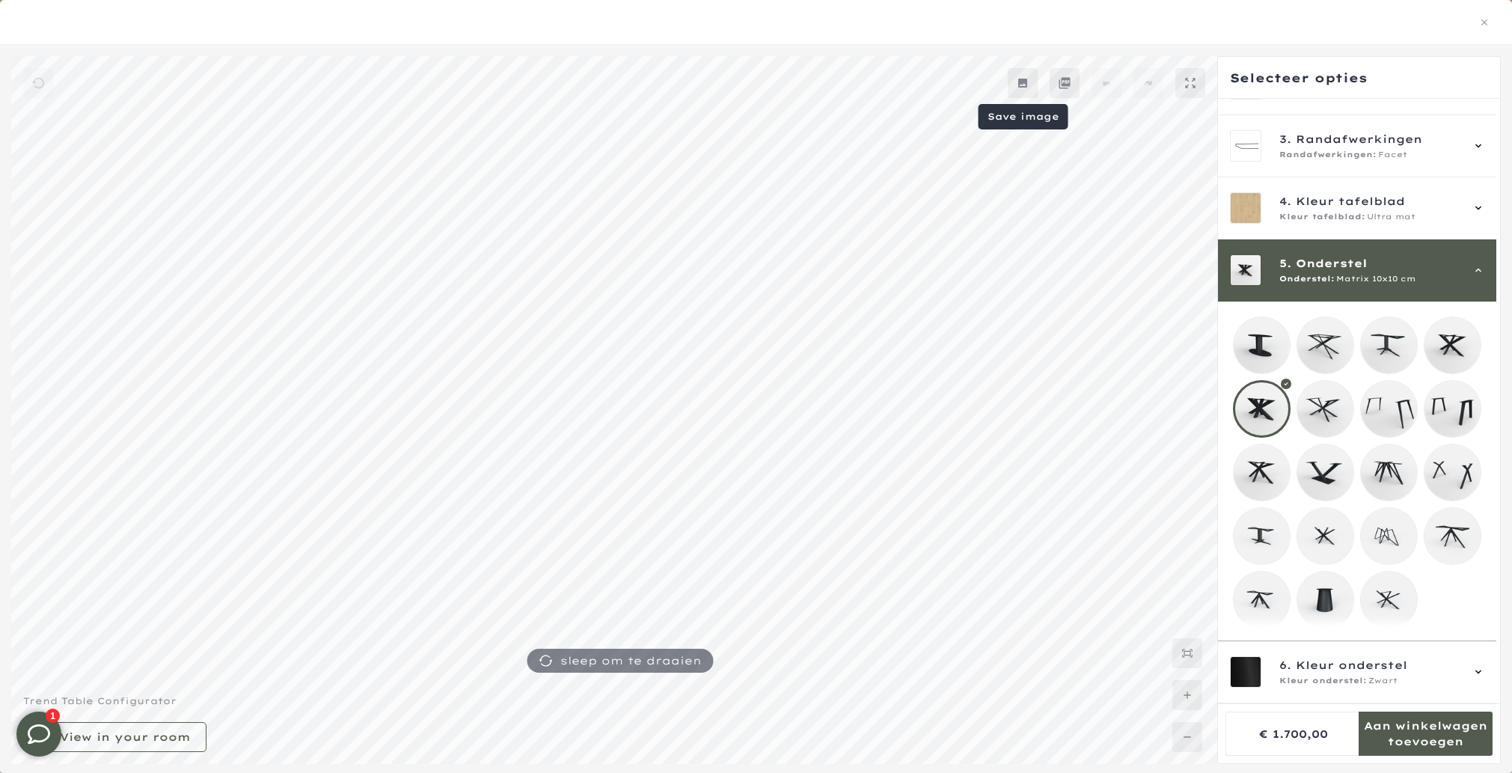
click at [1025, 86] on icon at bounding box center [1022, 83] width 9 height 9
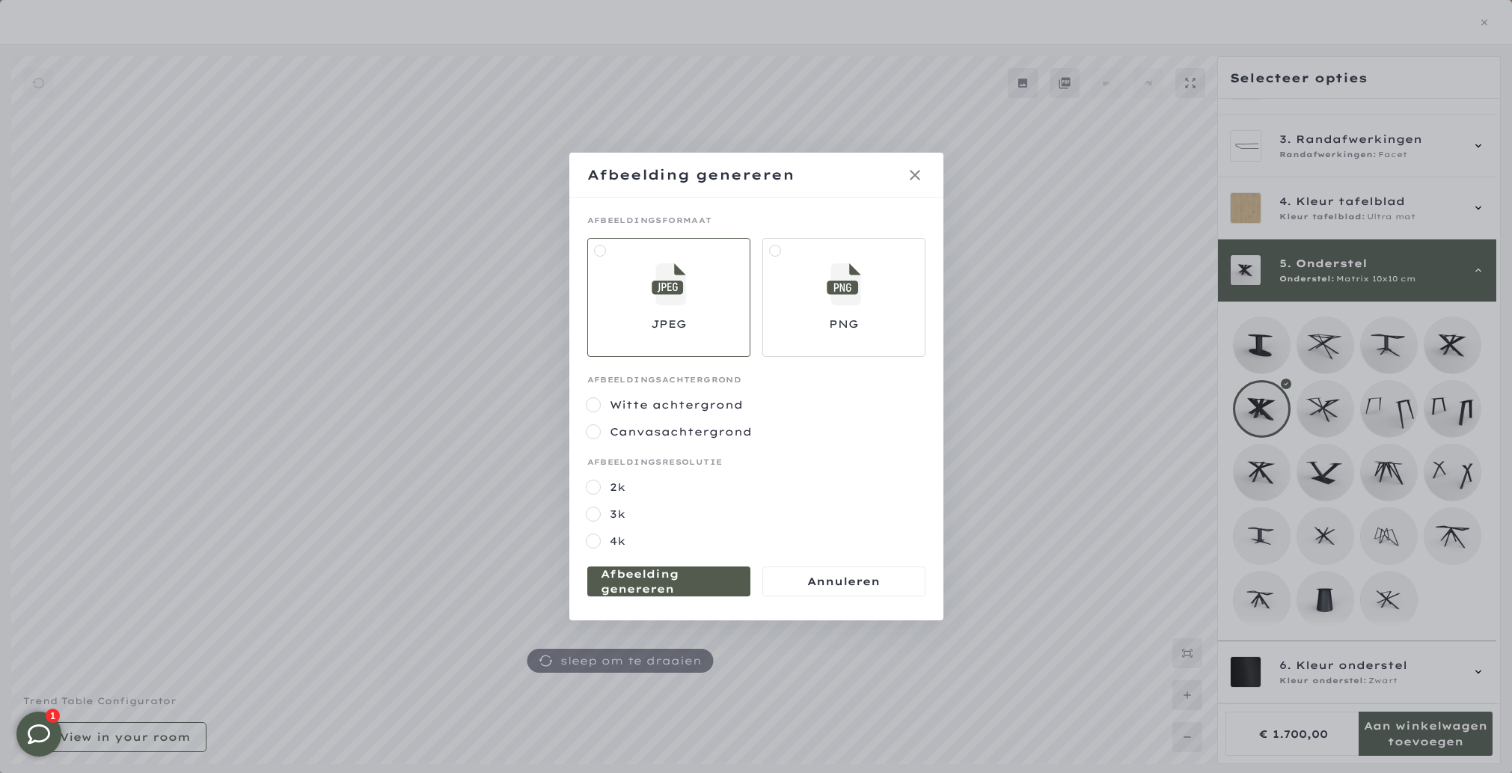
click at [835, 302] on icon at bounding box center [845, 284] width 30 height 42
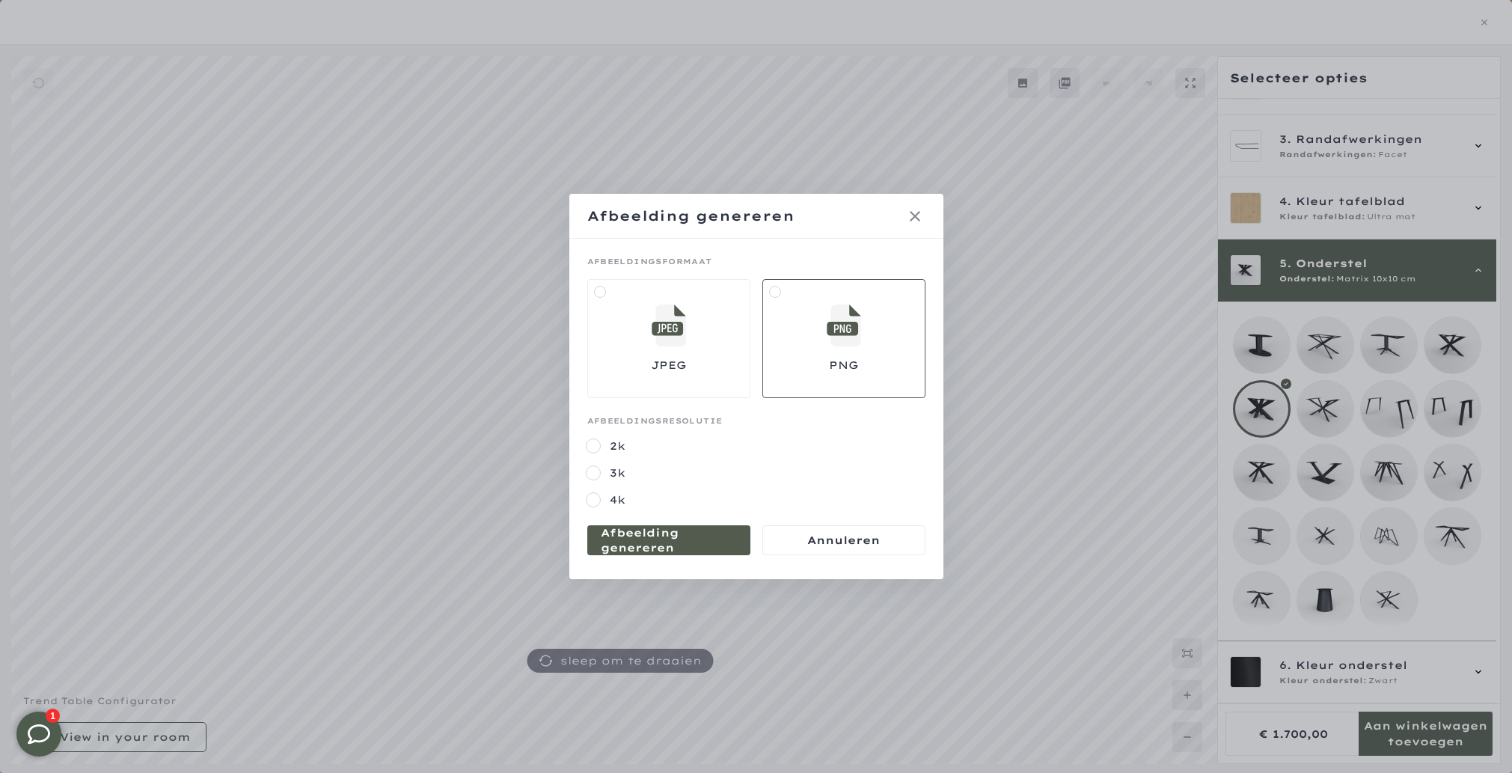
click at [634, 445] on label "2k" at bounding box center [766, 445] width 317 height 15
click at [661, 536] on mmq-formatted-message at bounding box center [669, 540] width 136 height 30
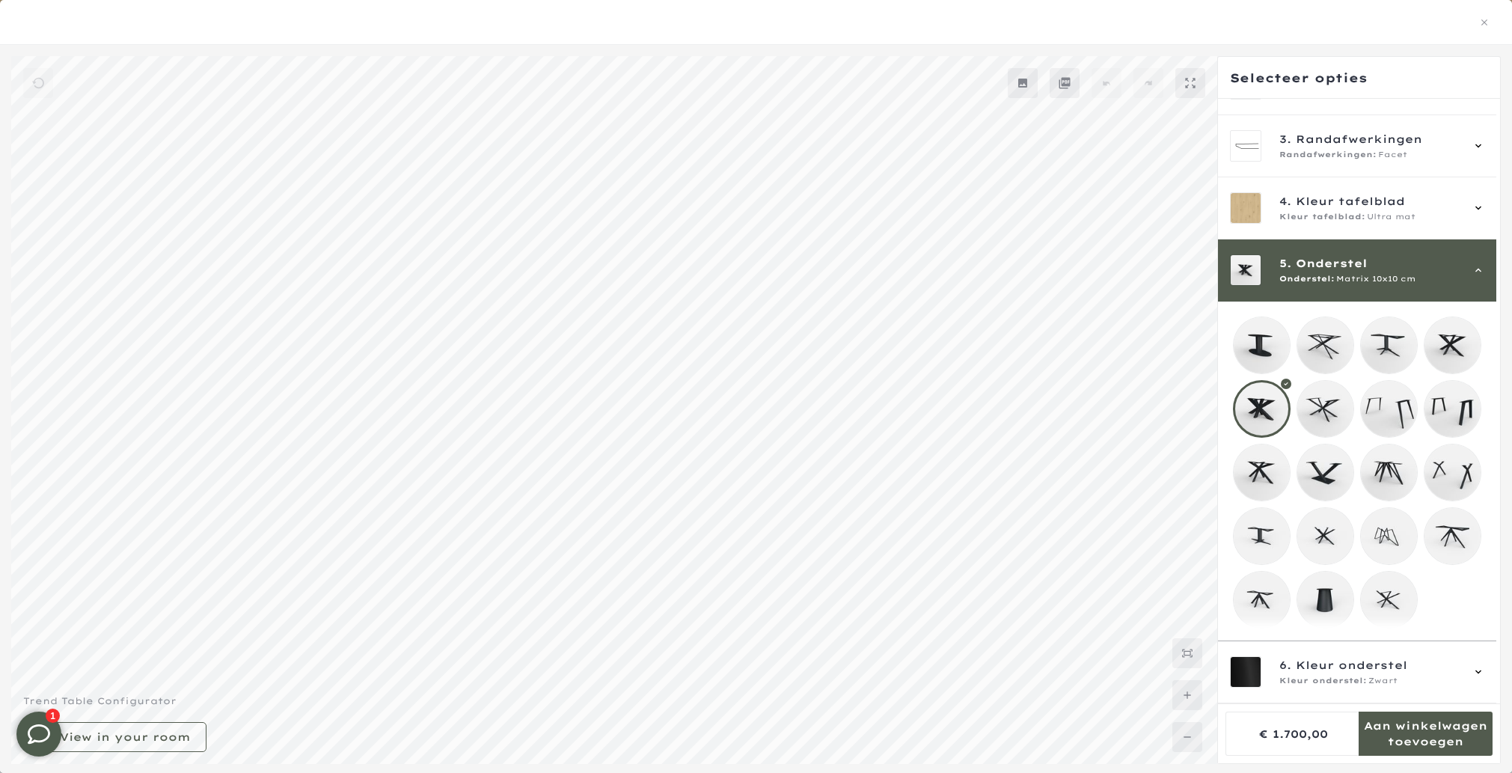
click at [1016, 88] on mmq-button at bounding box center [1023, 83] width 30 height 30
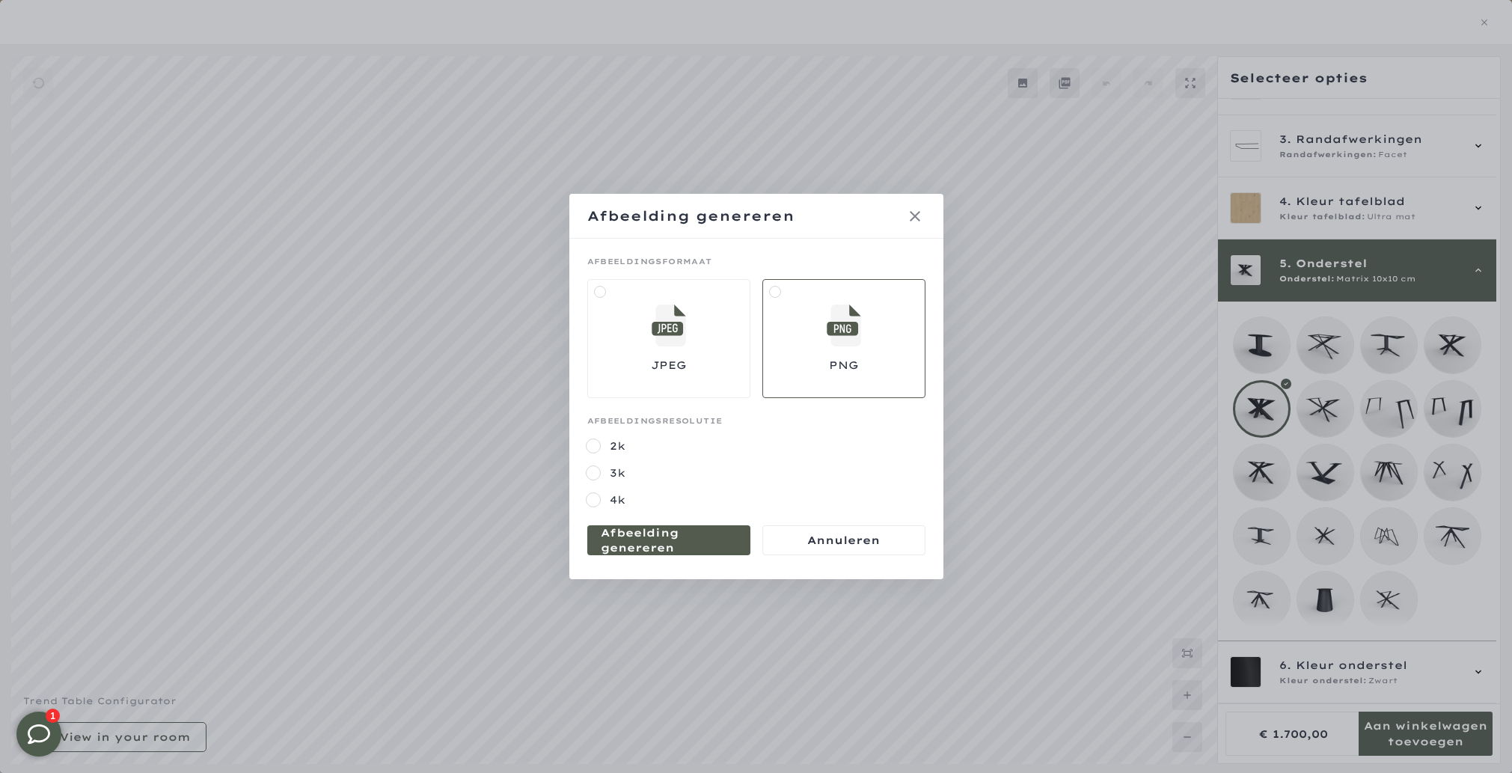
click at [846, 390] on label at bounding box center [843, 339] width 163 height 120
click at [705, 545] on mmq-formatted-message at bounding box center [669, 540] width 136 height 30
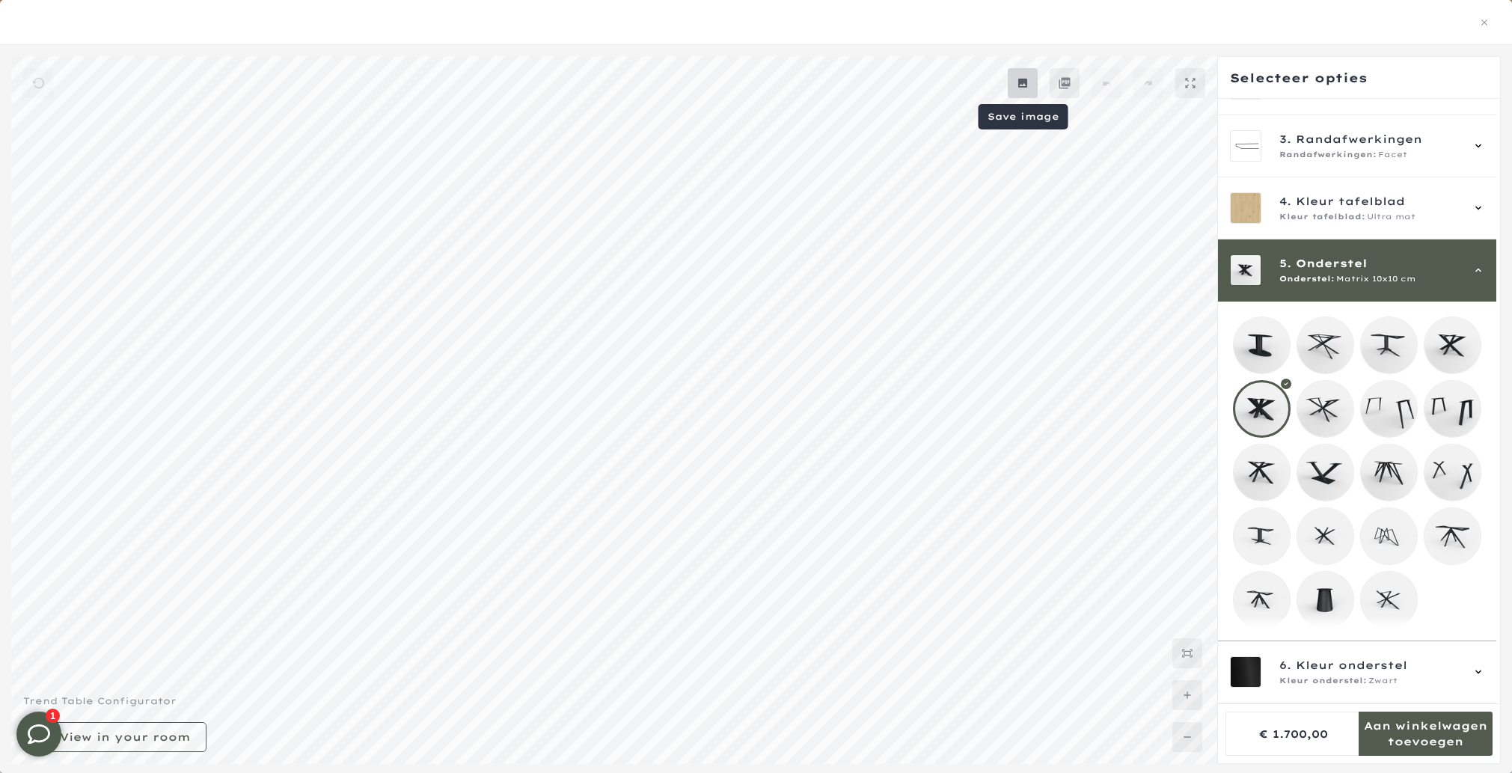
click at [1034, 86] on mmq-button at bounding box center [1023, 83] width 30 height 30
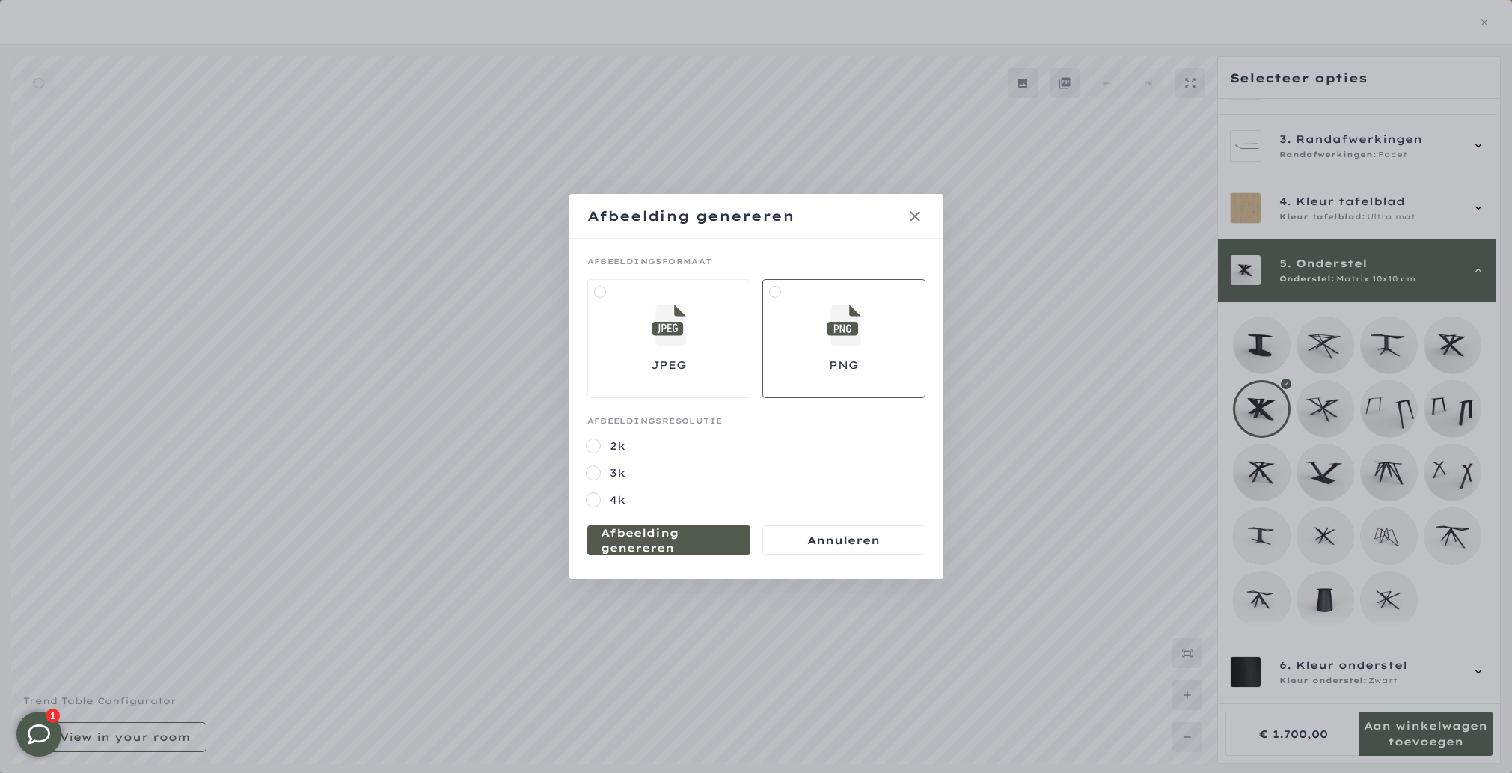
click at [673, 544] on mmq-formatted-message at bounding box center [669, 540] width 136 height 30
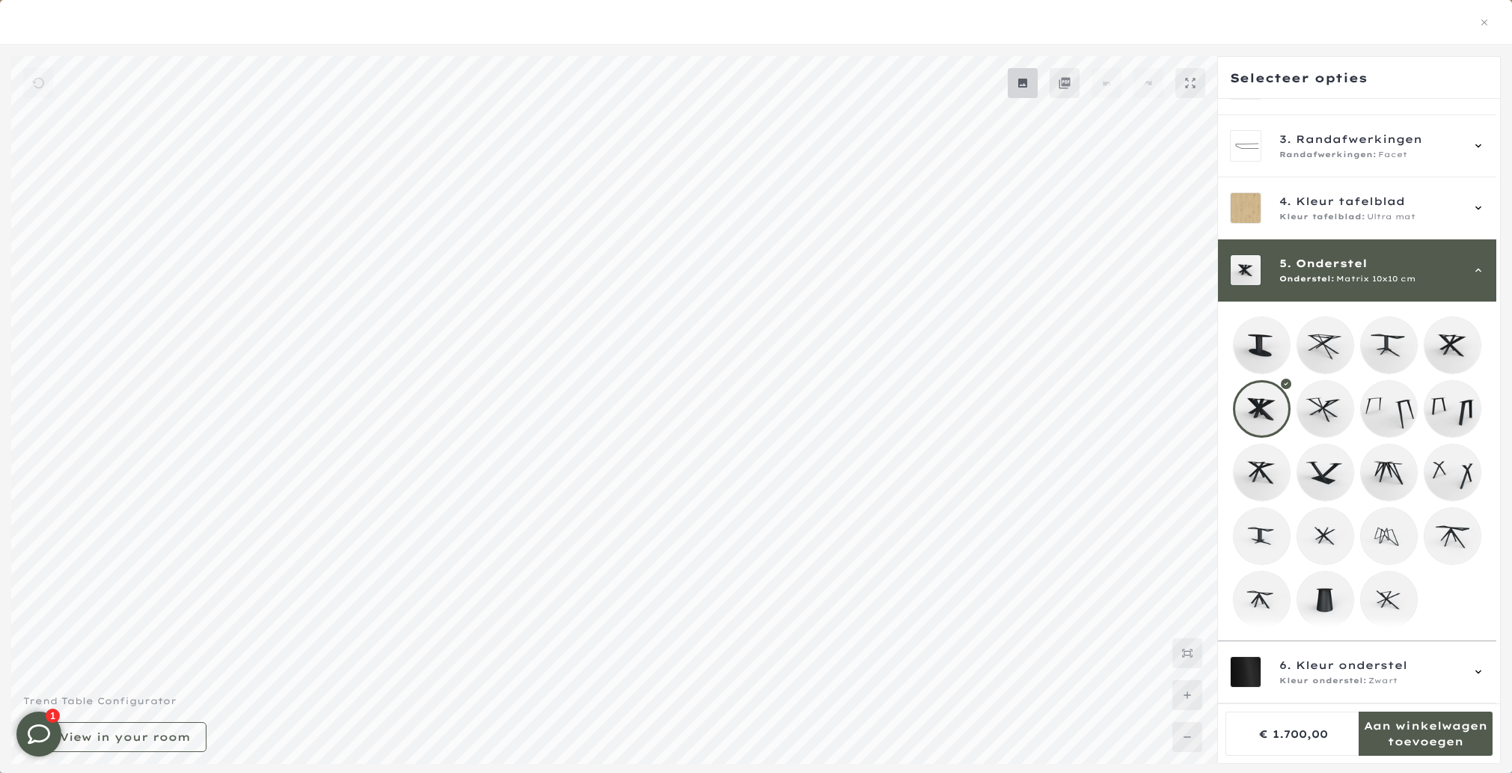
click at [1010, 80] on mmq-button at bounding box center [1023, 83] width 30 height 30
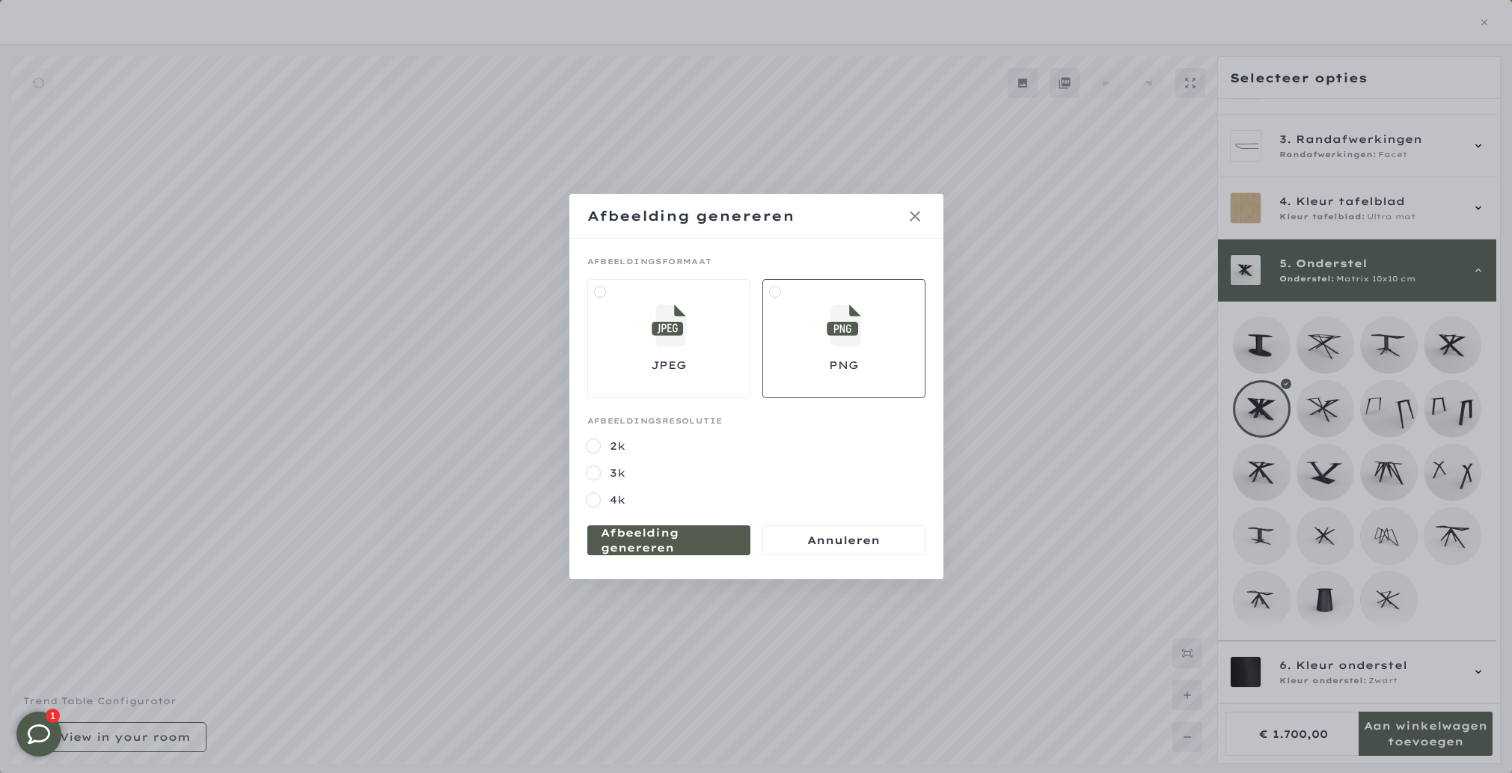
click at [677, 535] on mmq-formatted-message at bounding box center [669, 540] width 136 height 30
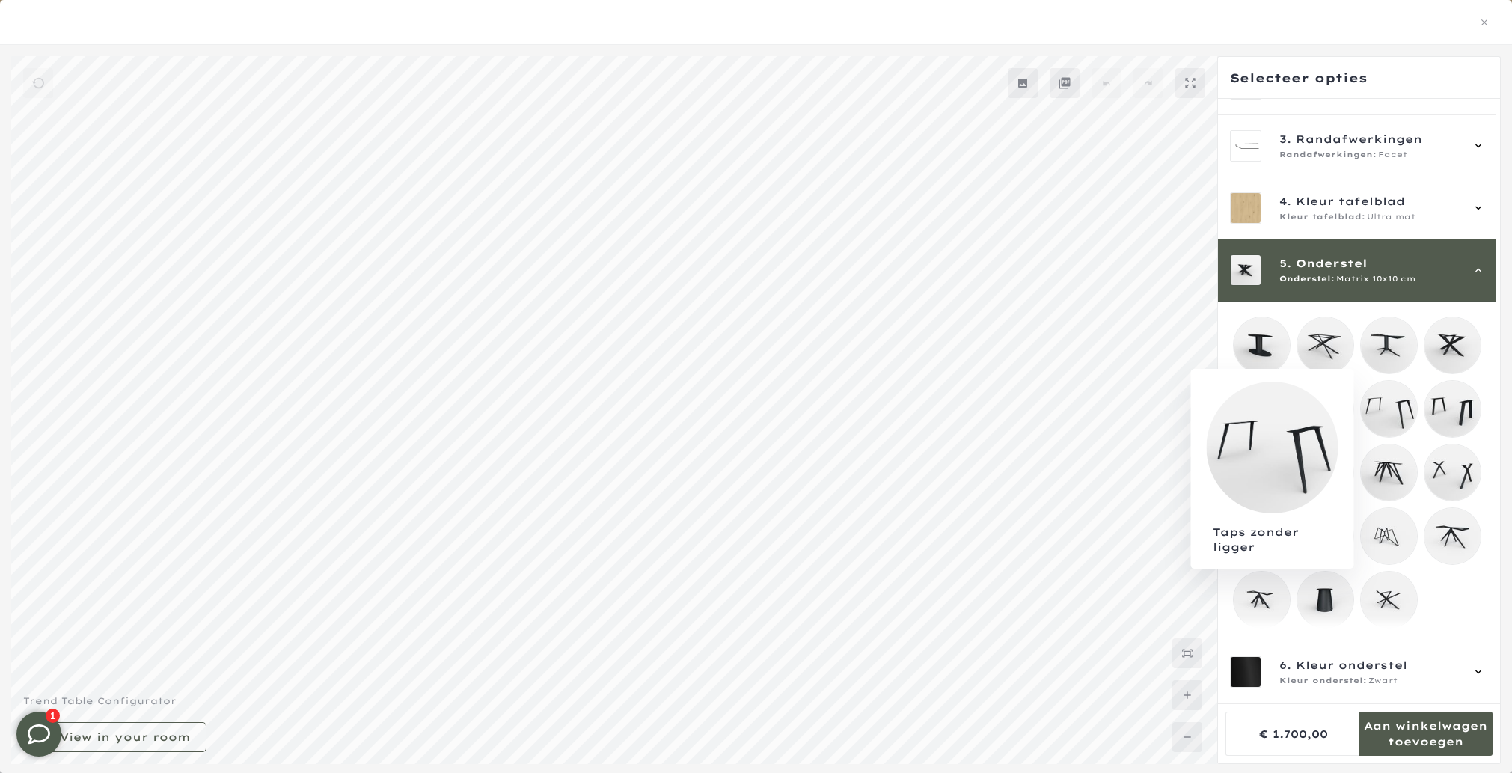
click at [1405, 405] on mmq-loader at bounding box center [1389, 409] width 56 height 56
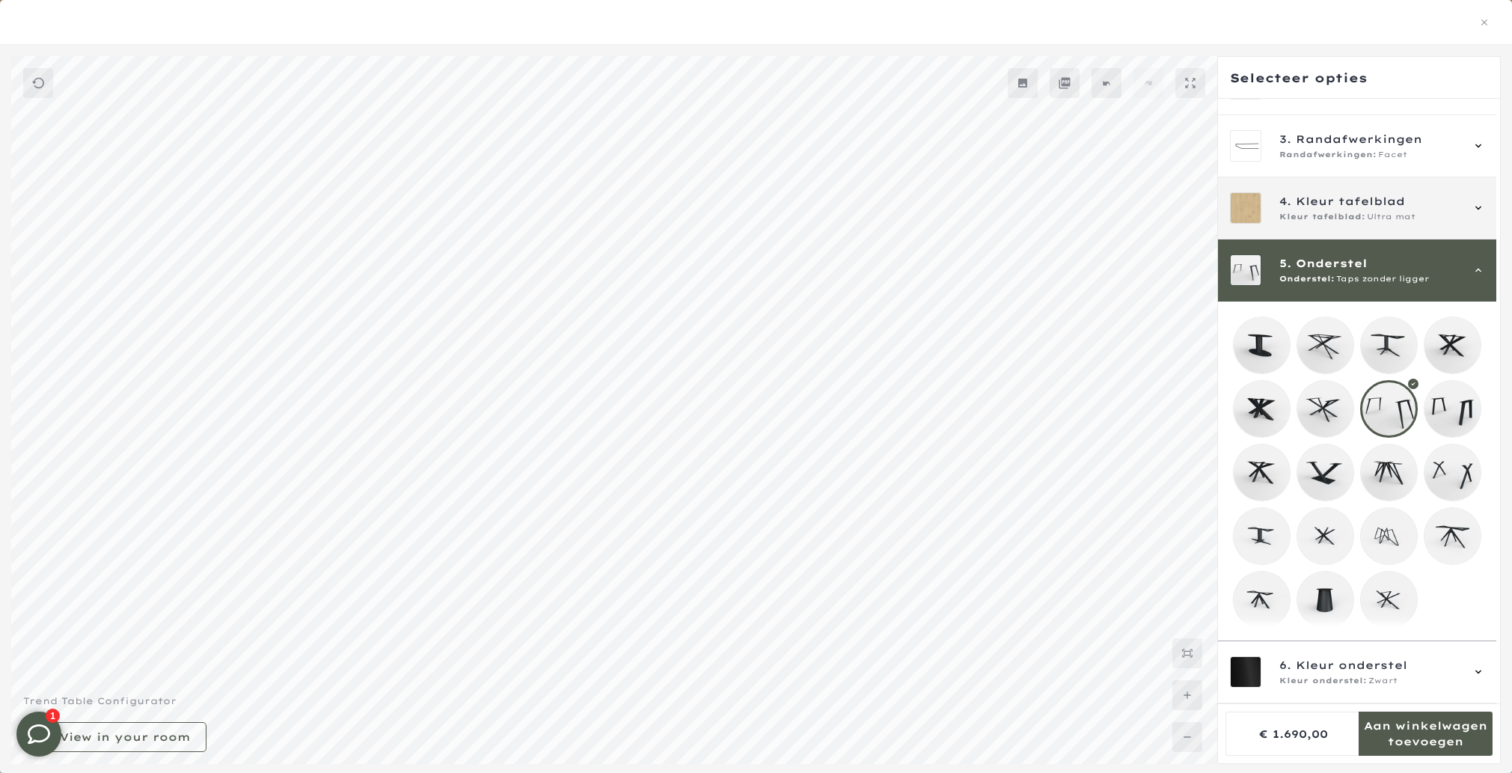
click at [1313, 195] on span "Kleur tafelblad" at bounding box center [1350, 201] width 109 height 16
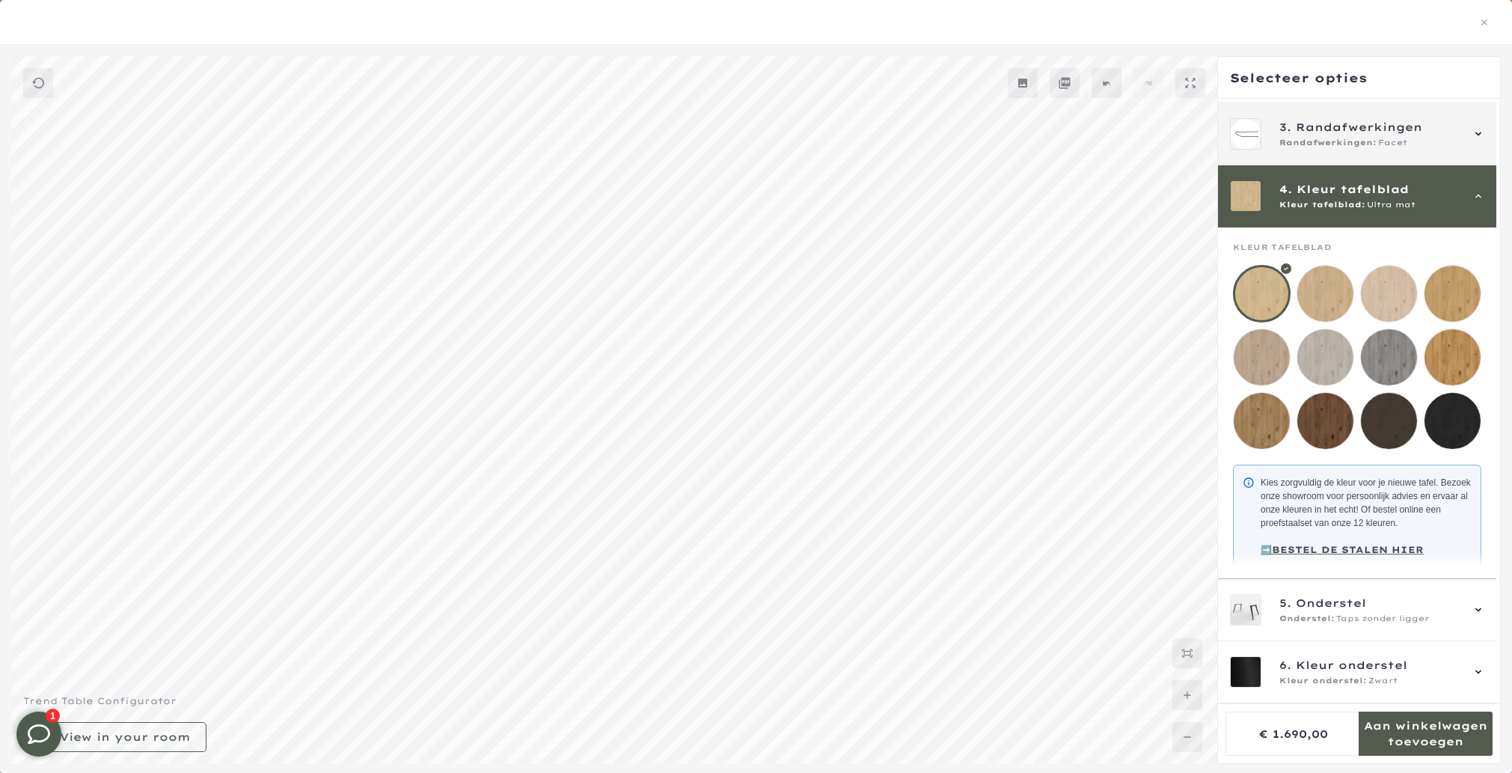
click at [1340, 137] on span "Randafwerkingen:" at bounding box center [1327, 143] width 97 height 12
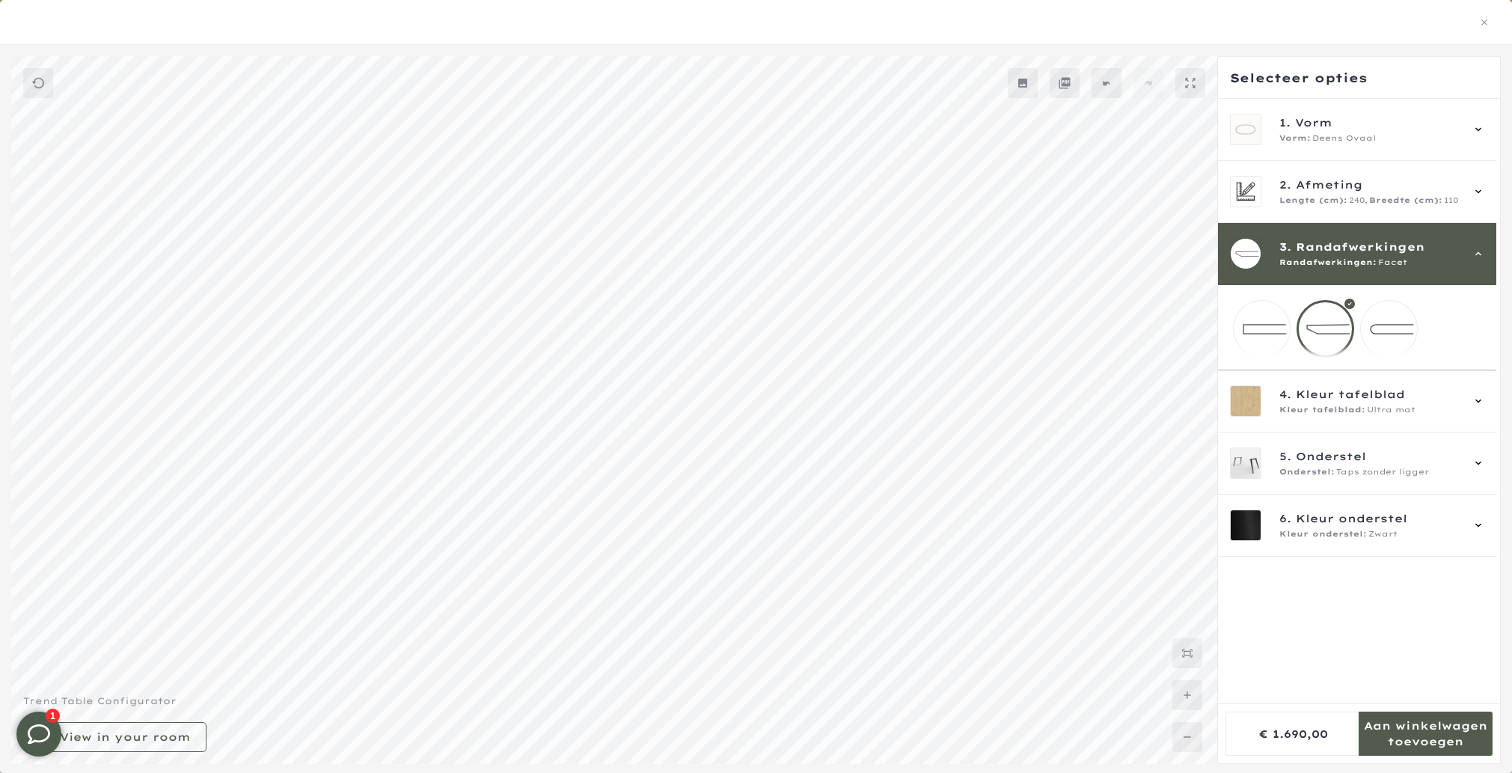
click at [1340, 260] on span "Randafwerkingen:" at bounding box center [1327, 263] width 97 height 12
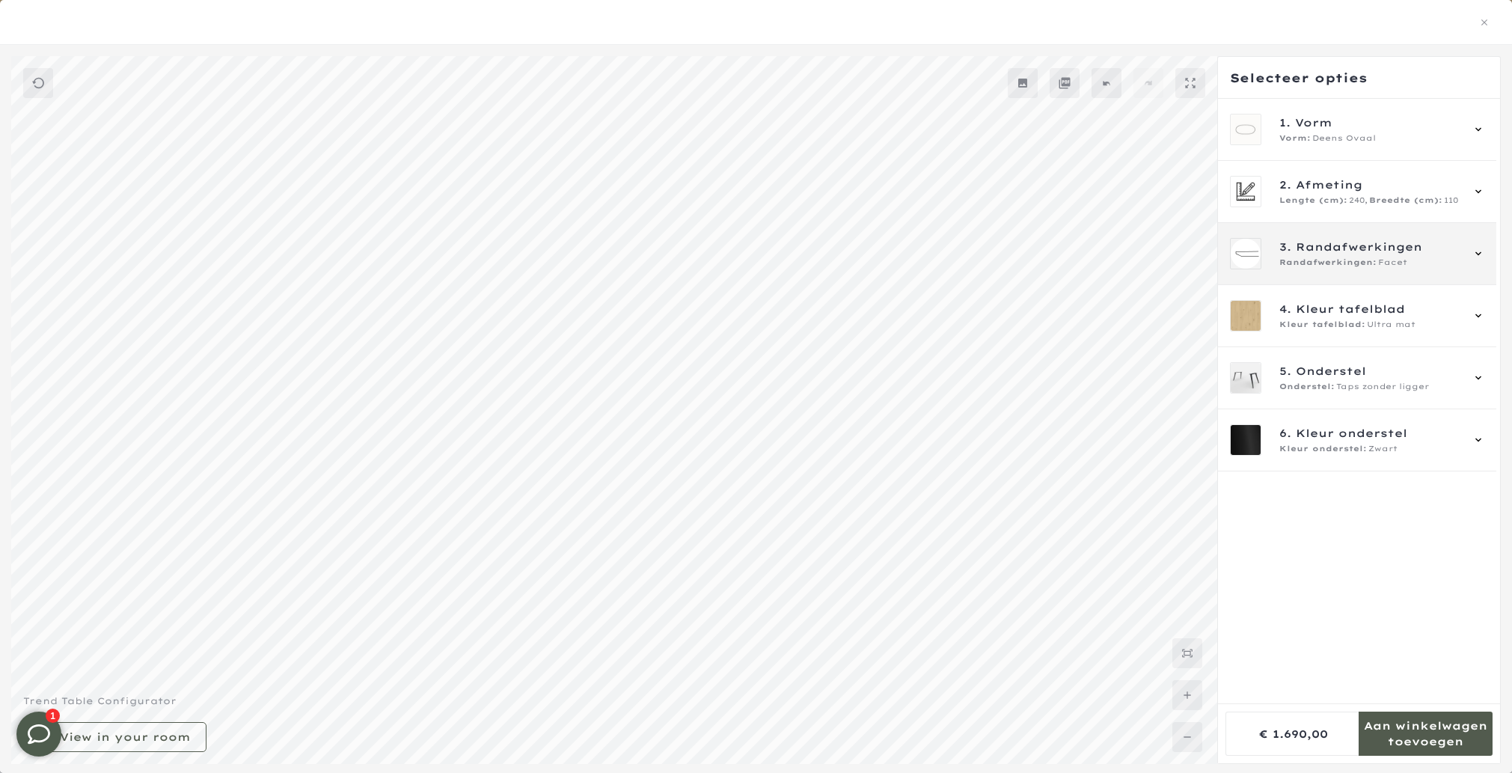
click at [1339, 258] on span "Randafwerkingen:" at bounding box center [1327, 263] width 97 height 12
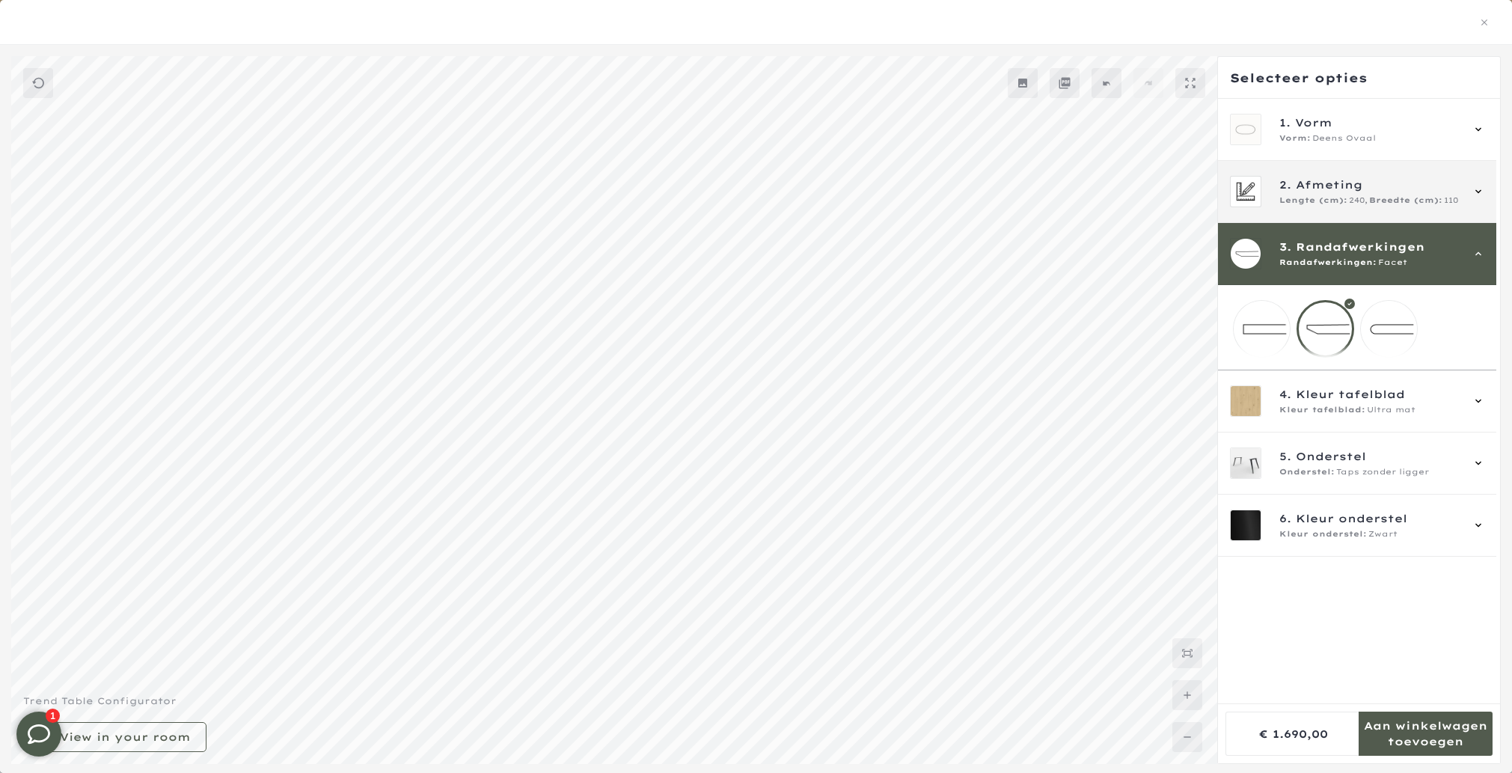
click at [1336, 203] on span "Lengte (cm):" at bounding box center [1313, 200] width 68 height 12
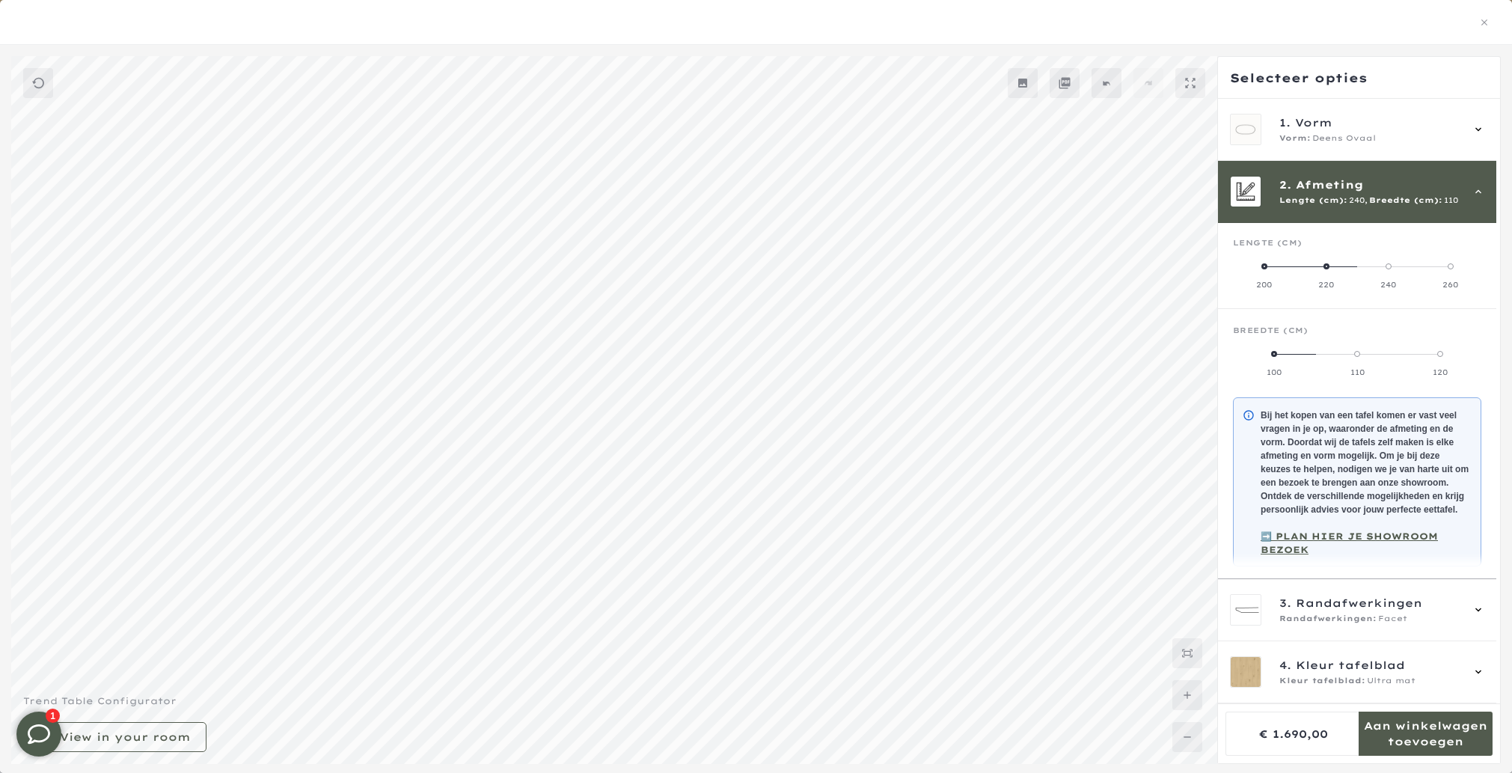
scroll to position [3, 0]
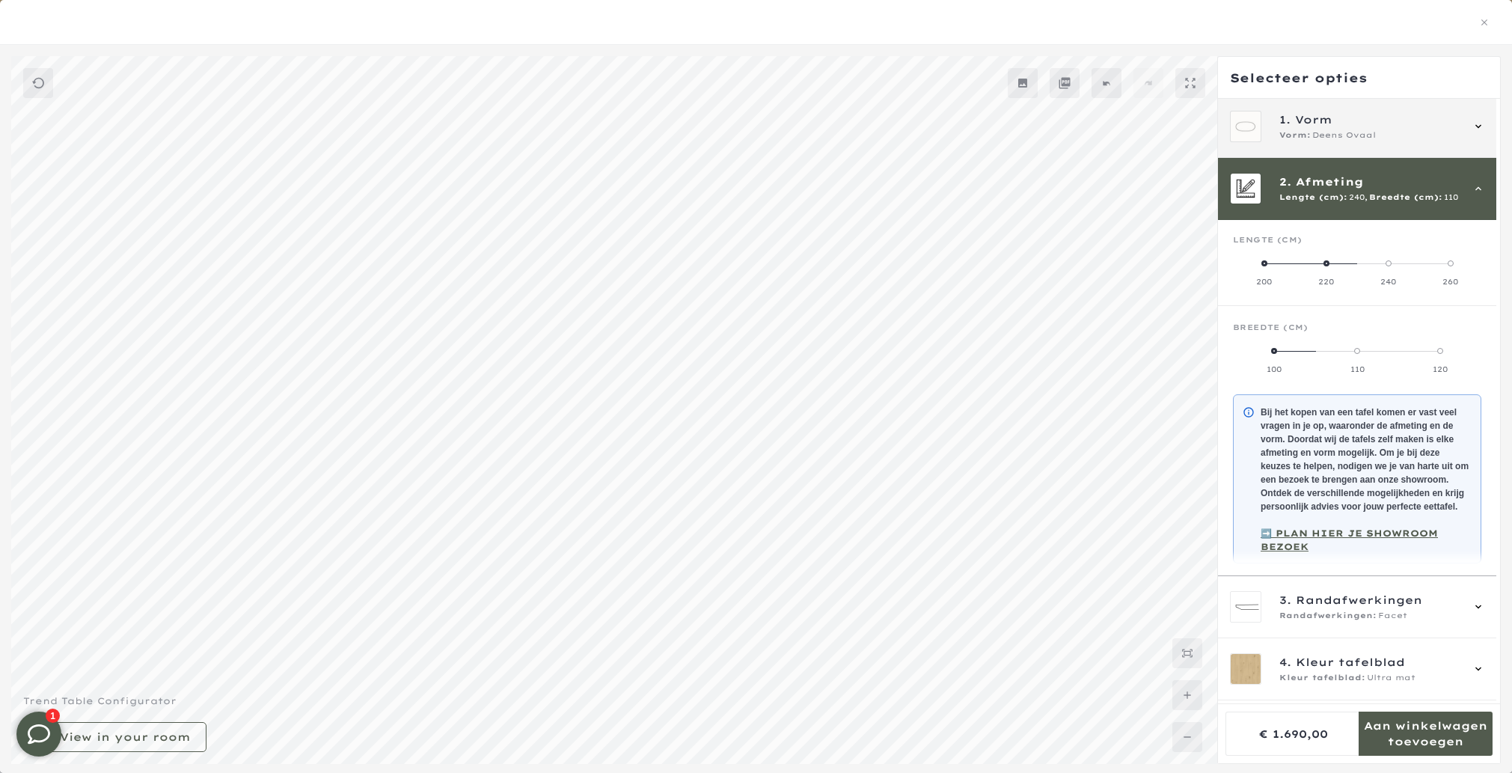
click at [1311, 121] on span "Vorm" at bounding box center [1313, 119] width 37 height 16
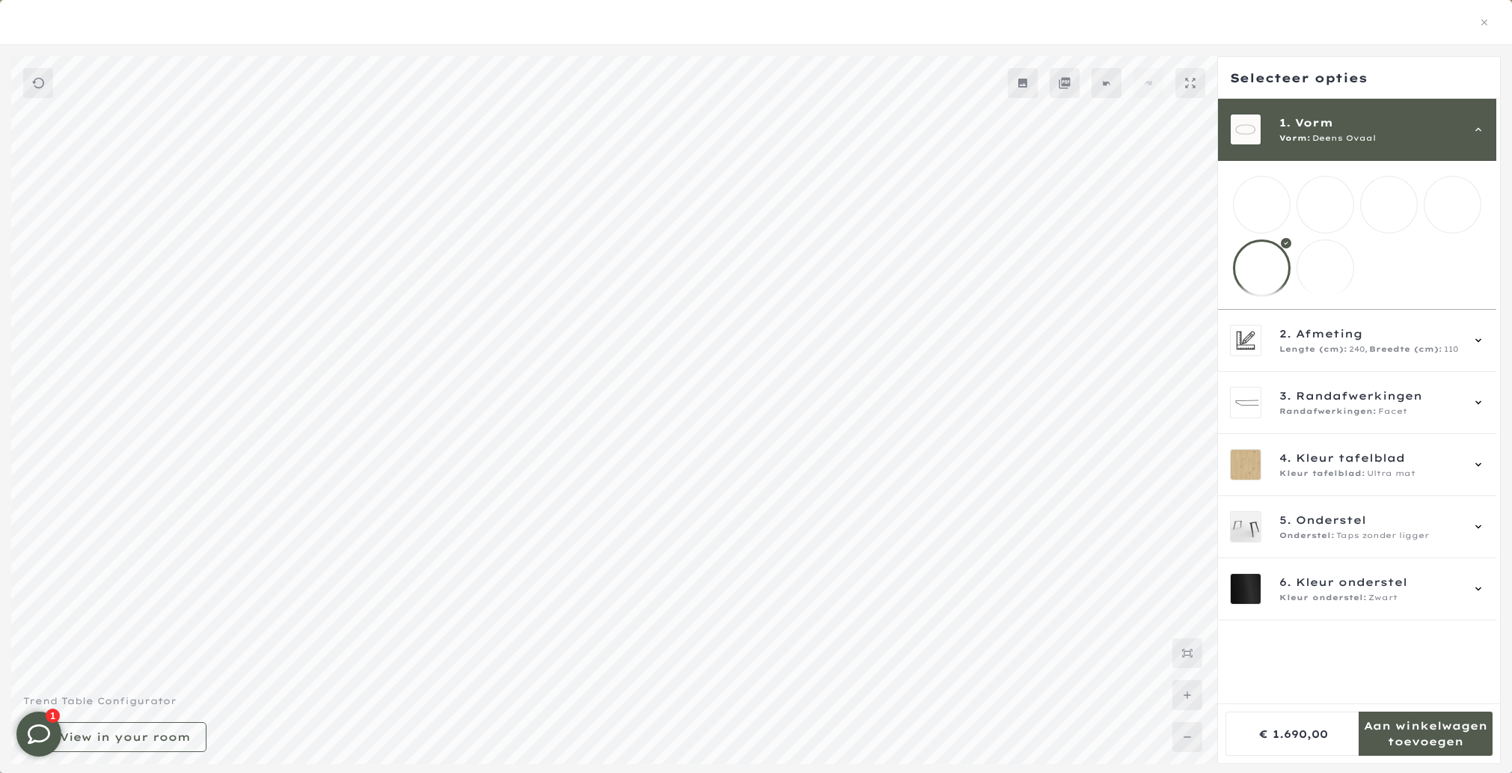
scroll to position [0, 0]
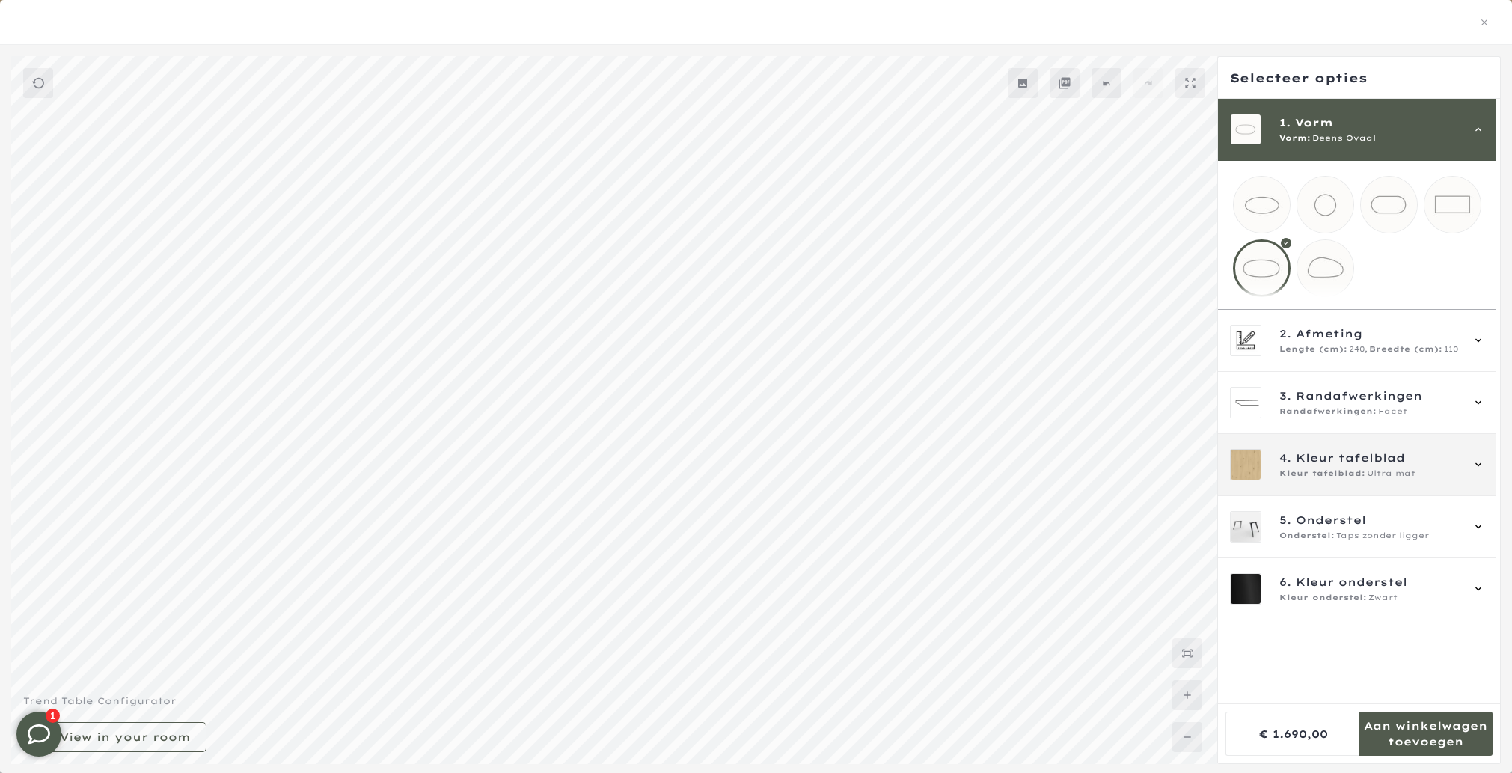
click at [1358, 466] on span "Kleur tafelblad" at bounding box center [1350, 458] width 109 height 16
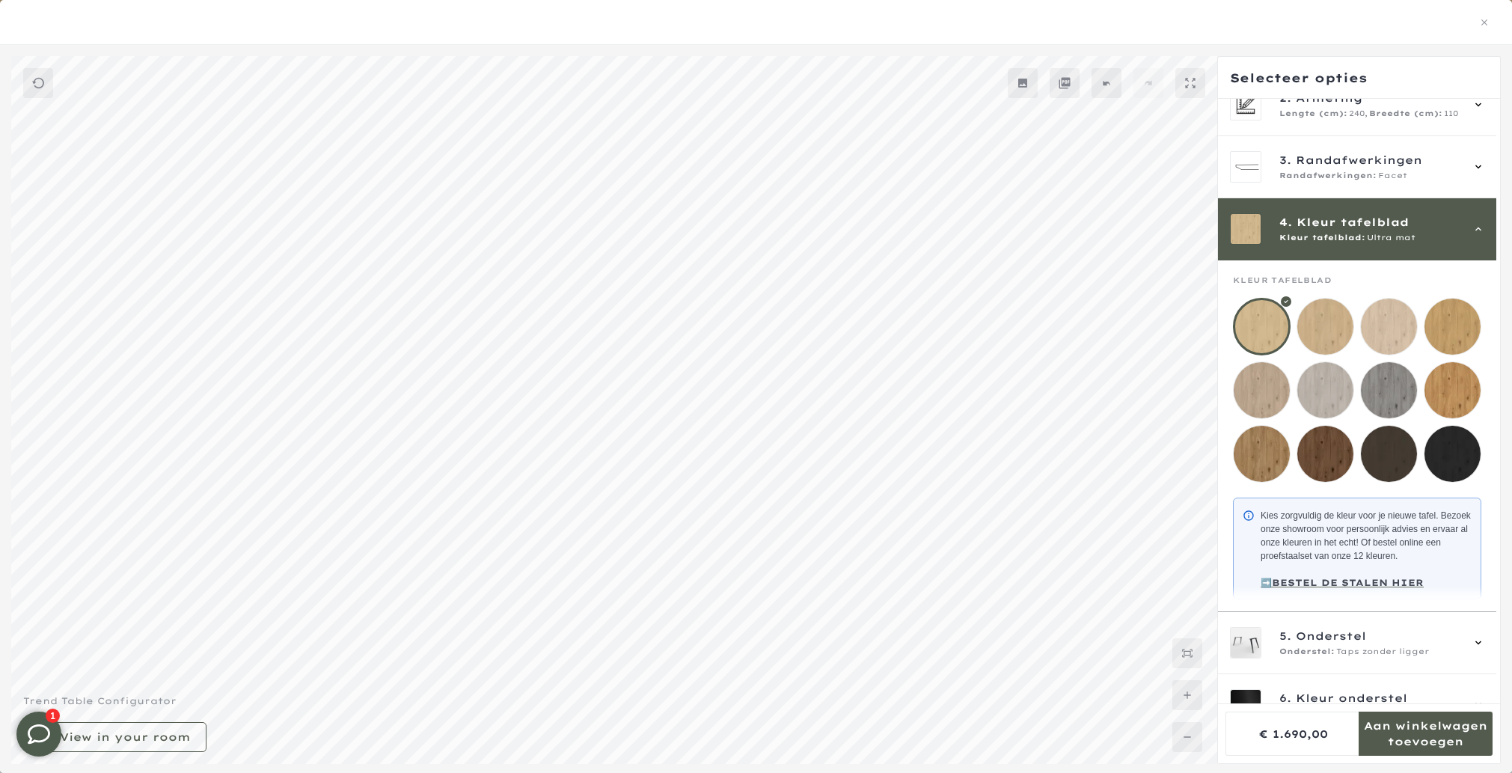
scroll to position [132, 0]
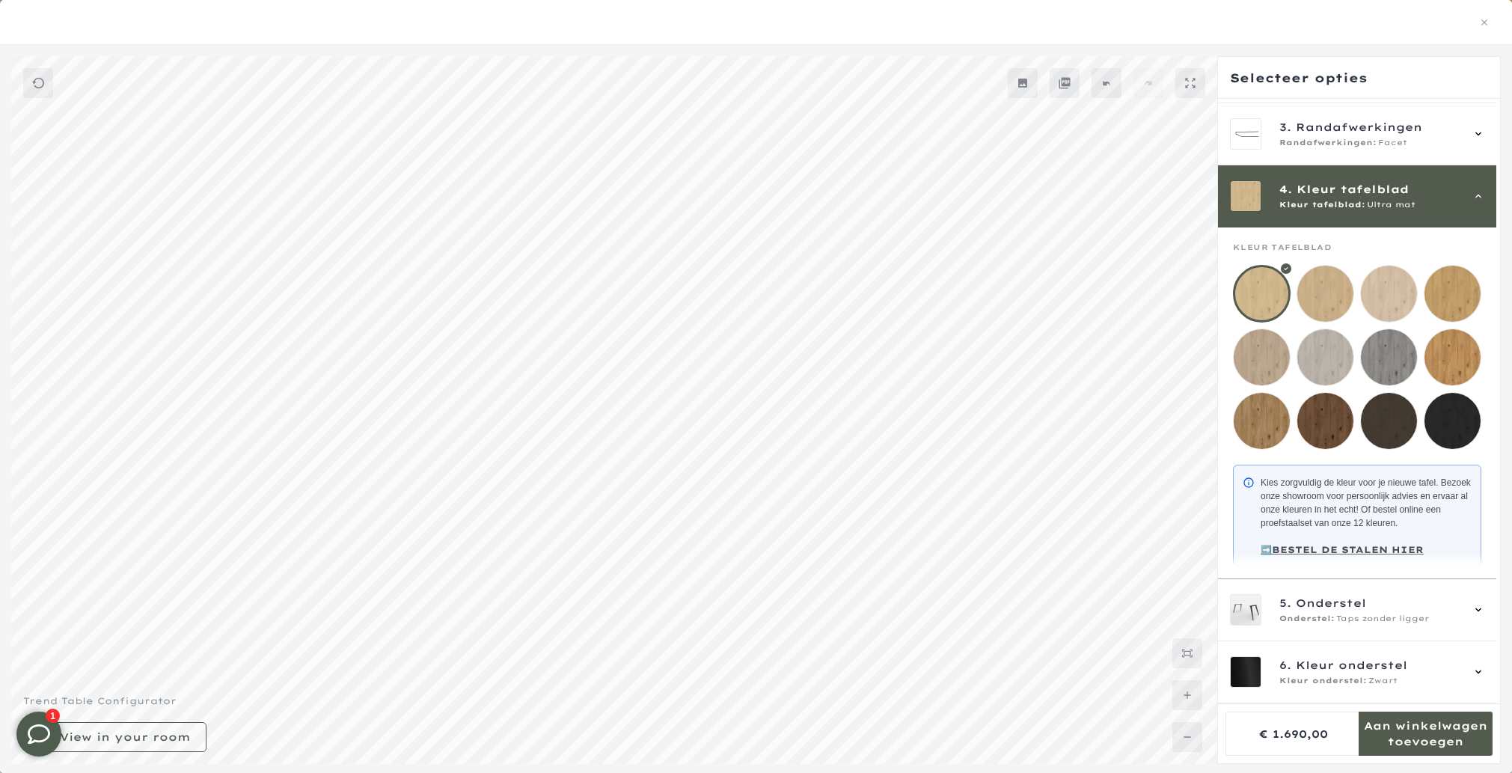
click at [1317, 408] on mmq-loader at bounding box center [1325, 421] width 56 height 56
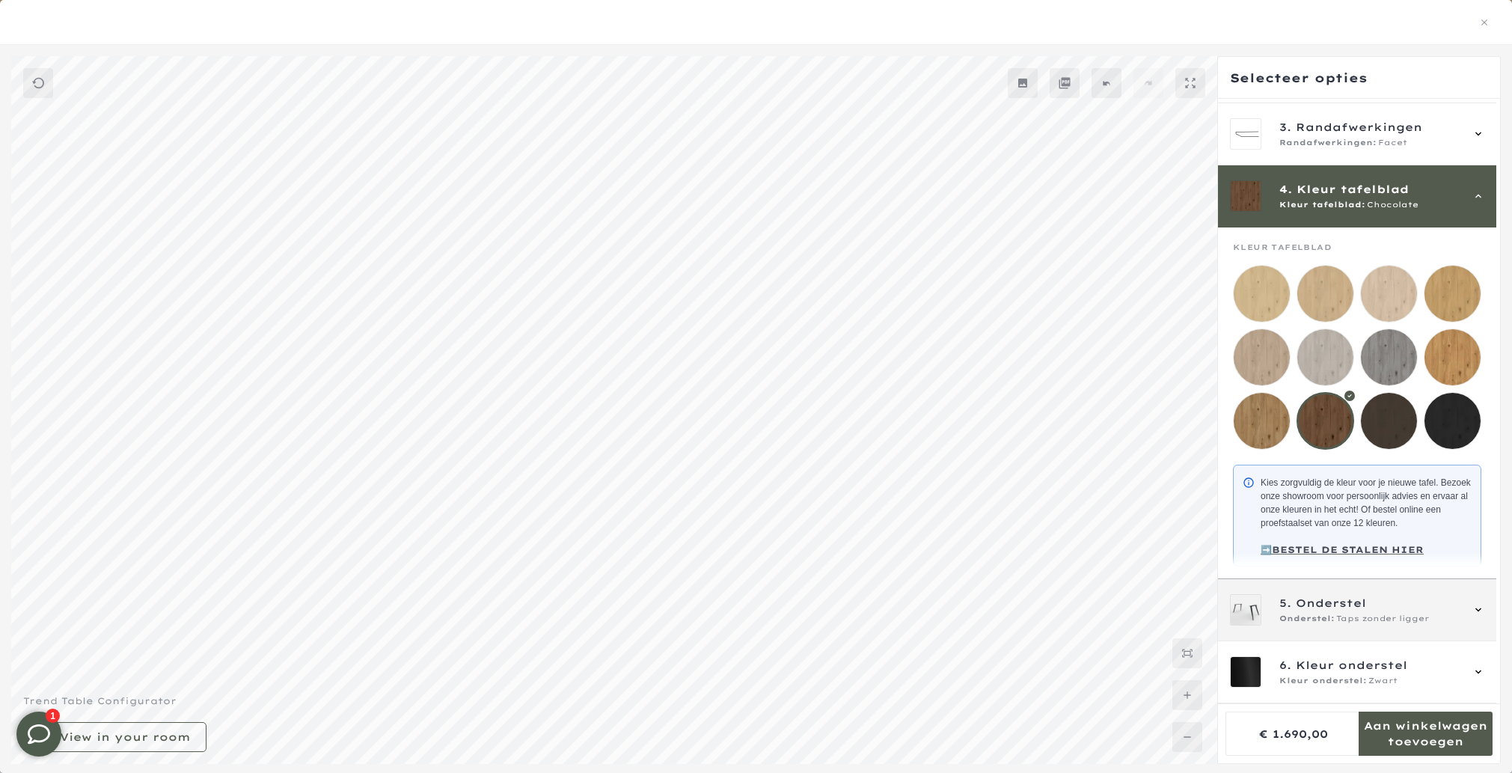
click at [1345, 604] on span "Onderstel" at bounding box center [1331, 603] width 70 height 16
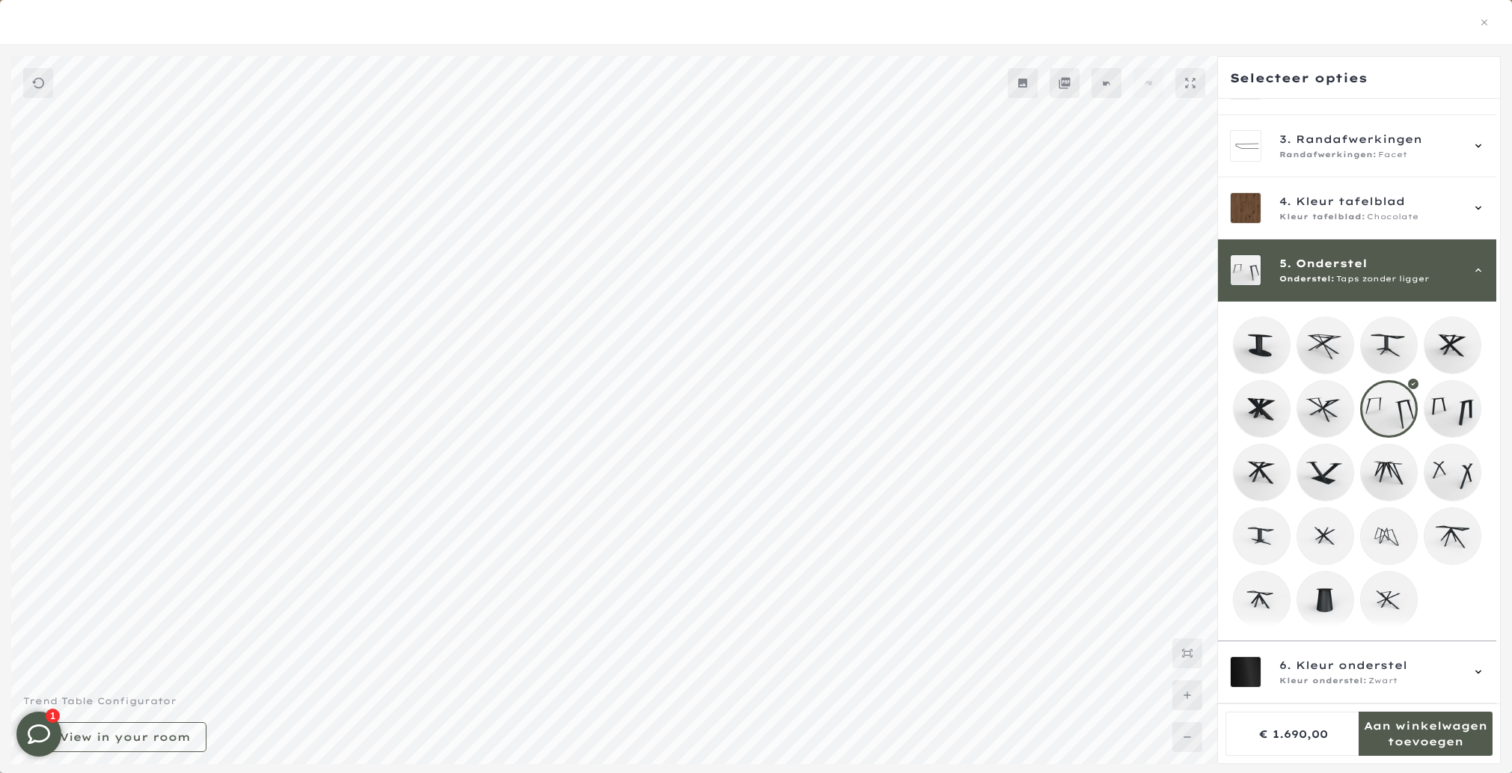
scroll to position [118, 0]
click at [1011, 90] on mmq-button at bounding box center [1023, 83] width 30 height 30
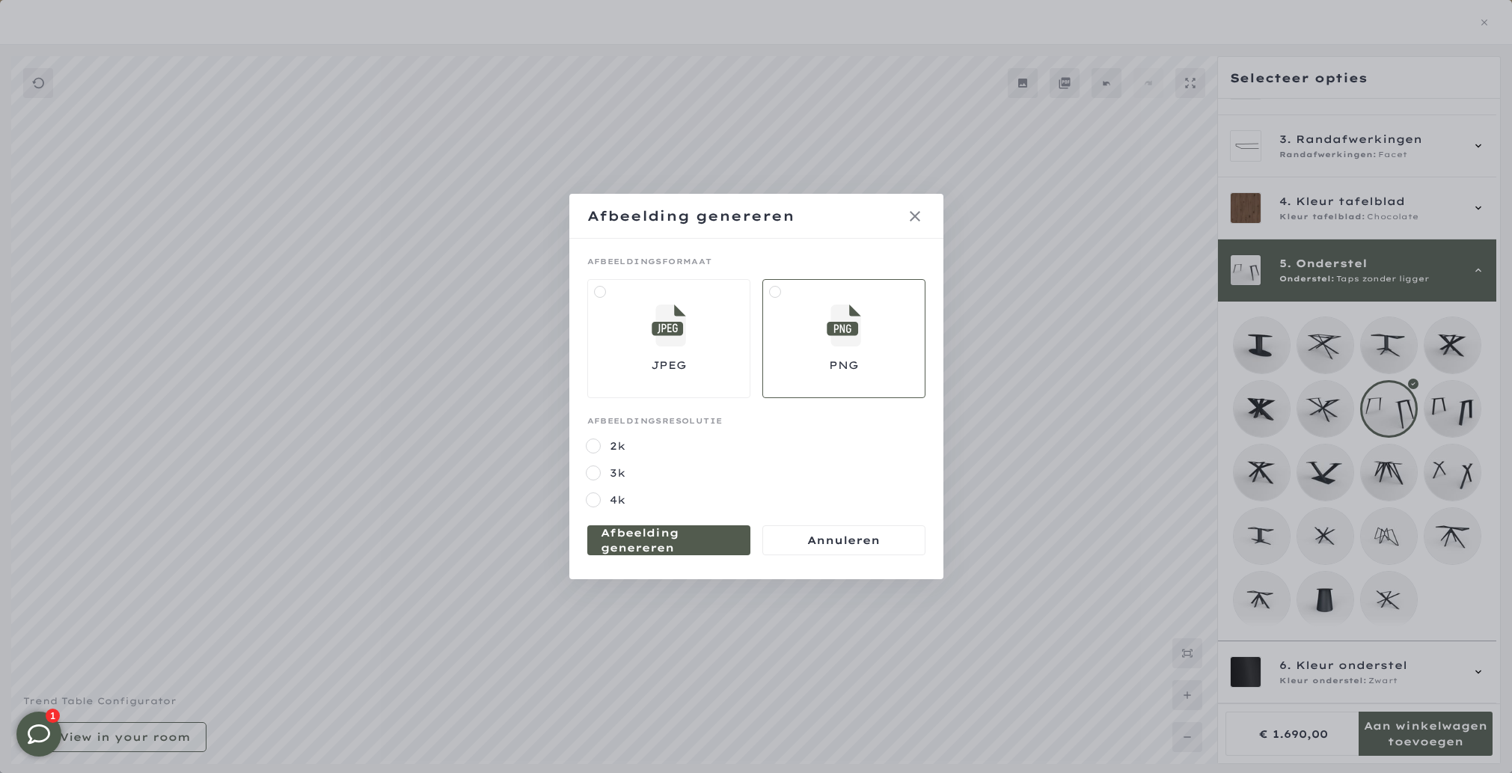
click at [684, 536] on mmq-formatted-message at bounding box center [669, 540] width 136 height 30
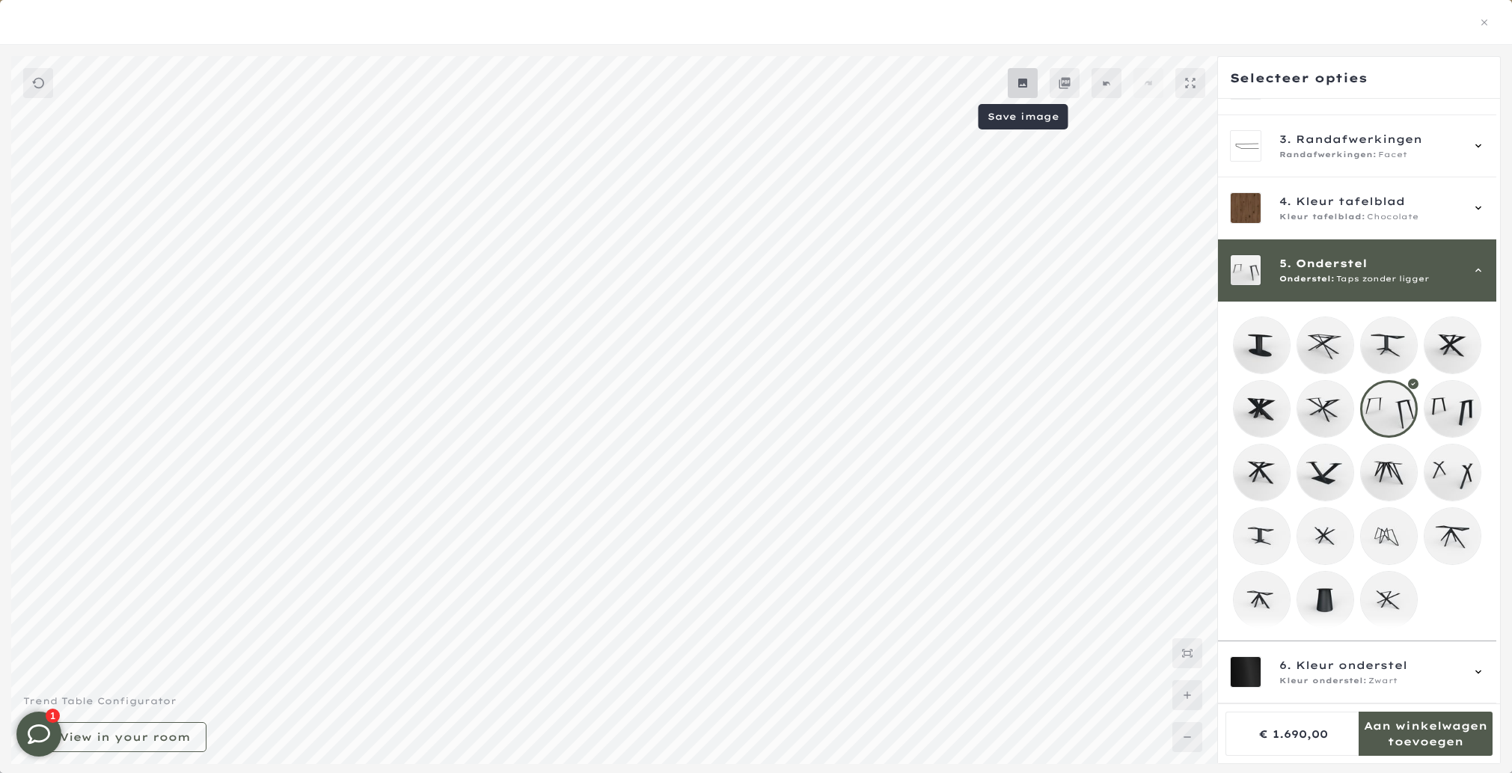
click at [1014, 86] on mmq-button at bounding box center [1023, 83] width 30 height 30
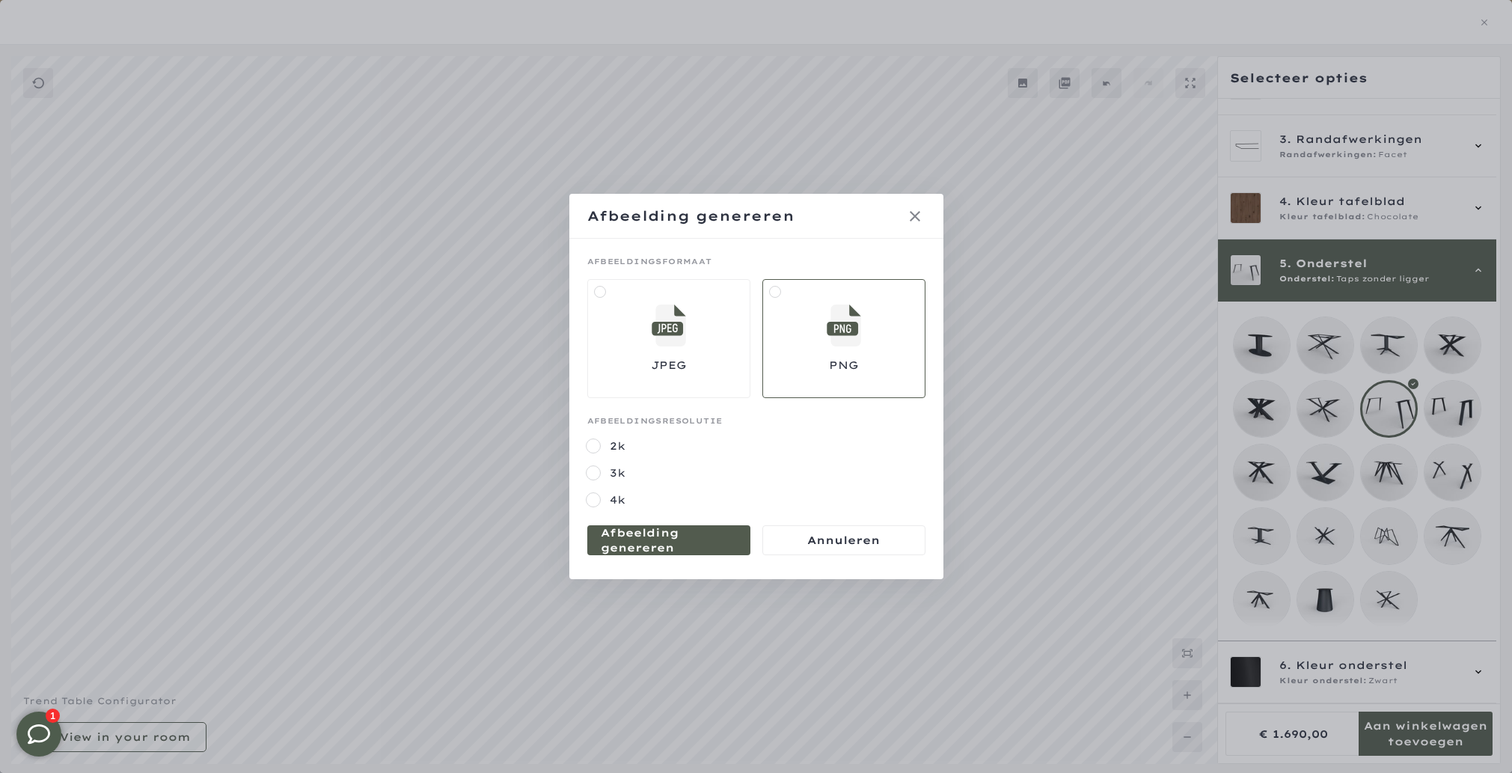
click at [681, 539] on mmq-formatted-message at bounding box center [669, 540] width 136 height 30
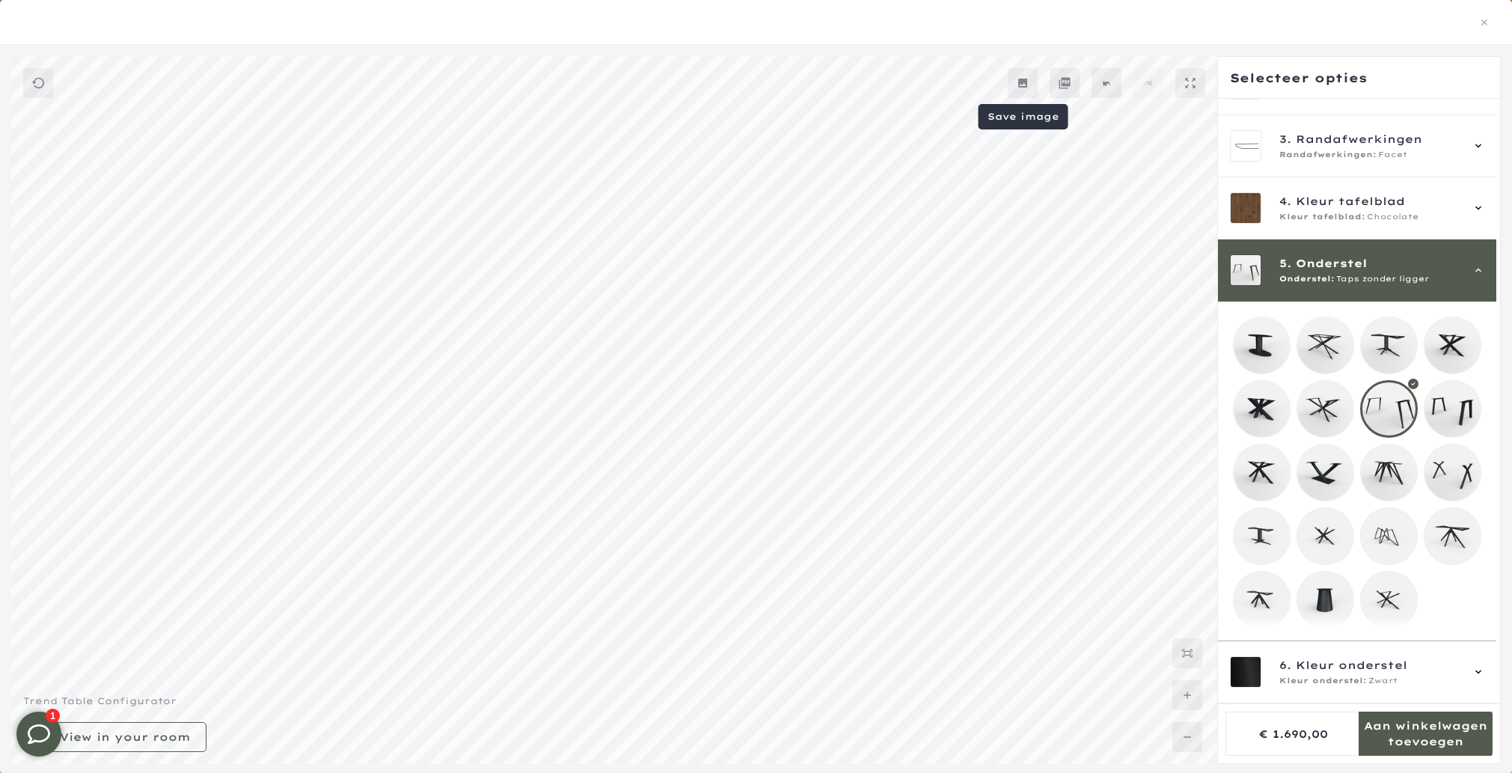
click at [1023, 86] on icon at bounding box center [1022, 83] width 9 height 9
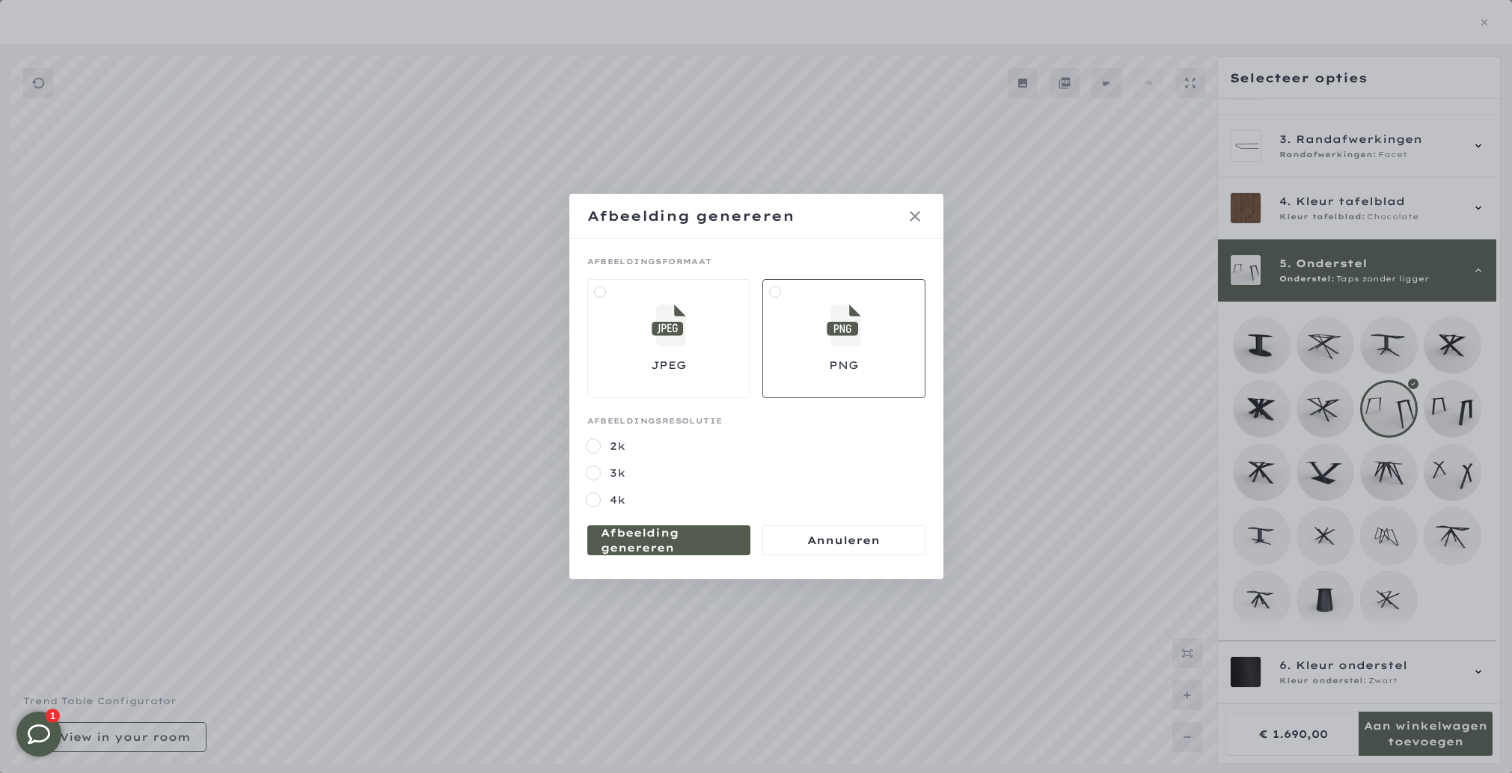
click at [698, 531] on mmq-formatted-message at bounding box center [669, 540] width 136 height 30
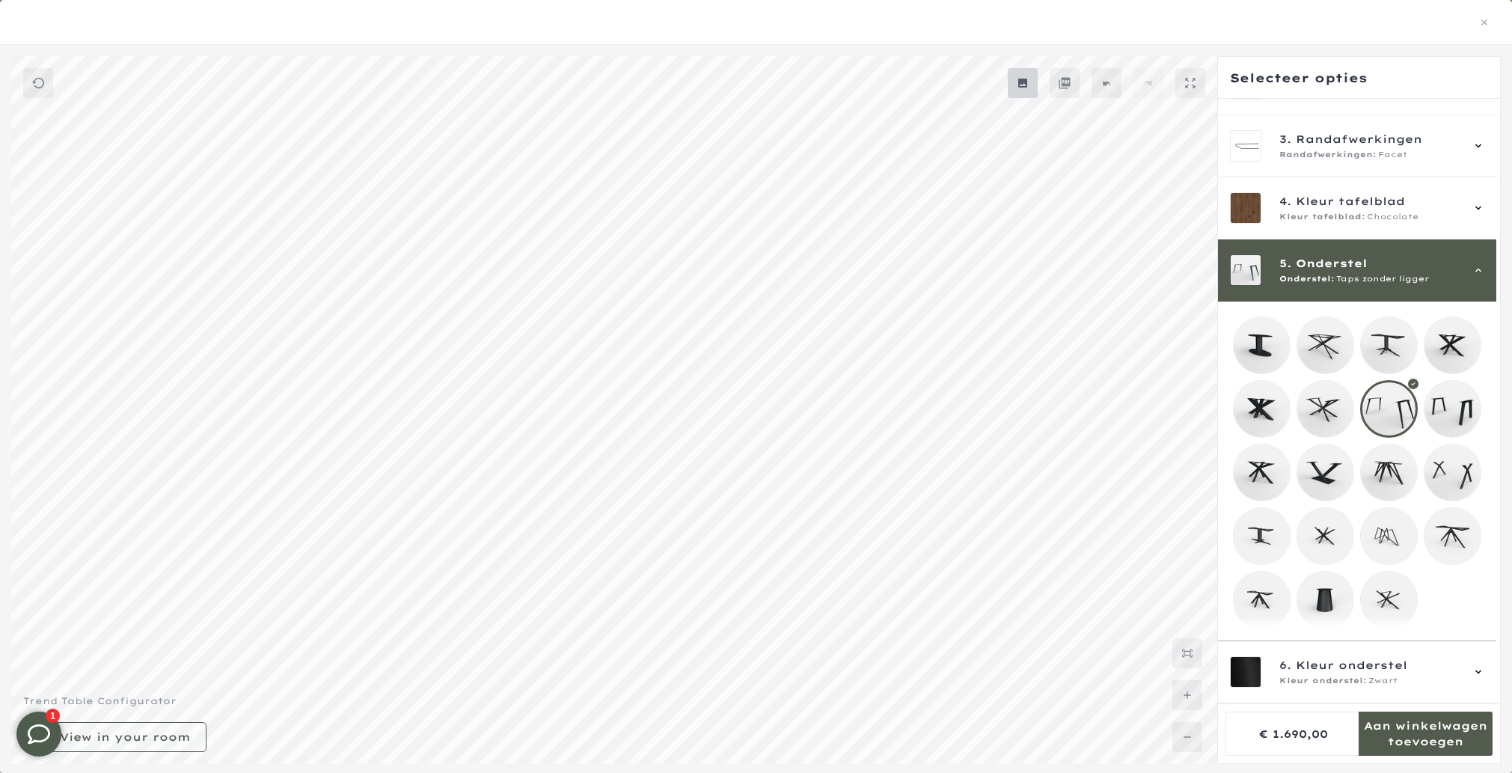
click at [1026, 75] on mmq-button at bounding box center [1023, 83] width 30 height 30
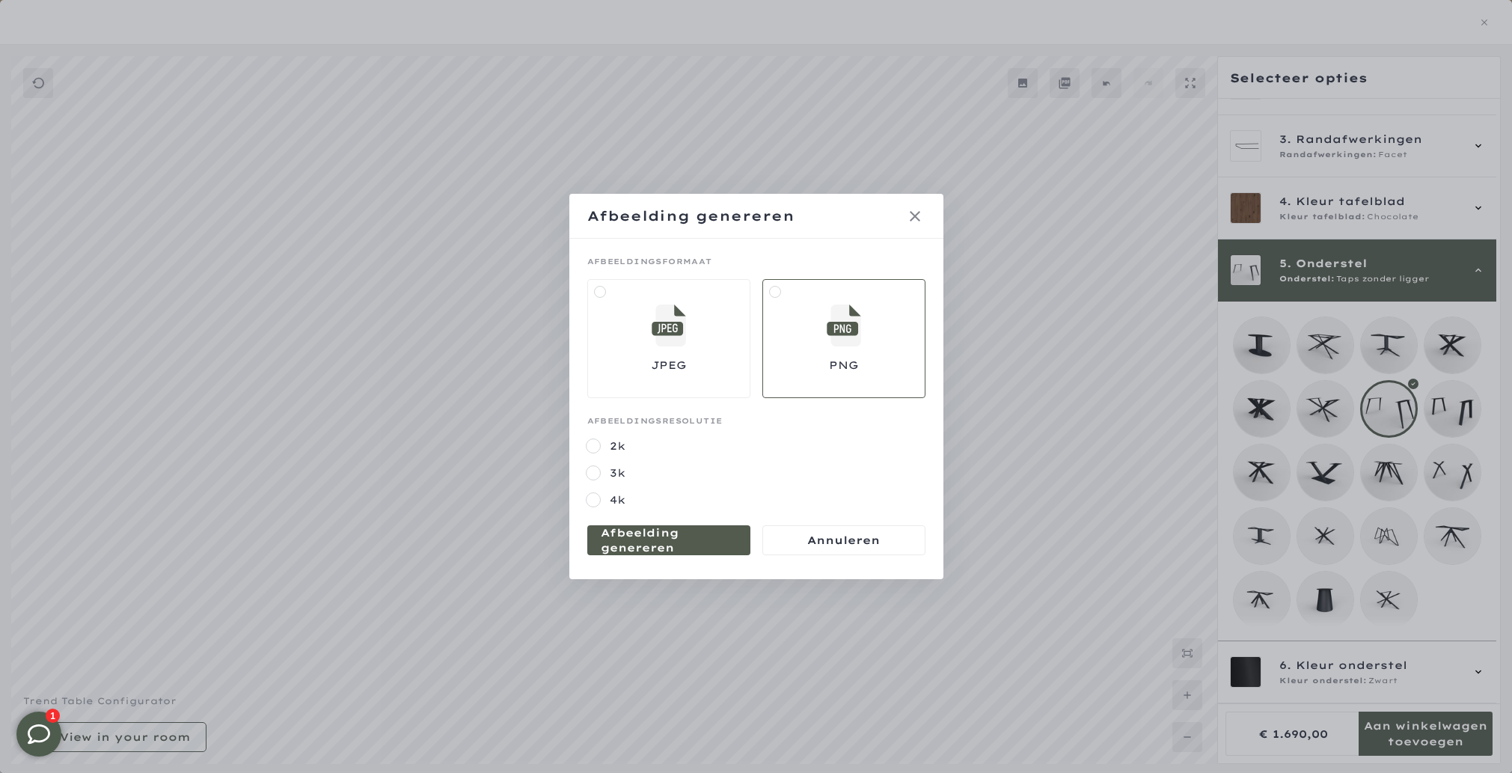
click at [702, 552] on mmq-formatted-message at bounding box center [669, 540] width 136 height 30
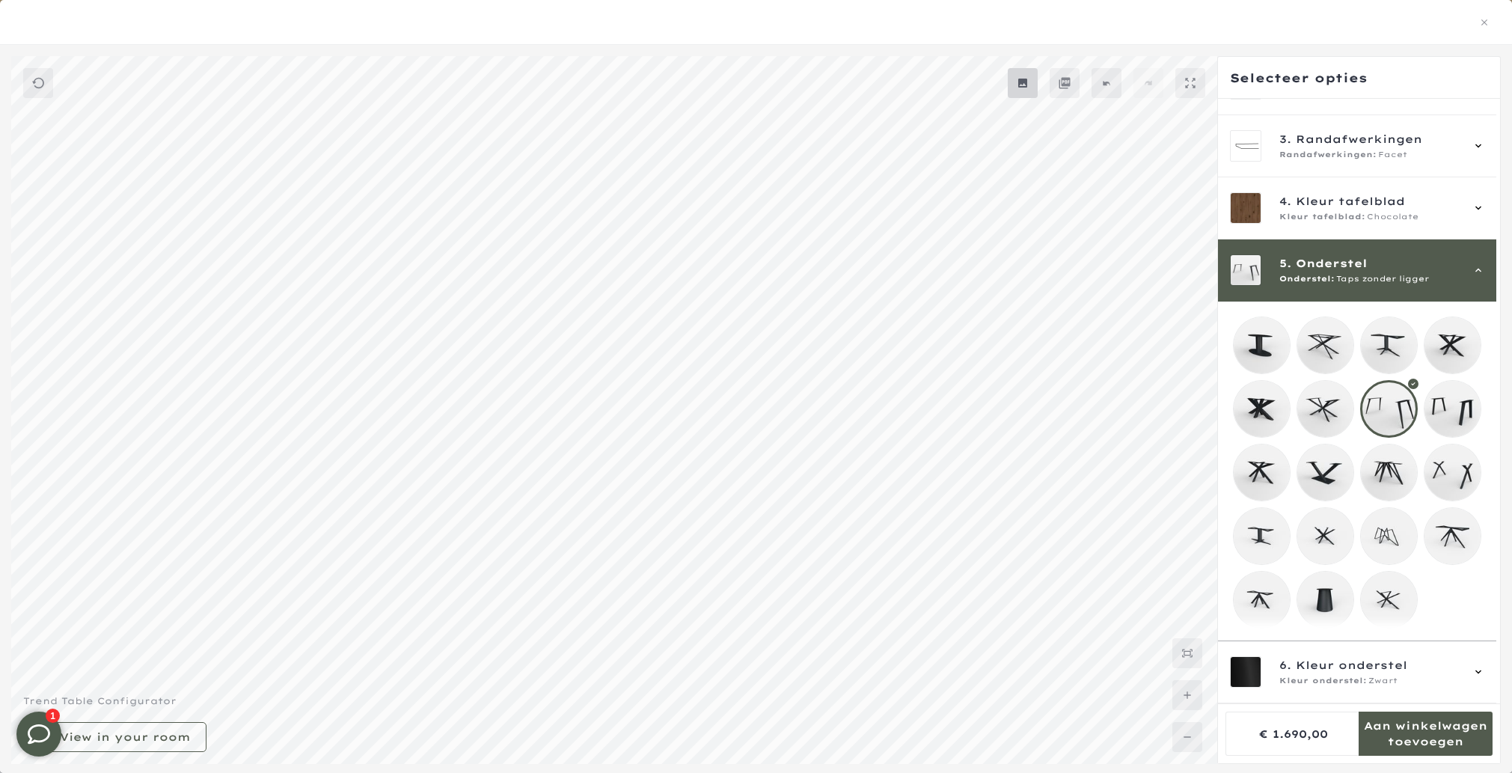
click at [1023, 93] on mmq-button at bounding box center [1023, 83] width 30 height 30
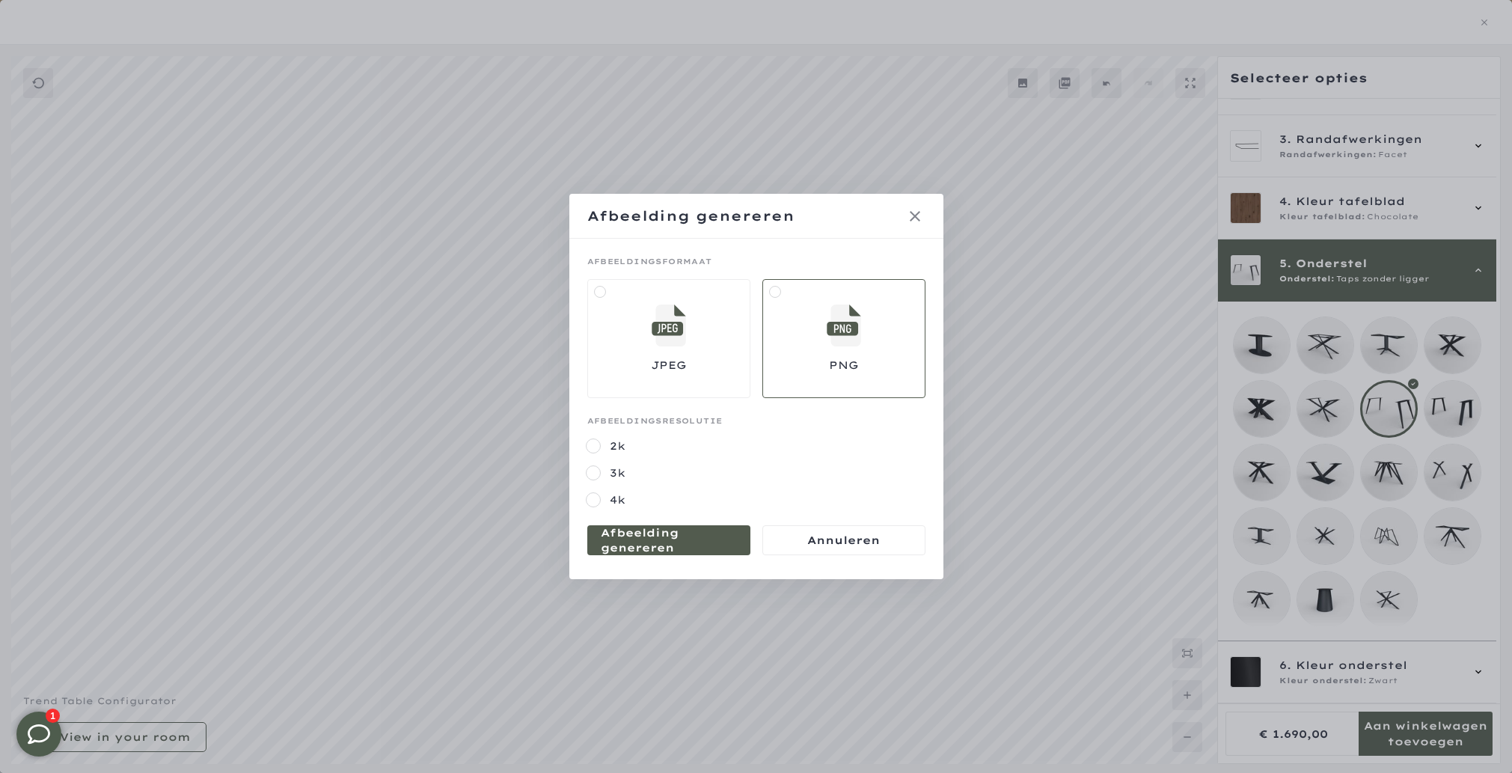
click at [644, 532] on mmq-formatted-message at bounding box center [669, 540] width 136 height 30
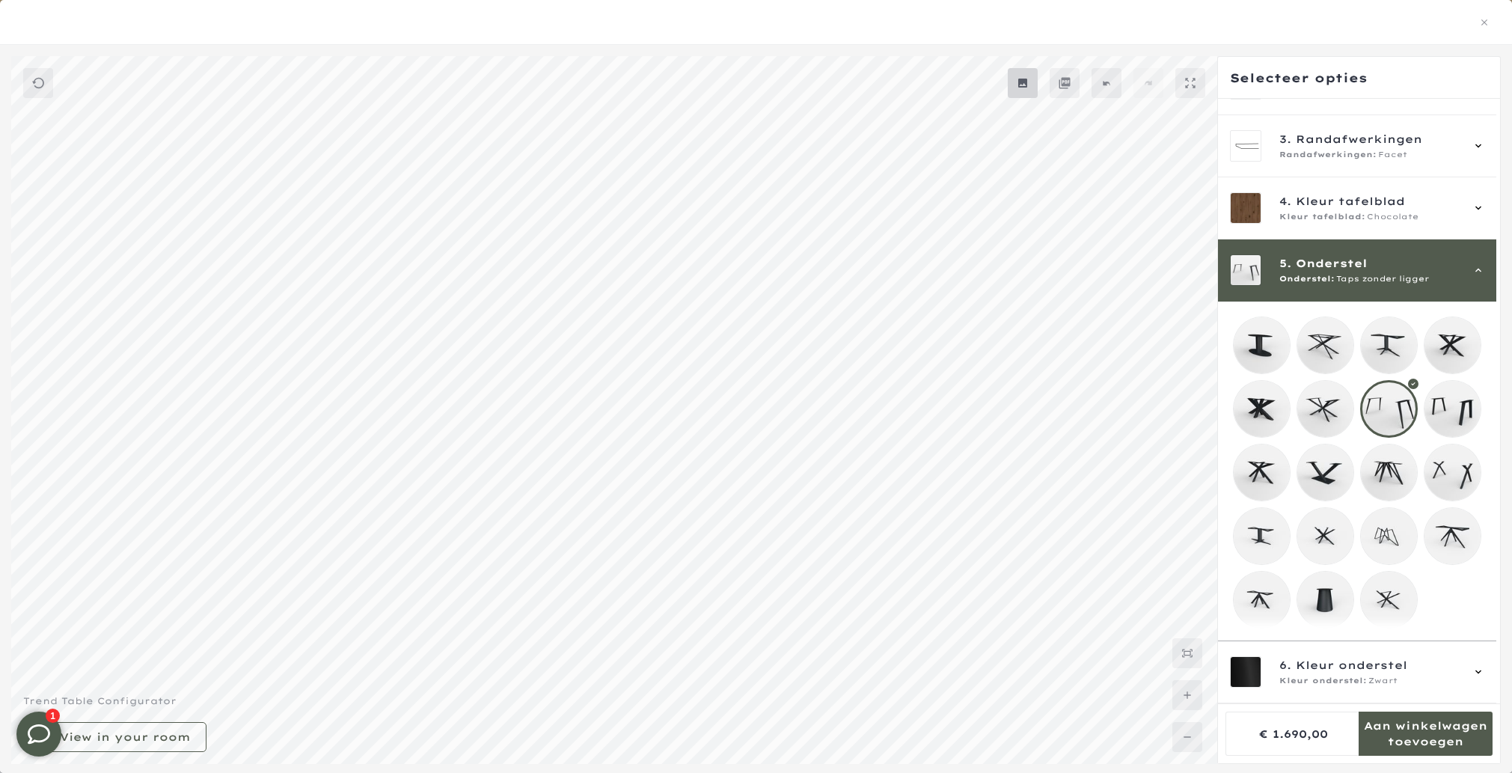
click at [1017, 91] on mmq-button at bounding box center [1023, 83] width 30 height 30
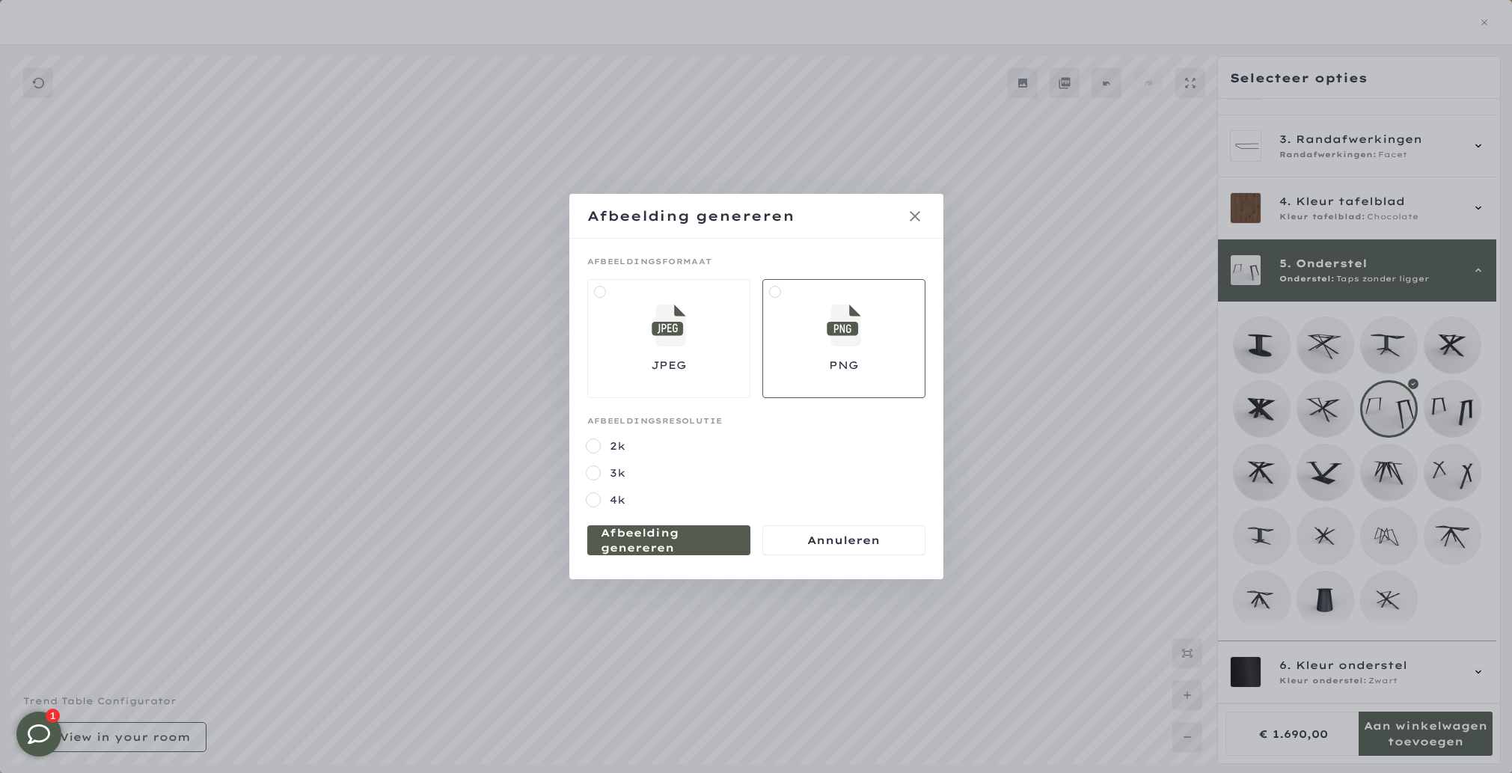
click at [700, 523] on mmq-dialog-footer at bounding box center [756, 543] width 374 height 72
click at [698, 543] on mmq-formatted-message at bounding box center [669, 540] width 136 height 30
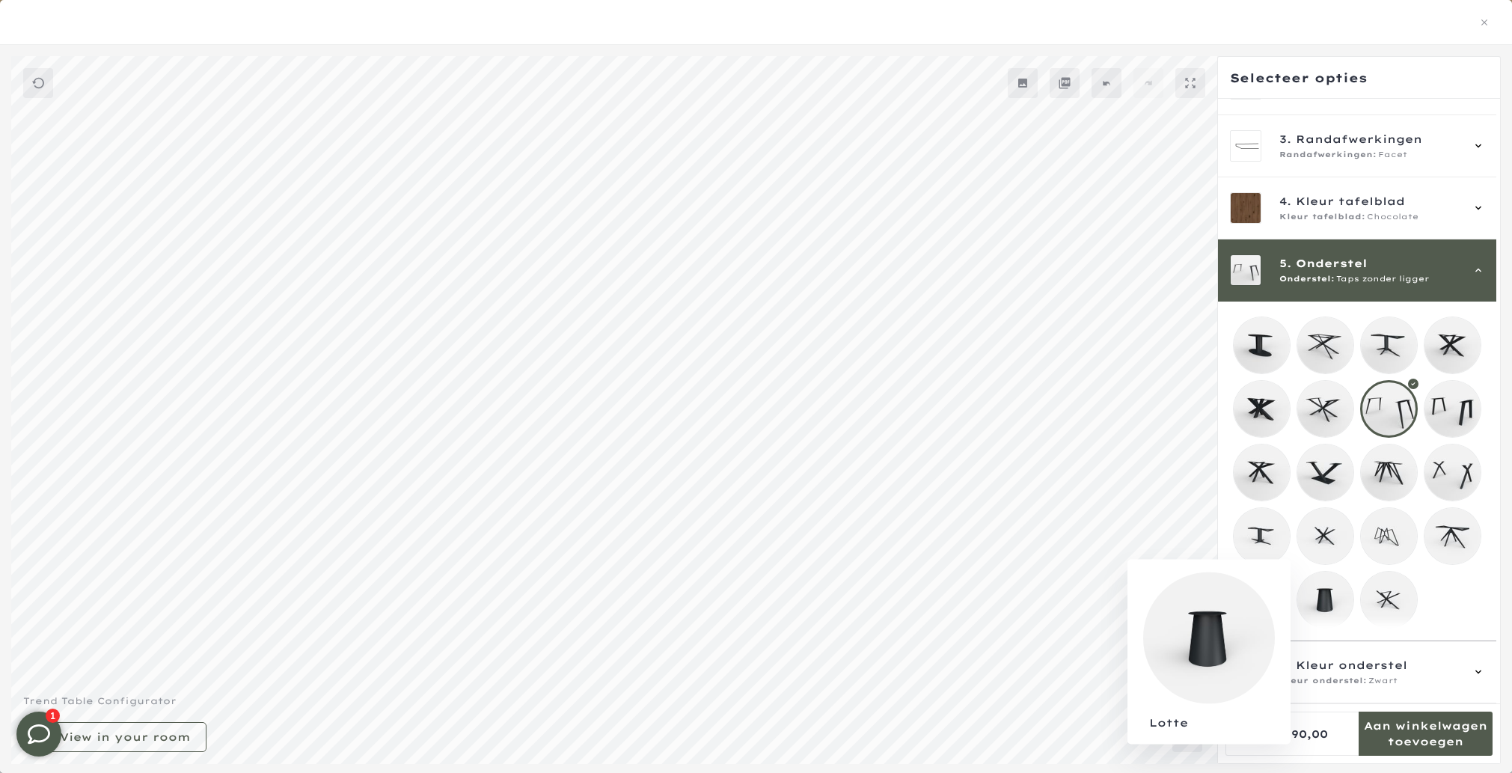
click at [1319, 598] on mmq-loader at bounding box center [1325, 599] width 56 height 56
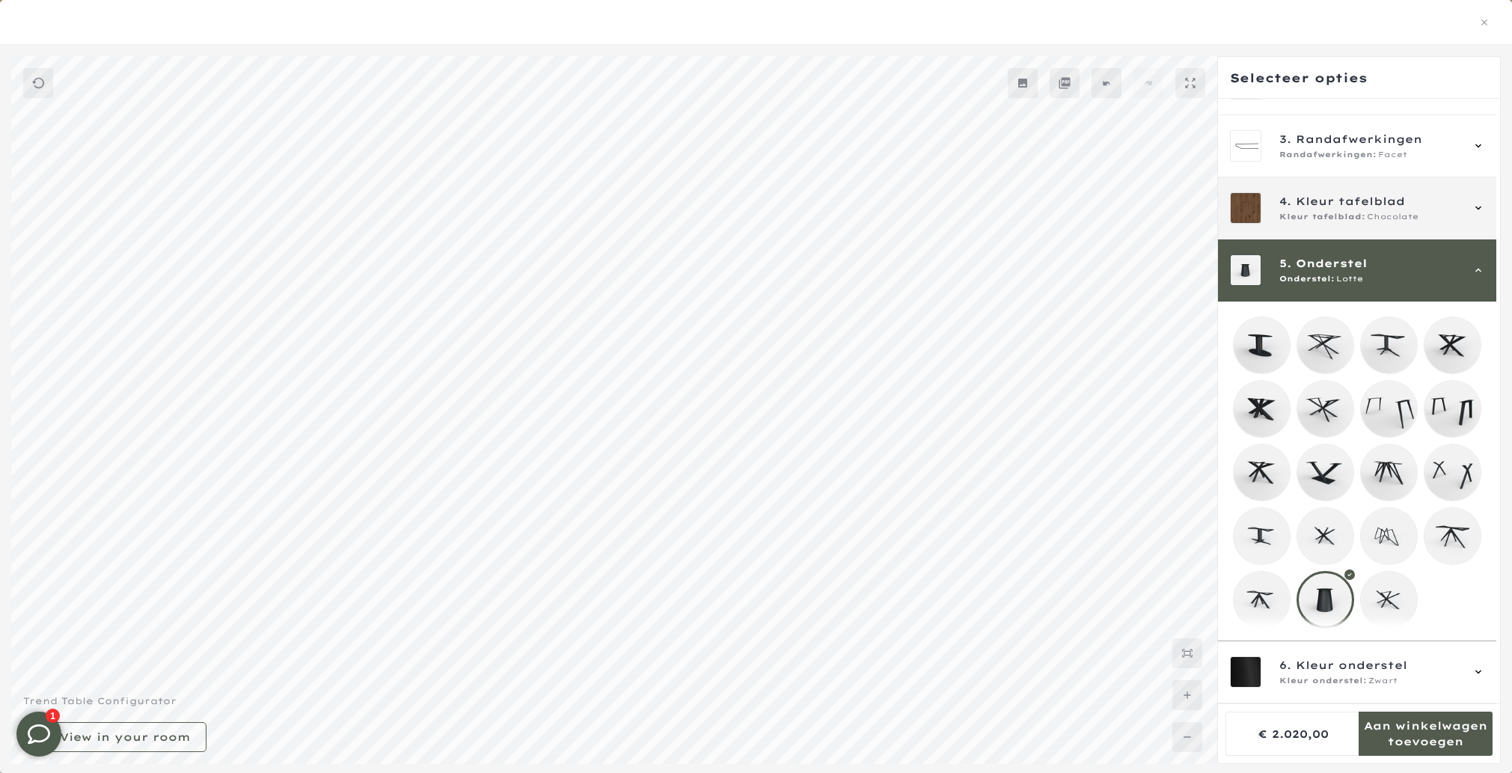
click at [1334, 211] on span "Kleur tafelblad:" at bounding box center [1322, 217] width 86 height 12
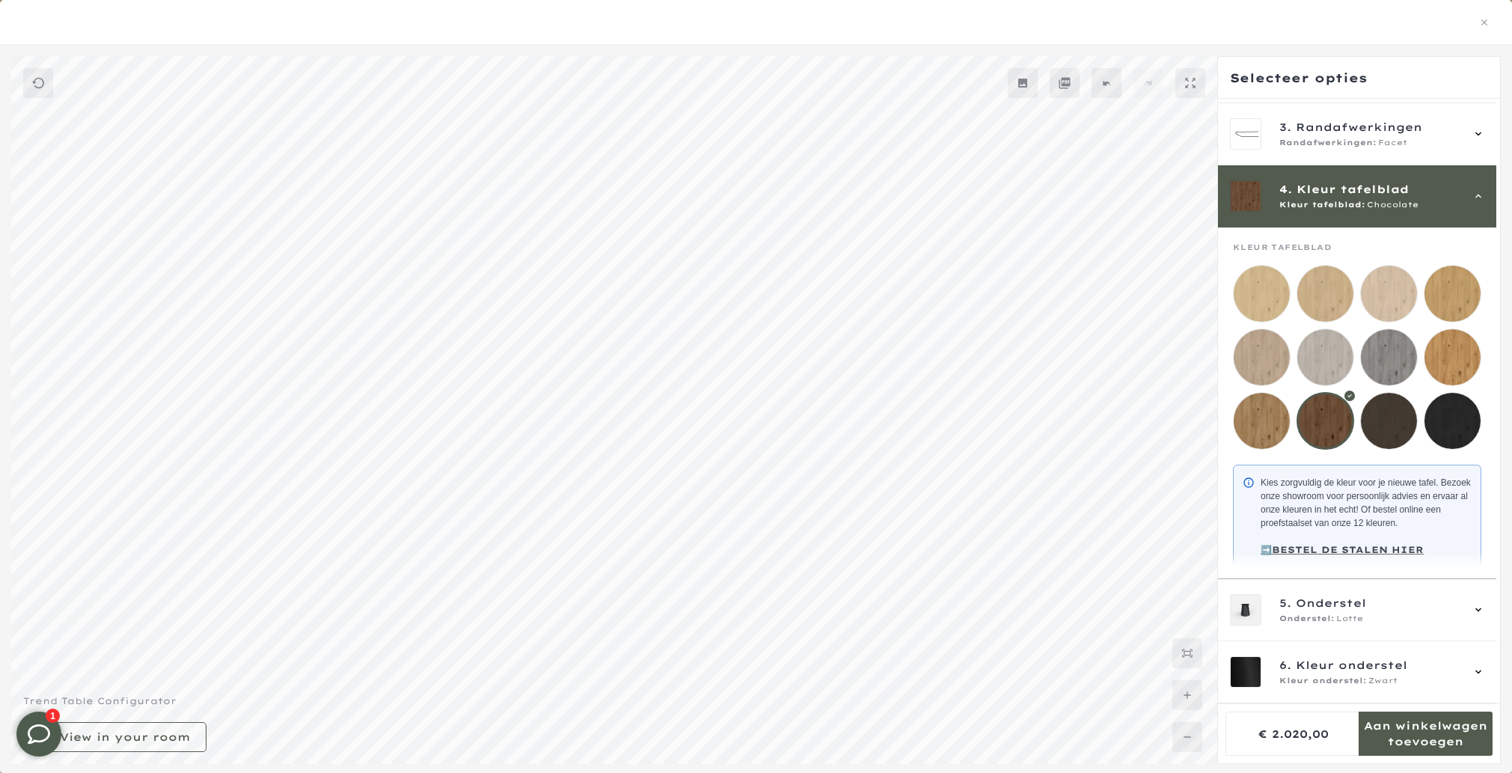
scroll to position [132, 0]
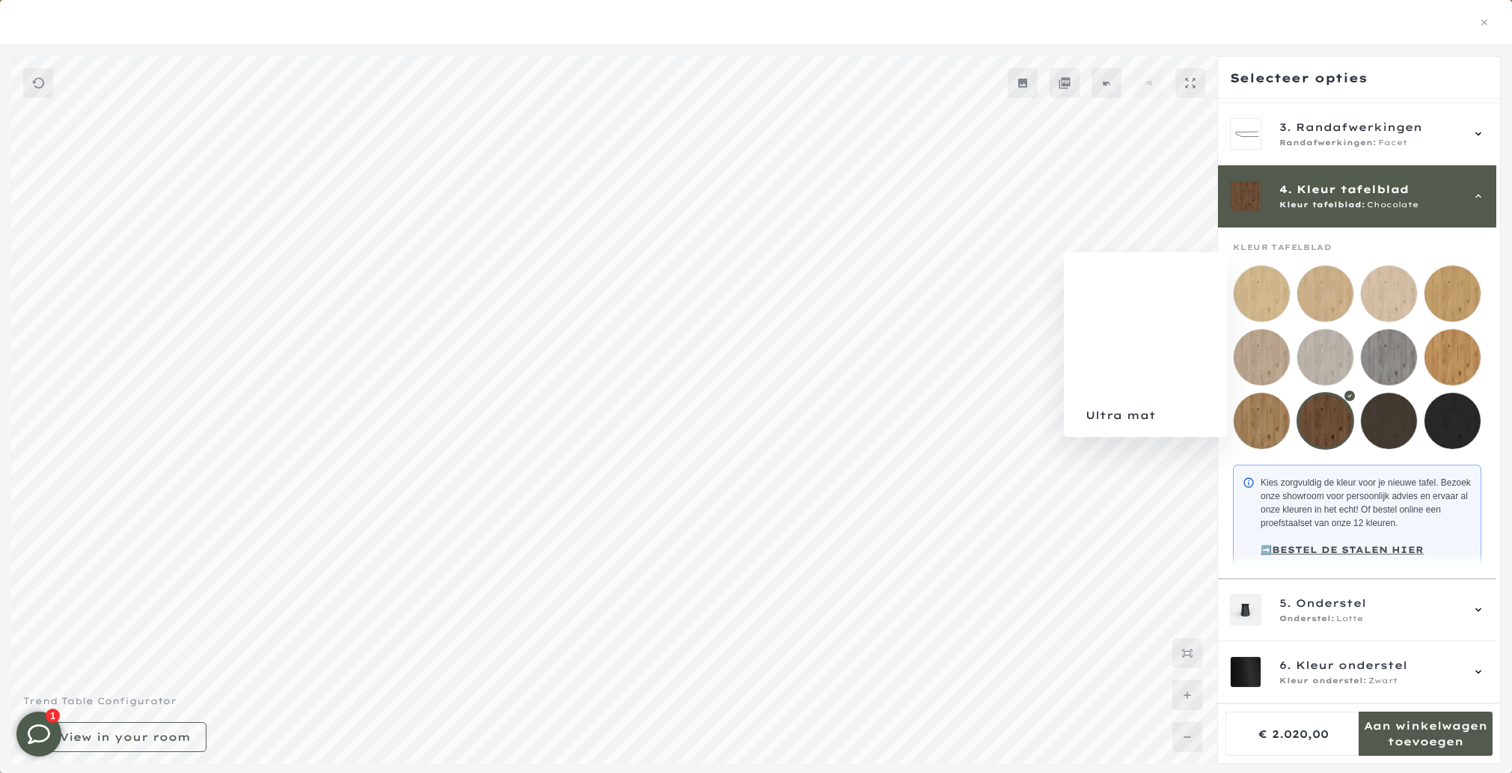
click at [1261, 266] on mmq-loader at bounding box center [1261, 294] width 56 height 56
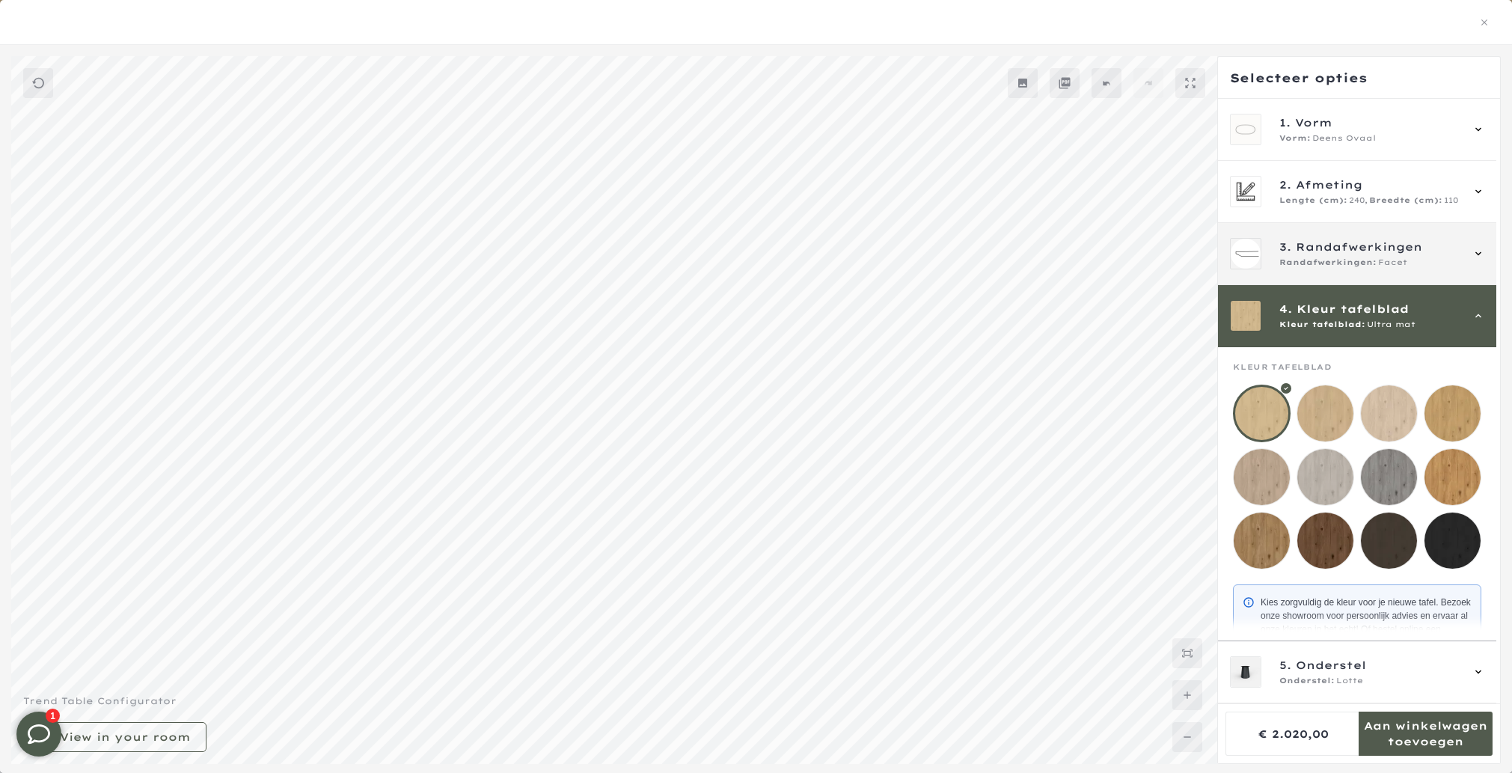
click at [1353, 249] on span "Randafwerkingen" at bounding box center [1359, 247] width 126 height 16
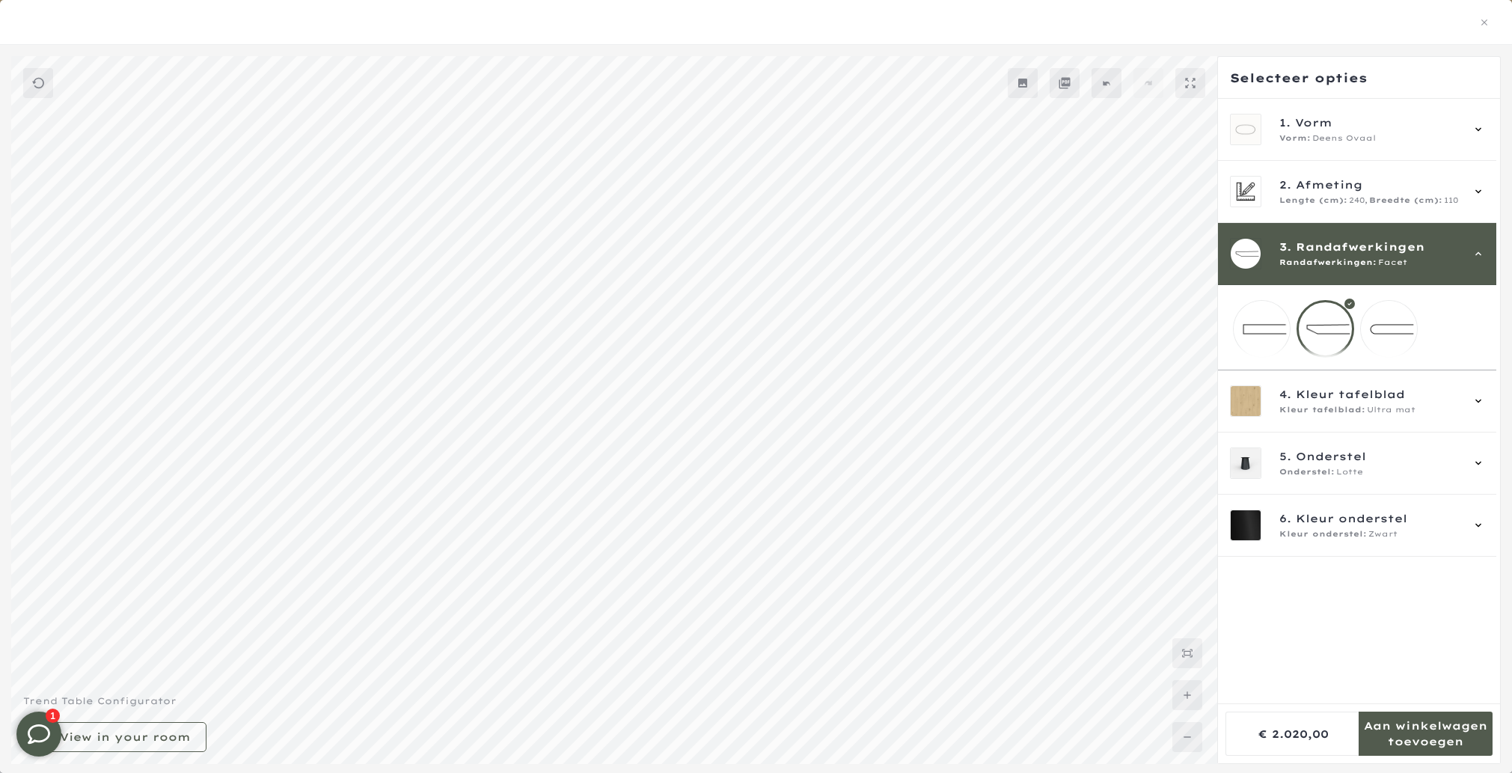
click at [1353, 249] on span "Randafwerkingen" at bounding box center [1360, 247] width 129 height 16
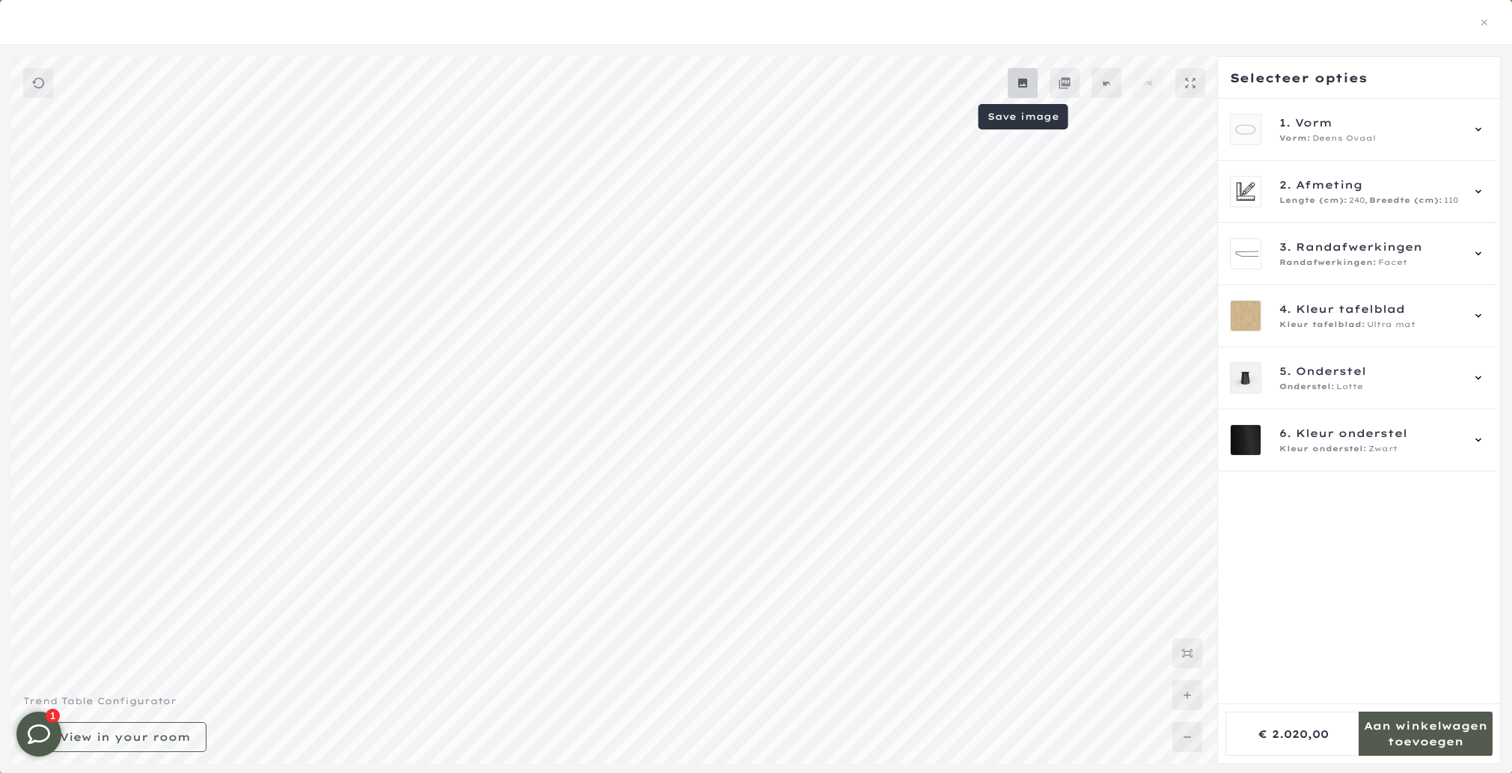
click at [1035, 84] on mmq-button at bounding box center [1023, 83] width 30 height 30
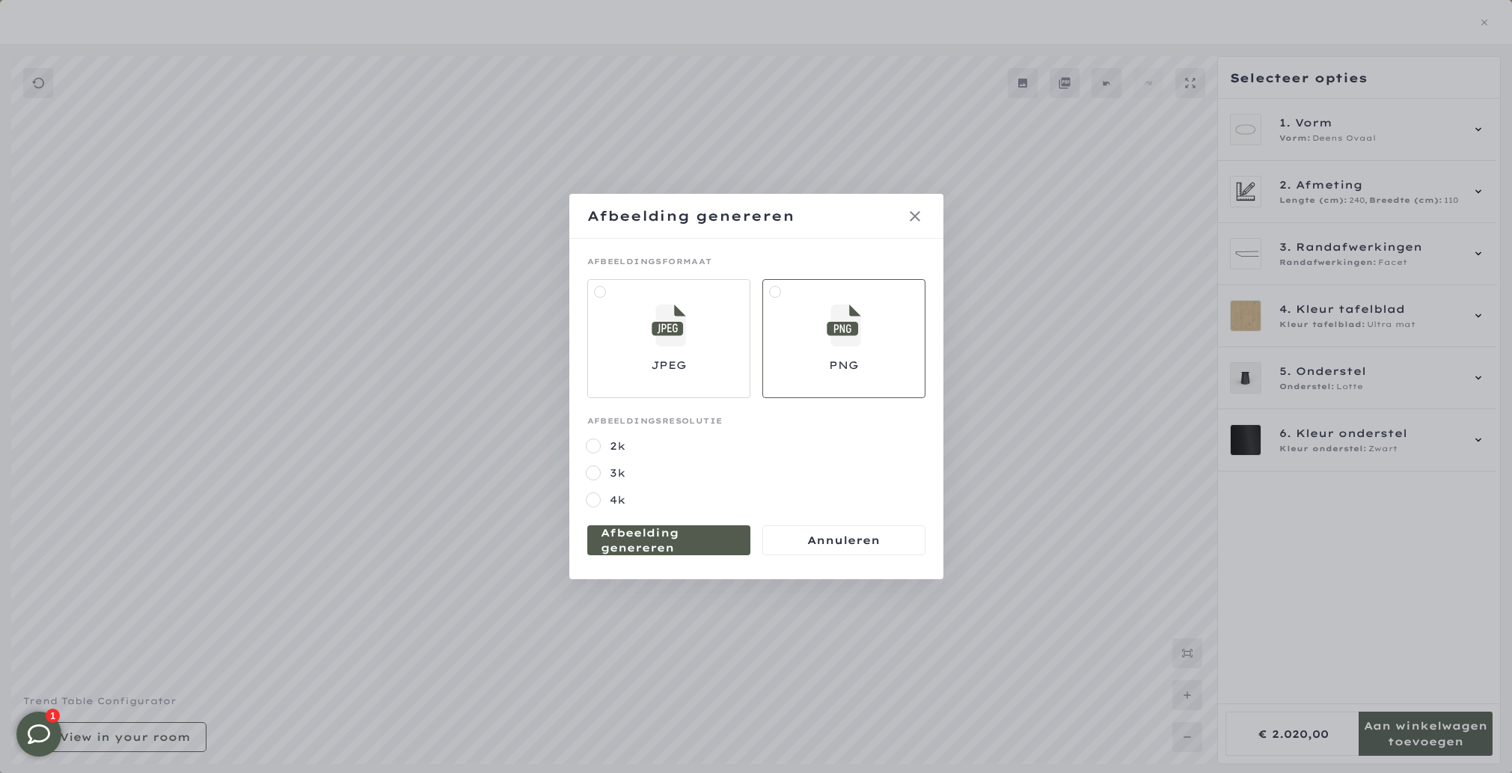
click at [625, 352] on label at bounding box center [668, 339] width 163 height 120
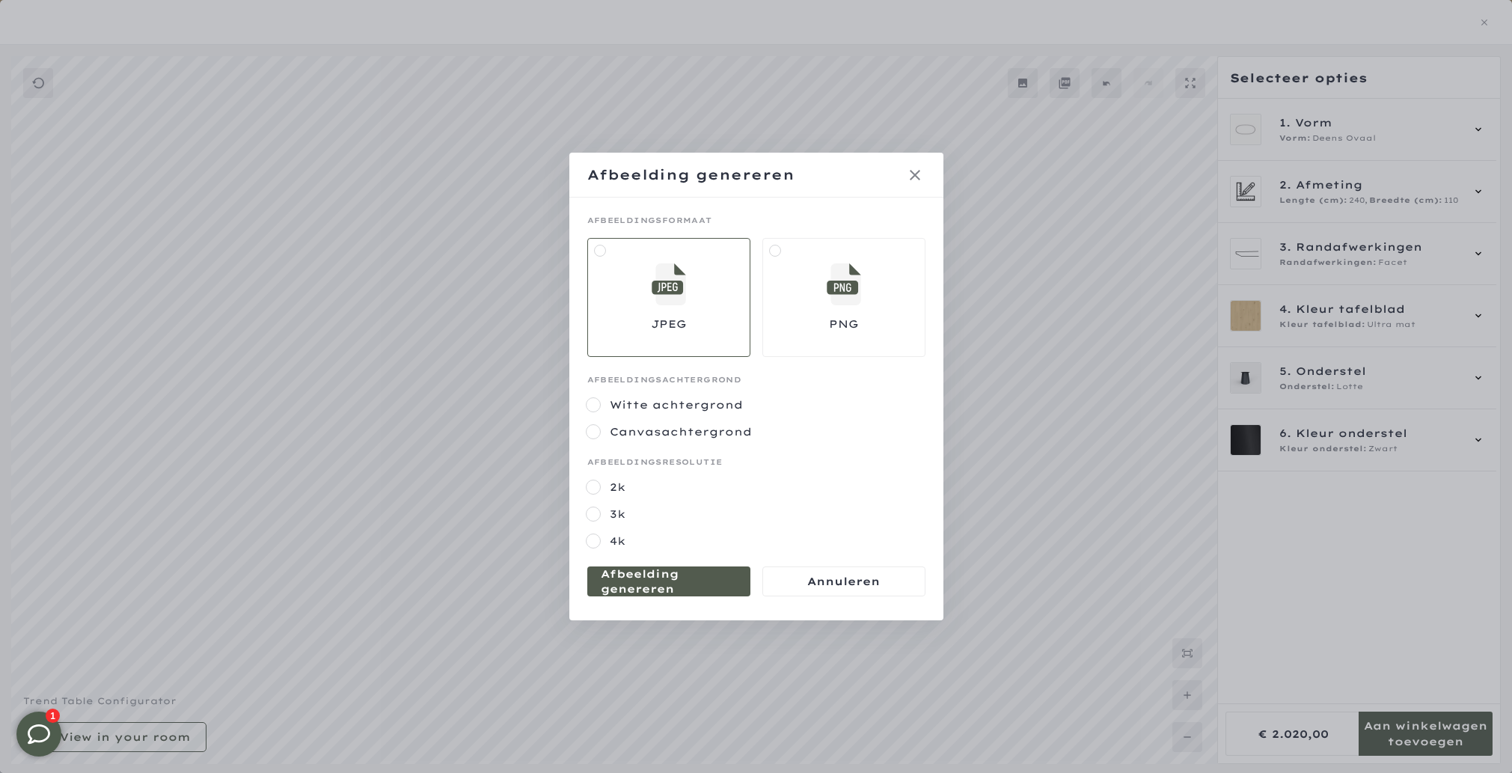
click at [675, 411] on label "Witte achtergrond" at bounding box center [766, 404] width 317 height 15
click at [672, 433] on label "Canvasachtergrond" at bounding box center [766, 431] width 317 height 15
click at [672, 406] on label "Witte achtergrond" at bounding box center [766, 404] width 317 height 15
click at [677, 574] on mmq-formatted-message at bounding box center [669, 581] width 136 height 30
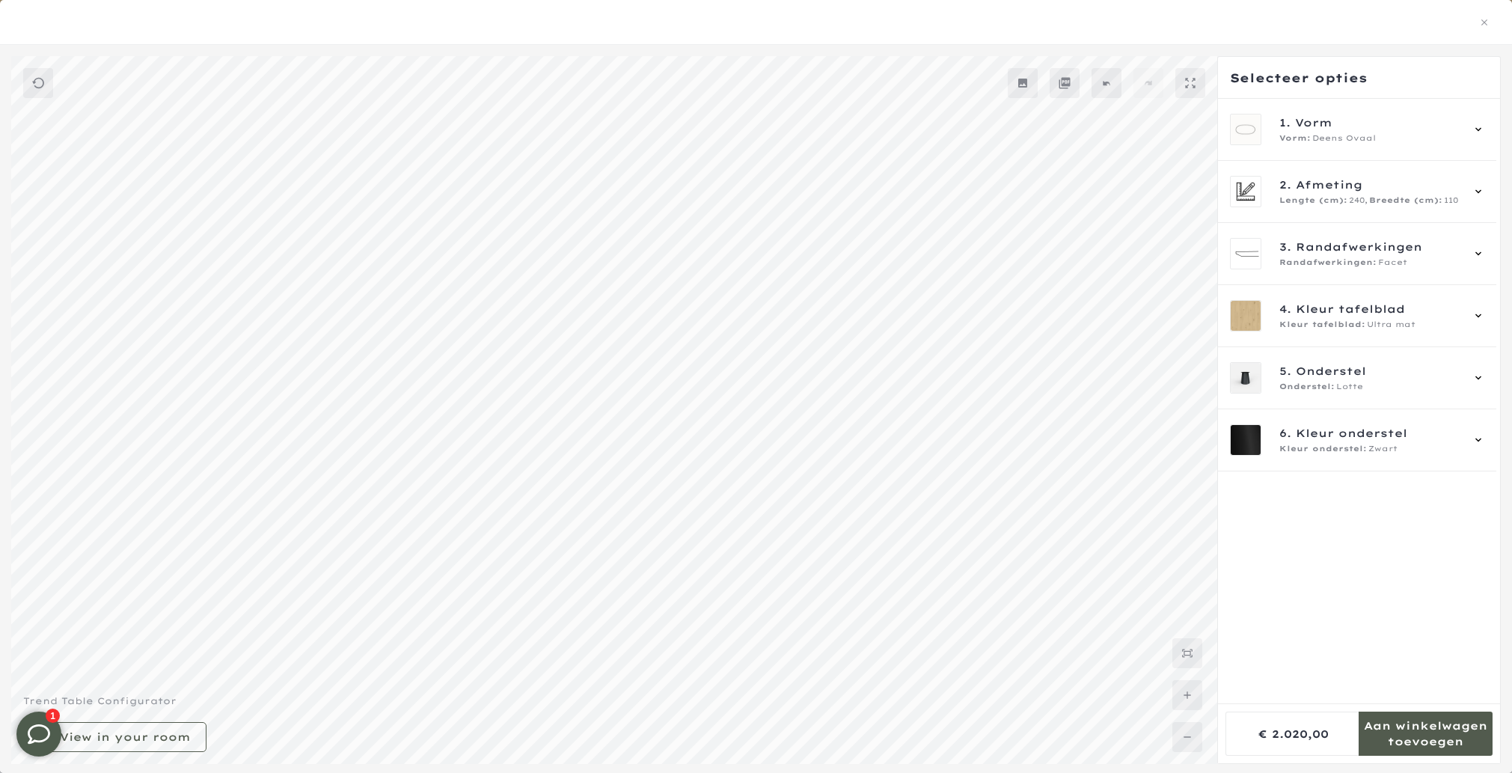
click at [1024, 82] on icon at bounding box center [1022, 83] width 9 height 9
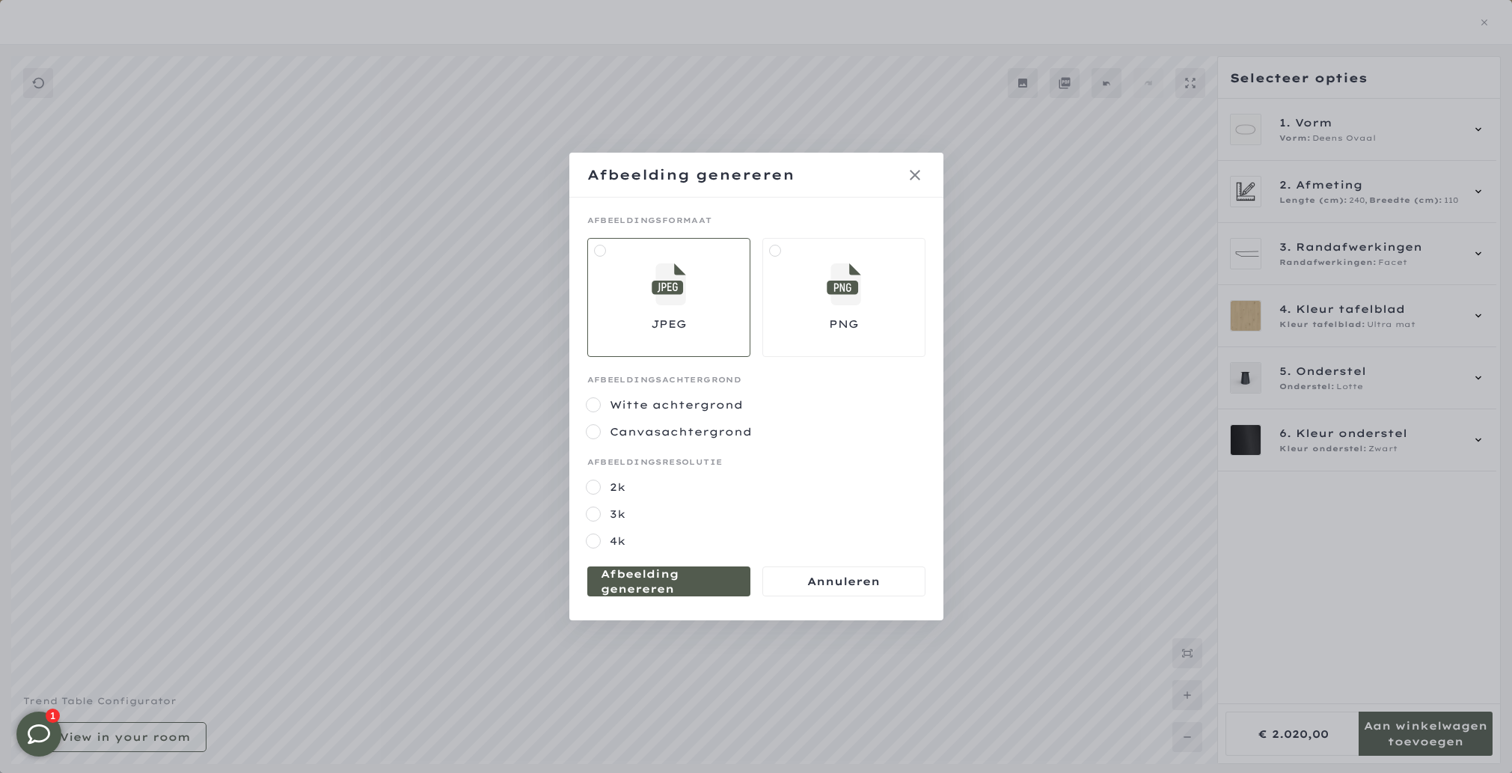
click at [702, 579] on mmq-formatted-message at bounding box center [669, 581] width 136 height 30
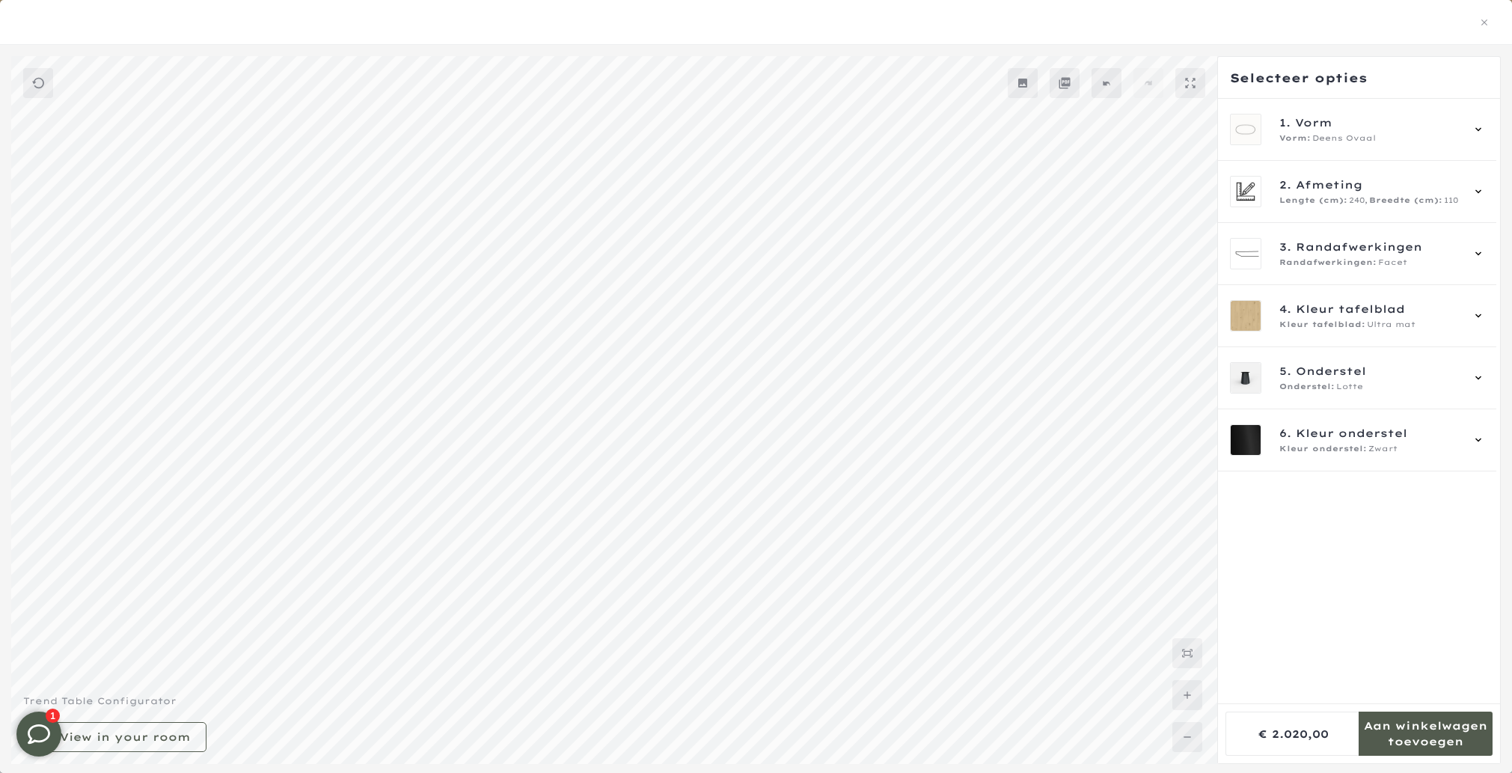
click at [1023, 85] on icon at bounding box center [1023, 83] width 12 height 12
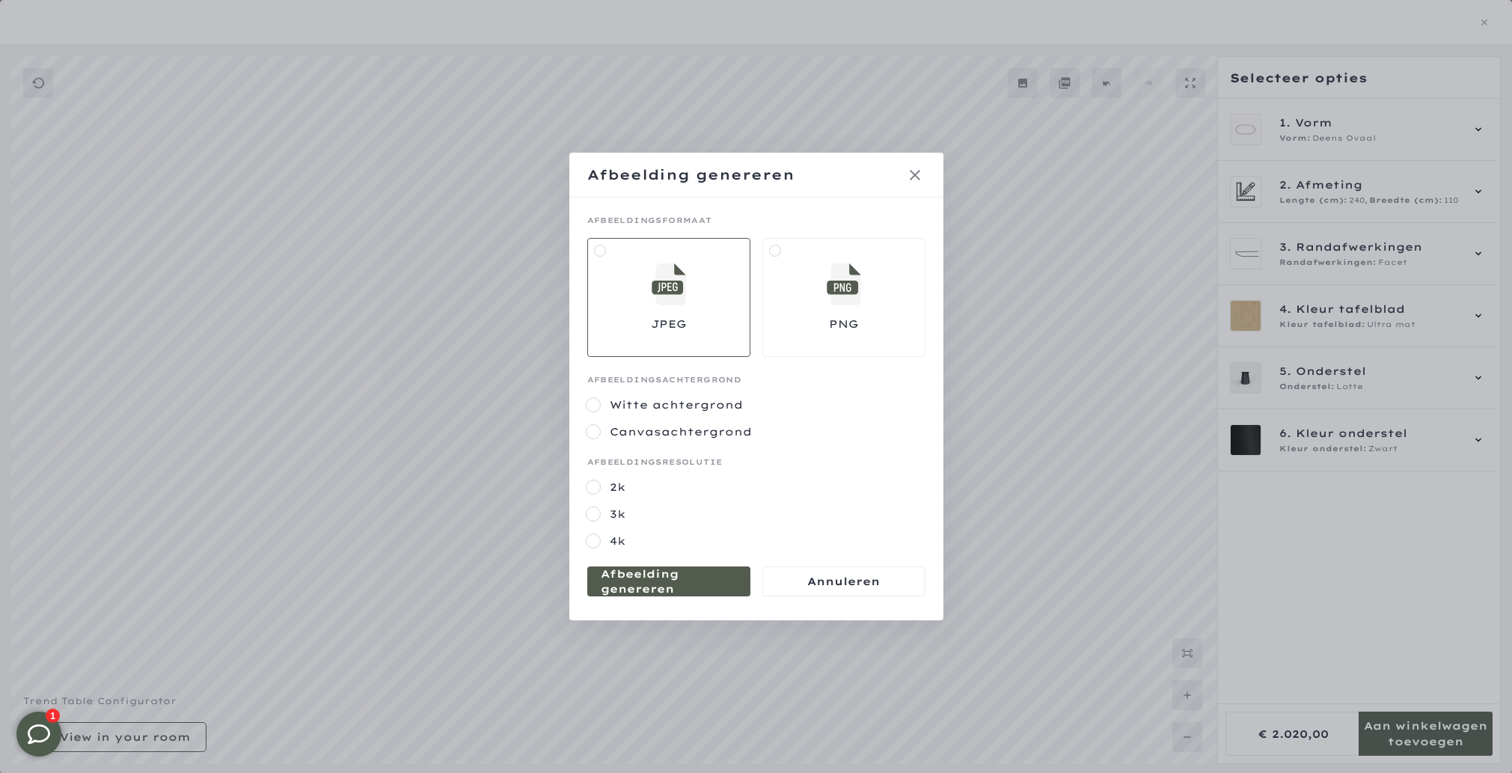
click at [691, 582] on mmq-formatted-message at bounding box center [669, 581] width 136 height 30
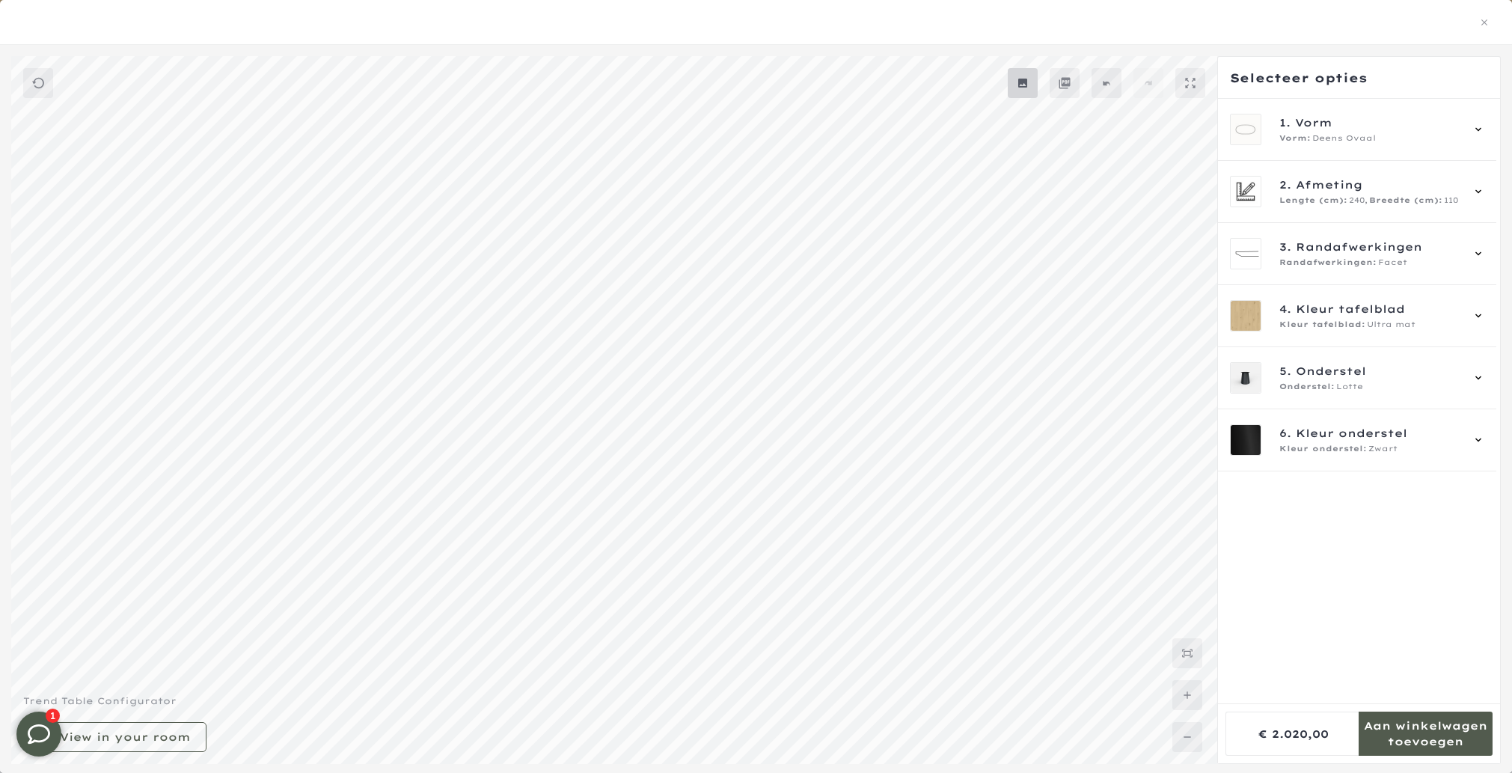
click at [1012, 96] on mmq-button at bounding box center [1023, 83] width 30 height 30
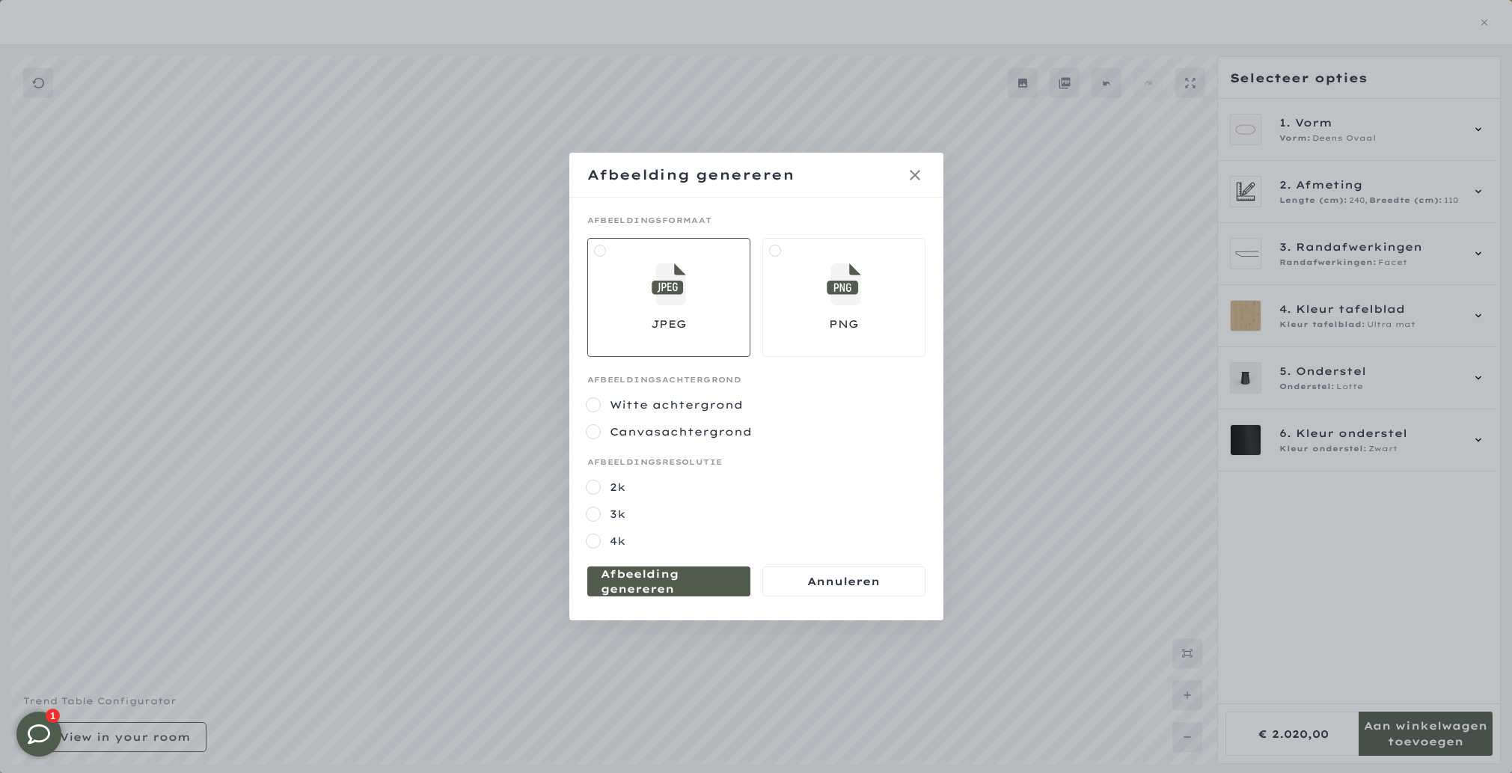
click at [686, 588] on mmq-formatted-message at bounding box center [669, 581] width 136 height 30
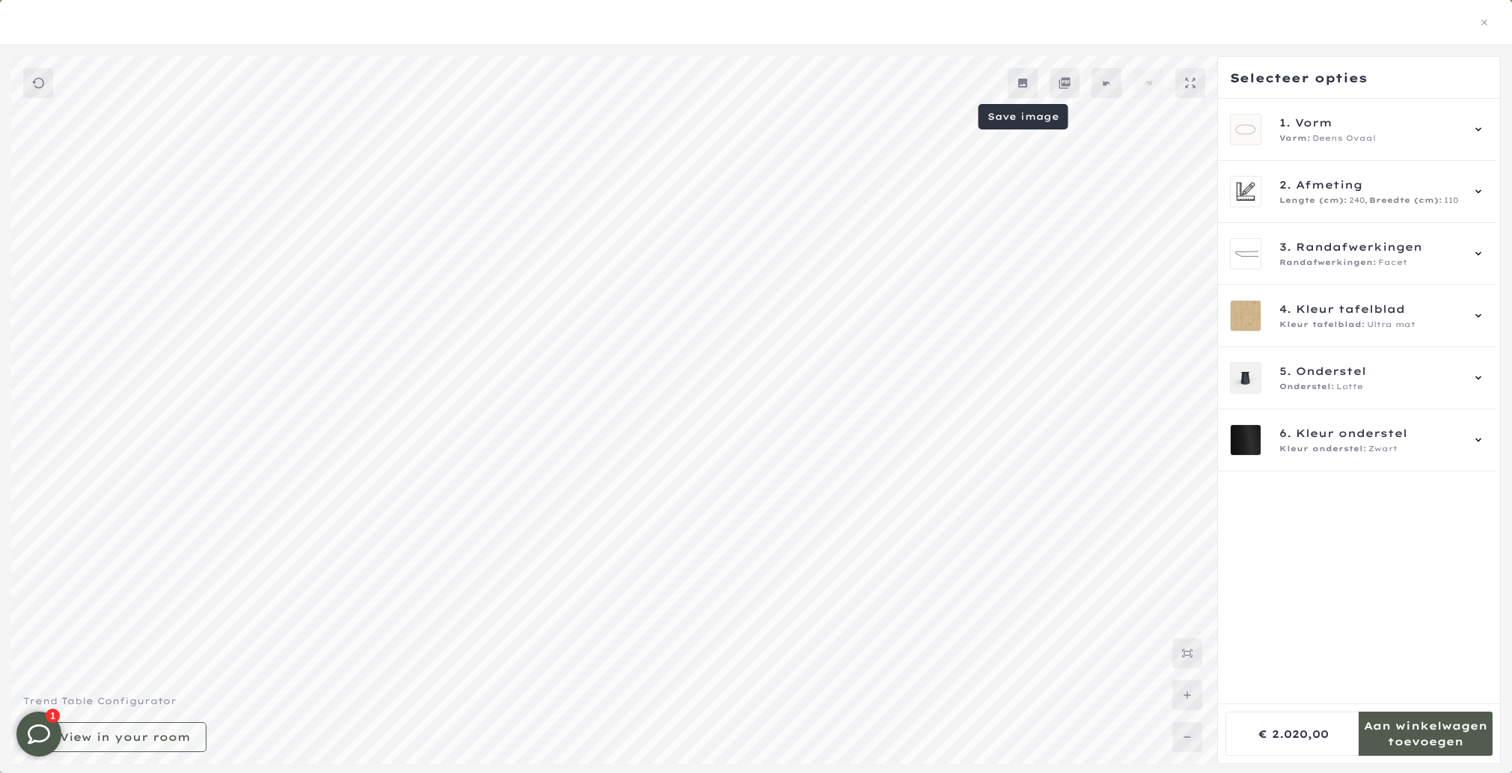
click at [1025, 88] on icon at bounding box center [1023, 83] width 12 height 12
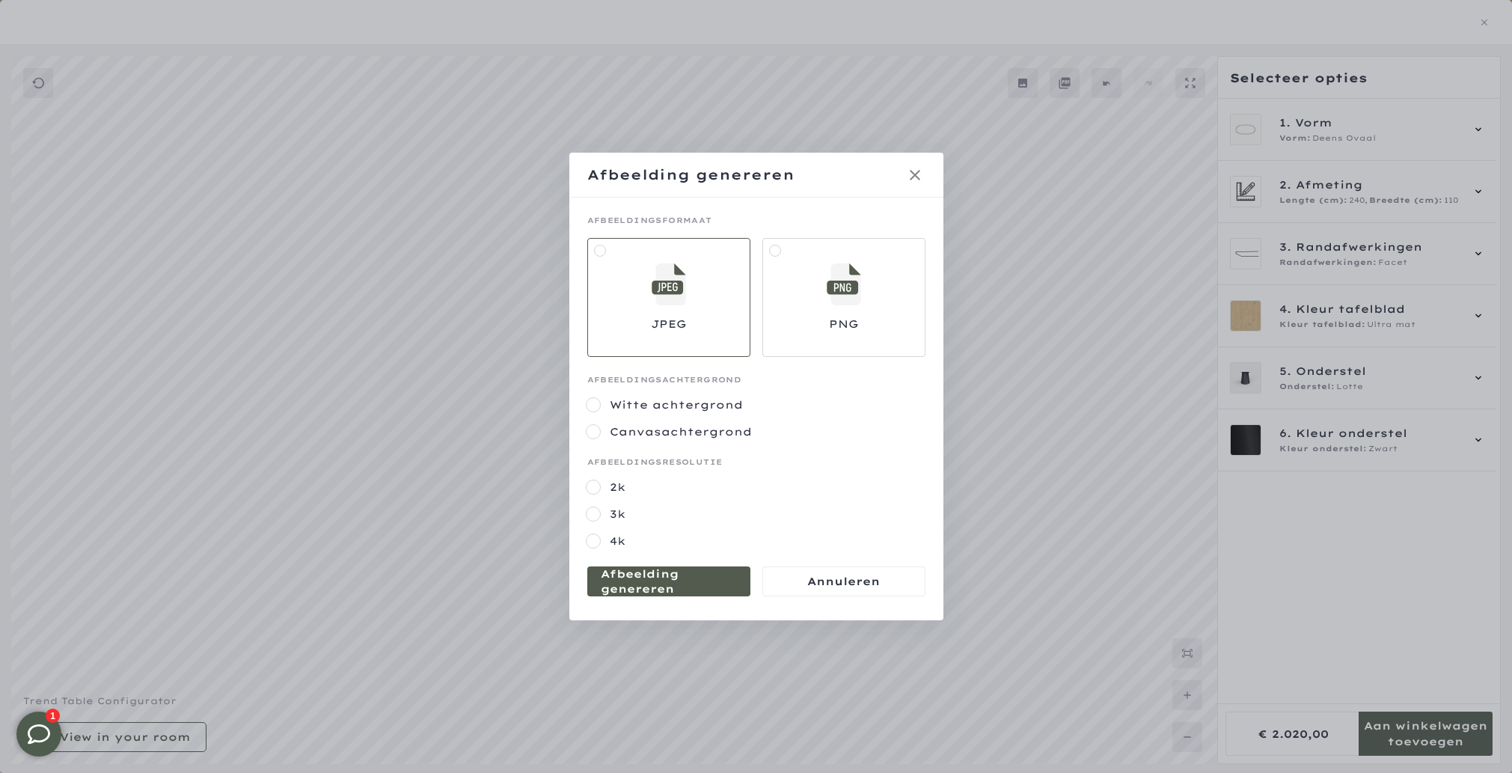
click at [889, 290] on label at bounding box center [843, 298] width 163 height 120
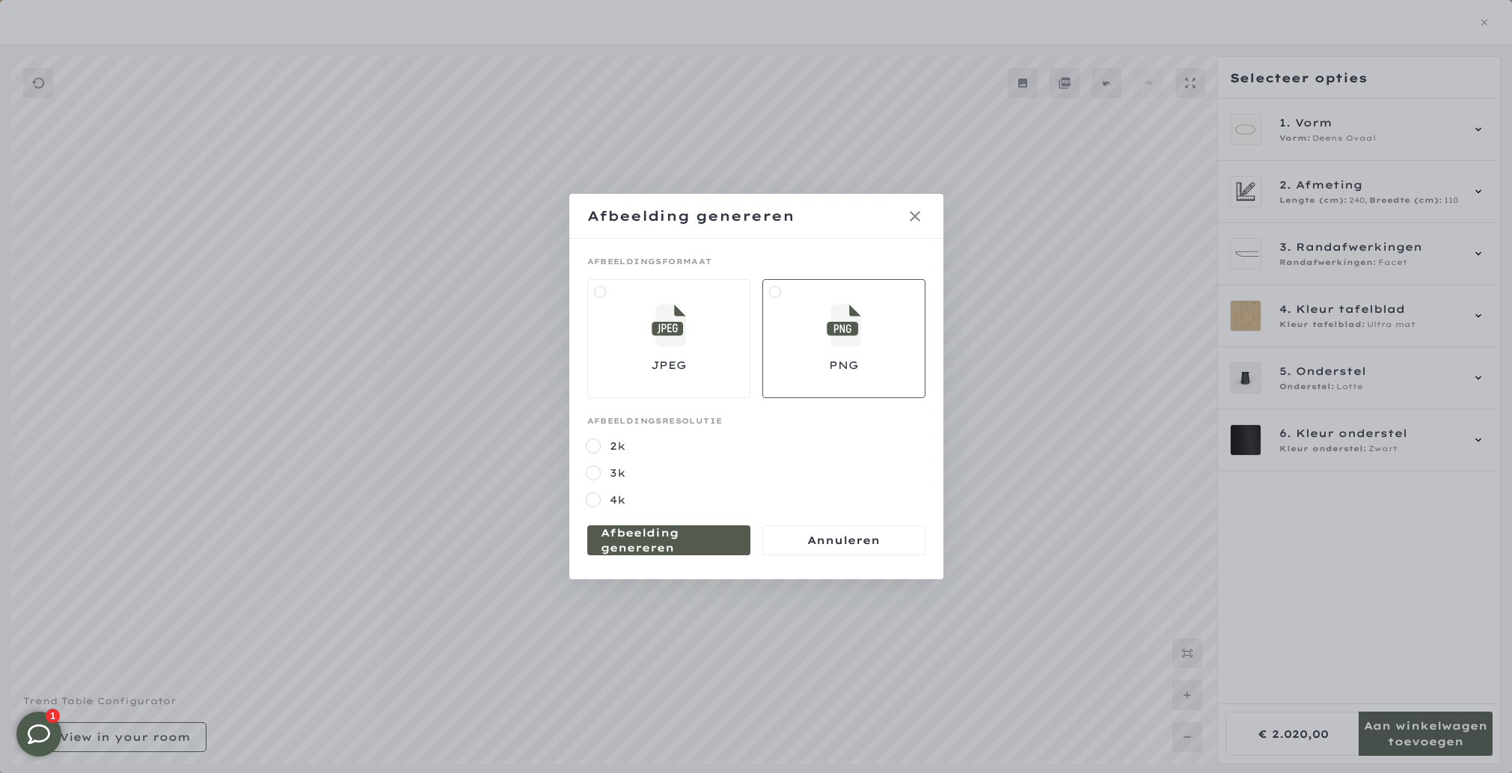
click at [648, 539] on mmq-formatted-message at bounding box center [669, 540] width 136 height 30
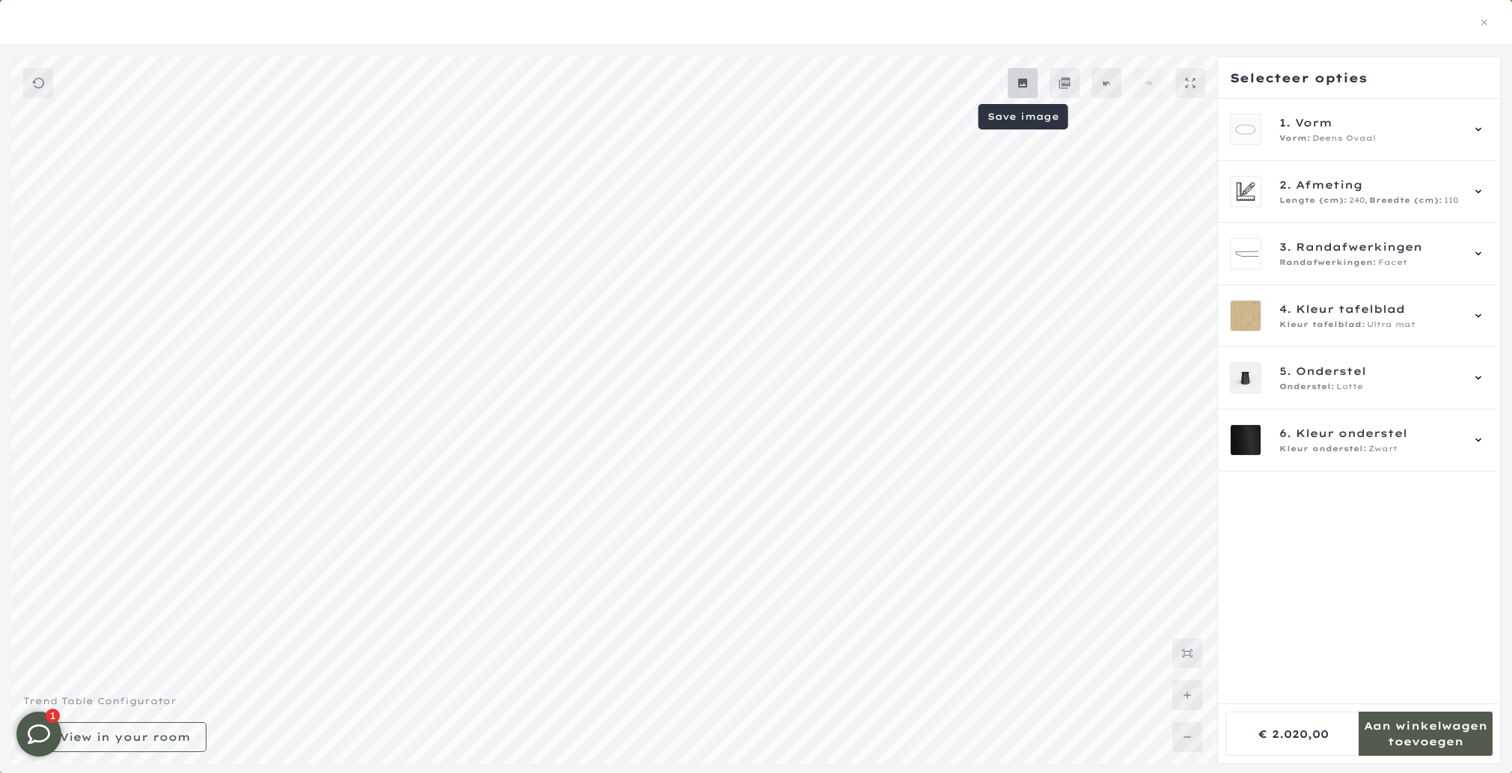
click at [1033, 87] on mmq-button at bounding box center [1023, 83] width 30 height 30
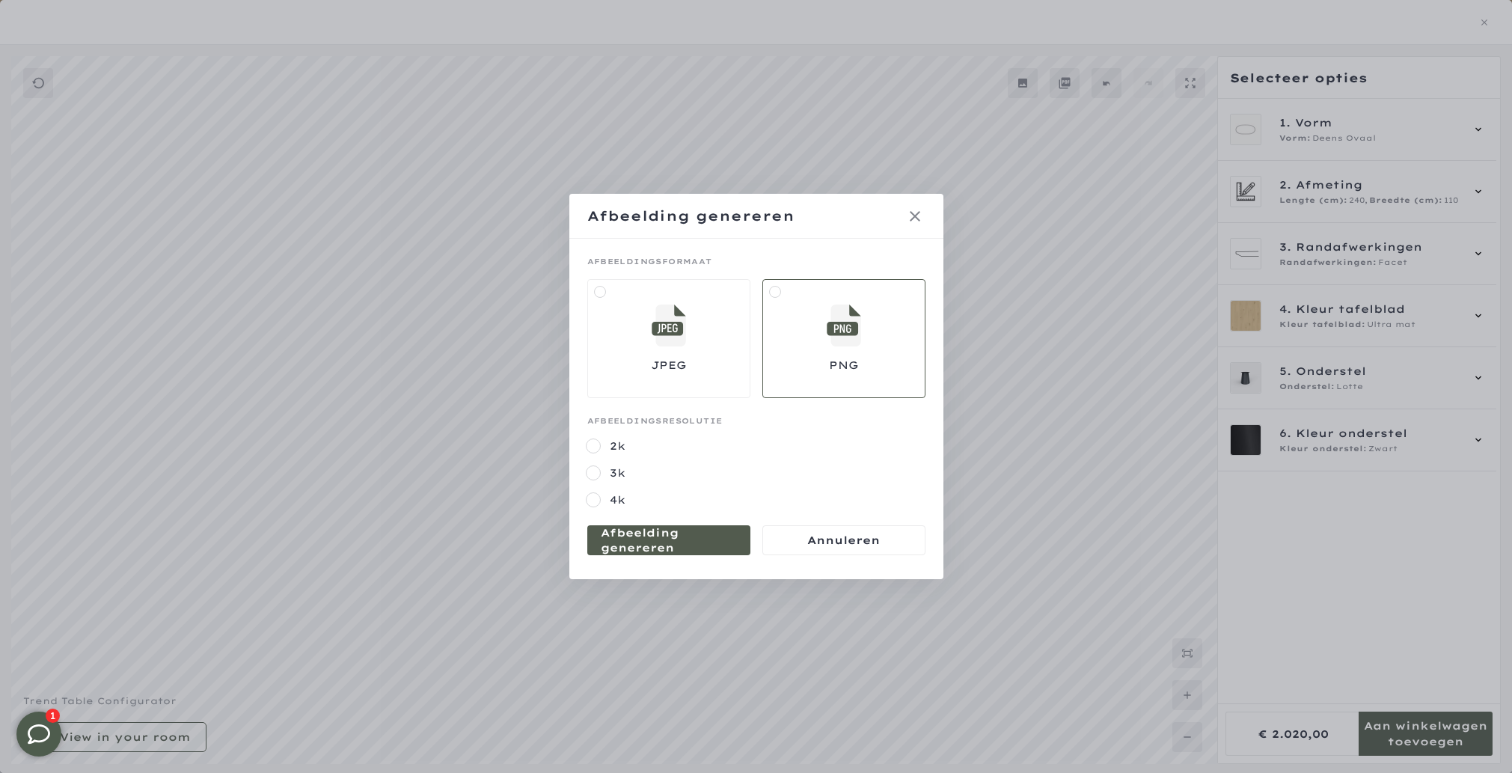
click at [690, 536] on mmq-formatted-message at bounding box center [669, 540] width 136 height 30
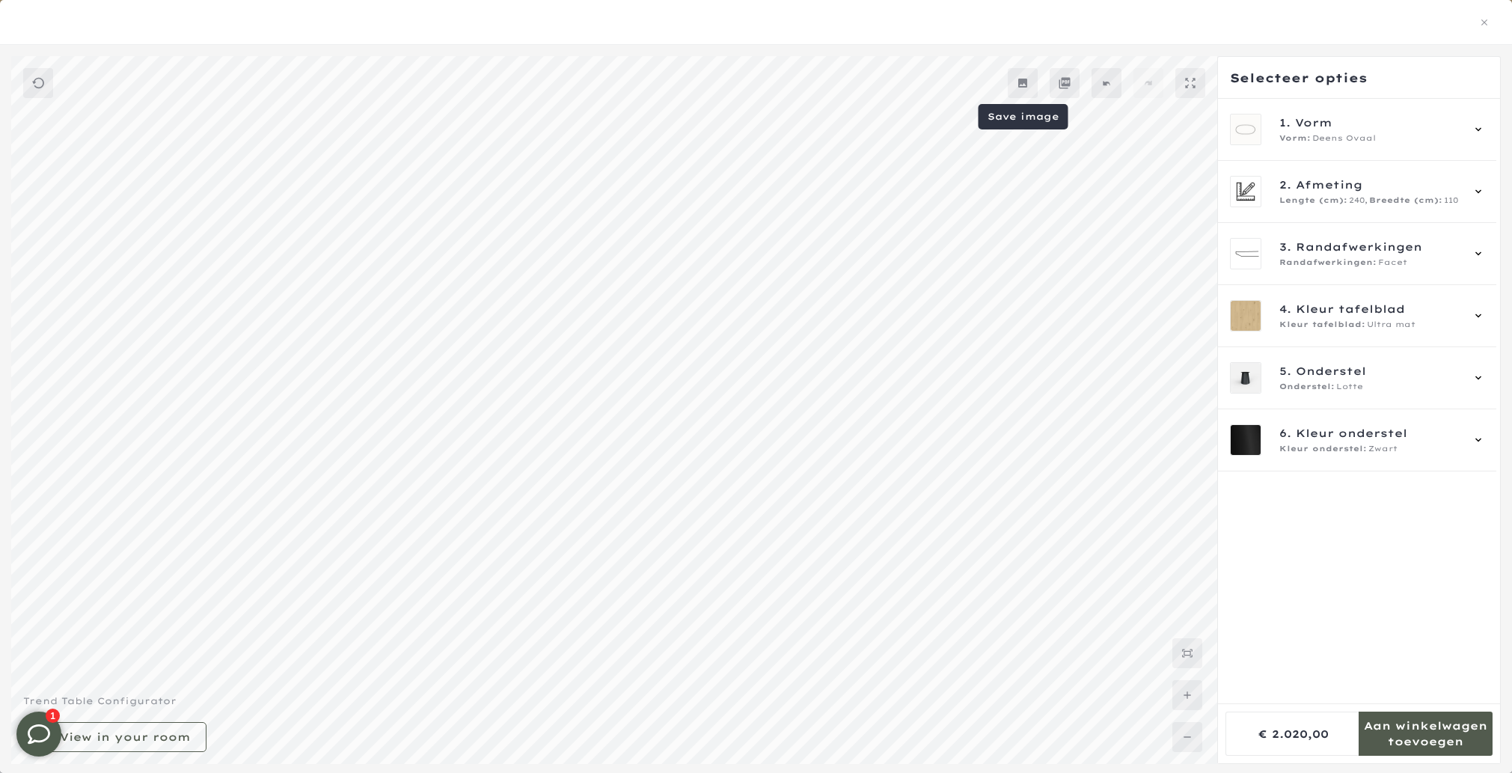
click at [1028, 79] on icon at bounding box center [1023, 83] width 12 height 12
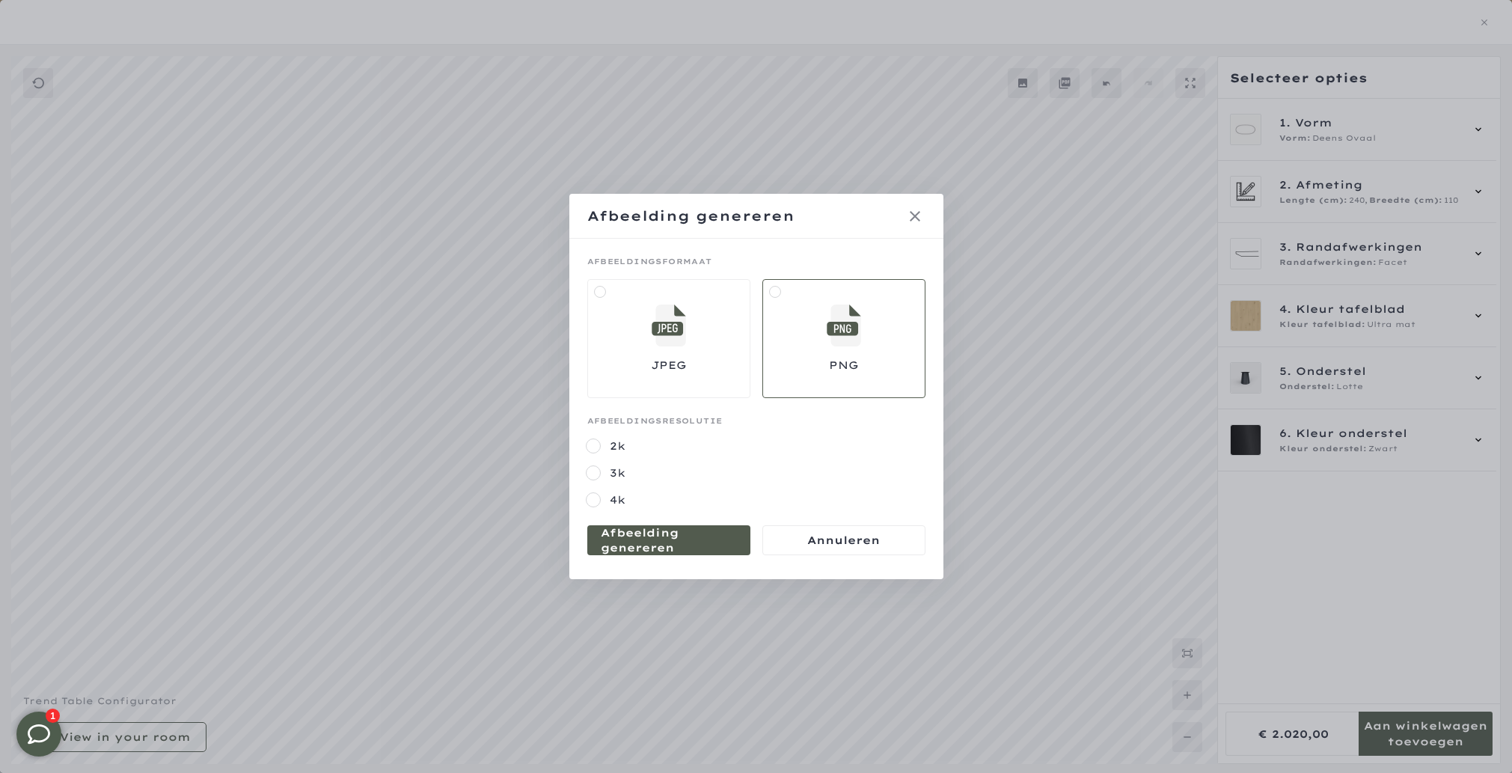
click at [680, 551] on mmq-formatted-message at bounding box center [669, 540] width 136 height 30
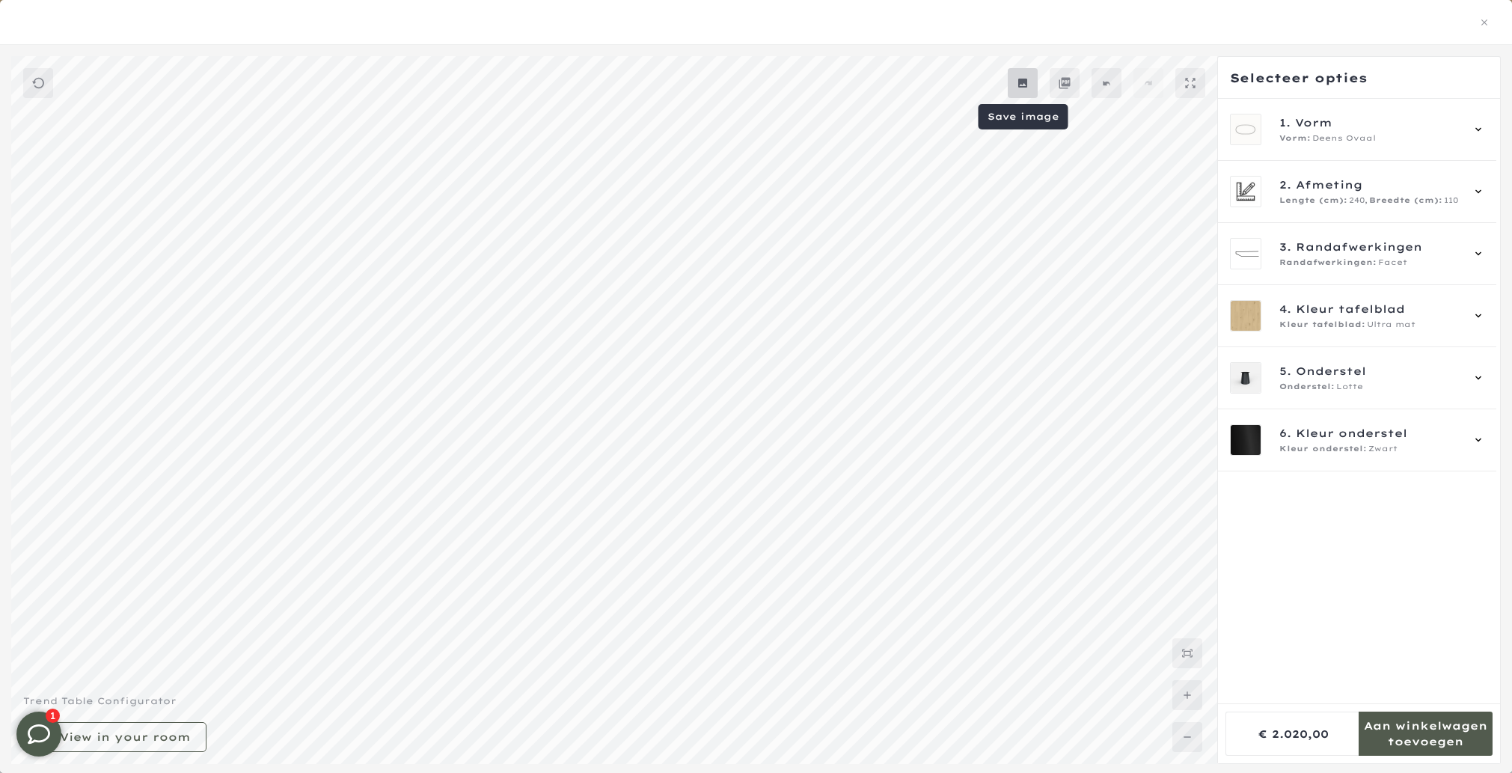
click at [1031, 83] on mmq-button at bounding box center [1023, 83] width 30 height 30
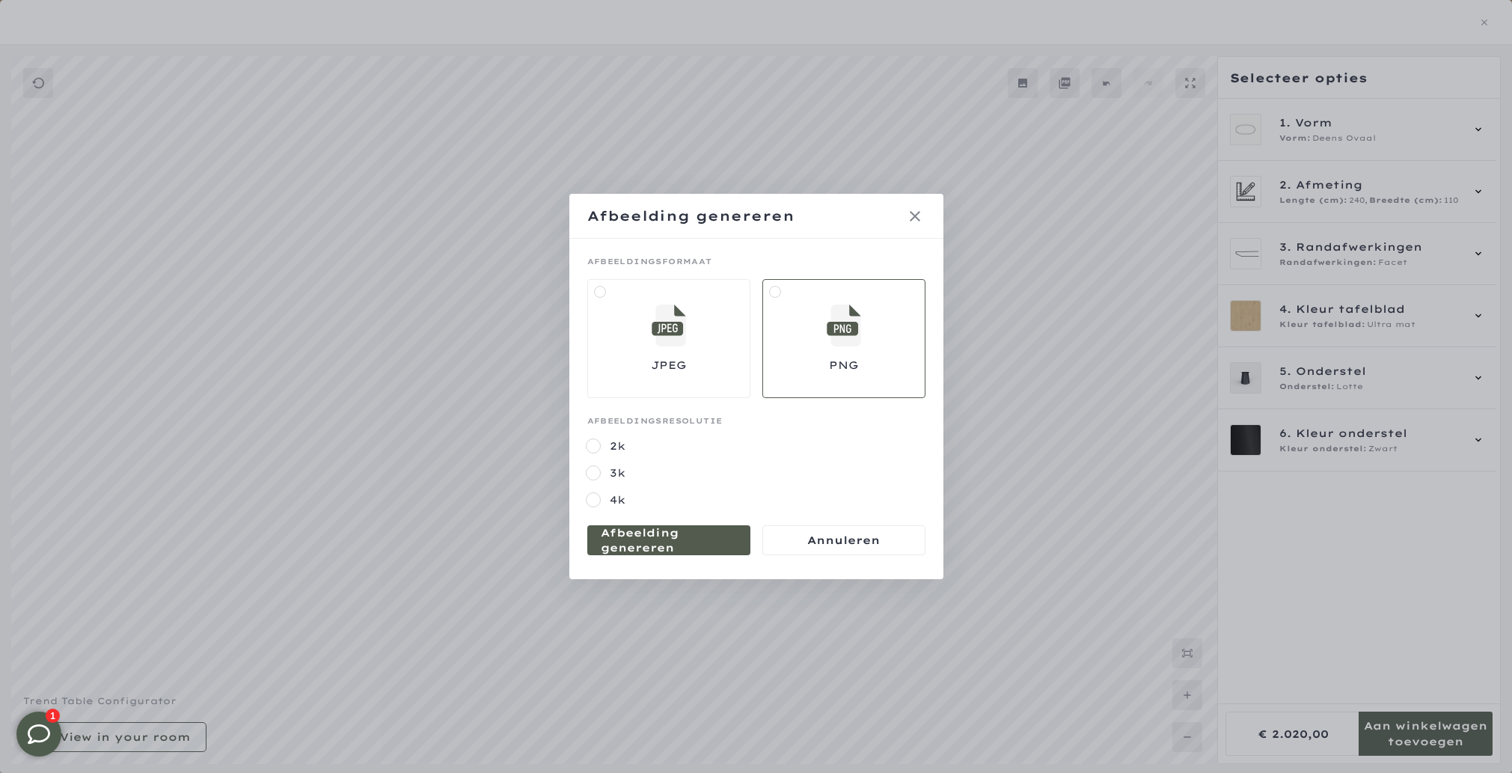
click at [668, 539] on mmq-formatted-message at bounding box center [669, 540] width 136 height 30
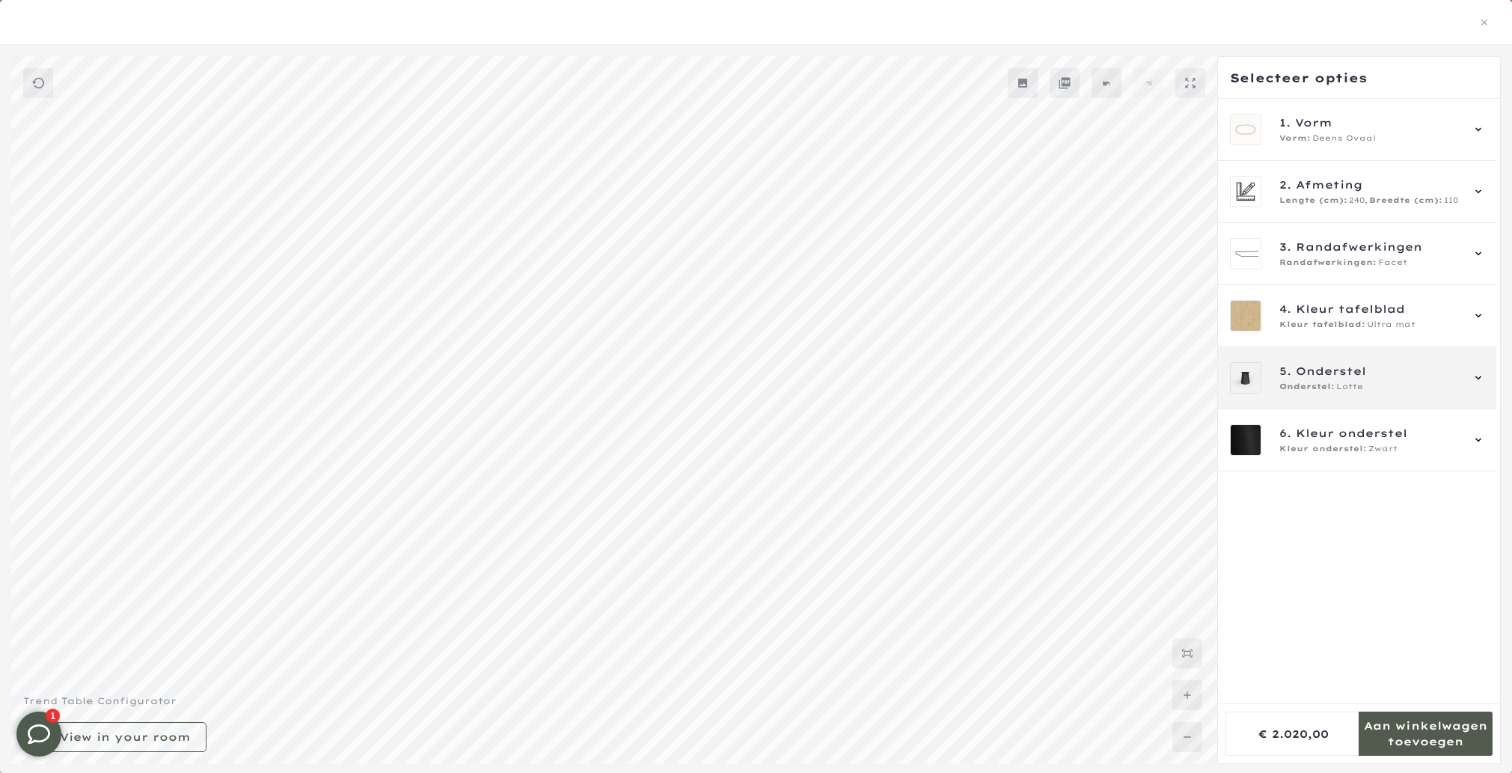
click at [1348, 398] on div "5. Onderstel Onderstel: Lotte" at bounding box center [1357, 378] width 278 height 62
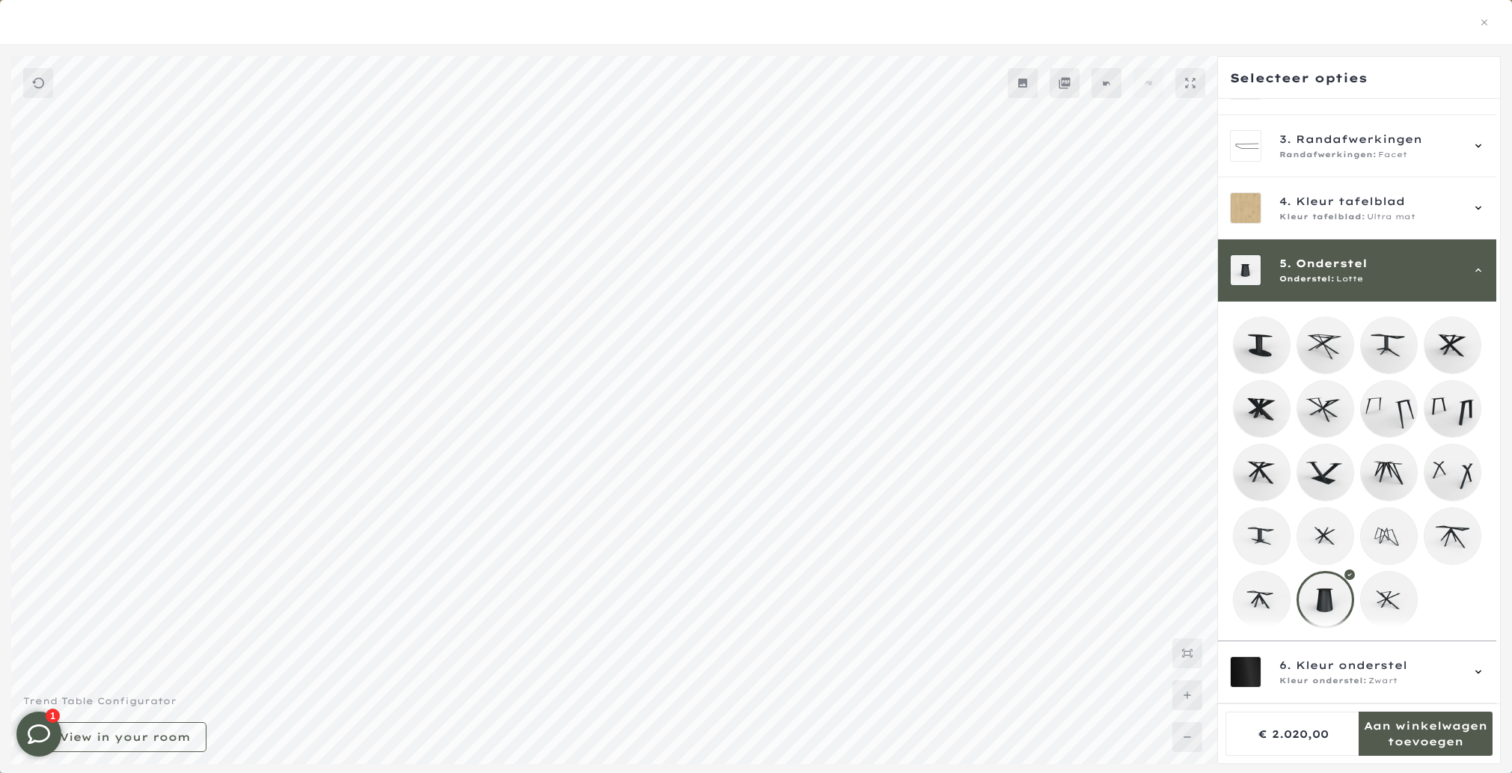
scroll to position [118, 0]
click at [1049, 96] on mmq-quick-icons at bounding box center [1106, 83] width 197 height 30
click at [1010, 87] on mmq-button at bounding box center [1023, 83] width 30 height 30
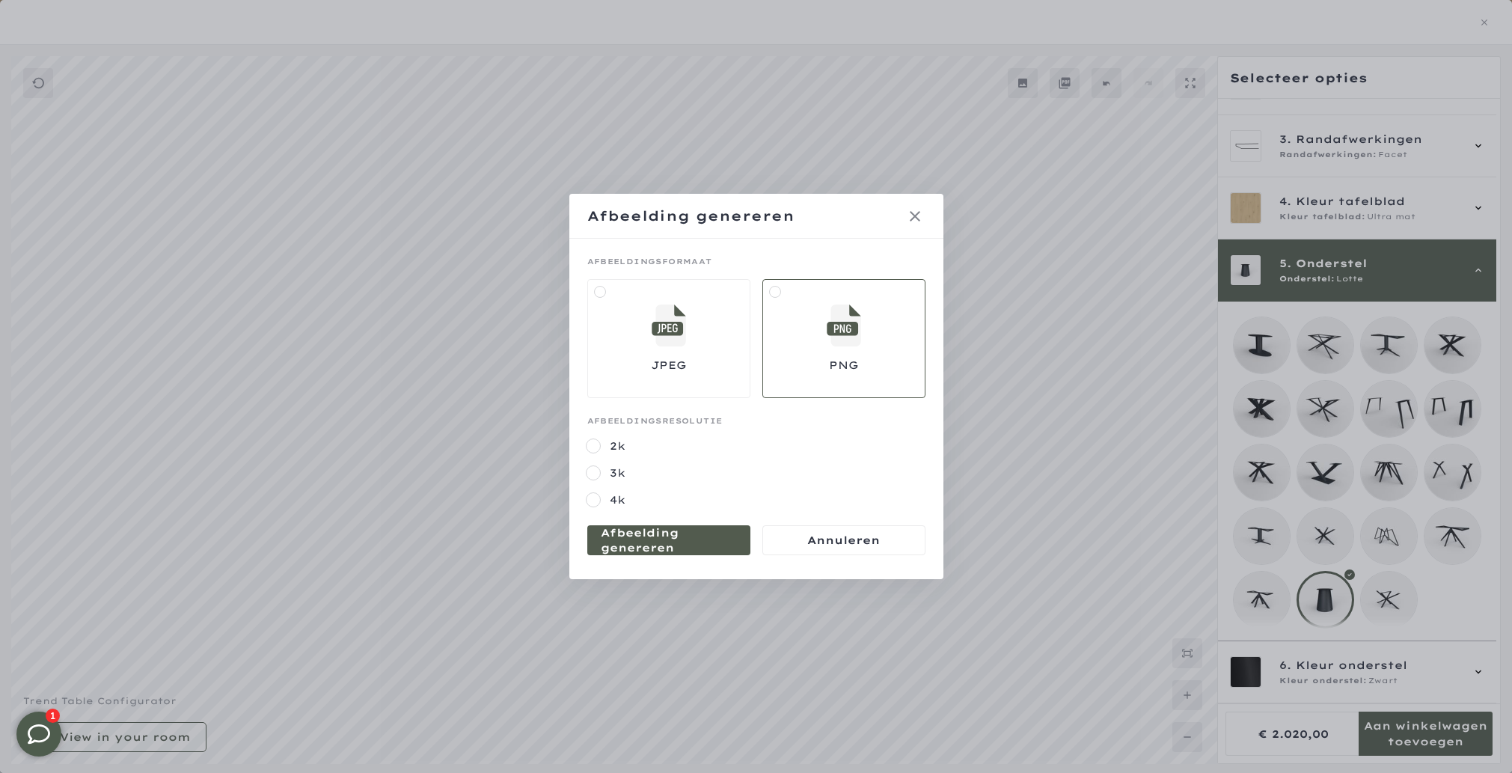
click at [668, 533] on mmq-formatted-message at bounding box center [669, 540] width 136 height 30
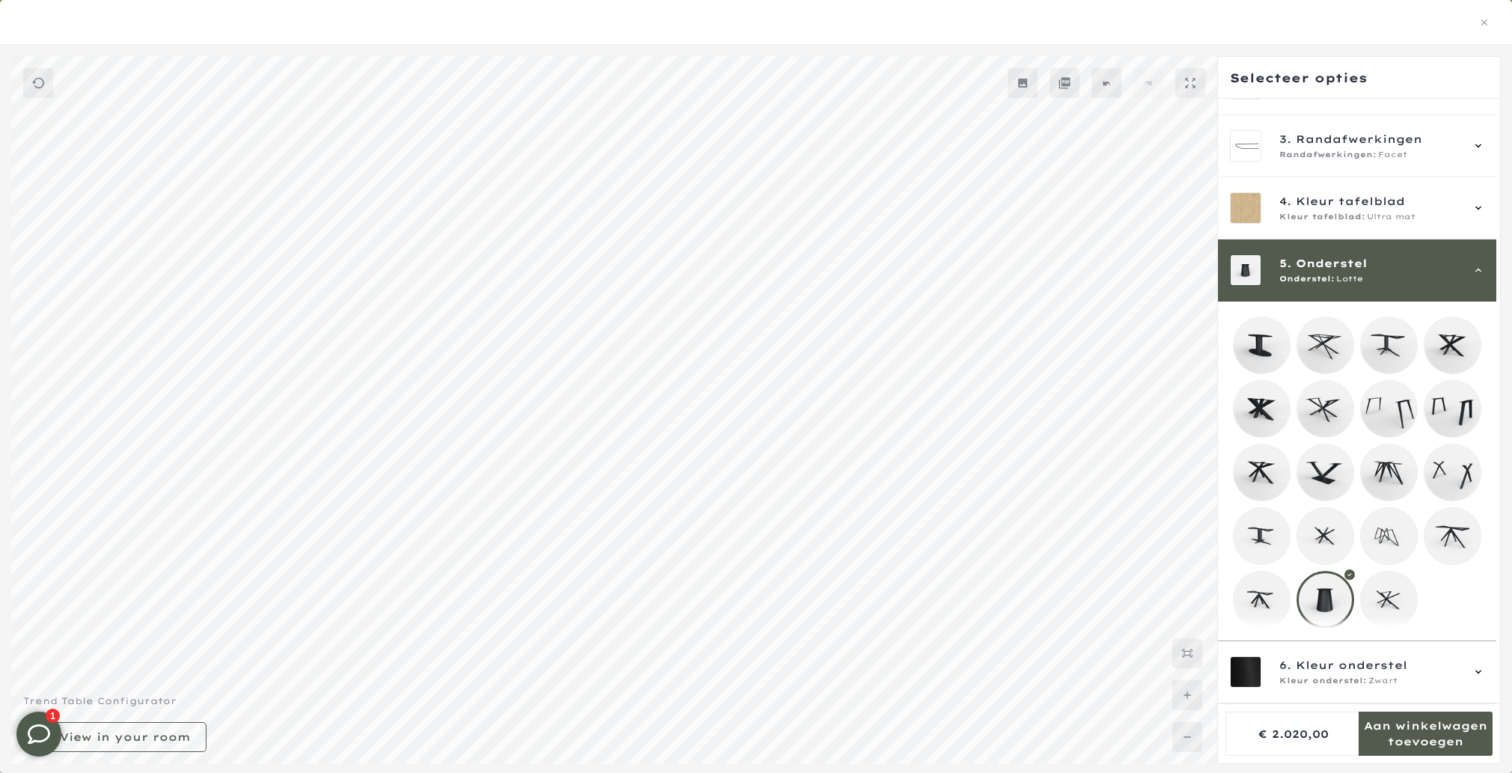
click at [1023, 88] on icon at bounding box center [1023, 83] width 12 height 12
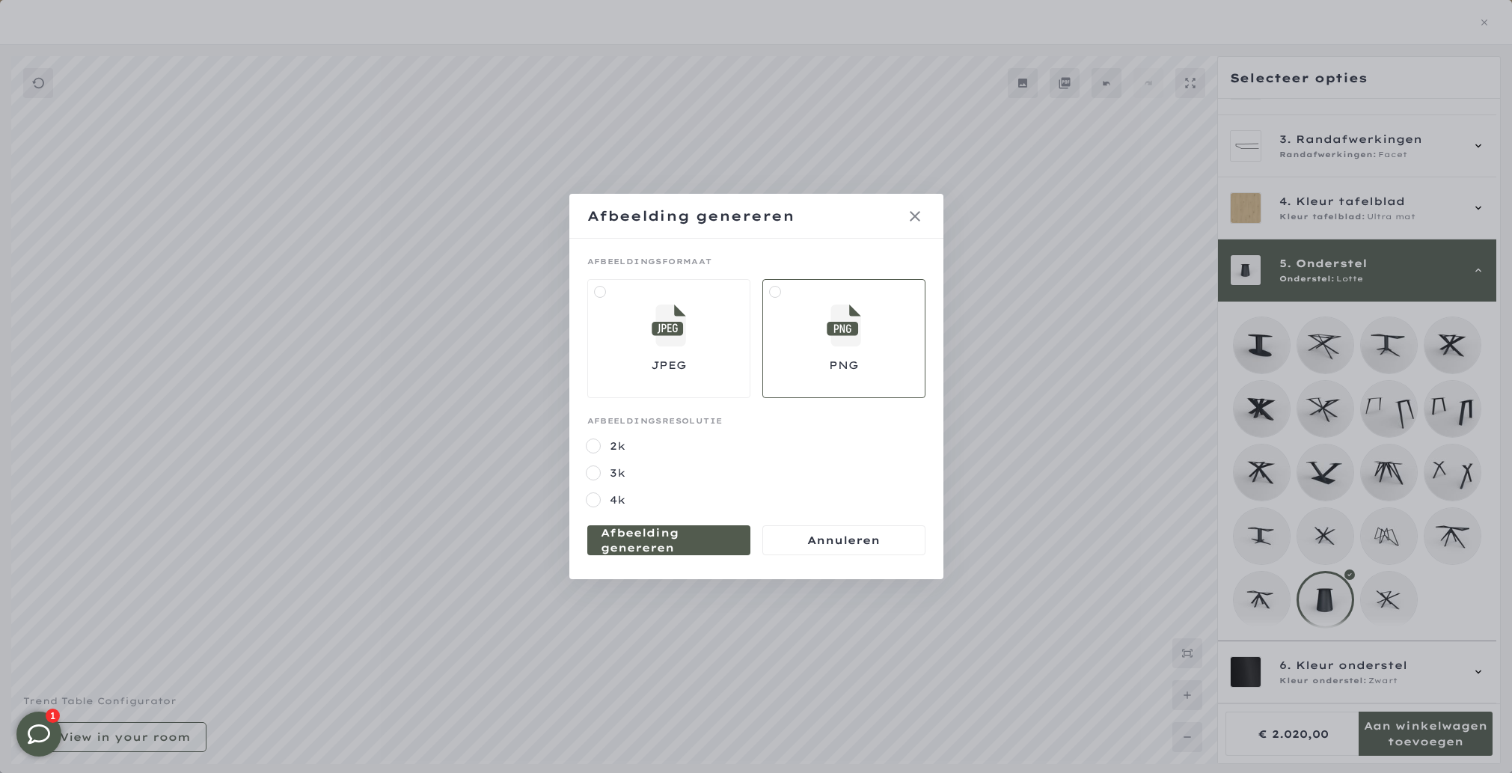
click at [674, 538] on mmq-formatted-message at bounding box center [669, 540] width 136 height 30
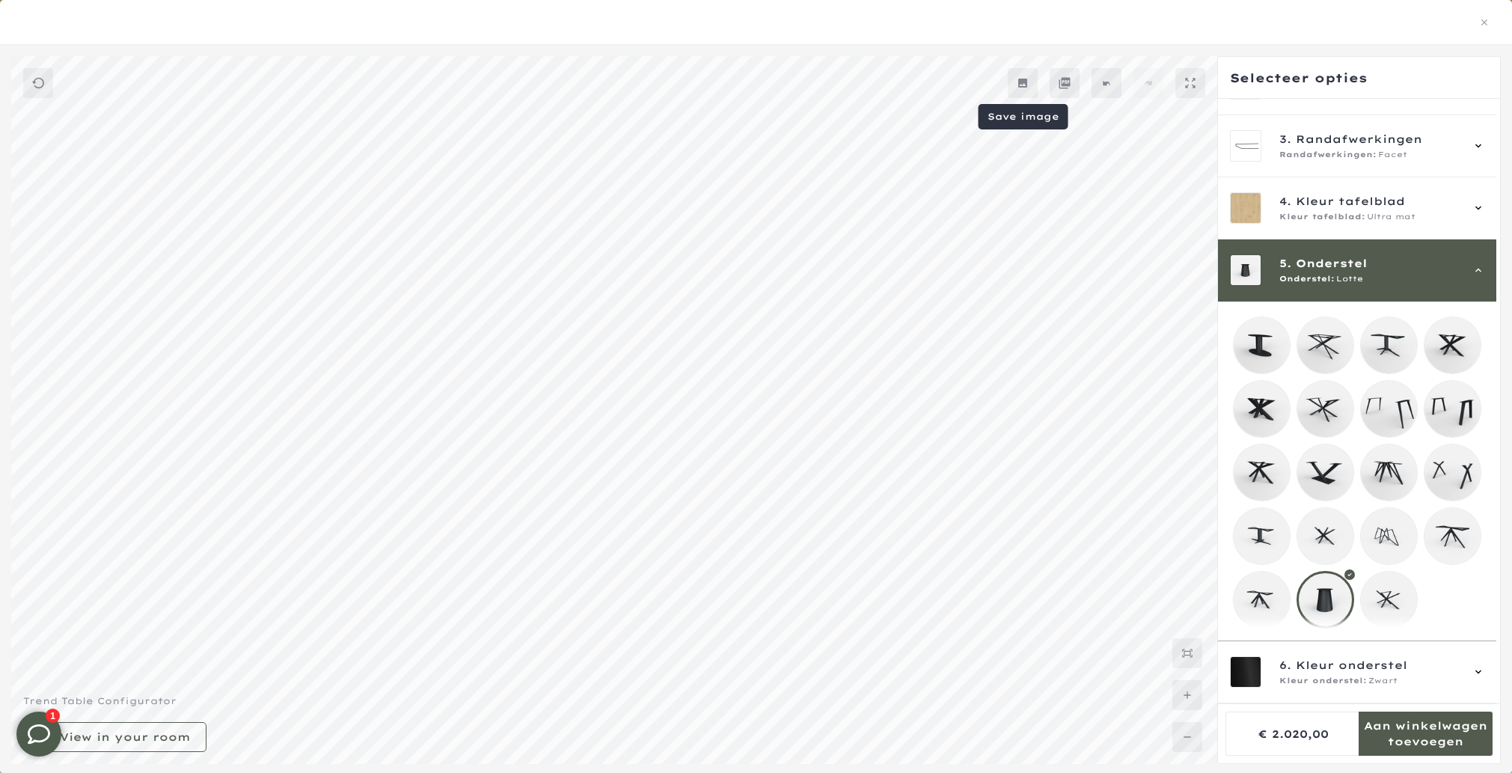
click at [1024, 83] on icon at bounding box center [1022, 83] width 9 height 9
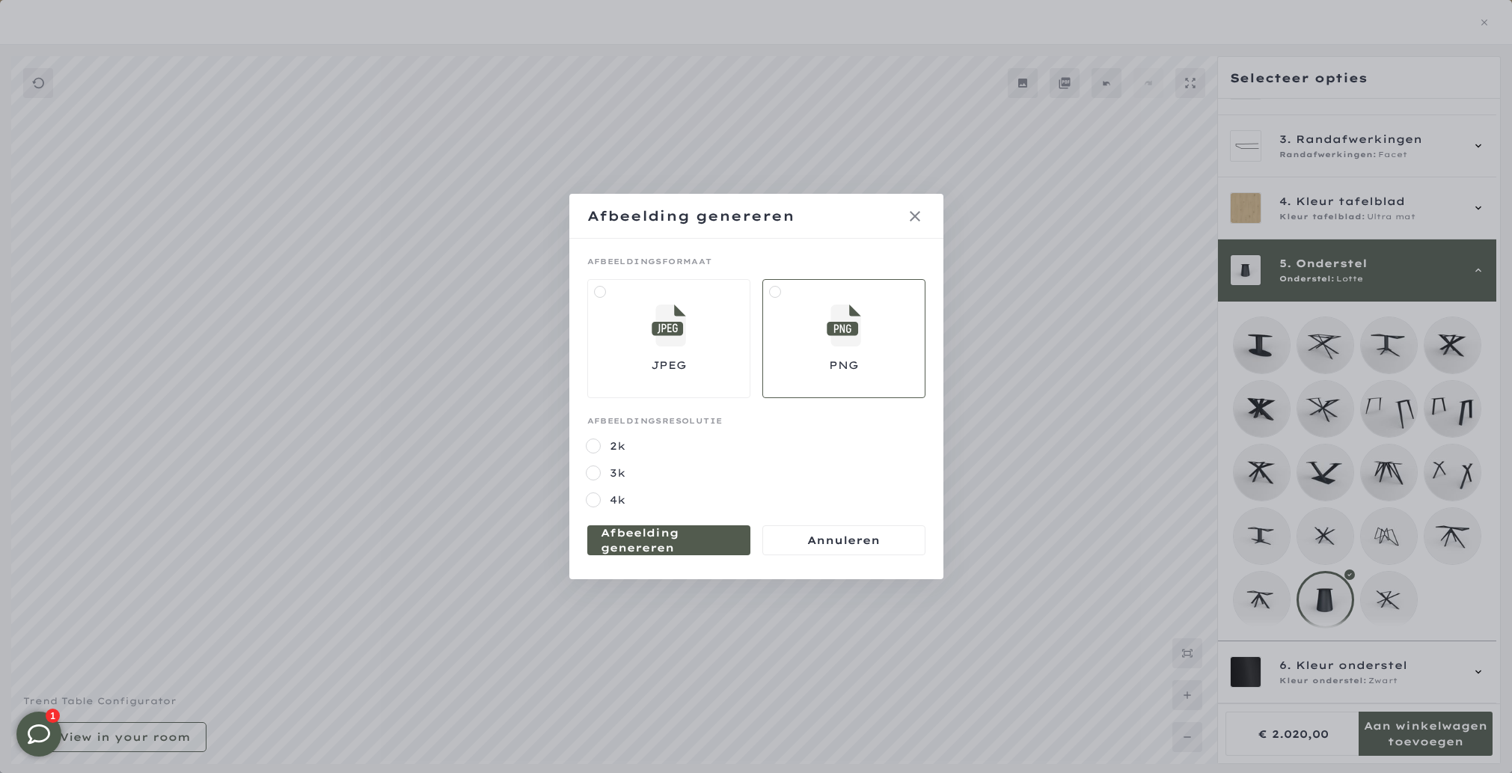
click at [675, 549] on mmq-formatted-message at bounding box center [669, 540] width 136 height 30
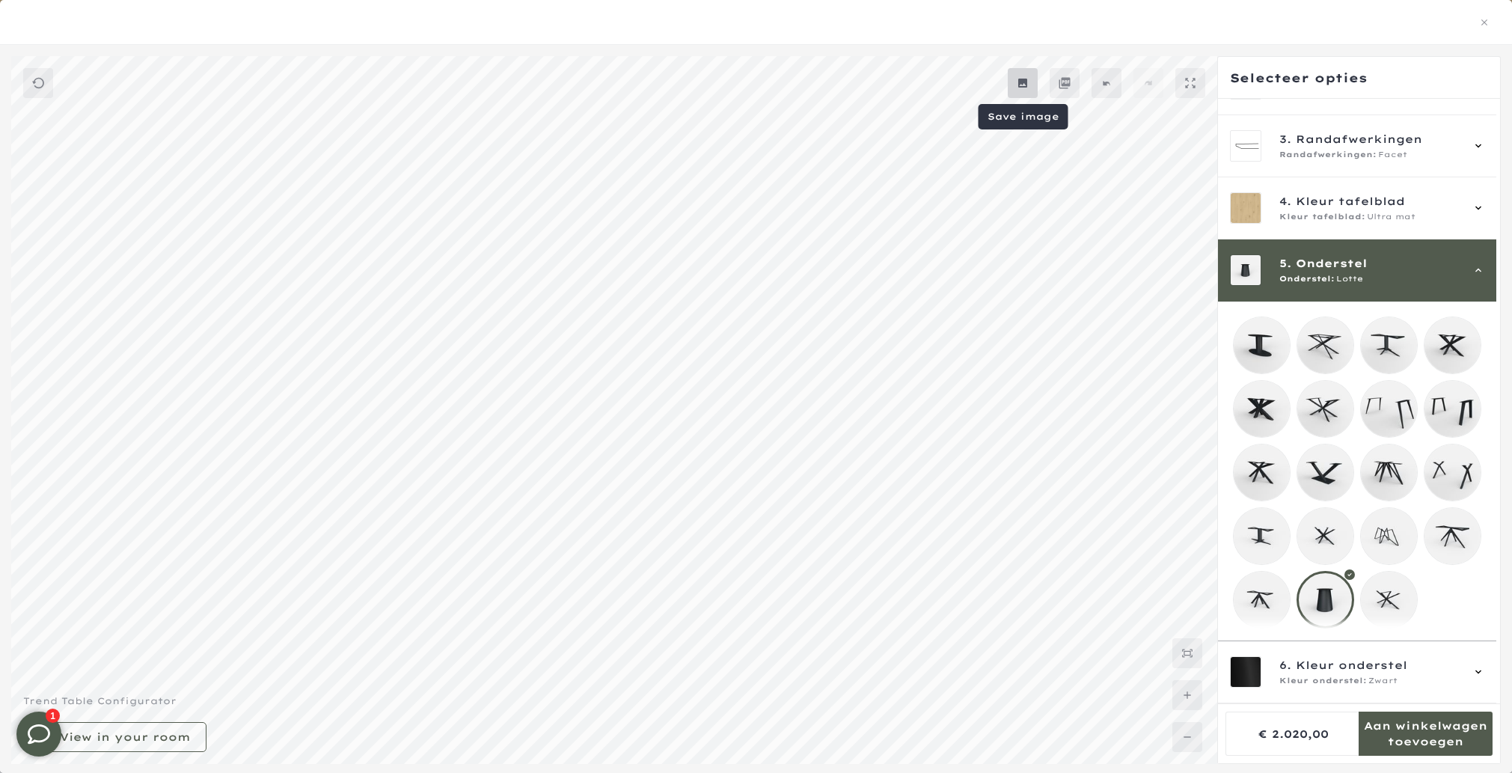
click at [1032, 82] on mmq-button at bounding box center [1023, 83] width 30 height 30
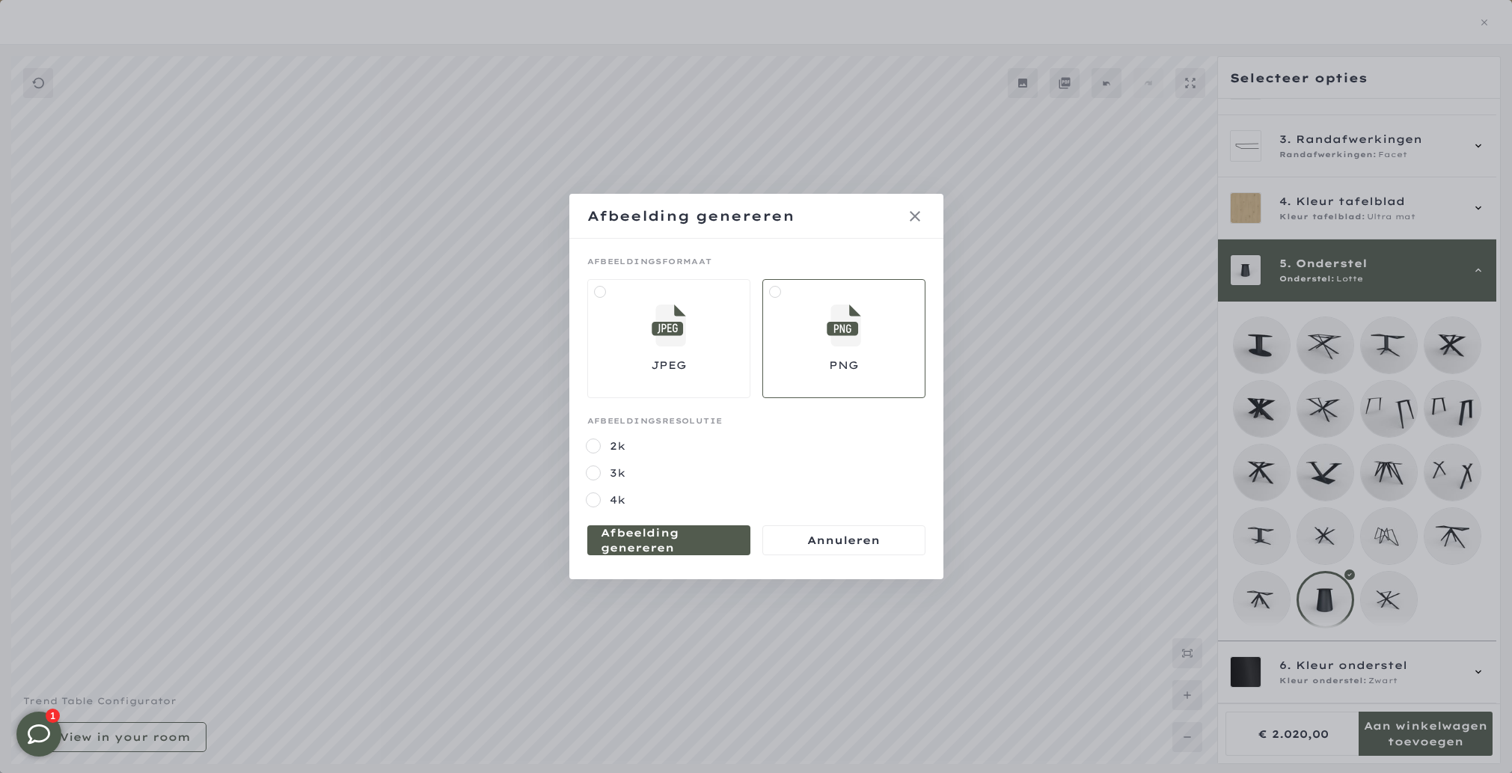
click at [715, 545] on mmq-formatted-message at bounding box center [669, 540] width 136 height 30
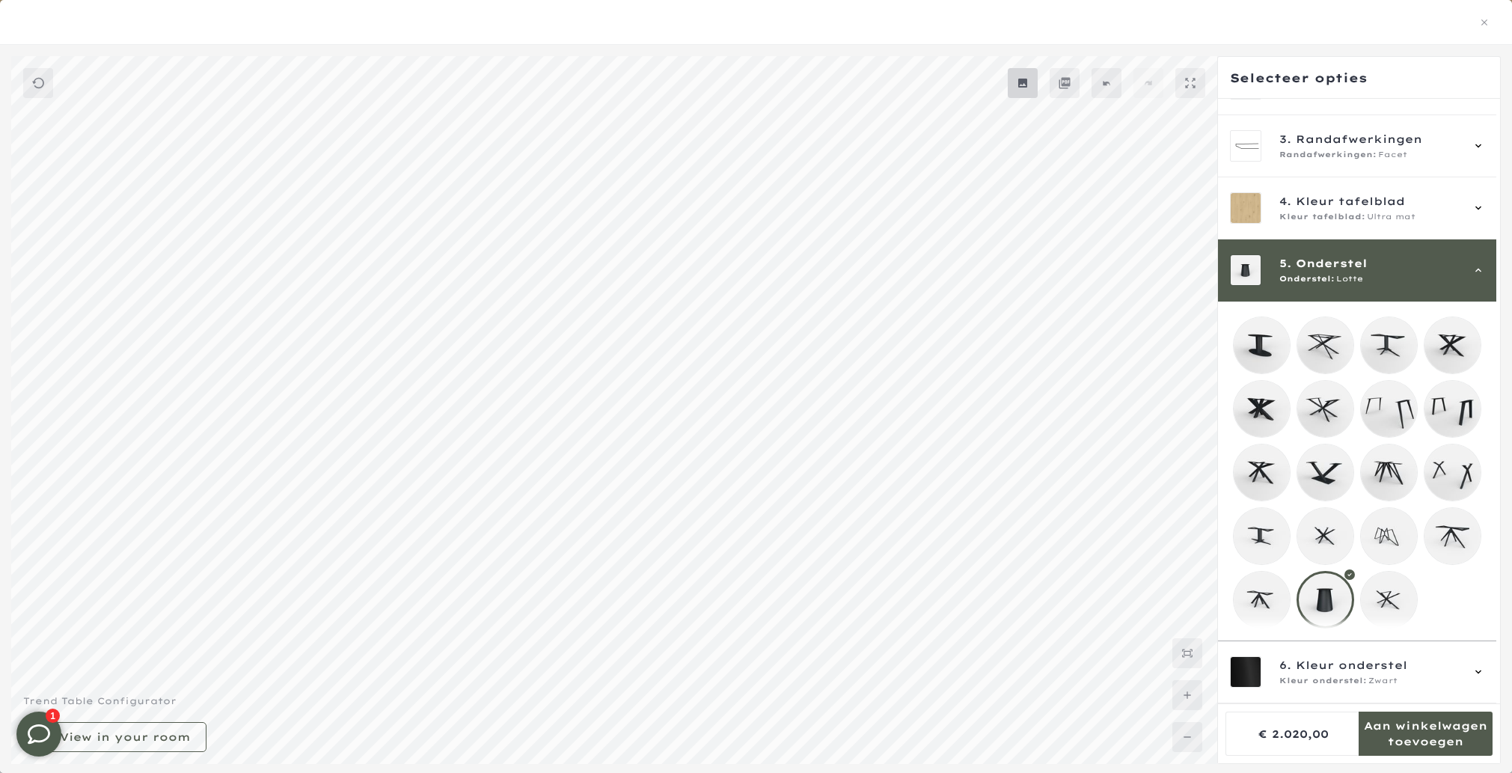
click at [1034, 86] on mmq-button at bounding box center [1023, 83] width 30 height 30
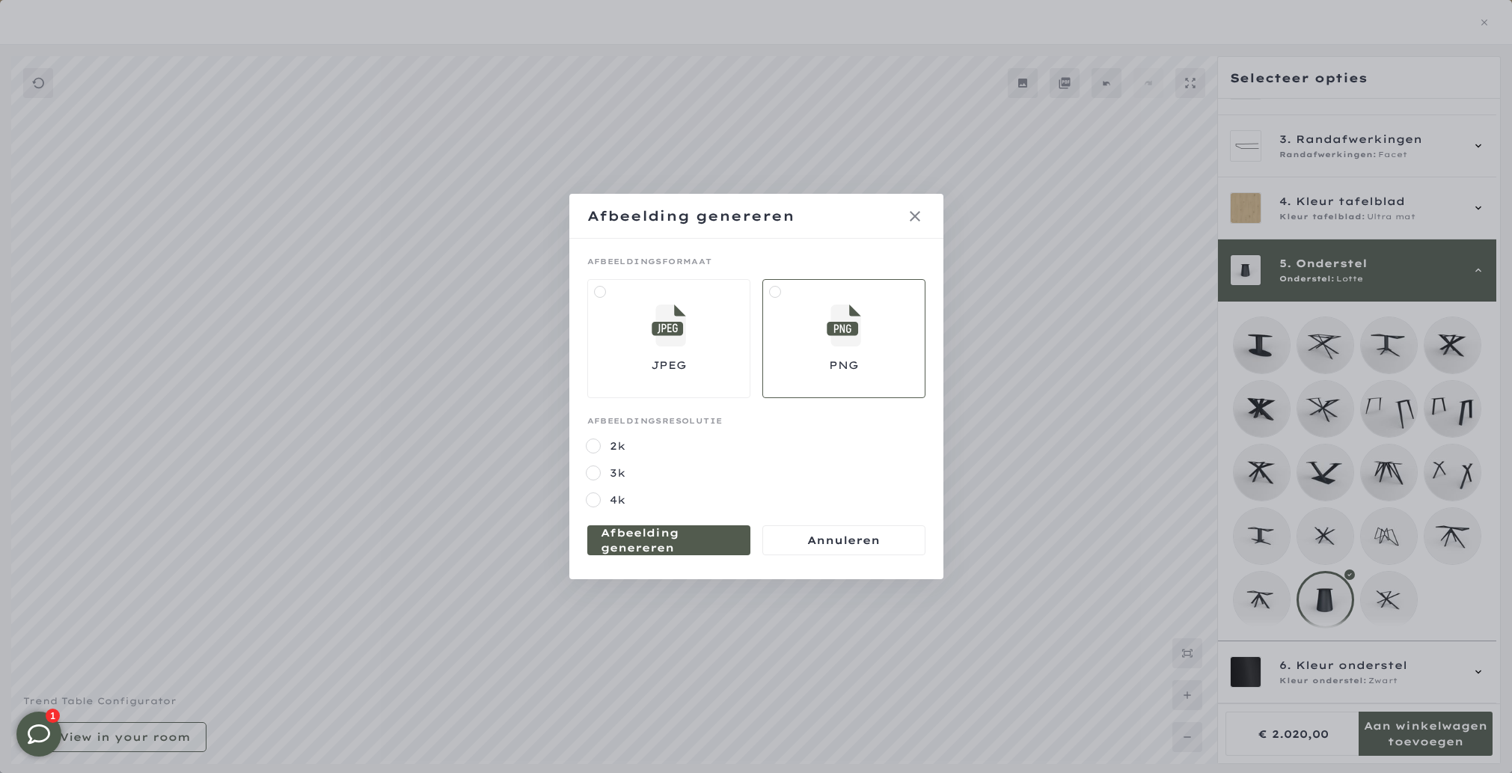
click at [678, 547] on mmq-formatted-message at bounding box center [669, 540] width 136 height 30
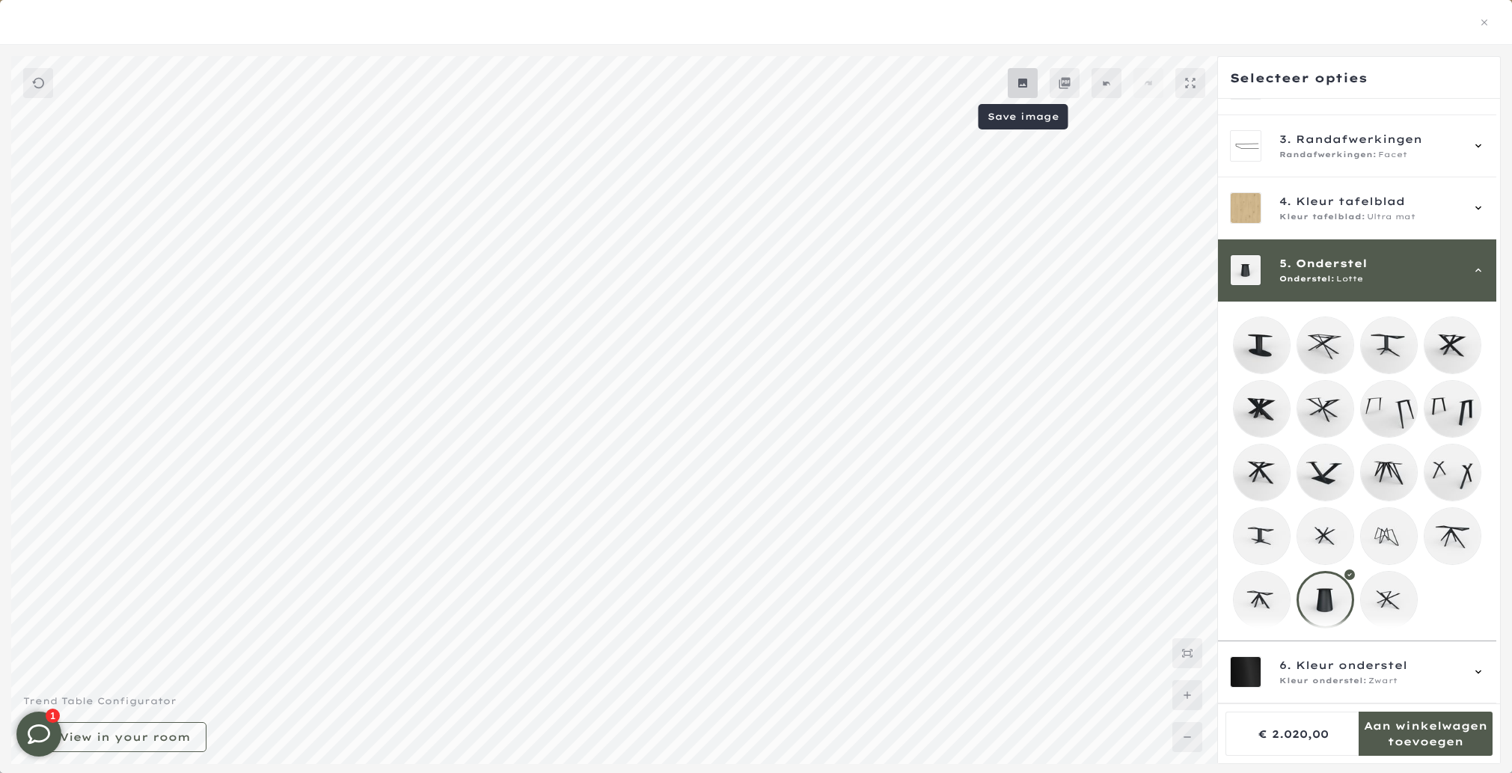
click at [1033, 90] on mmq-button at bounding box center [1023, 83] width 30 height 30
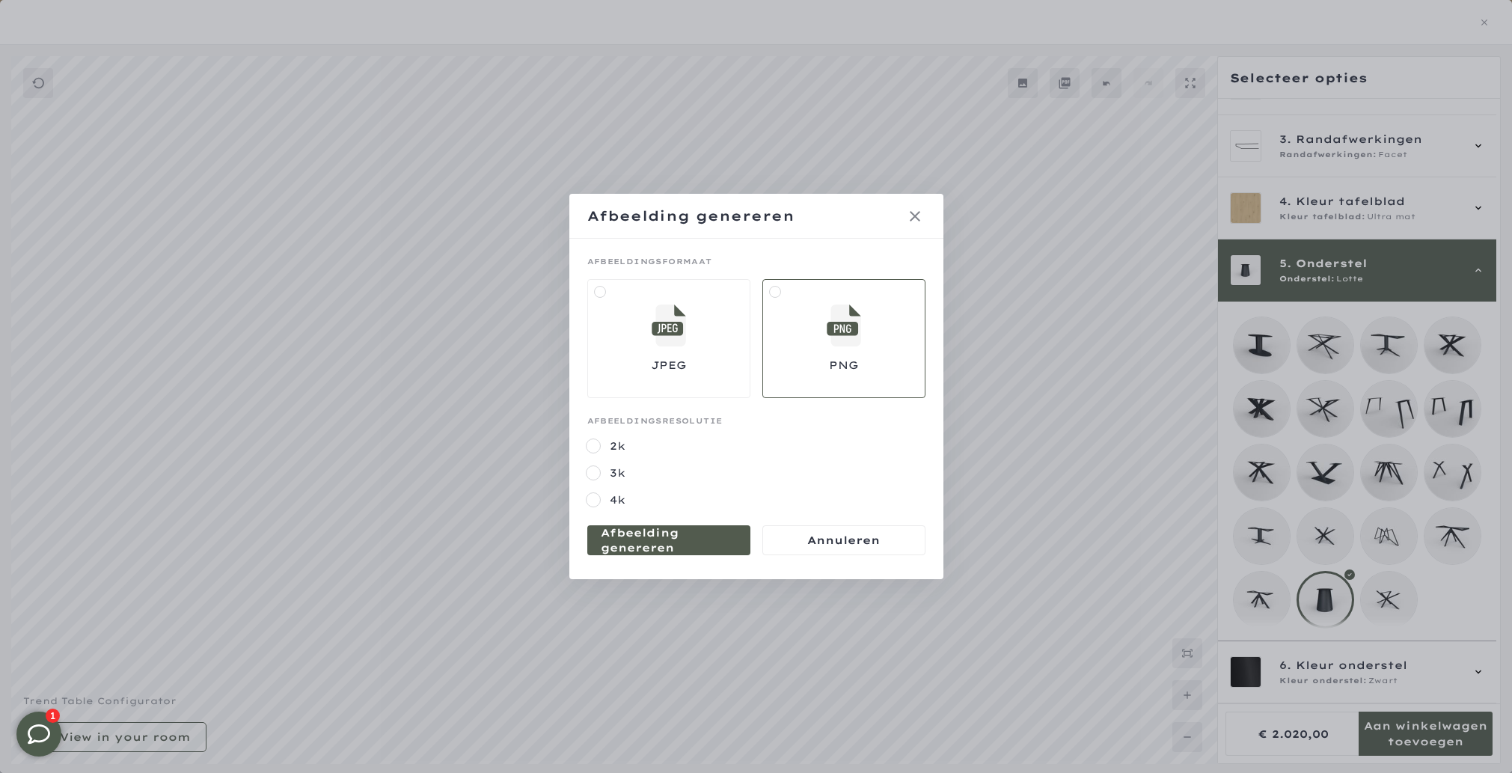
click at [674, 537] on mmq-formatted-message at bounding box center [669, 540] width 136 height 30
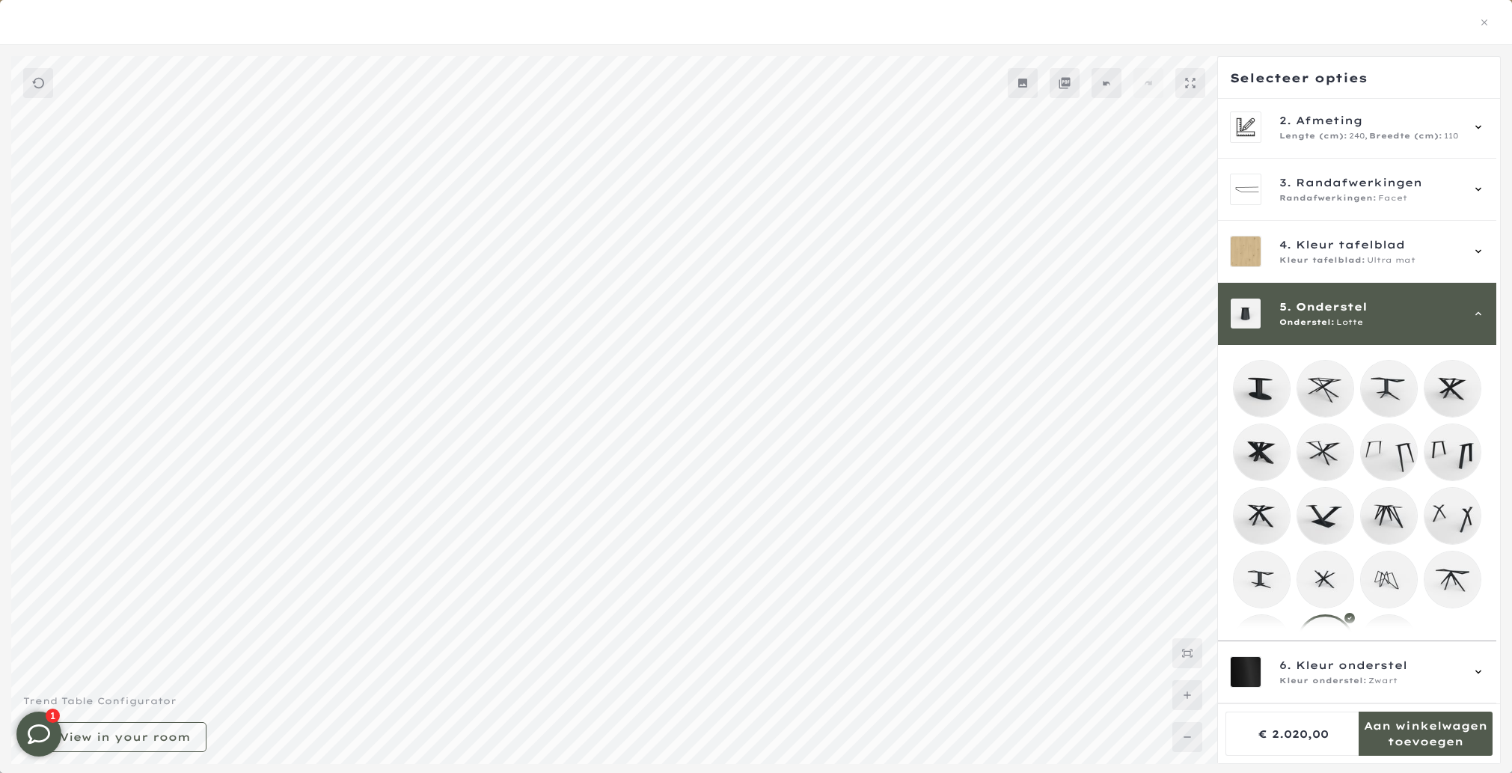
scroll to position [0, 0]
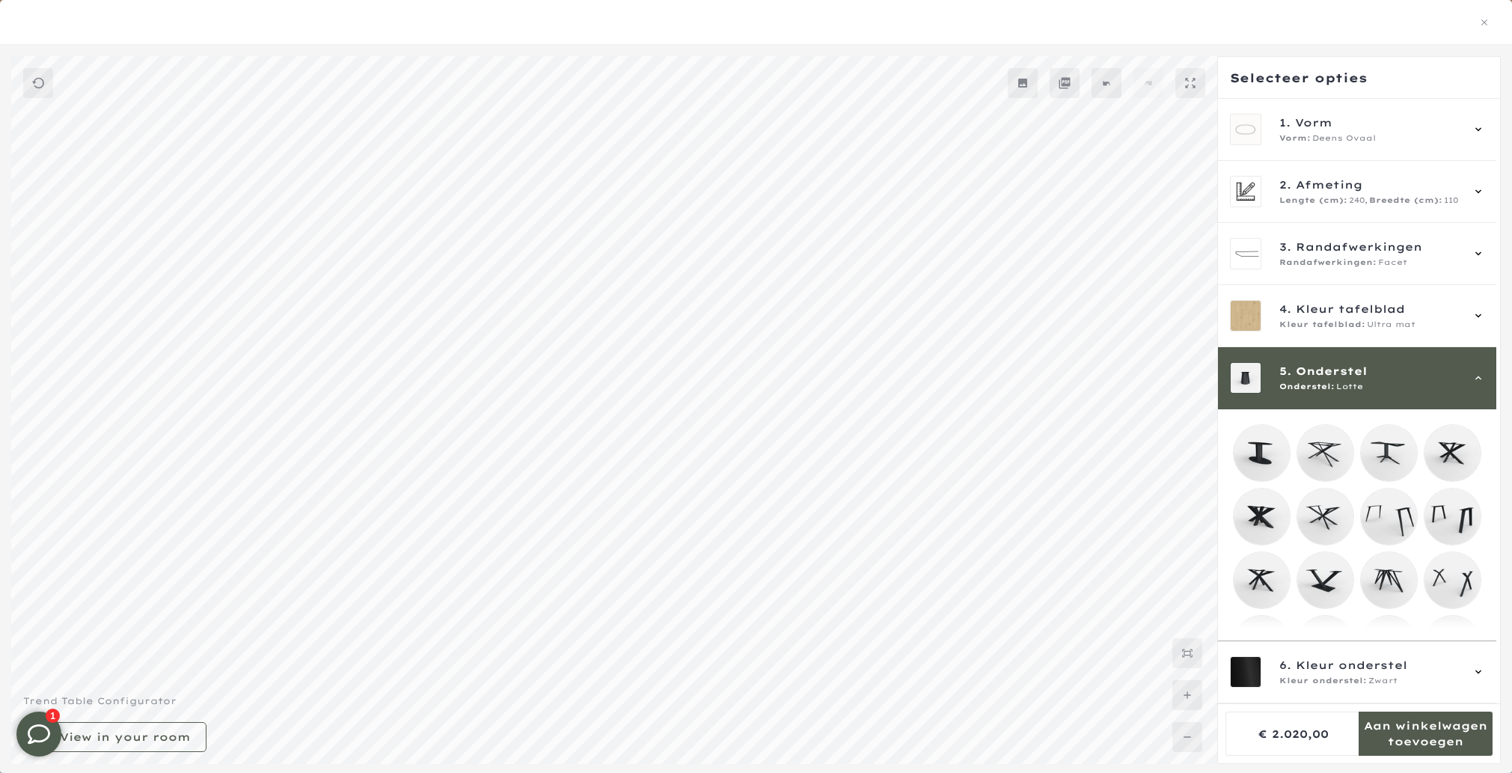
click at [1017, 84] on icon at bounding box center [1023, 83] width 12 height 12
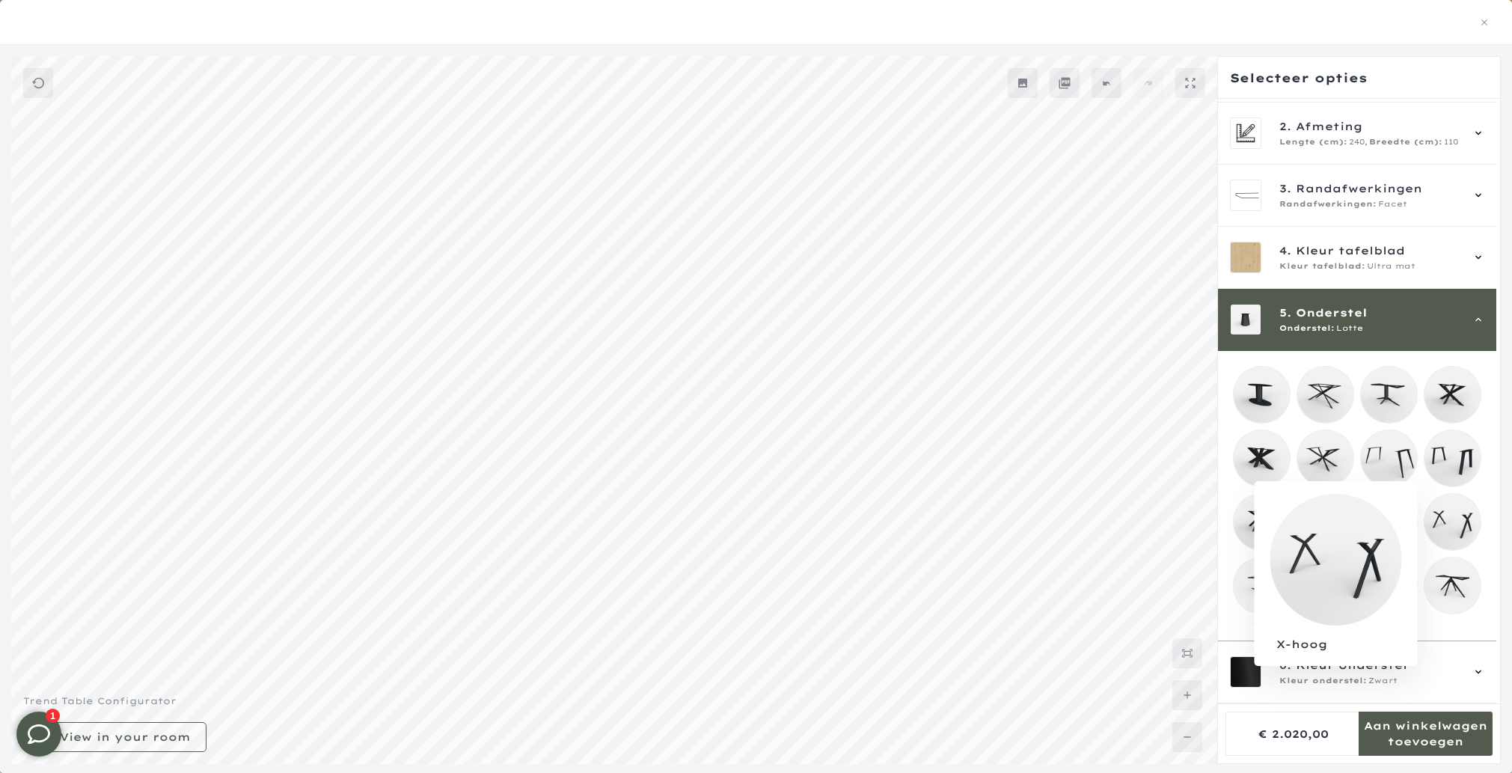
scroll to position [119, 0]
